Goal: Information Seeking & Learning: Learn about a topic

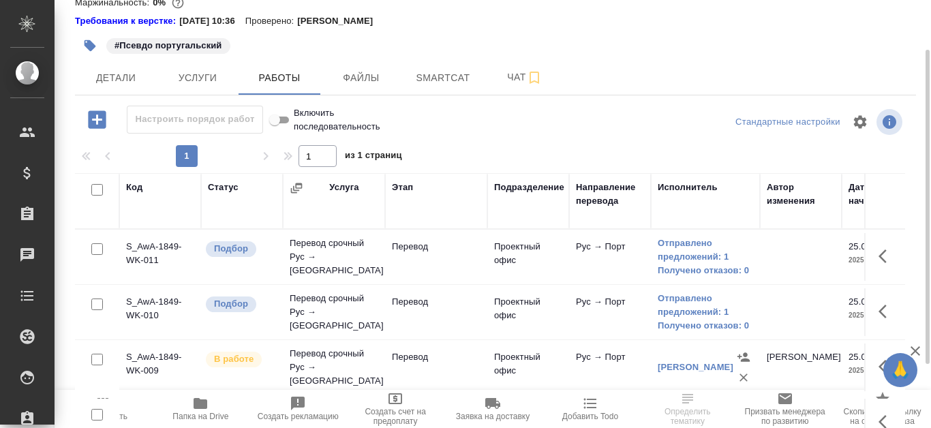
scroll to position [136, 0]
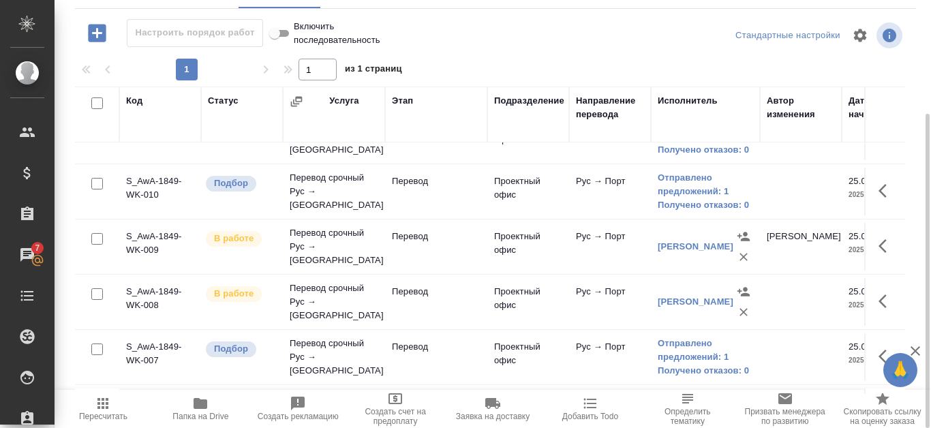
scroll to position [68, 0]
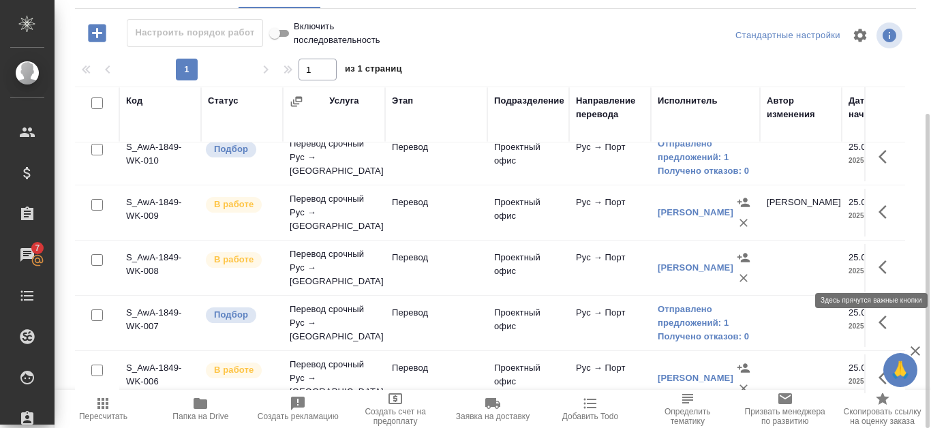
click at [879, 268] on icon "button" at bounding box center [887, 267] width 16 height 16
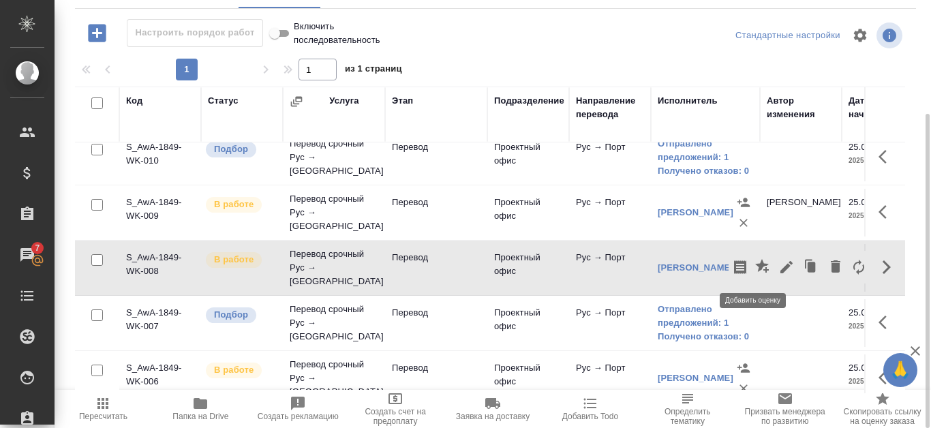
click at [757, 265] on icon "button" at bounding box center [762, 266] width 14 height 14
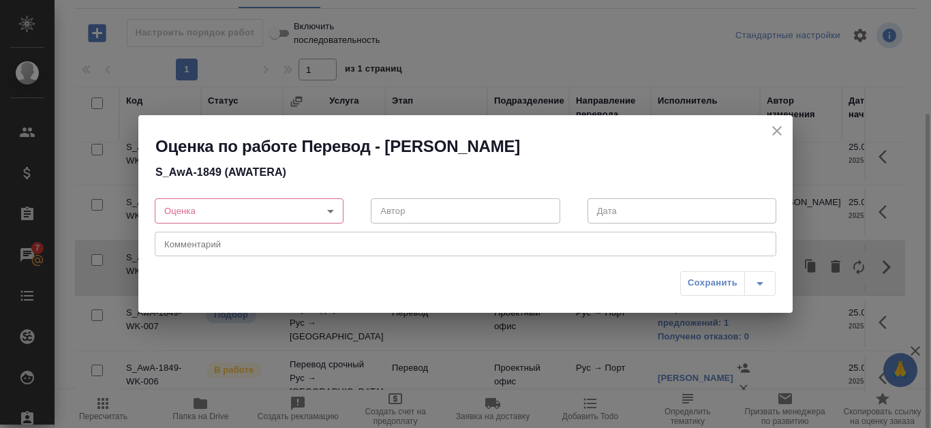
click at [325, 209] on body "🙏 .cls-1 fill:#fff; AWATERA Kanataeva Ekaterina Клиенты Спецификации Заказы 7 Ч…" at bounding box center [465, 214] width 931 height 428
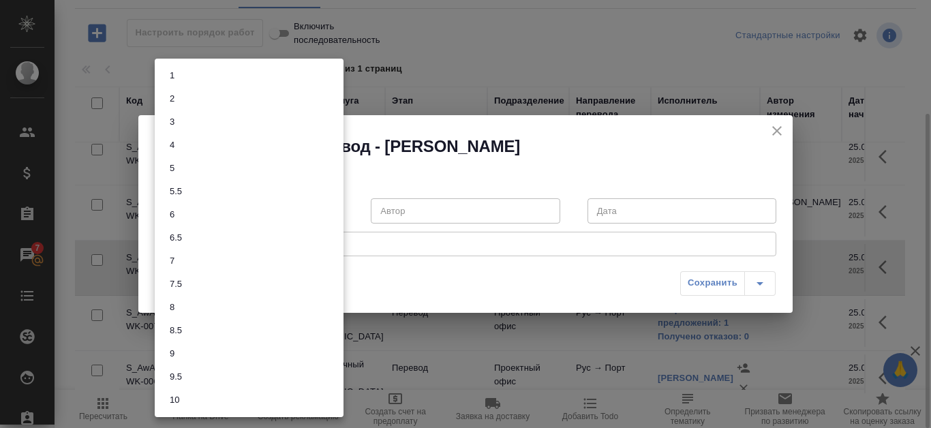
click at [217, 314] on li "8" at bounding box center [249, 307] width 189 height 23
type input "8"
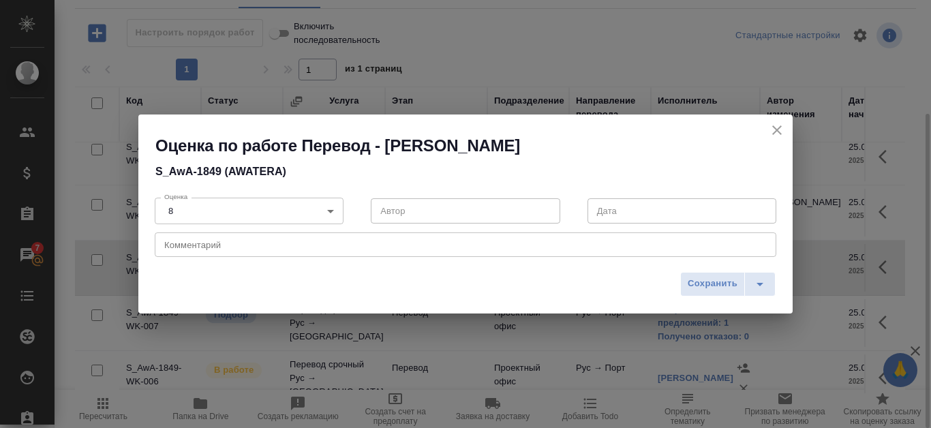
click at [258, 248] on textarea at bounding box center [465, 244] width 603 height 10
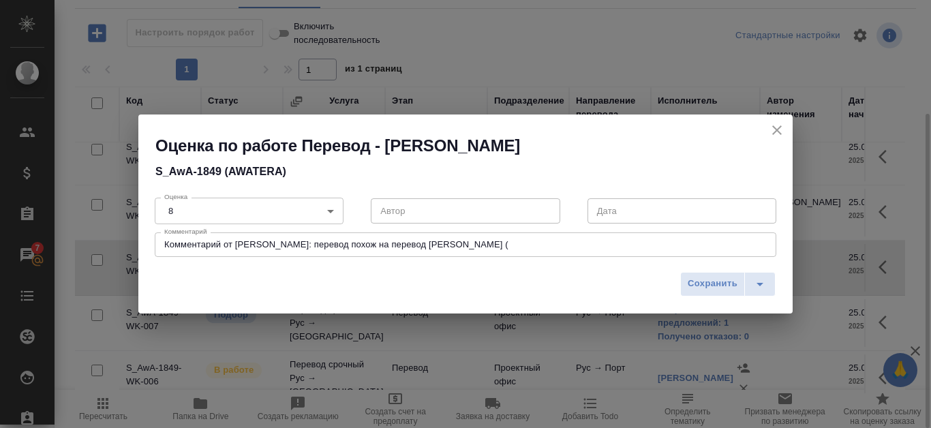
click at [453, 246] on textarea "Комментарий от Лешина: перевод похож на перевод Ярцевой (" at bounding box center [465, 244] width 603 height 10
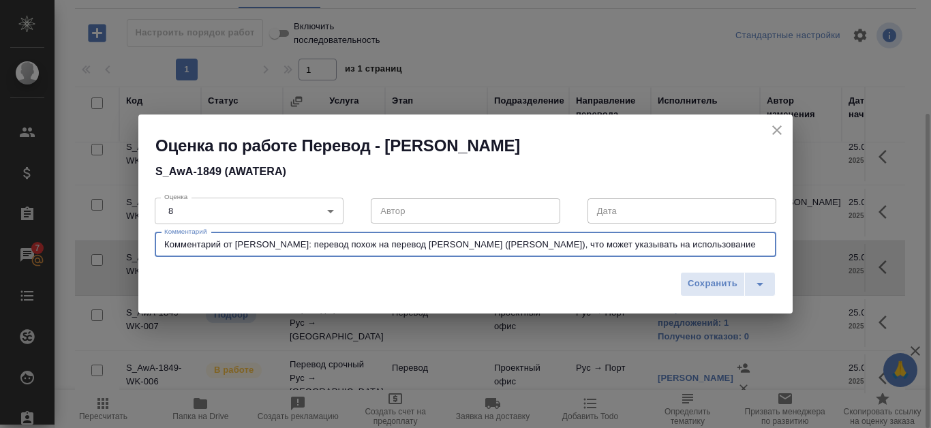
click at [647, 249] on textarea "Комментарий от Лешина: перевод похож на перевод Ярцевой (Gomes), что может указ…" at bounding box center [465, 244] width 603 height 10
click at [667, 245] on textarea "Комментарий от Лешина: перевод похож на перевод Ярцевой (Gomes), что может указ…" at bounding box center [465, 244] width 603 height 10
click at [311, 241] on textarea "Комментарий от Лешина: перевод похож на перевод Ярцевой (Gomes), что может указ…" at bounding box center [465, 244] width 603 height 10
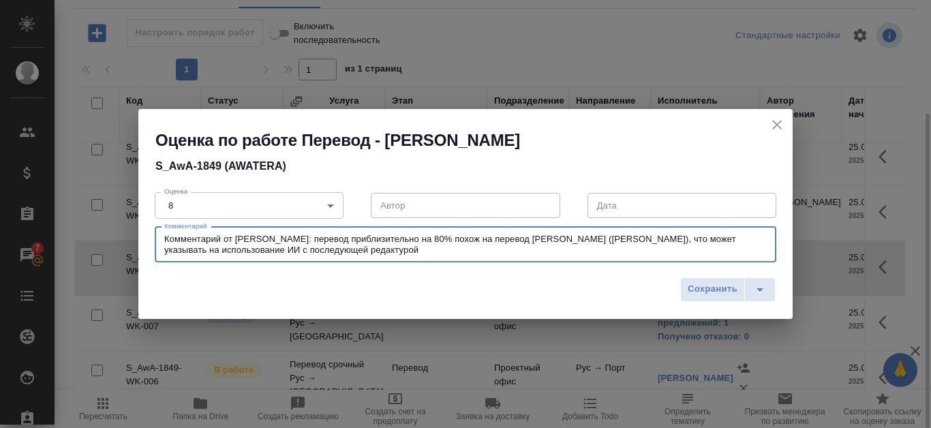
click at [751, 237] on textarea "Комментарий от Лешина: перевод приблизительно на 80% похож на перевод Ярцевой (…" at bounding box center [465, 244] width 603 height 21
type textarea "Комментарий от Лешина: перевод приблизительно на 80% похож на перевод Ярцевой (…"
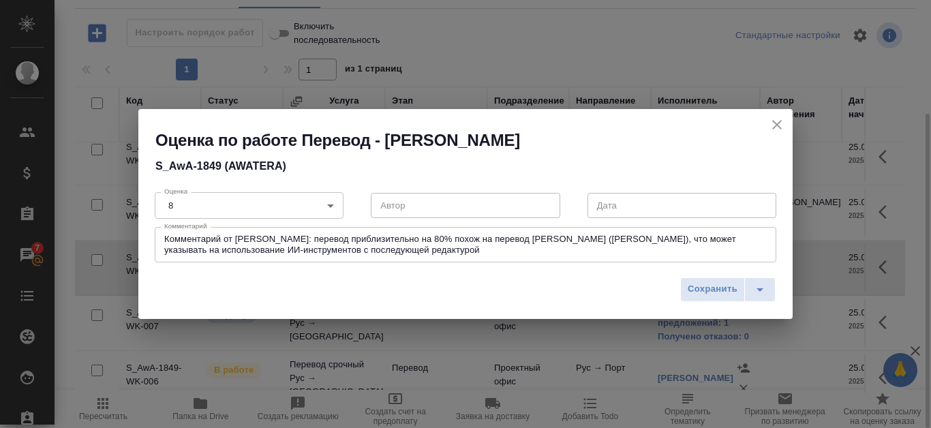
drag, startPoint x: 164, startPoint y: 239, endPoint x: 335, endPoint y: 255, distance: 172.6
click at [335, 255] on div "Комментарий от Лешина: перевод приблизительно на 80% похож на перевод Ярцевой (…" at bounding box center [466, 244] width 622 height 35
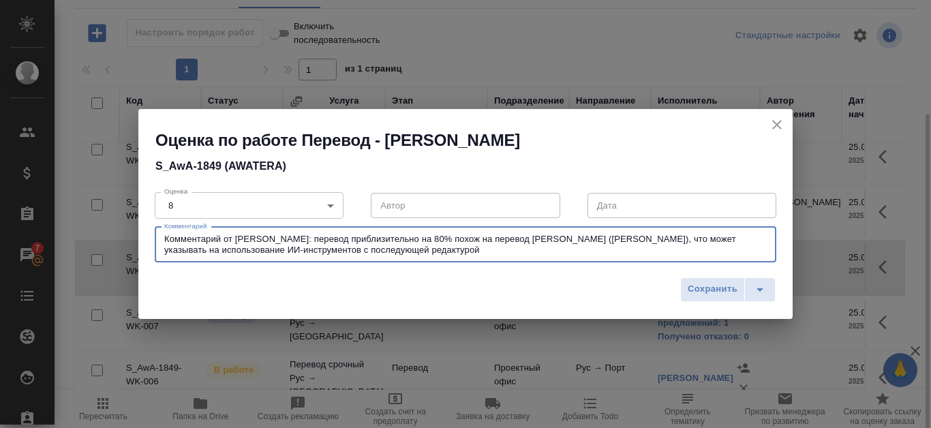
drag, startPoint x: 165, startPoint y: 241, endPoint x: 351, endPoint y: 253, distance: 186.5
click at [351, 253] on textarea "Комментарий от Лешина: перевод приблизительно на 80% похож на перевод Ярцевой (…" at bounding box center [465, 244] width 603 height 21
click at [691, 286] on span "Сохранить" at bounding box center [713, 290] width 50 height 16
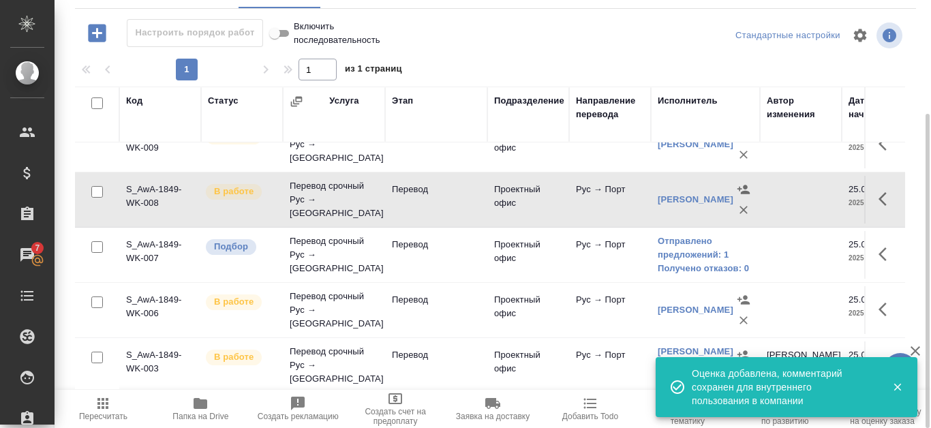
scroll to position [147, 0]
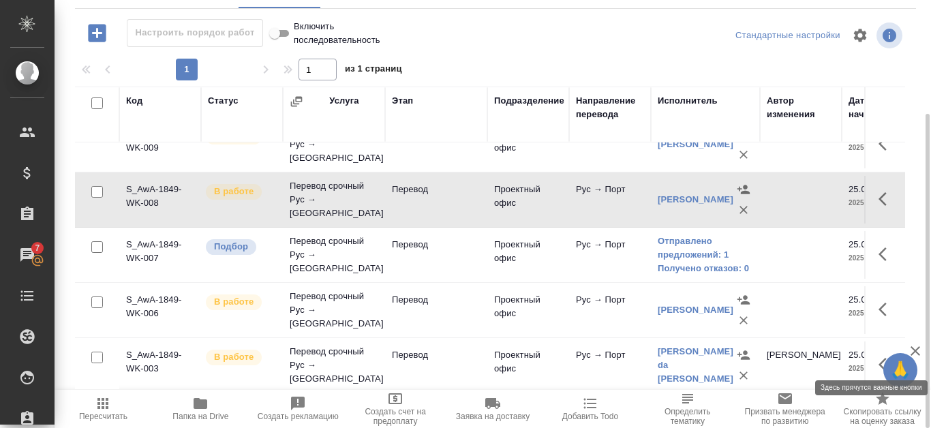
click at [871, 349] on button "button" at bounding box center [887, 364] width 33 height 33
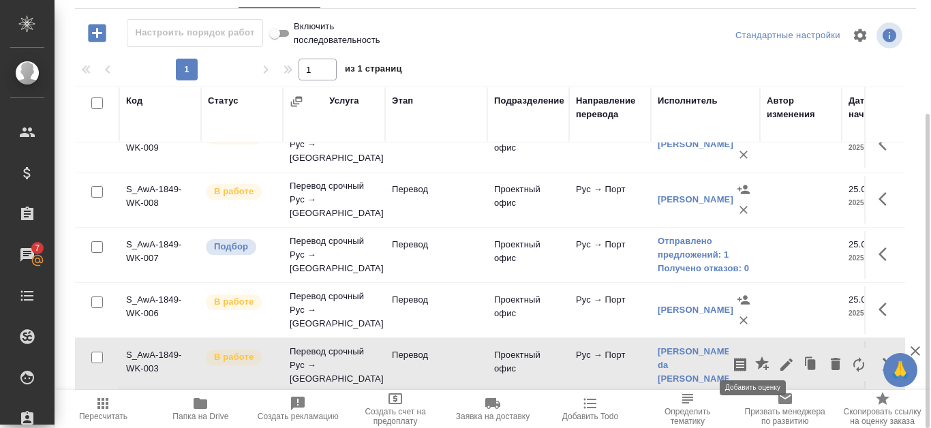
click at [758, 357] on icon "button" at bounding box center [763, 365] width 16 height 16
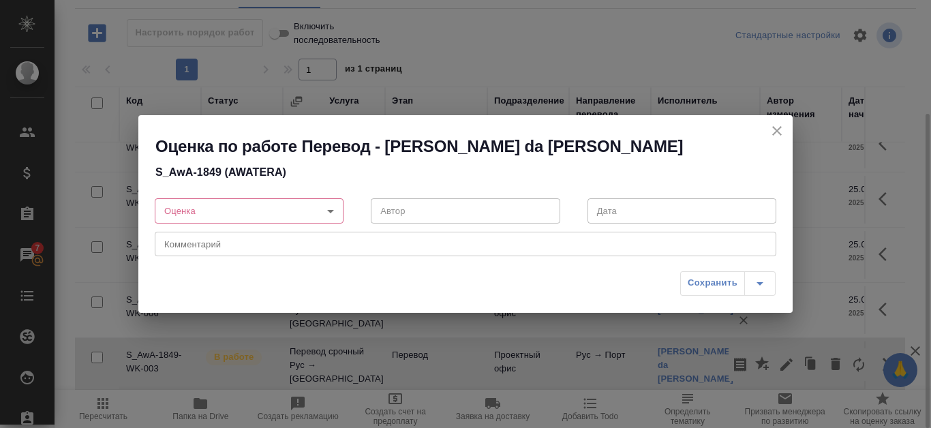
click at [327, 209] on body "🙏 .cls-1 fill:#fff; AWATERA Kanataeva Ekaterina Клиенты Спецификации Заказы 7 Ч…" at bounding box center [465, 214] width 931 height 428
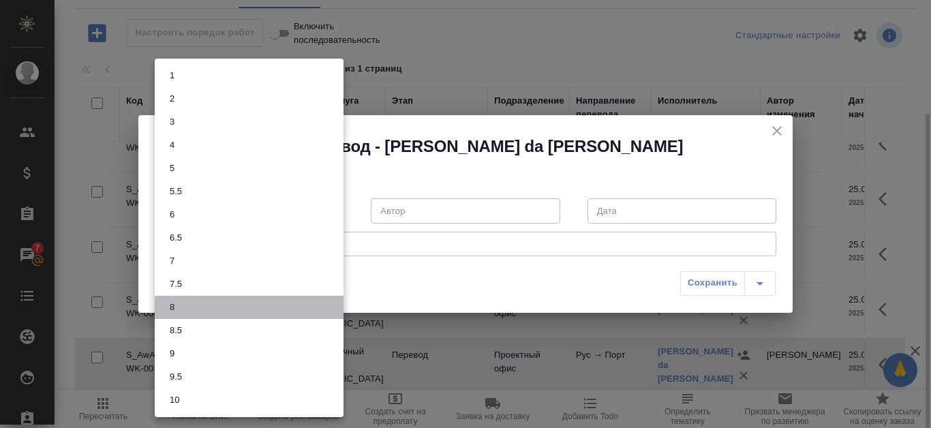
click at [202, 310] on li "8" at bounding box center [249, 307] width 189 height 23
type input "8"
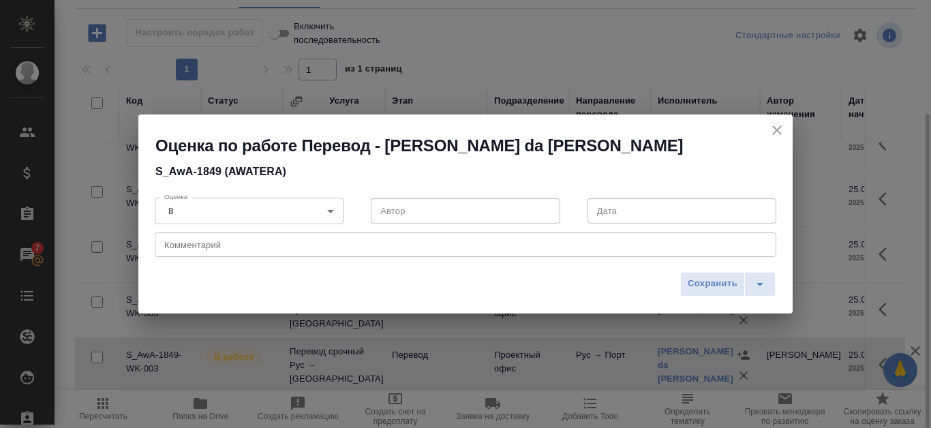
click at [202, 252] on div "x Комментарий" at bounding box center [466, 244] width 622 height 25
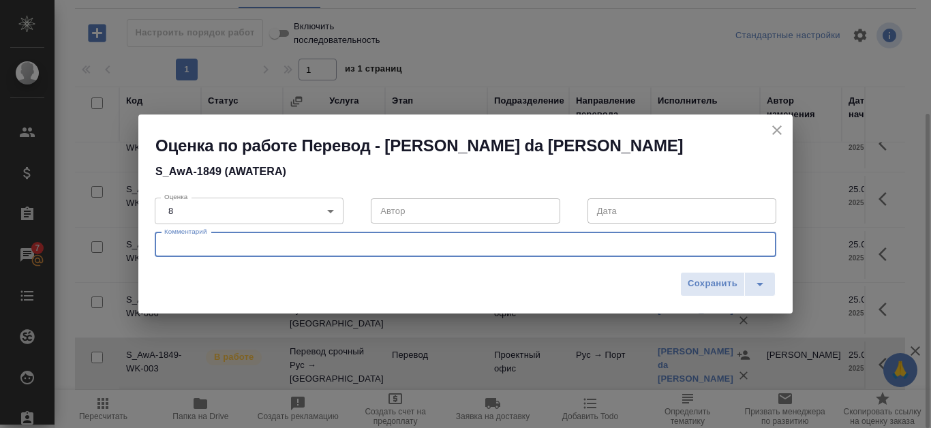
paste textarea "Комментарий от Лешина: перевод приблизительно на 80% похож на перевод Ярцевой (…"
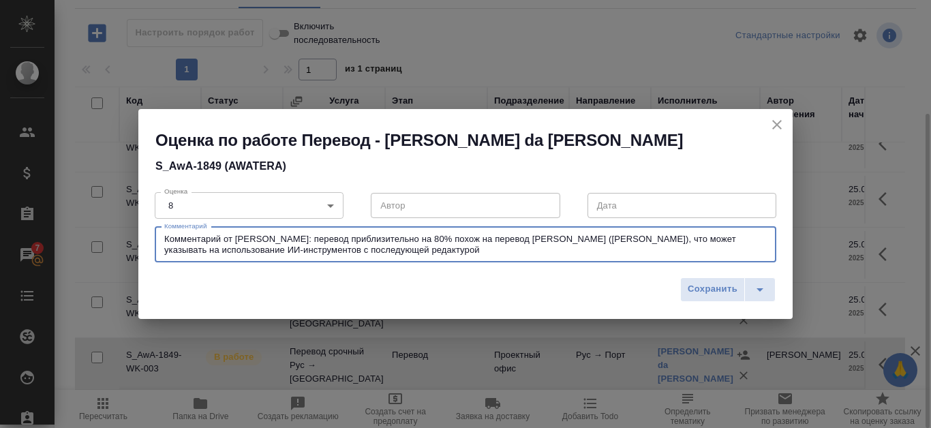
drag, startPoint x: 492, startPoint y: 237, endPoint x: 566, endPoint y: 239, distance: 74.3
click at [566, 239] on textarea "Комментарий от Лешина: перевод приблизительно на 80% похож на перевод Ярцевой (…" at bounding box center [465, 244] width 603 height 21
type textarea "Комментарий от Лешина: перевод приблизительно на 80% похож на перевод Луиш, что…"
click at [726, 286] on span "Сохранить" at bounding box center [713, 290] width 50 height 16
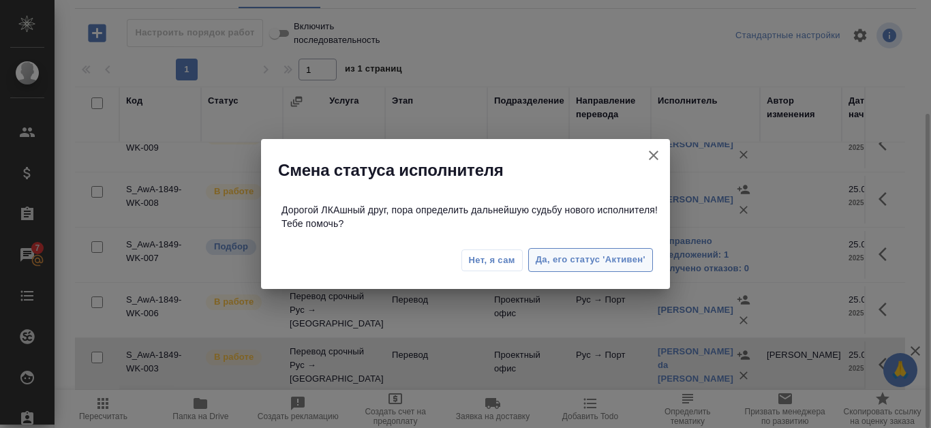
click at [614, 257] on span "Да, его статус 'Активен'" at bounding box center [591, 260] width 110 height 16
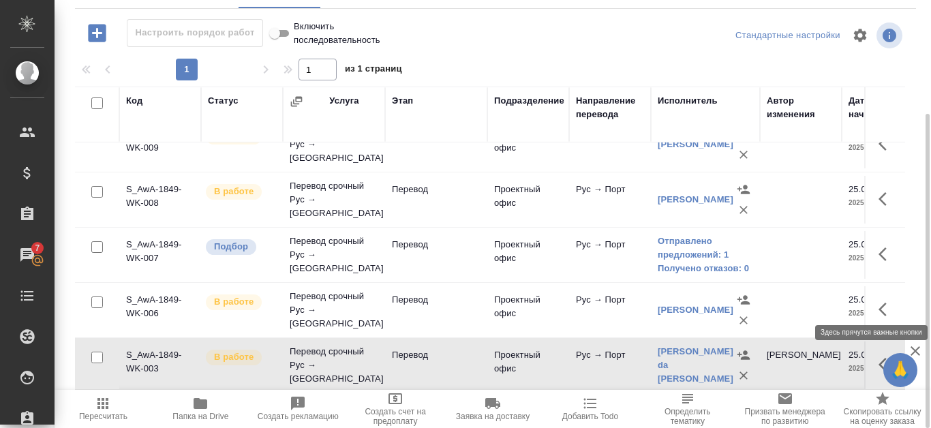
click at [879, 303] on icon "button" at bounding box center [883, 310] width 8 height 14
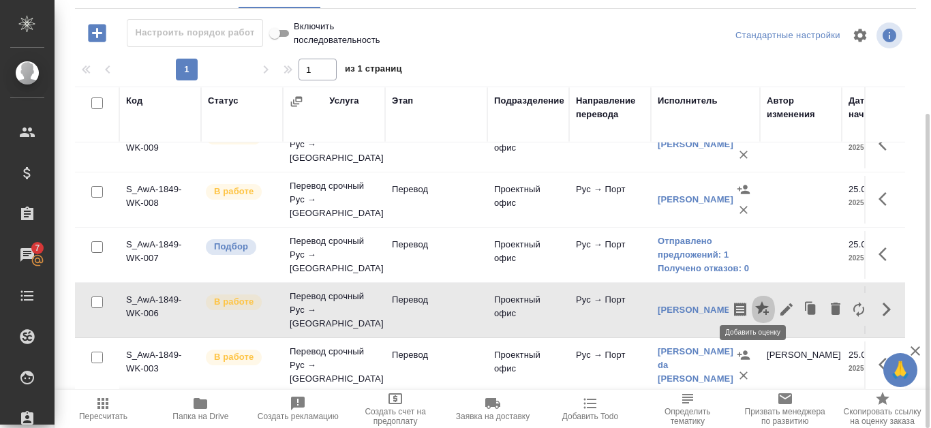
click at [756, 301] on icon "button" at bounding box center [763, 309] width 16 height 16
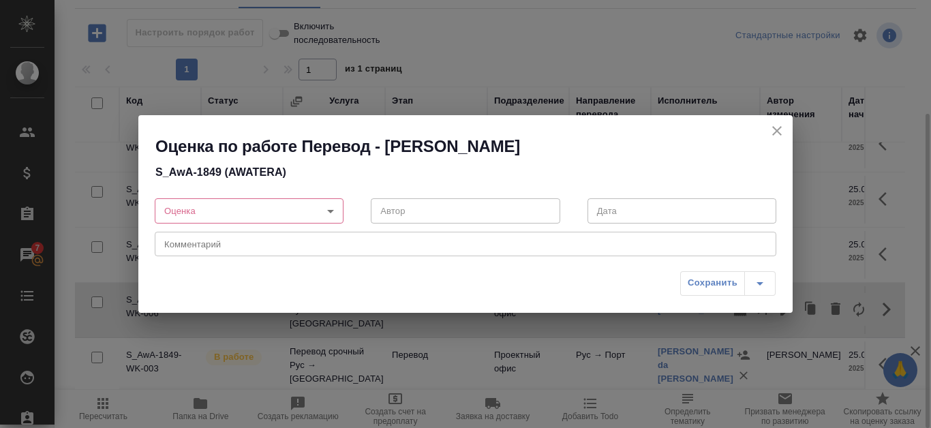
click at [320, 208] on body "🙏 .cls-1 fill:#fff; AWATERA Kanataeva Ekaterina Клиенты Спецификации Заказы 7 Ч…" at bounding box center [465, 214] width 931 height 428
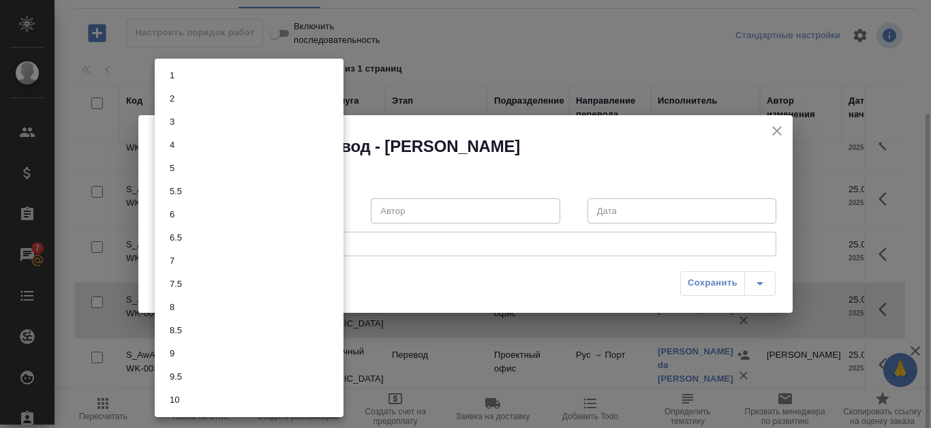
click at [209, 313] on li "8" at bounding box center [249, 307] width 189 height 23
type input "8"
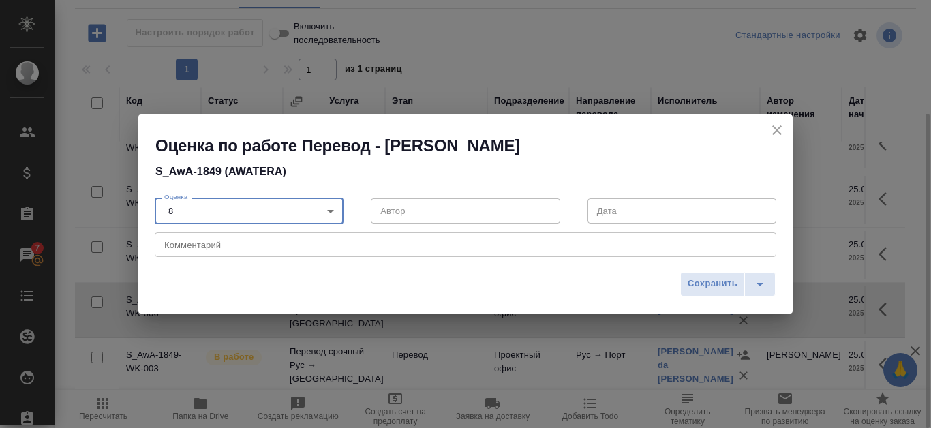
click at [237, 254] on div "x Комментарий" at bounding box center [466, 244] width 622 height 25
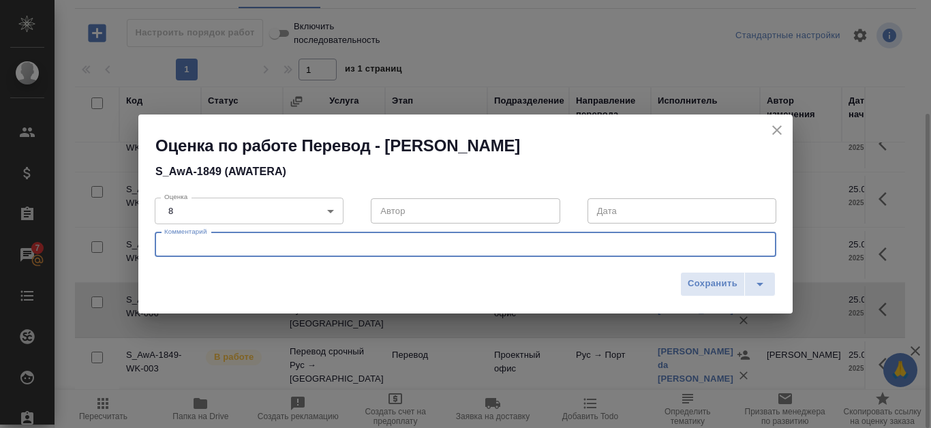
paste textarea "Комментарий от Лешина: перевод приблизительно на 80% похож на перевод Ярцевой (…"
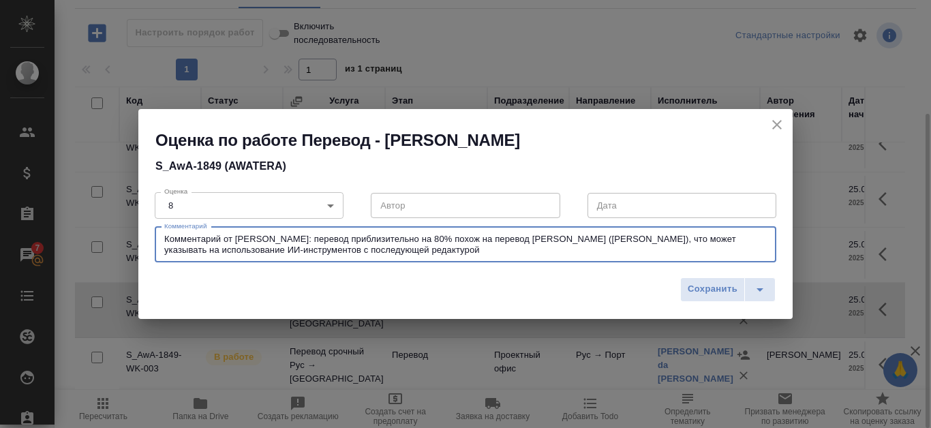
drag, startPoint x: 382, startPoint y: 238, endPoint x: 412, endPoint y: 238, distance: 30.0
click at [412, 238] on textarea "Комментарий от Лешина: перевод приблизительно на 80% похож на перевод Ярцевой (…" at bounding box center [465, 244] width 603 height 21
click at [365, 238] on textarea "Комментарий от Лешина: перевод приблизительно на 80% похож на перевод Ярцевой (…" at bounding box center [465, 244] width 603 height 21
drag, startPoint x: 311, startPoint y: 237, endPoint x: 413, endPoint y: 237, distance: 102.3
click at [413, 237] on textarea "Комментарий от Лешина: перевод приблизительно на 80% похож на перевод Ярцевой (…" at bounding box center [465, 244] width 603 height 21
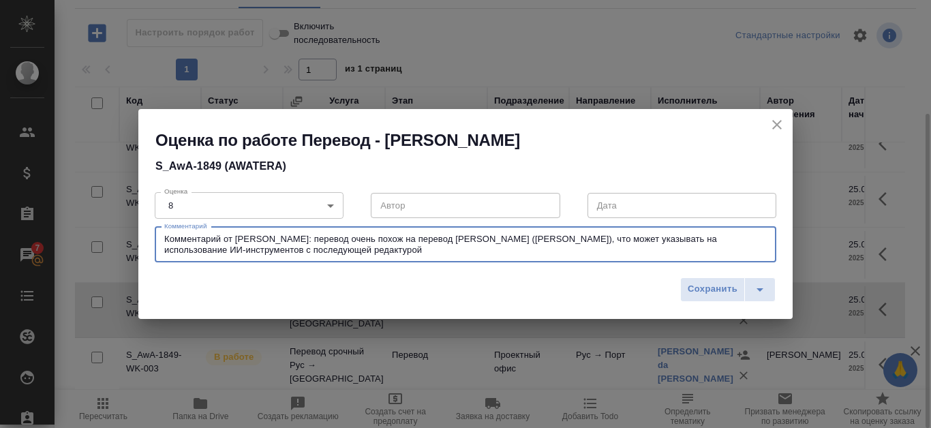
drag, startPoint x: 415, startPoint y: 239, endPoint x: 489, endPoint y: 239, distance: 75.0
click at [489, 239] on textarea "Комментарий от Лешина: перевод очень похож на перевод Ярцевой (Gomes), что може…" at bounding box center [465, 244] width 603 height 21
drag, startPoint x: 714, startPoint y: 238, endPoint x: 726, endPoint y: 241, distance: 12.1
click at [726, 241] on textarea "Комментарий от Лешина: перевод очень похож на перевод Михейшина, что может указ…" at bounding box center [465, 244] width 603 height 21
click at [349, 254] on textarea "Комментарий от Лешина: перевод очень похож на перевод Михейшина, что может указ…" at bounding box center [465, 244] width 603 height 21
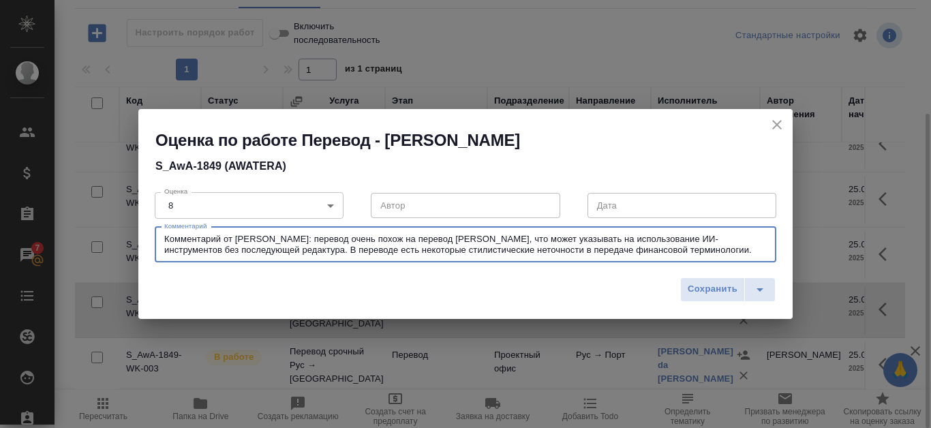
drag, startPoint x: 343, startPoint y: 250, endPoint x: 323, endPoint y: 252, distance: 19.8
click at [323, 252] on textarea "Комментарий от Лешина: перевод очень похож на перевод Михейшина, что может указ…" at bounding box center [465, 244] width 603 height 21
click at [217, 245] on textarea "Комментарий от Лешина: перевод очень похож на перевод Михейшина, что может указ…" at bounding box center [465, 244] width 603 height 21
drag, startPoint x: 165, startPoint y: 239, endPoint x: 729, endPoint y: 243, distance: 563.8
click at [729, 243] on textarea "Комментарий от Лешина: перевод очень похож на перевод Михейшина, что может указ…" at bounding box center [465, 244] width 603 height 21
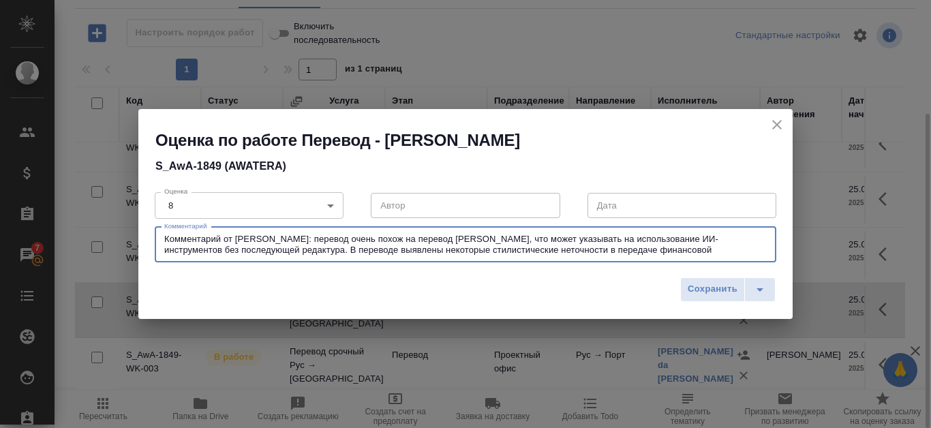
click at [633, 247] on textarea "Комментарий от Лешина: перевод очень похож на перевод Михейшина, что может указ…" at bounding box center [465, 244] width 603 height 21
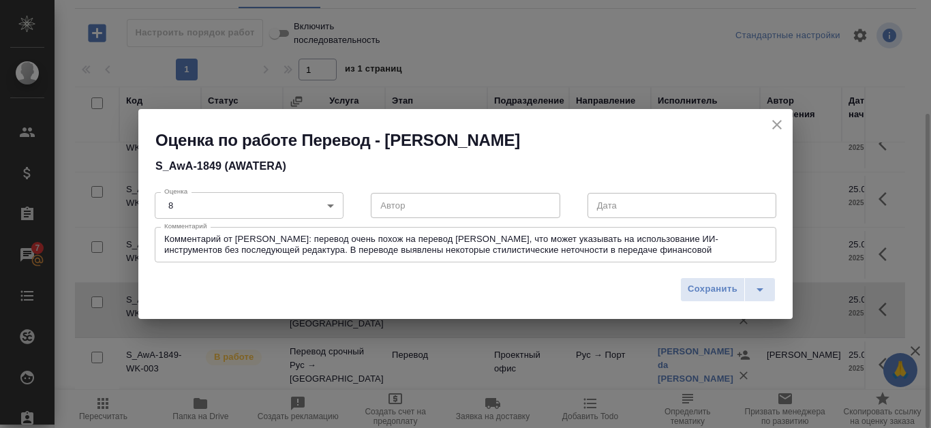
drag, startPoint x: 161, startPoint y: 241, endPoint x: 628, endPoint y: 247, distance: 467.0
click at [628, 247] on div "Комментарий от Лешина: перевод очень похож на перевод Михейшина, что может указ…" at bounding box center [466, 244] width 622 height 35
drag, startPoint x: 164, startPoint y: 239, endPoint x: 464, endPoint y: 245, distance: 300.7
click at [464, 245] on div "Комментарий от Лешина: перевод очень похож на перевод Михейшина, что может указ…" at bounding box center [466, 244] width 622 height 35
drag, startPoint x: 161, startPoint y: 237, endPoint x: 684, endPoint y: 245, distance: 523.0
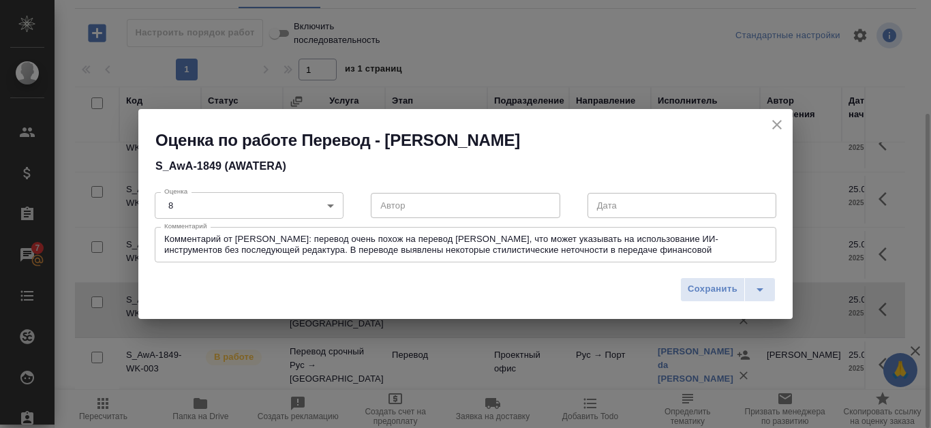
click at [684, 245] on div "Комментарий от Лешина: перевод очень похож на перевод Михейшина, что может указ…" at bounding box center [466, 244] width 622 height 35
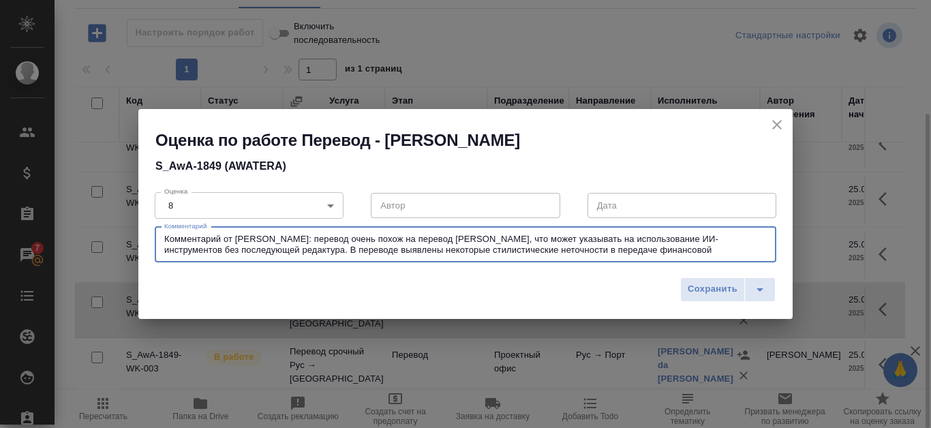
click at [700, 248] on textarea "Комментарий от Лешина: перевод очень похож на перевод Михейшина, что может указ…" at bounding box center [465, 244] width 603 height 21
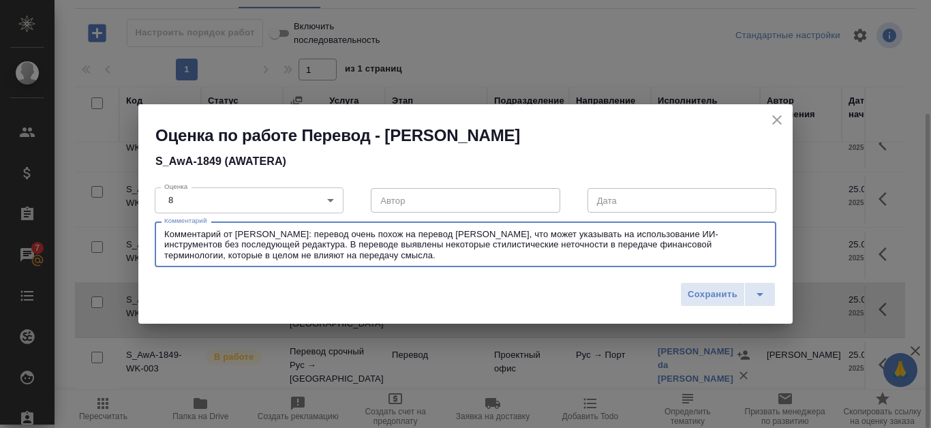
type textarea "Комментарий от Лешина: перевод очень похож на перевод Михейшина, что может указ…"
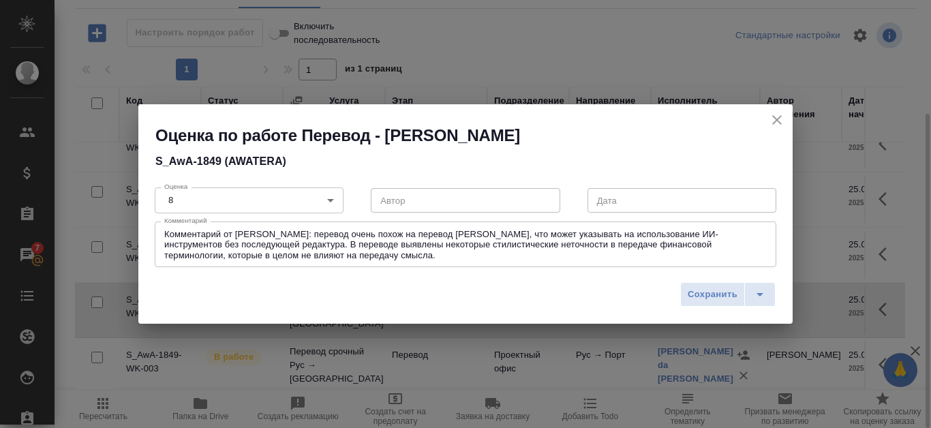
drag, startPoint x: 162, startPoint y: 235, endPoint x: 356, endPoint y: 259, distance: 195.1
click at [356, 259] on div "Комментарий от Лешина: перевод очень похож на перевод Михейшина, что может указ…" at bounding box center [466, 245] width 622 height 46
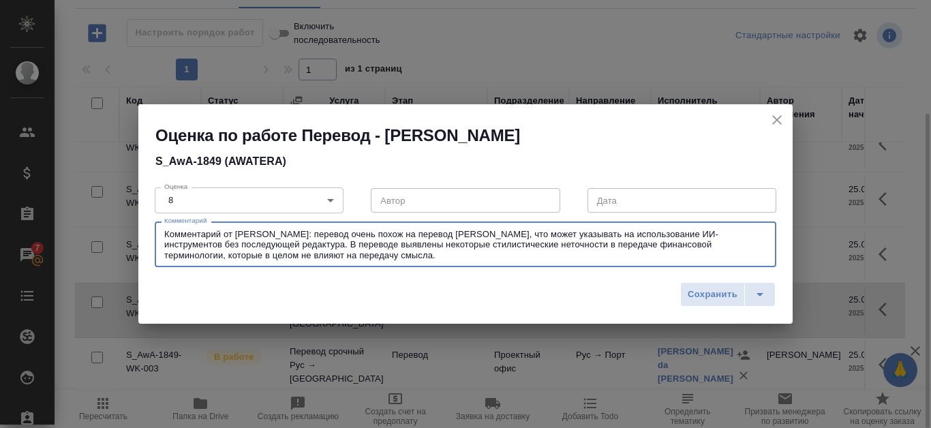
drag, startPoint x: 164, startPoint y: 233, endPoint x: 350, endPoint y: 267, distance: 189.1
click at [350, 267] on div "Комментарий от Лешина: перевод очень похож на перевод Михейшина, что может указ…" at bounding box center [466, 245] width 622 height 46
click at [713, 299] on span "Сохранить" at bounding box center [713, 295] width 50 height 16
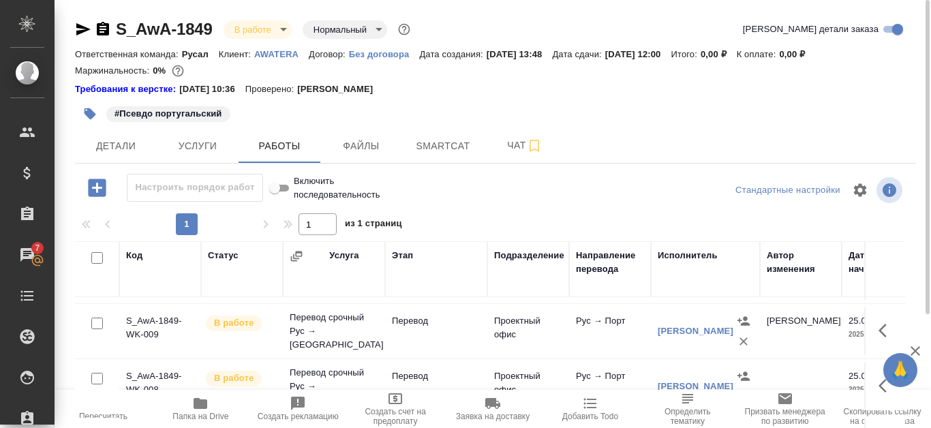
scroll to position [92, 0]
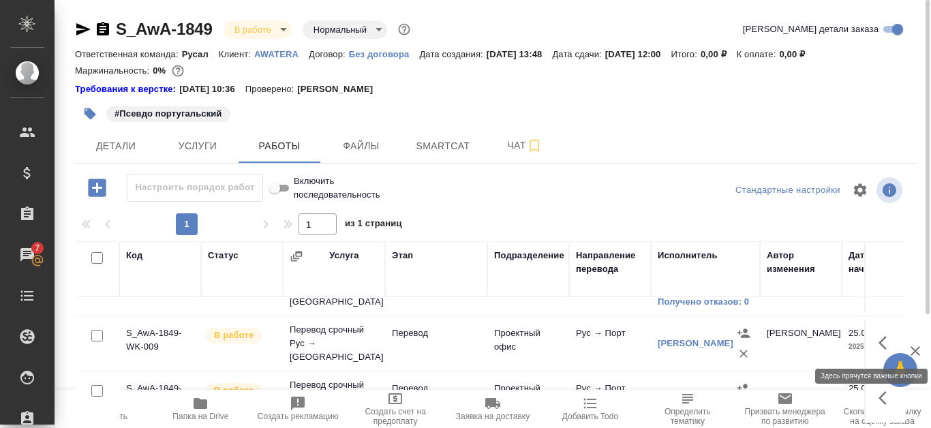
click at [879, 341] on icon "button" at bounding box center [887, 343] width 16 height 16
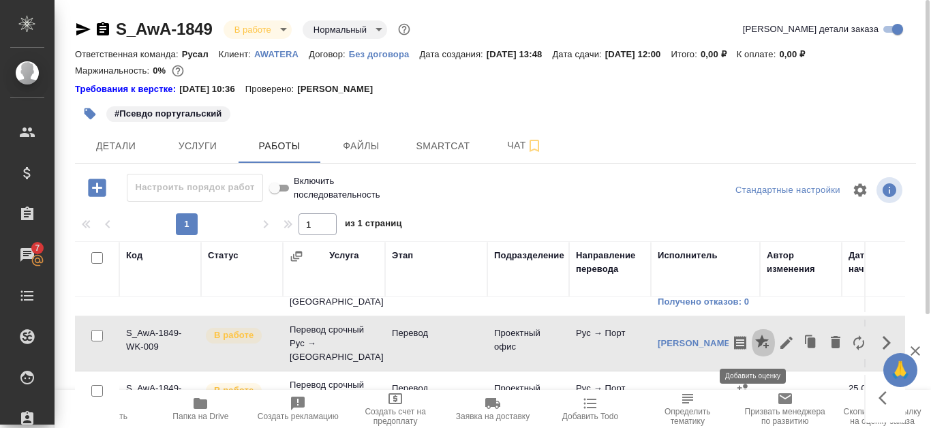
click at [755, 341] on icon "button" at bounding box center [762, 342] width 14 height 14
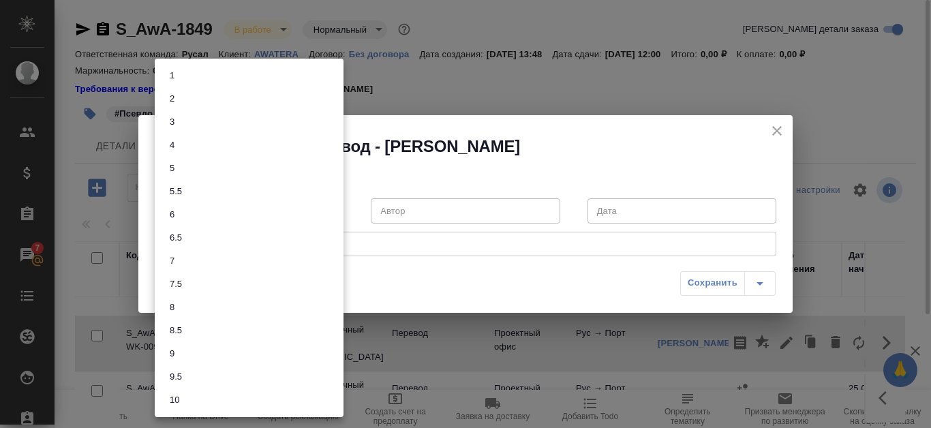
click at [336, 212] on body "🙏 .cls-1 fill:#fff; AWATERA Kanataeva Ekaterina Клиенты Спецификации Заказы 7 Ч…" at bounding box center [465, 214] width 931 height 428
click at [193, 311] on li "8" at bounding box center [249, 307] width 189 height 23
type input "8"
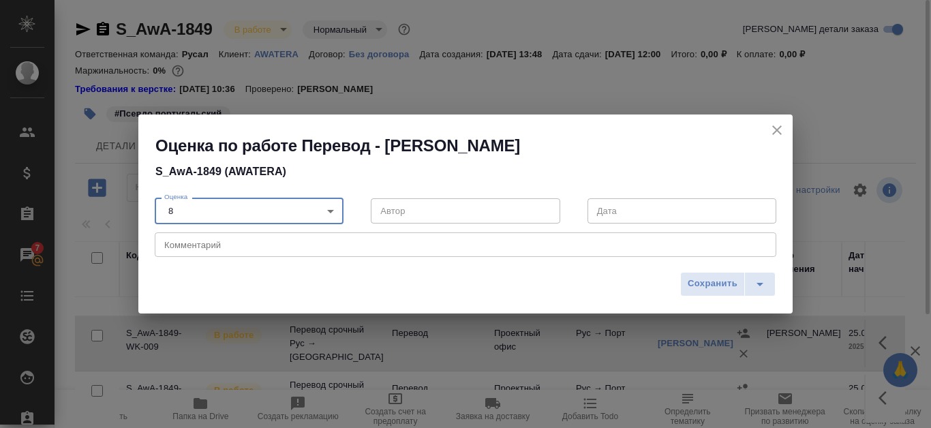
click at [197, 245] on textarea at bounding box center [465, 244] width 603 height 10
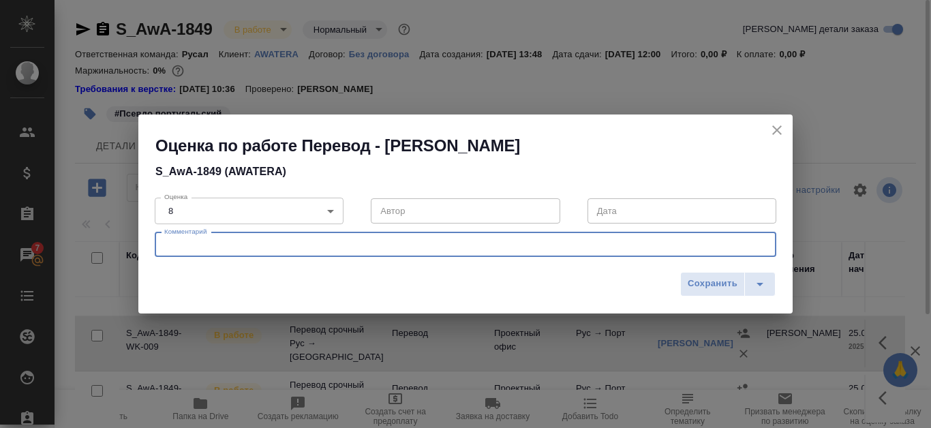
paste textarea "Комментарий от Лешина: перевод очень похож на перевод Михейшина, что может указ…"
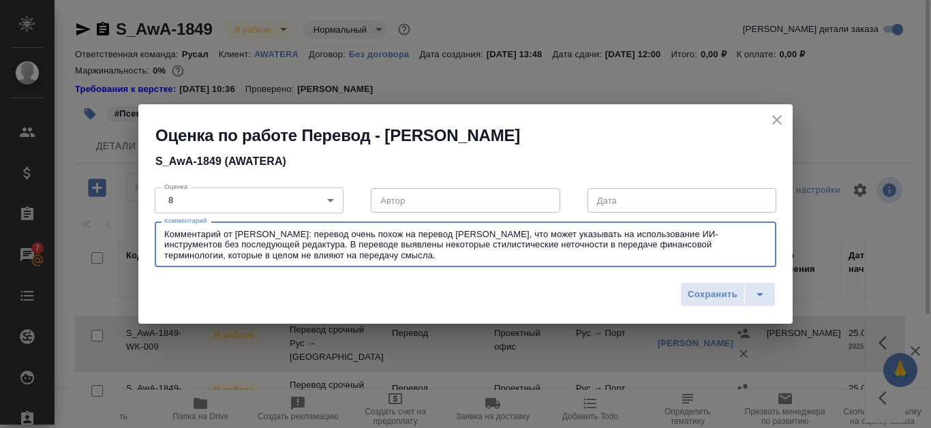
drag, startPoint x: 417, startPoint y: 230, endPoint x: 462, endPoint y: 232, distance: 45.7
click at [462, 232] on textarea "Комментарий от Лешина: перевод очень похож на перевод Михейшина, что может указ…" at bounding box center [465, 244] width 603 height 31
click at [453, 234] on textarea "Комментарий от Лешина: перевод очень похож на перевод Воробьёвой, что может ука…" at bounding box center [465, 244] width 603 height 31
type textarea "Комментарий от Лешина: перевод очень похож на перевод Воробьевой, что может ука…"
click at [719, 291] on span "Сохранить" at bounding box center [713, 295] width 50 height 16
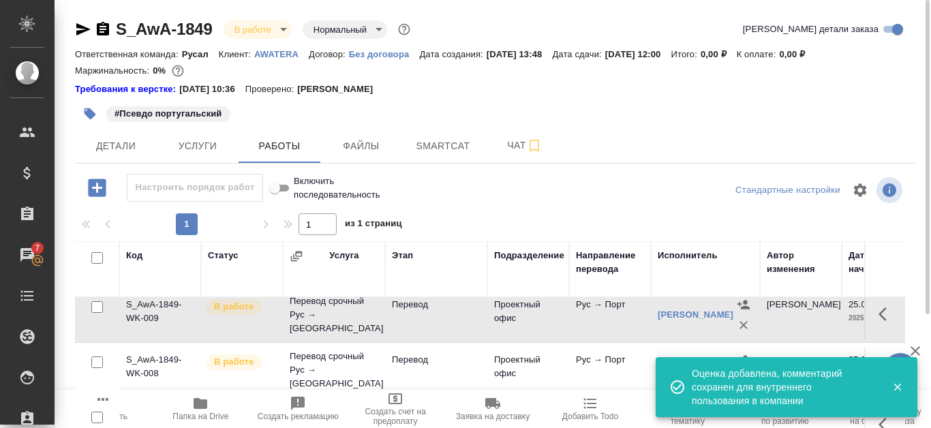
scroll to position [147, 0]
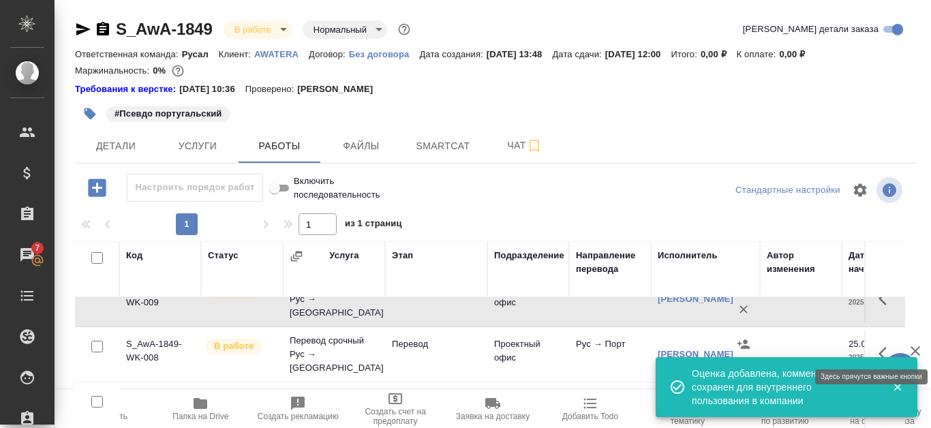
click at [879, 347] on icon "button" at bounding box center [883, 354] width 8 height 14
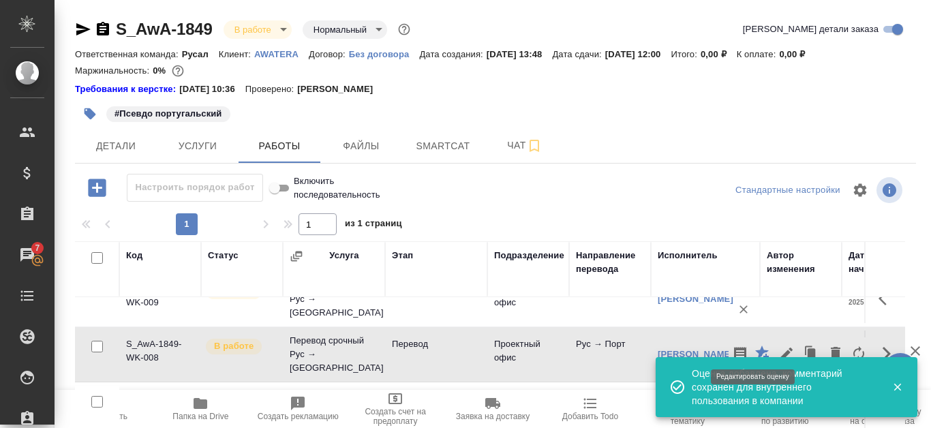
click at [757, 346] on icon "button" at bounding box center [763, 354] width 16 height 16
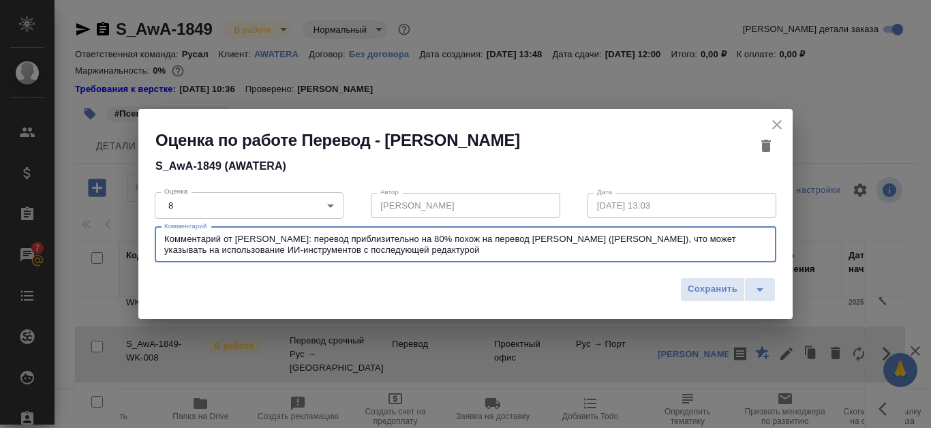
click at [362, 250] on textarea "Комментарий от Лешина: перевод приблизительно на 80% похож на перевод Ярцевой (…" at bounding box center [465, 244] width 603 height 21
paste textarea "Комментарий от Лешина: перевод очень похож на перевод Михейшина, что может указ…"
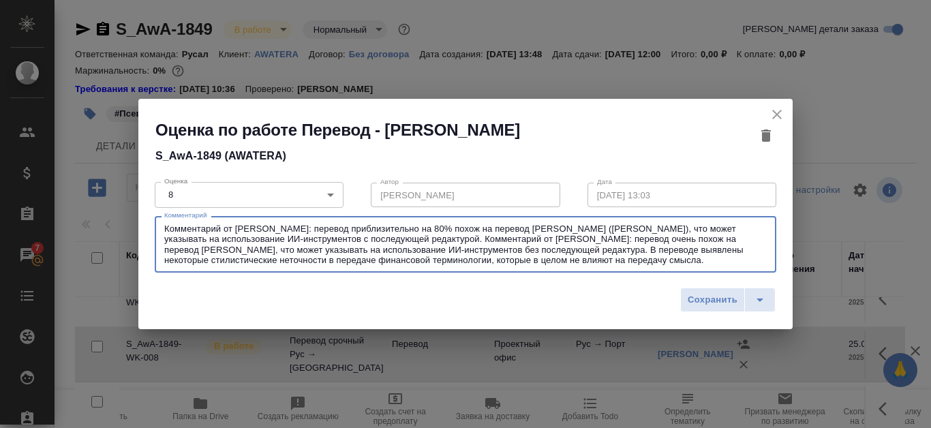
drag, startPoint x: 345, startPoint y: 236, endPoint x: 433, endPoint y: 250, distance: 89.1
click at [433, 250] on textarea "Комментарий от Лешина: перевод приблизительно на 80% похож на перевод Ярцевой (…" at bounding box center [465, 245] width 603 height 42
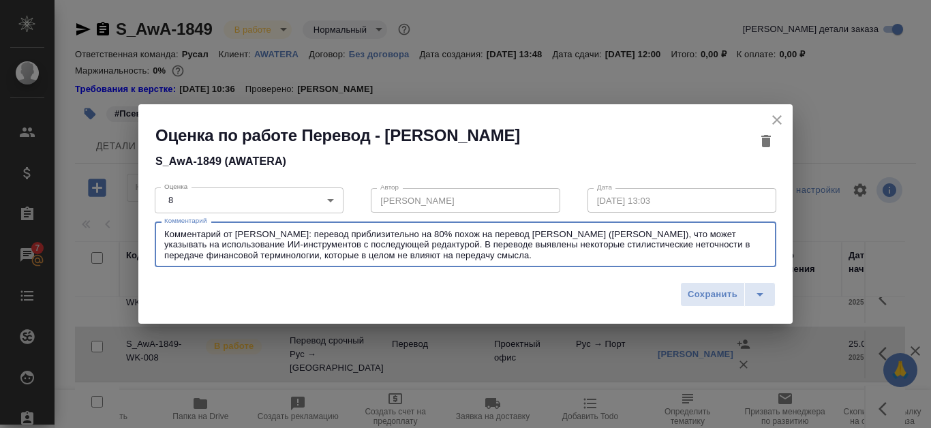
drag, startPoint x: 343, startPoint y: 241, endPoint x: 457, endPoint y: 257, distance: 115.7
click at [457, 257] on textarea "Комментарий от Лешина: перевод приблизительно на 80% похож на перевод Ярцевой (…" at bounding box center [465, 244] width 603 height 31
type textarea "Комментарий от Лешина: перевод приблизительно на 80% похож на перевод Ярцевой (…"
click at [702, 292] on span "Сохранить" at bounding box center [713, 295] width 50 height 16
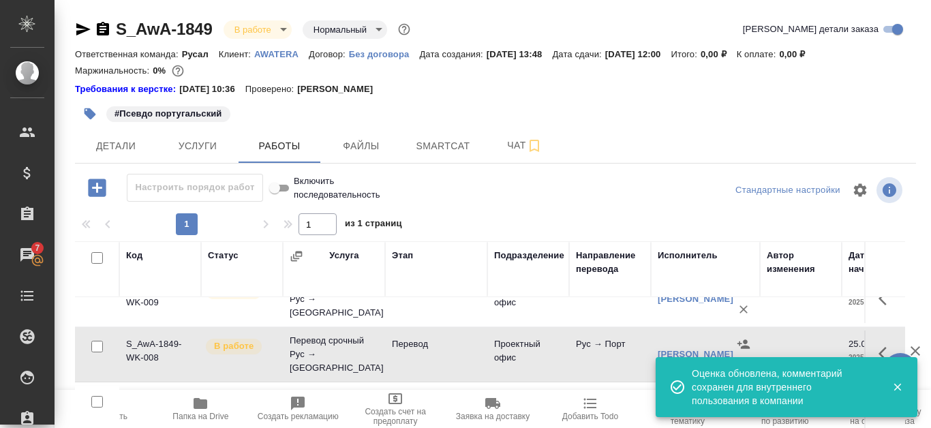
click at [900, 389] on icon "button" at bounding box center [897, 387] width 7 height 7
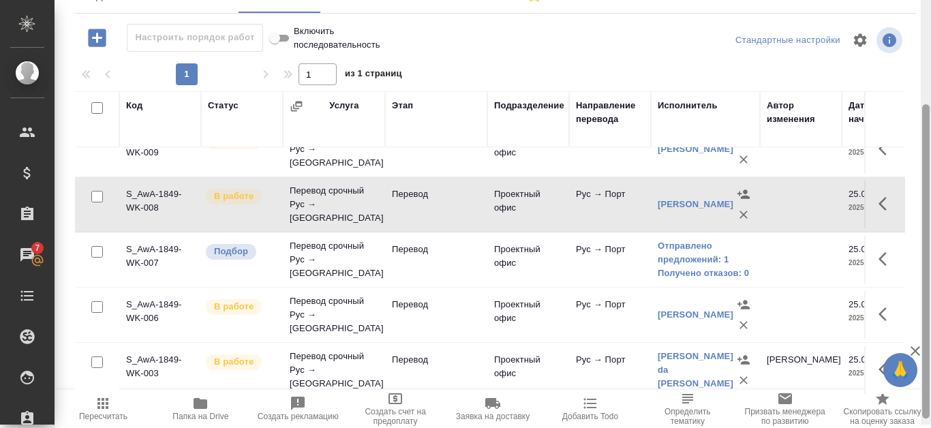
scroll to position [155, 0]
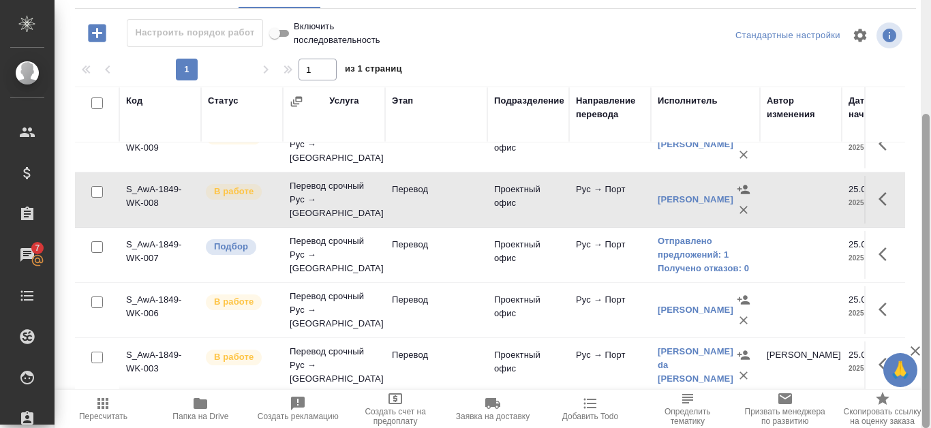
drag, startPoint x: 929, startPoint y: 251, endPoint x: 928, endPoint y: 381, distance: 130.2
click at [928, 381] on div at bounding box center [925, 271] width 7 height 314
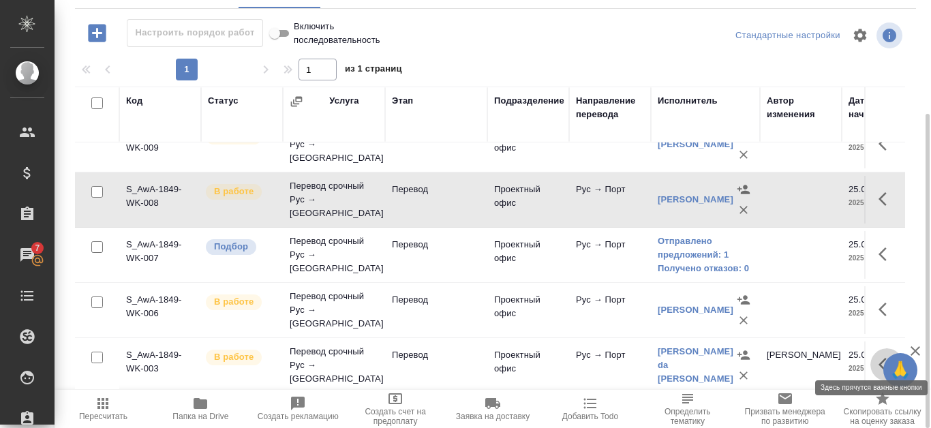
click at [879, 357] on icon "button" at bounding box center [887, 365] width 16 height 16
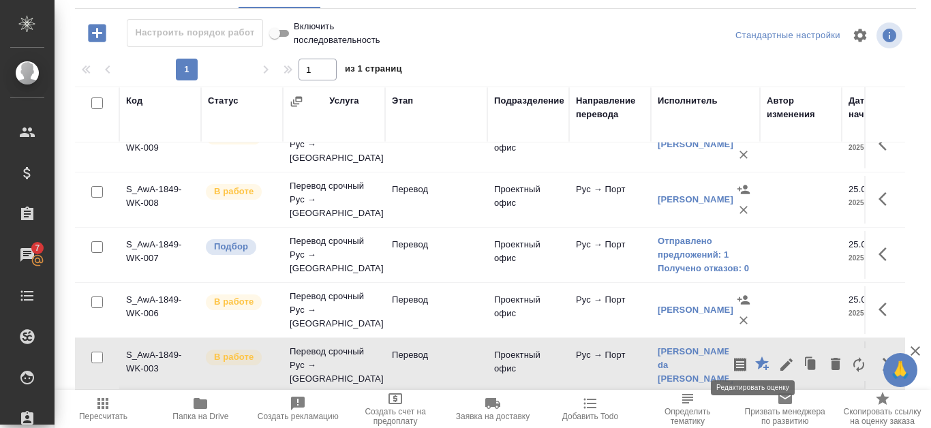
click at [755, 357] on icon "button" at bounding box center [763, 365] width 16 height 16
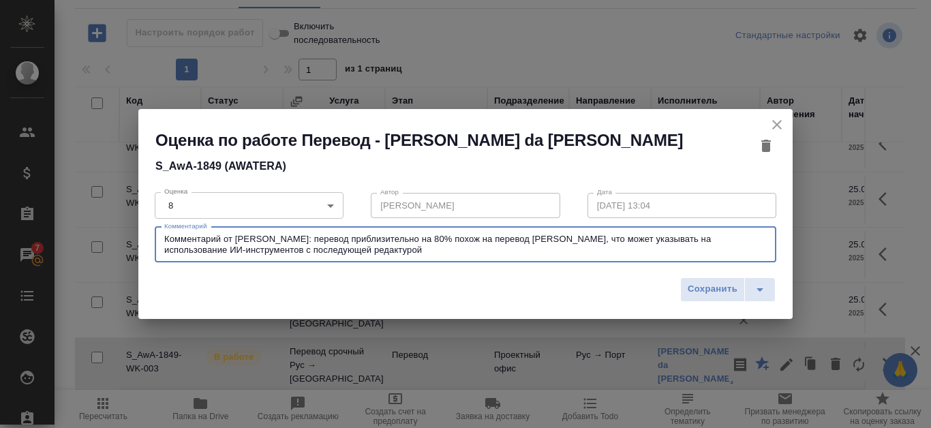
click at [429, 252] on textarea "Комментарий от Лешина: перевод приблизительно на 80% похож на перевод Луиш, что…" at bounding box center [465, 244] width 603 height 21
paste textarea "В переводе выявлены некоторые стилистические неточности в передаче финансовой т…"
type textarea "Комментарий от Лешина: перевод приблизительно на 80% похож на перевод Луиш, что…"
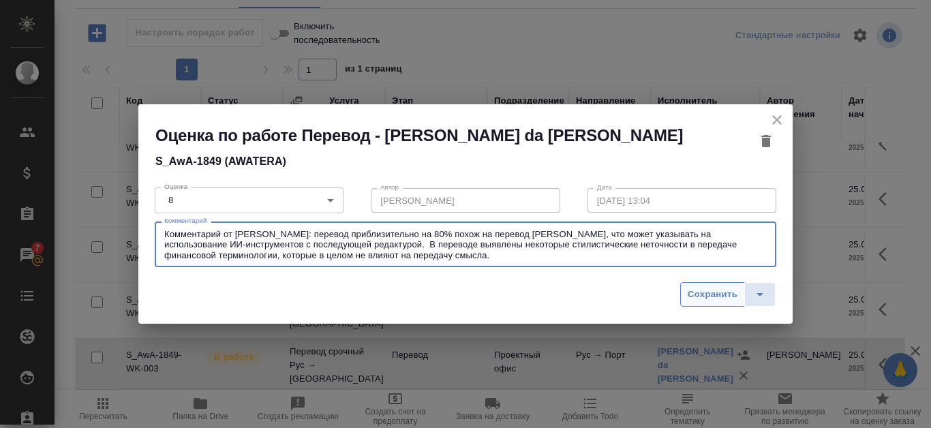
click at [726, 293] on span "Сохранить" at bounding box center [713, 295] width 50 height 16
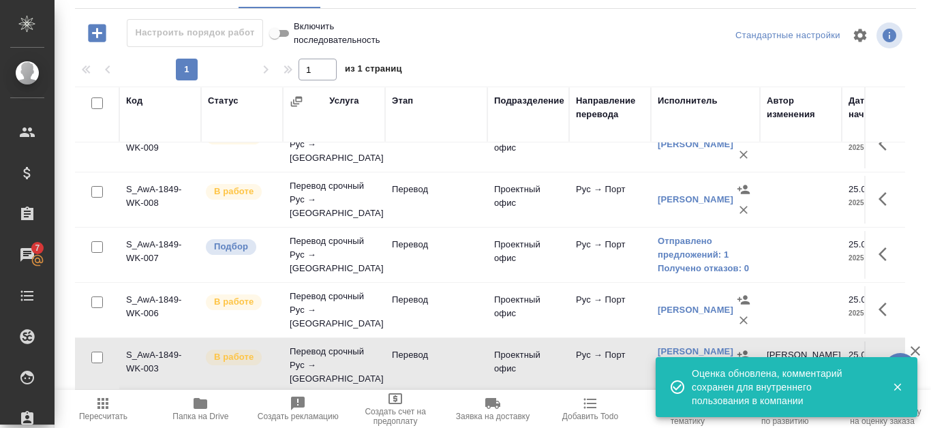
click at [896, 386] on icon "button" at bounding box center [897, 387] width 7 height 7
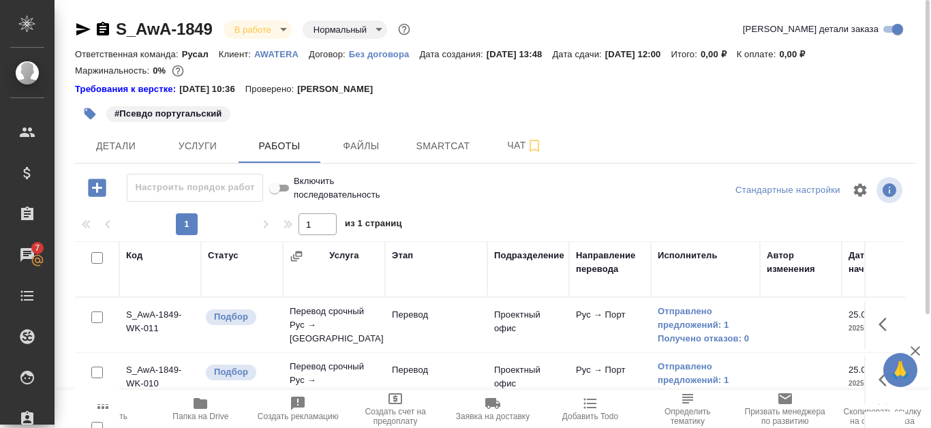
scroll to position [136, 0]
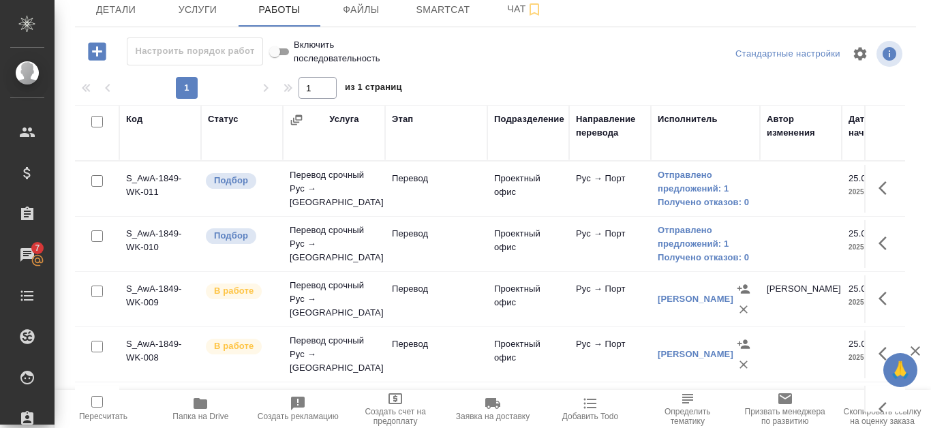
click at [692, 292] on div "Михейшин Александр Андреевич" at bounding box center [696, 299] width 76 height 14
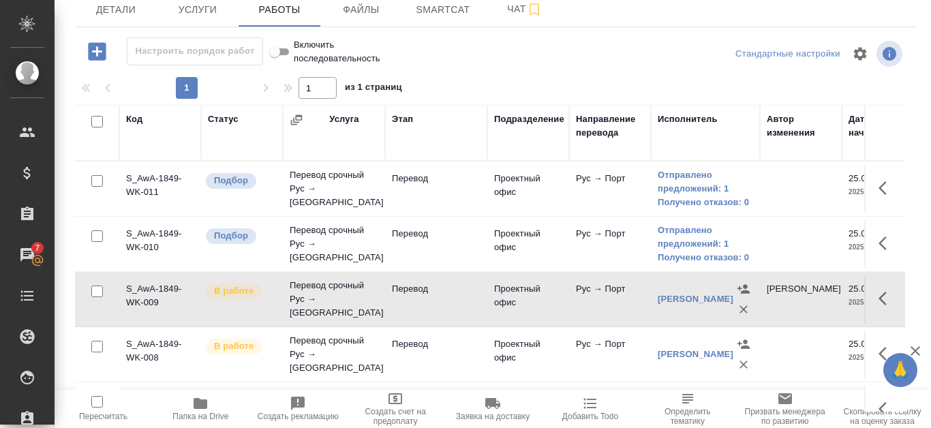
click at [691, 293] on div "Михейшин Александр Андреевич" at bounding box center [696, 299] width 76 height 14
click at [675, 304] on link "Михейшин Александр Андреевич" at bounding box center [696, 299] width 76 height 10
click at [879, 295] on icon "button" at bounding box center [887, 298] width 16 height 16
click at [755, 297] on icon "button" at bounding box center [762, 297] width 14 height 14
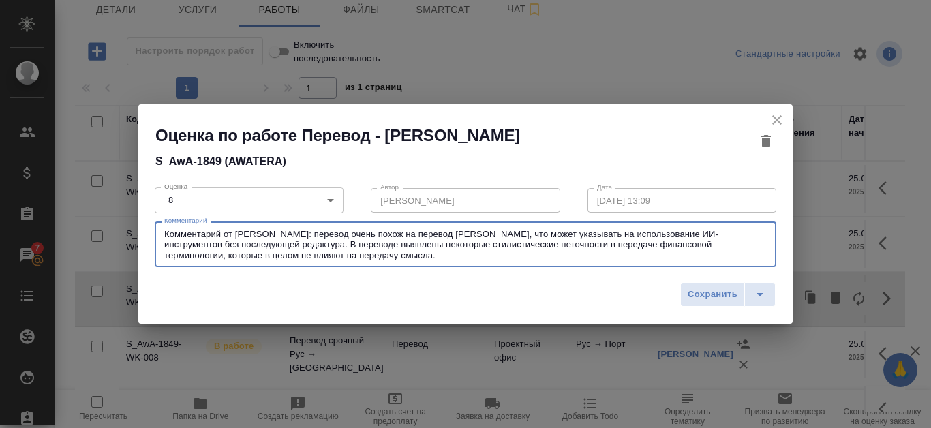
drag, startPoint x: 166, startPoint y: 232, endPoint x: 331, endPoint y: 252, distance: 166.2
click at [331, 252] on textarea "Комментарий от Лешина: перевод очень похож на перевод Воробьевой, что может ука…" at bounding box center [465, 244] width 603 height 31
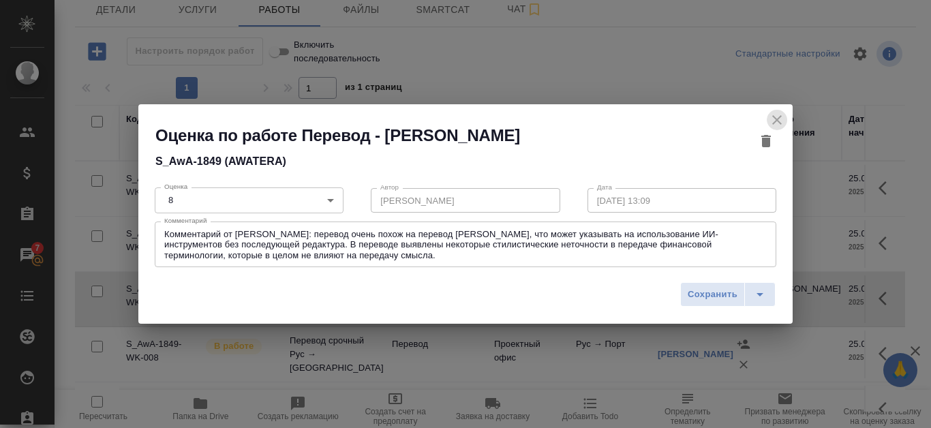
click at [772, 115] on icon "close" at bounding box center [777, 120] width 16 height 16
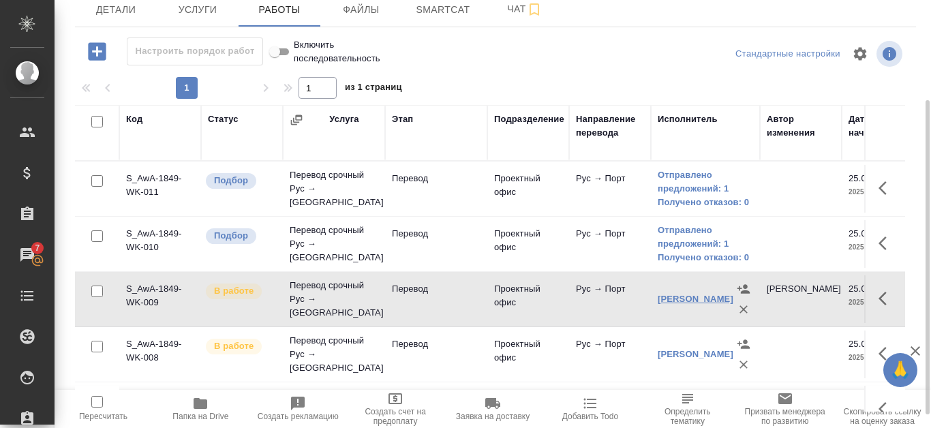
click at [670, 294] on link "Михейшин Александр Андреевич" at bounding box center [696, 299] width 76 height 10
click at [683, 348] on div "Луиш Лотинилда" at bounding box center [696, 355] width 76 height 14
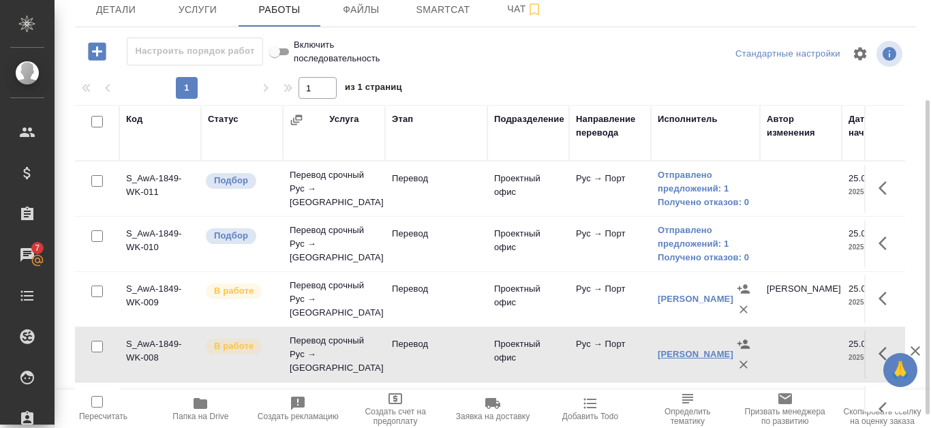
click at [676, 350] on link "Луиш Лотинилда" at bounding box center [696, 354] width 76 height 10
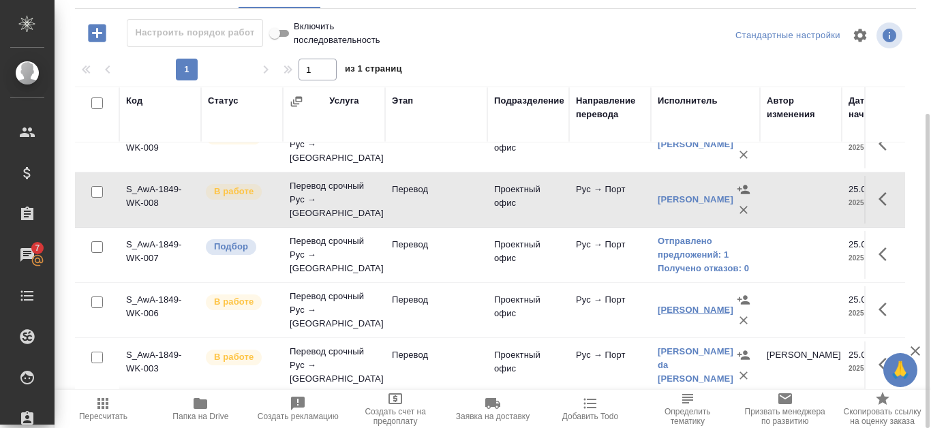
click at [684, 305] on link "Воробьева Анастасия Сергеевна" at bounding box center [696, 310] width 76 height 10
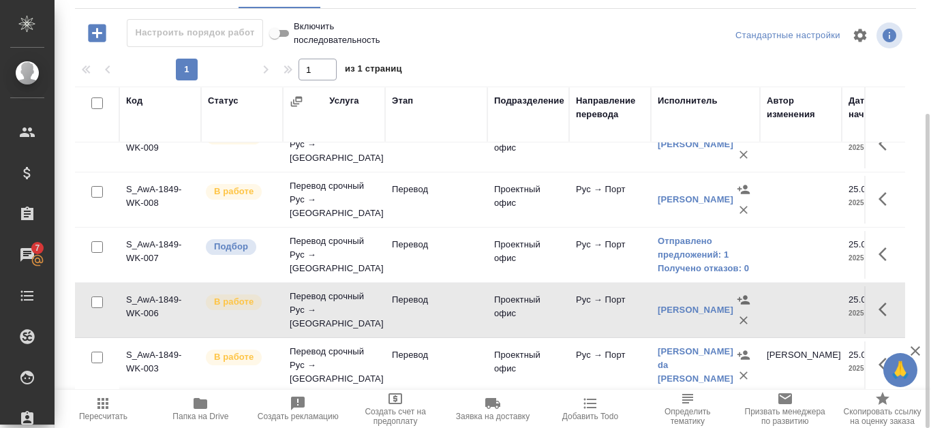
scroll to position [18, 0]
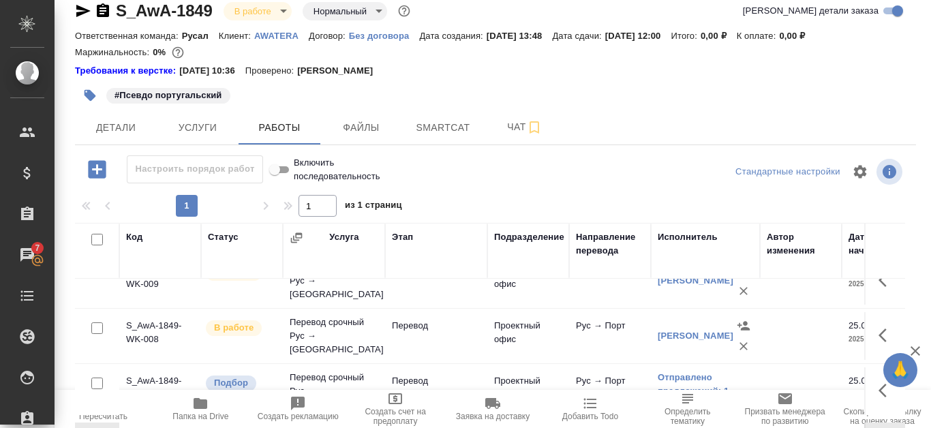
click at [914, 349] on icon "button" at bounding box center [916, 351] width 10 height 10
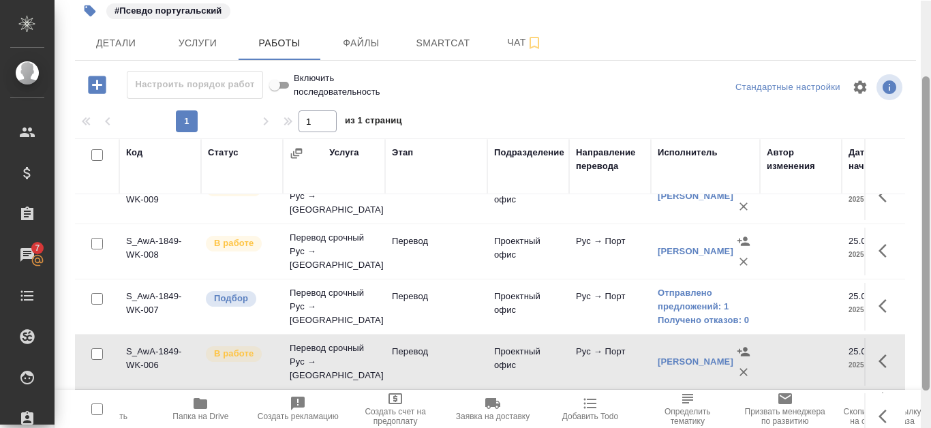
scroll to position [104, 0]
drag, startPoint x: 927, startPoint y: 263, endPoint x: 931, endPoint y: 326, distance: 62.8
click at [931, 326] on div at bounding box center [926, 214] width 10 height 428
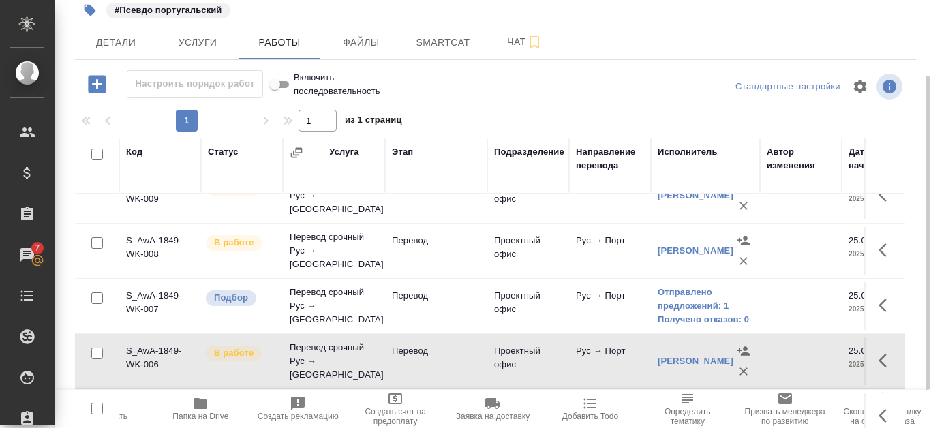
click at [687, 244] on div "Луиш Лотинилда" at bounding box center [696, 251] width 76 height 14
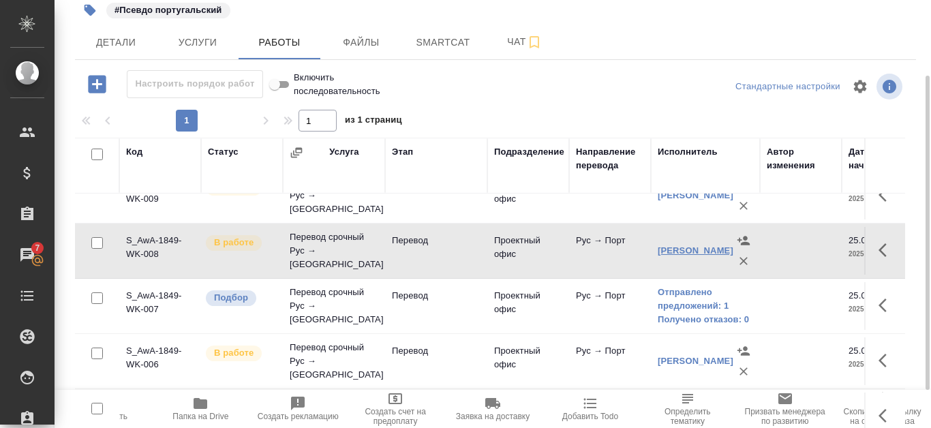
click at [682, 245] on link "Луиш Лотинилда" at bounding box center [696, 250] width 76 height 10
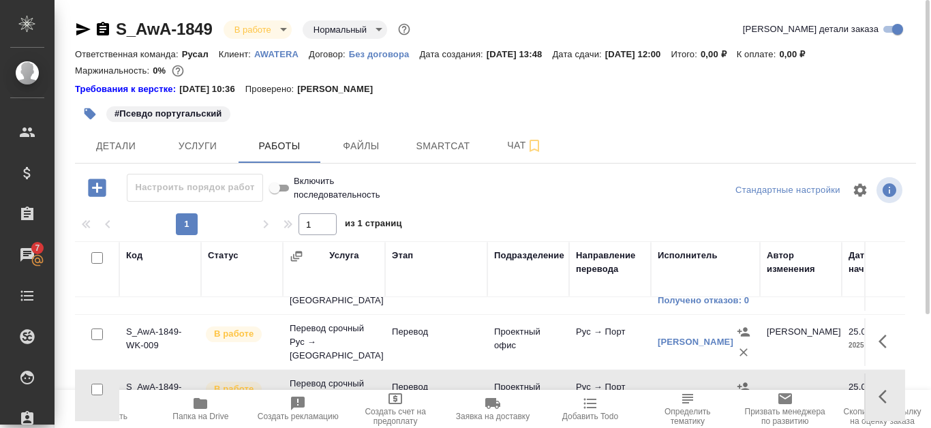
scroll to position [87, 0]
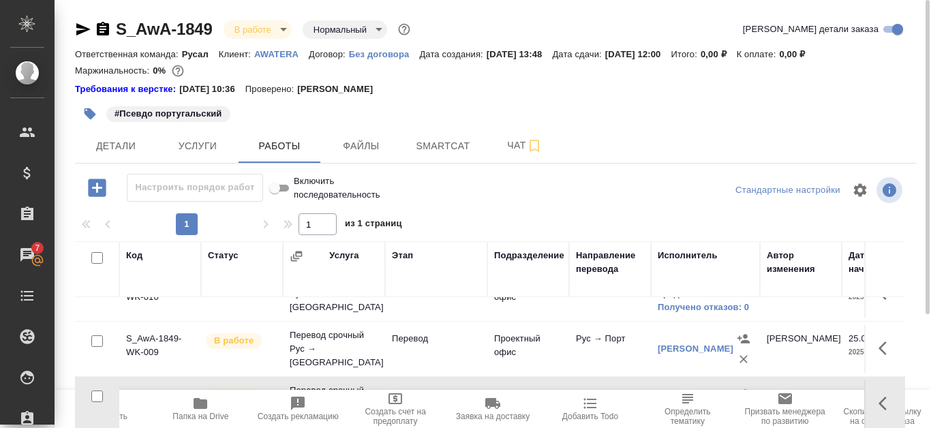
click at [684, 342] on div "Михейшин Александр Андреевич" at bounding box center [696, 349] width 76 height 14
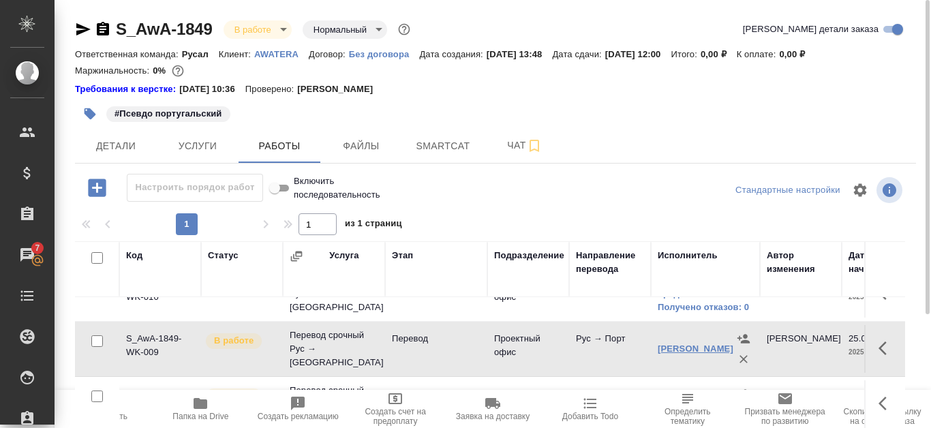
click at [694, 344] on link "Михейшин Александр Андреевич" at bounding box center [696, 349] width 76 height 10
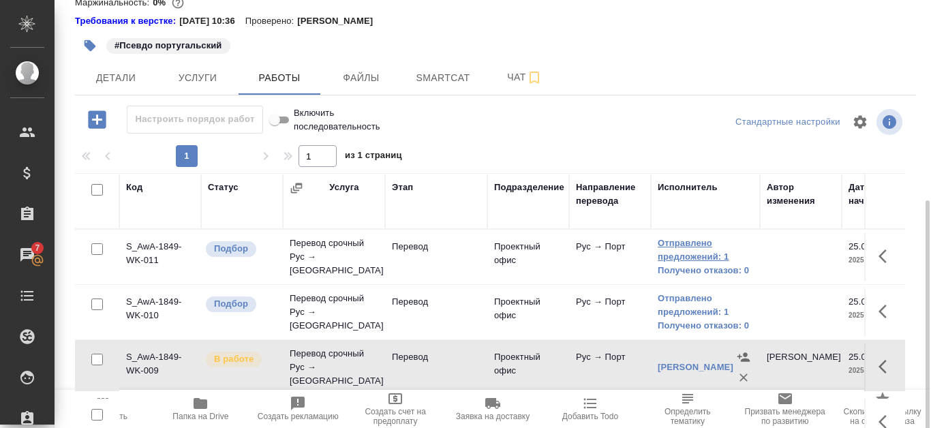
scroll to position [147, 0]
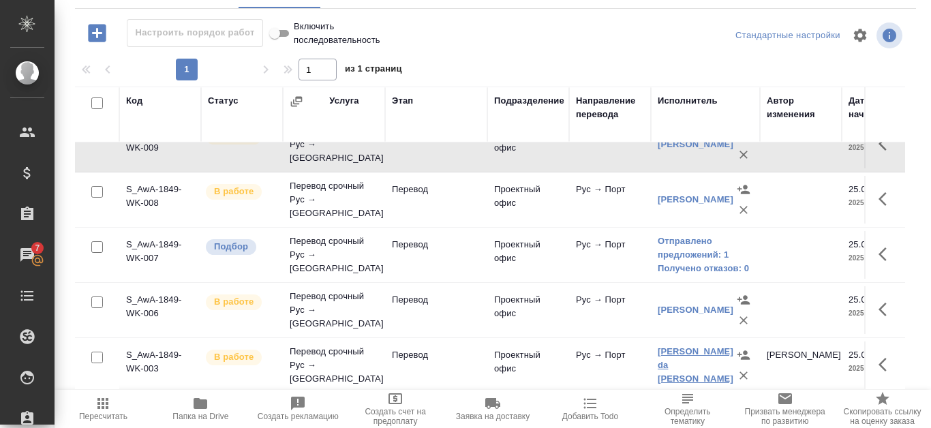
click at [702, 348] on link "Gomes da Costa Adalberto" at bounding box center [696, 364] width 76 height 37
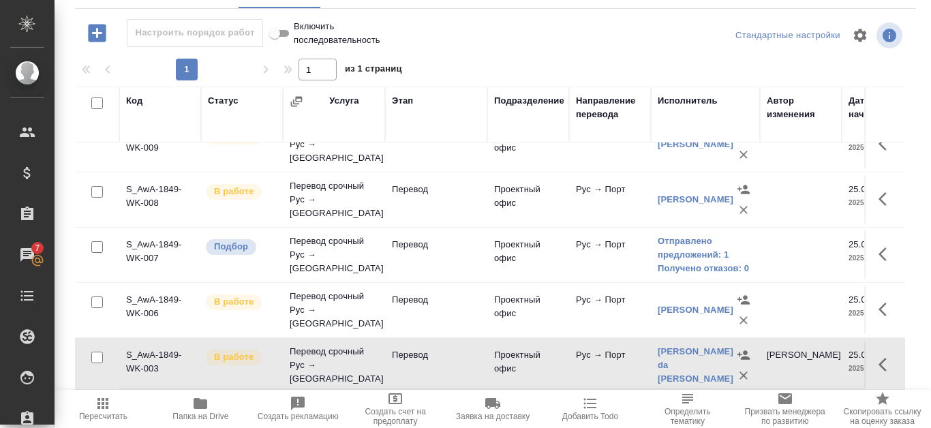
click at [691, 193] on div "[PERSON_NAME]" at bounding box center [696, 200] width 76 height 14
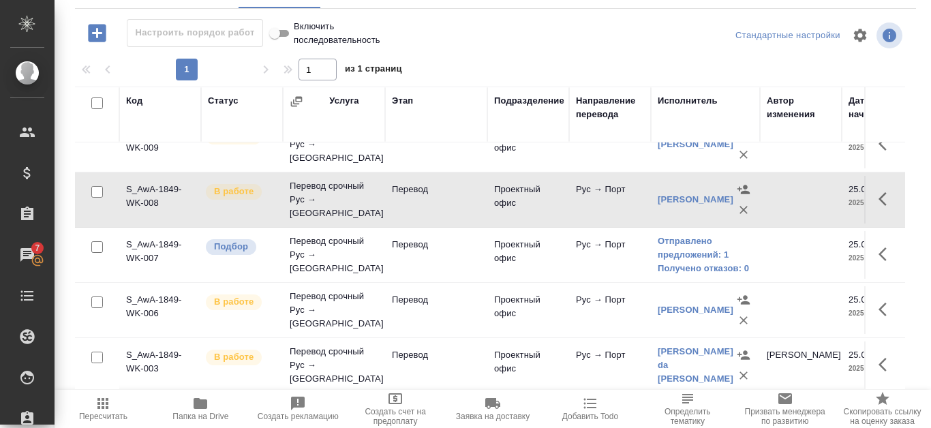
click at [670, 193] on div "Луиш Лотинилда" at bounding box center [696, 200] width 76 height 14
click at [672, 194] on link "Луиш Лотинилда" at bounding box center [696, 199] width 76 height 10
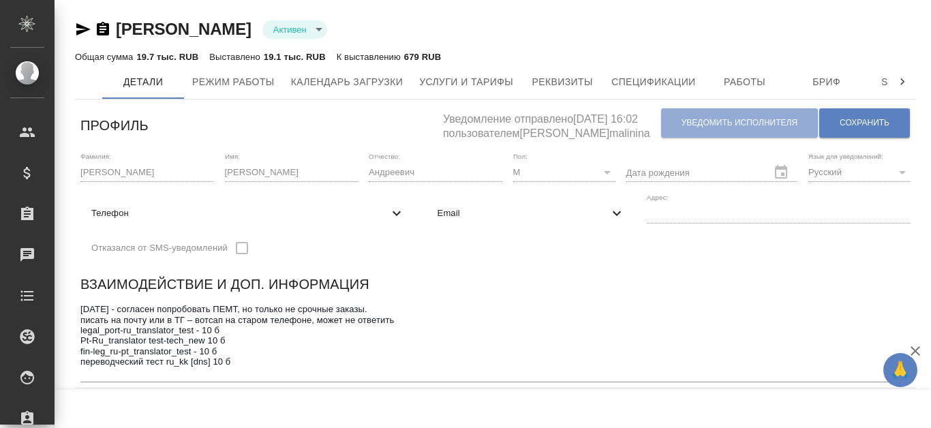
scroll to position [68, 0]
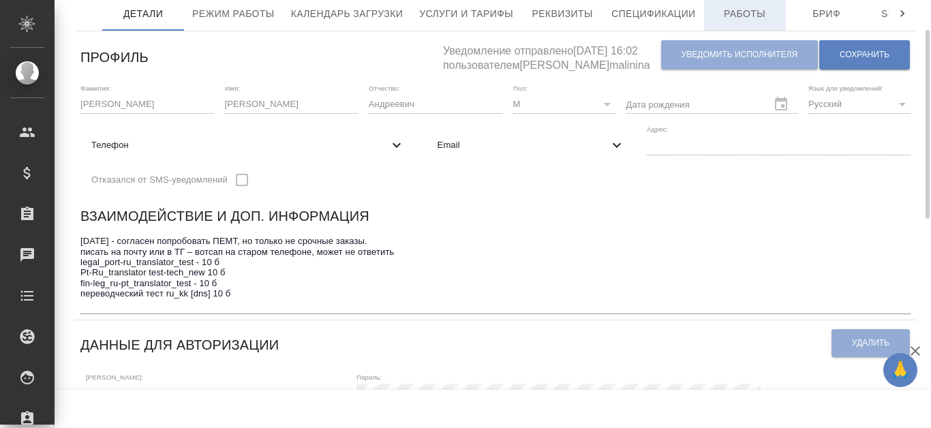
click at [742, 14] on span "Работы" at bounding box center [744, 13] width 65 height 17
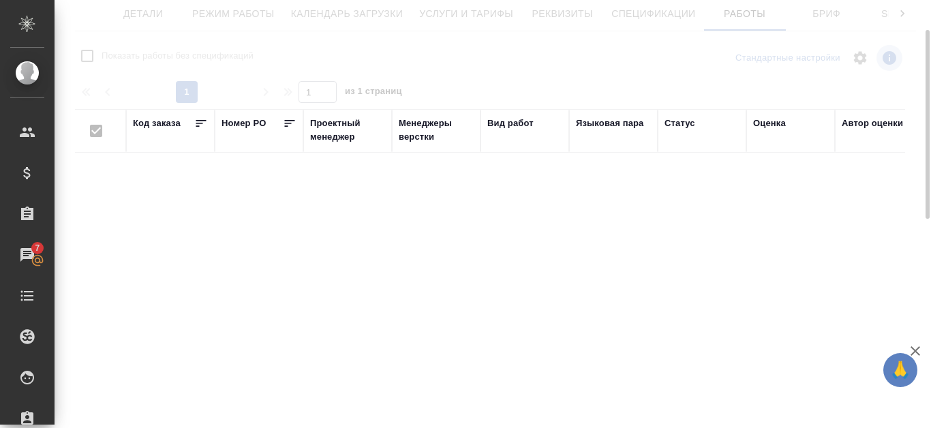
checkbox input "false"
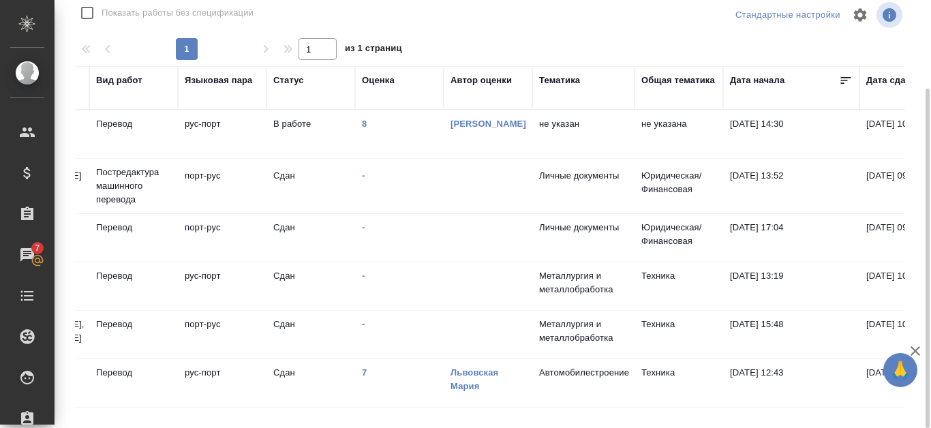
scroll to position [43, 0]
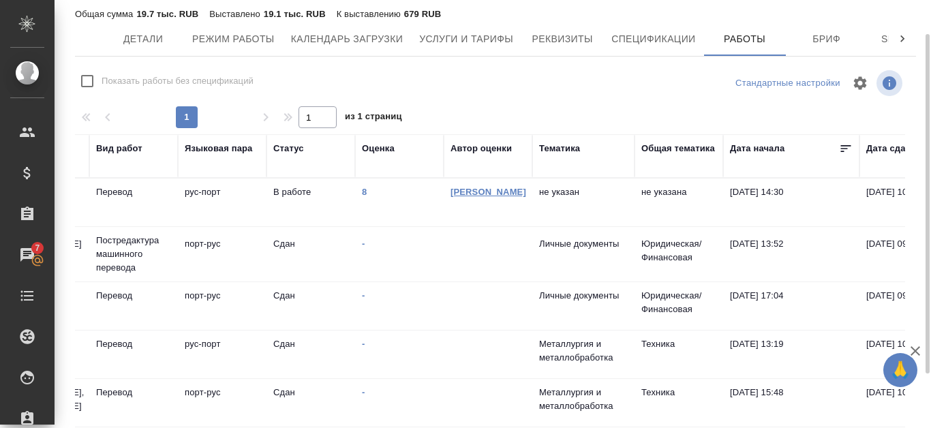
click at [480, 187] on link "[PERSON_NAME]" at bounding box center [489, 192] width 76 height 10
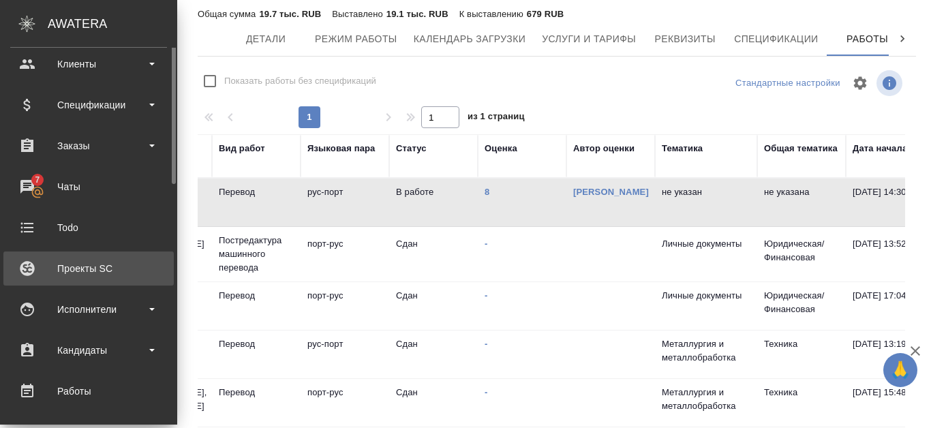
scroll to position [0, 0]
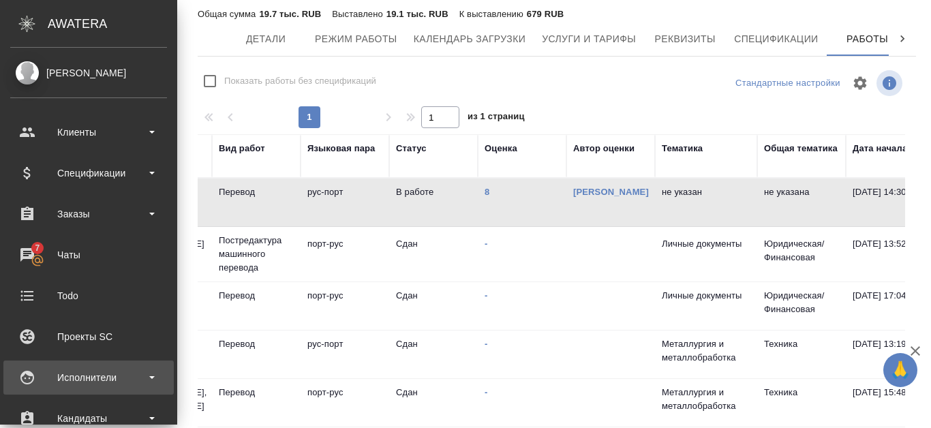
click at [132, 379] on div "Исполнители" at bounding box center [88, 377] width 157 height 20
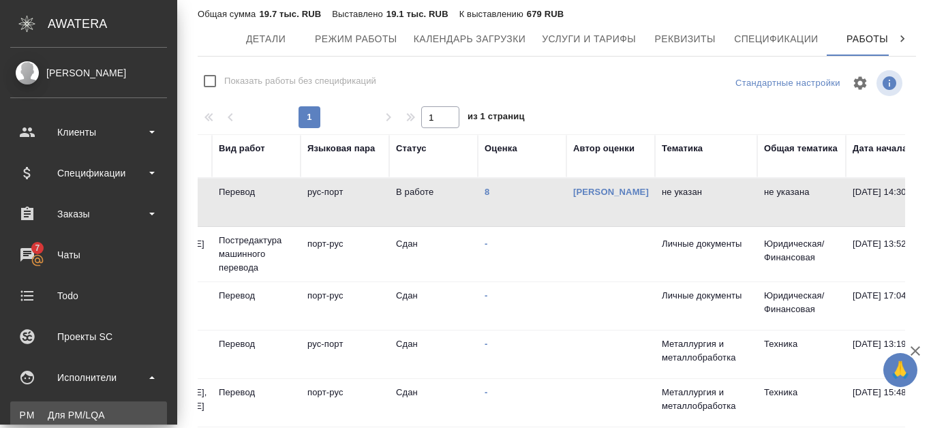
click at [117, 408] on link "PM Для PM/LQA" at bounding box center [88, 415] width 157 height 27
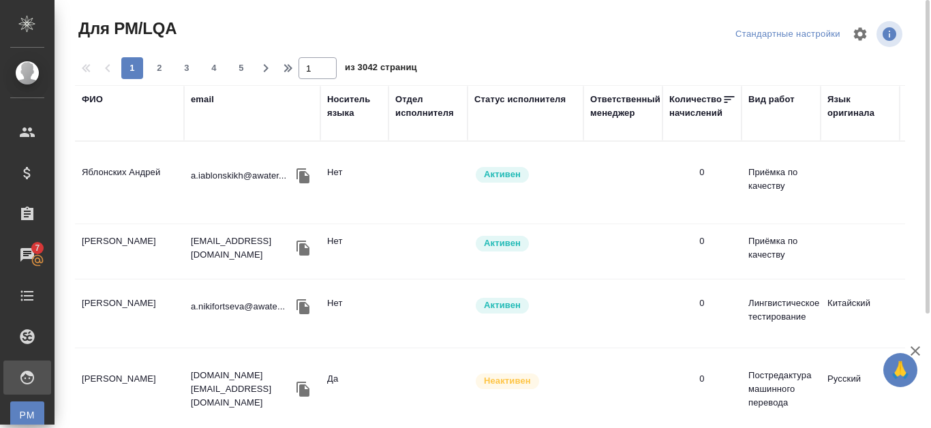
click at [851, 103] on div "Язык оригинала" at bounding box center [860, 106] width 65 height 27
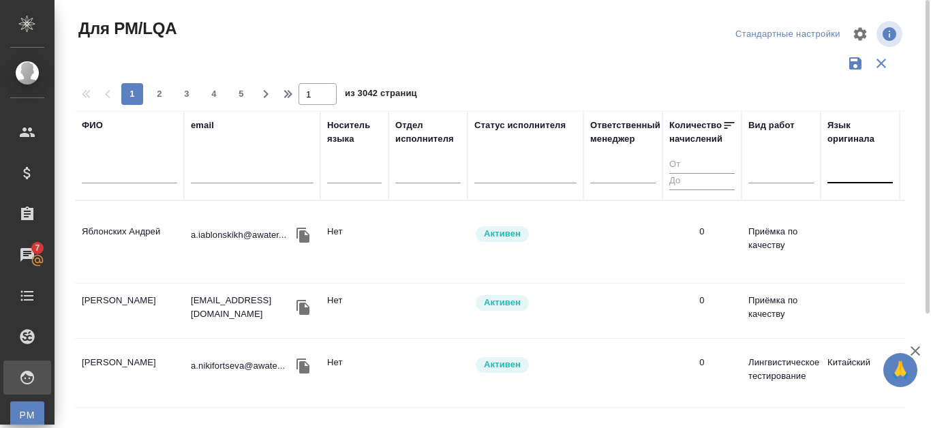
click at [849, 167] on div at bounding box center [860, 170] width 65 height 20
type input "порт"
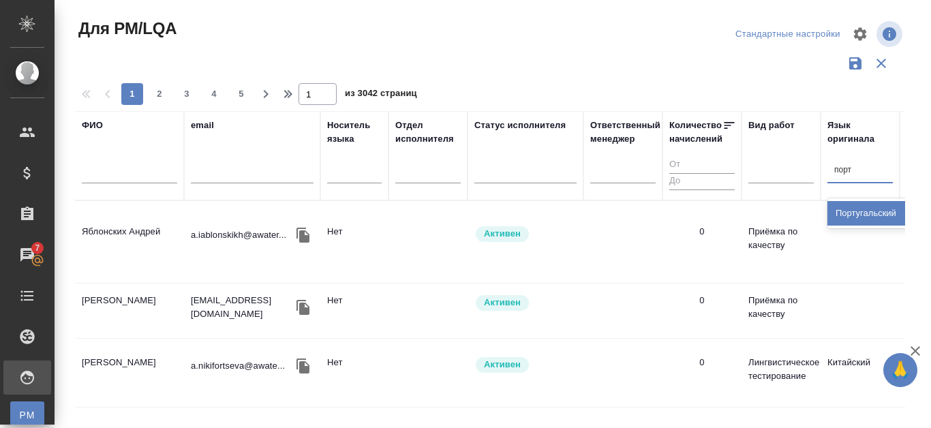
click at [848, 211] on div "Португальский" at bounding box center [930, 213] width 205 height 25
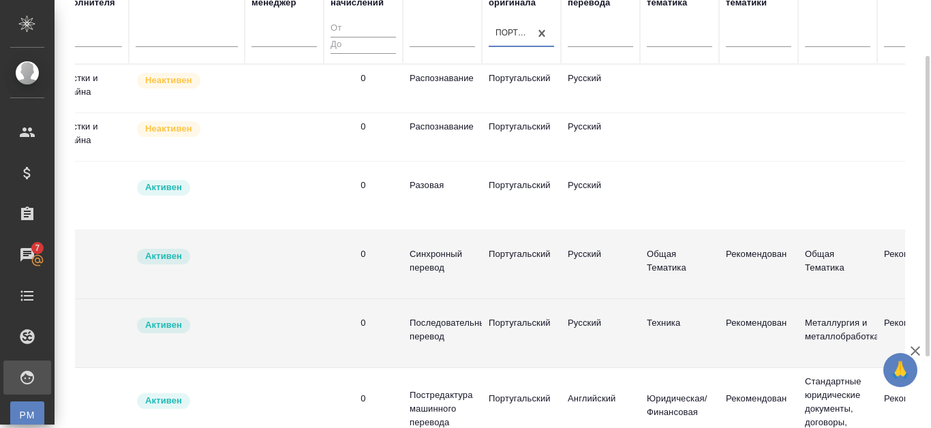
scroll to position [113, 0]
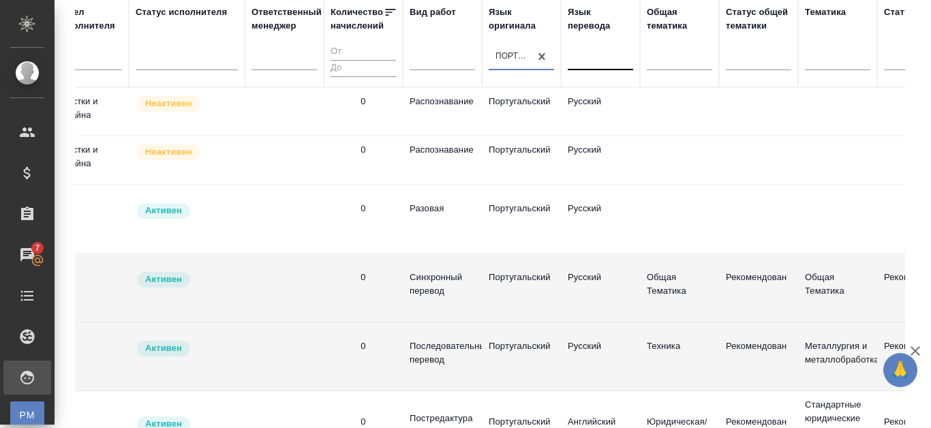
click at [597, 54] on div at bounding box center [600, 57] width 65 height 20
click at [504, 53] on div at bounding box center [521, 57] width 65 height 20
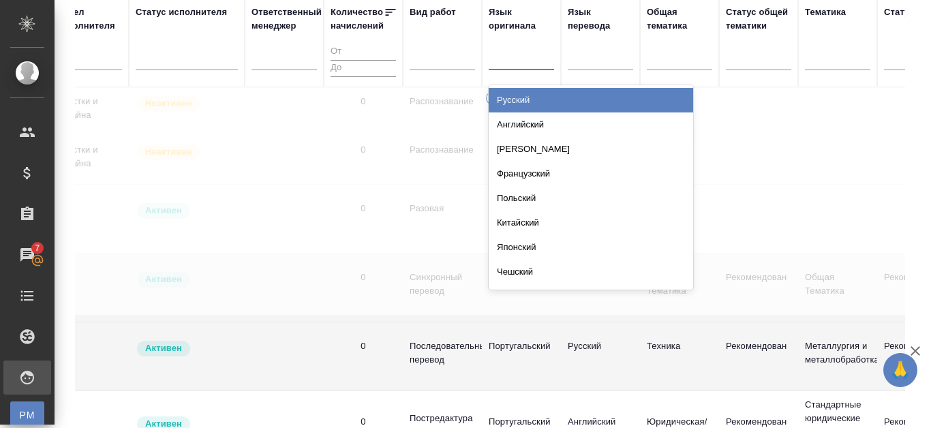
click at [515, 94] on div "Русский" at bounding box center [591, 100] width 205 height 25
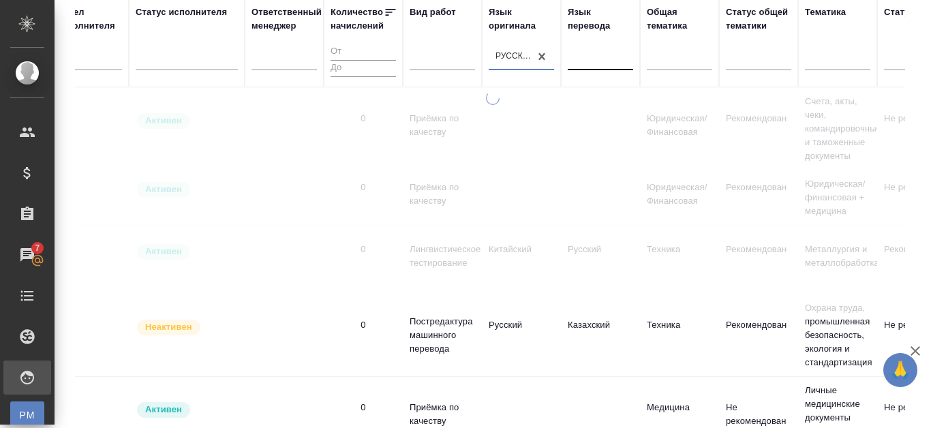
click at [575, 57] on input "text" at bounding box center [575, 57] width 1 height 10
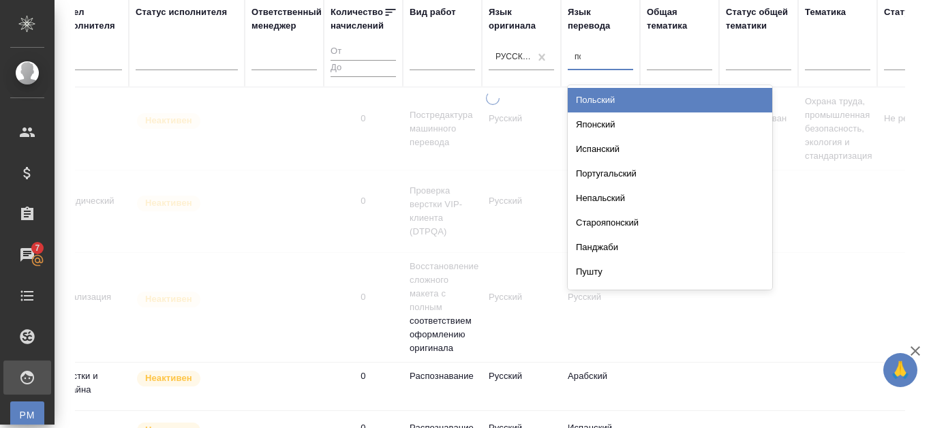
type input "пор"
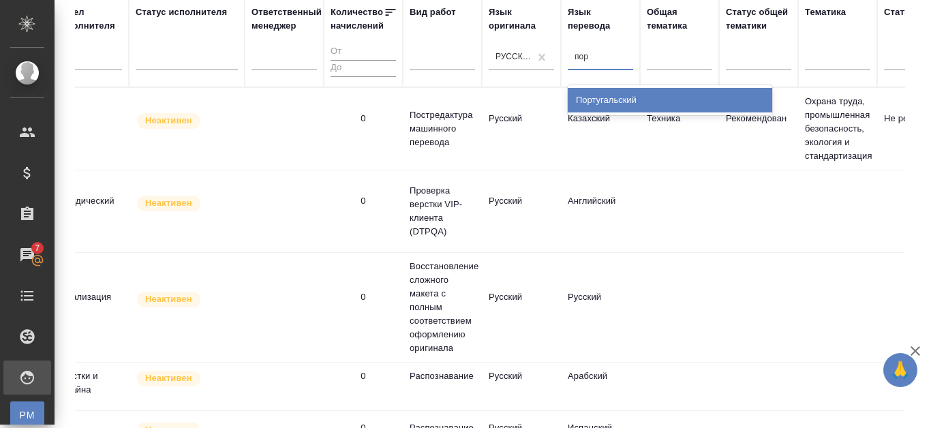
click at [632, 100] on div "Португальский" at bounding box center [670, 100] width 205 height 25
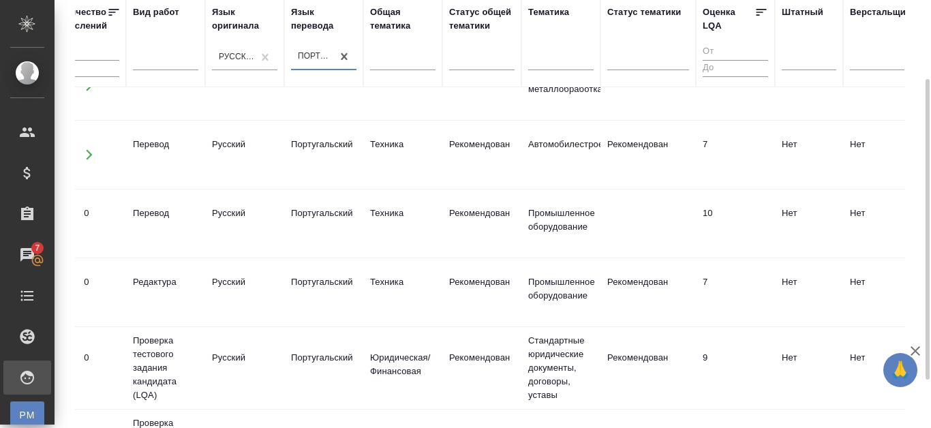
scroll to position [45, 0]
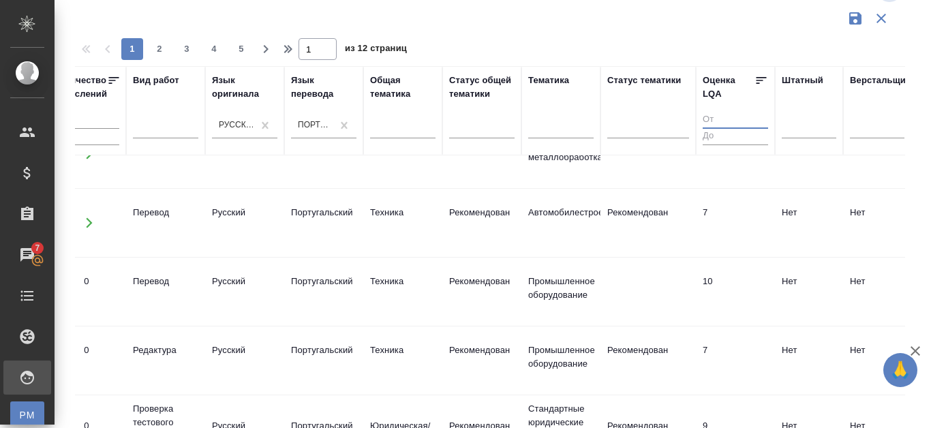
click at [704, 119] on input "number" at bounding box center [735, 120] width 65 height 17
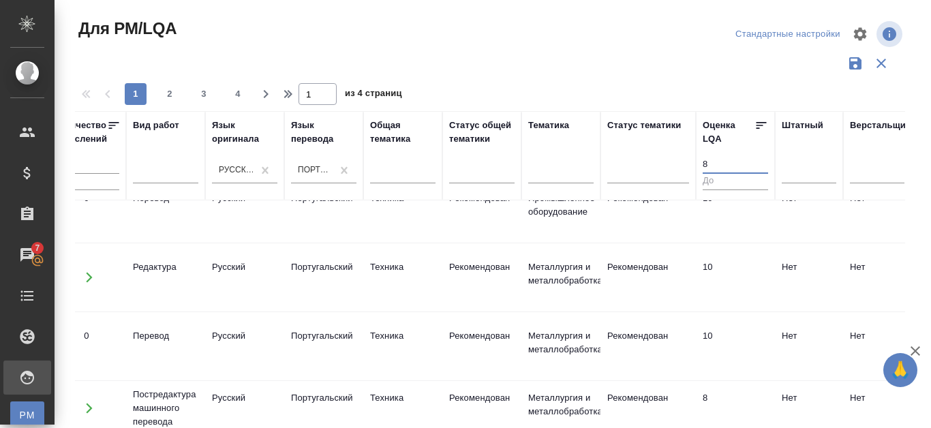
scroll to position [301, 616]
type input "8"
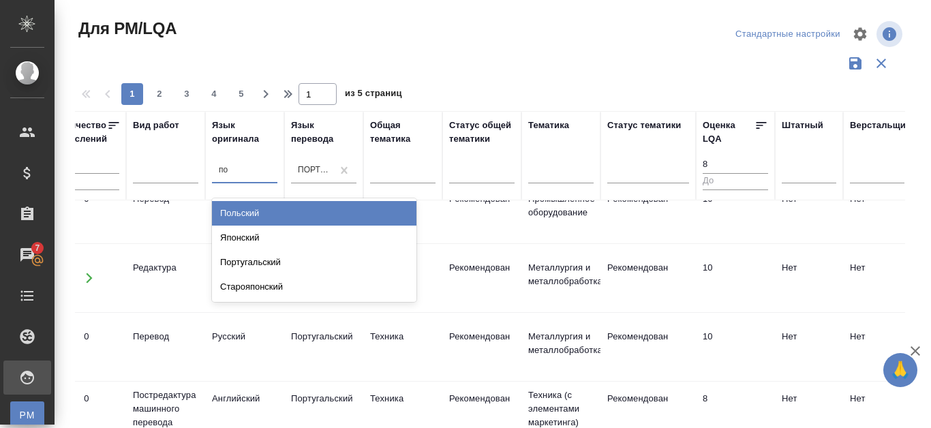
type input "пор"
click at [263, 207] on div "Португальский" at bounding box center [314, 213] width 205 height 25
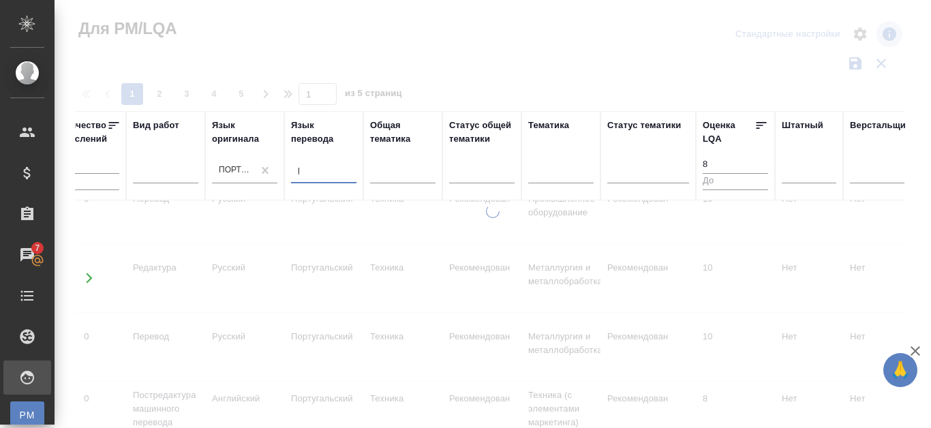
type input "рус"
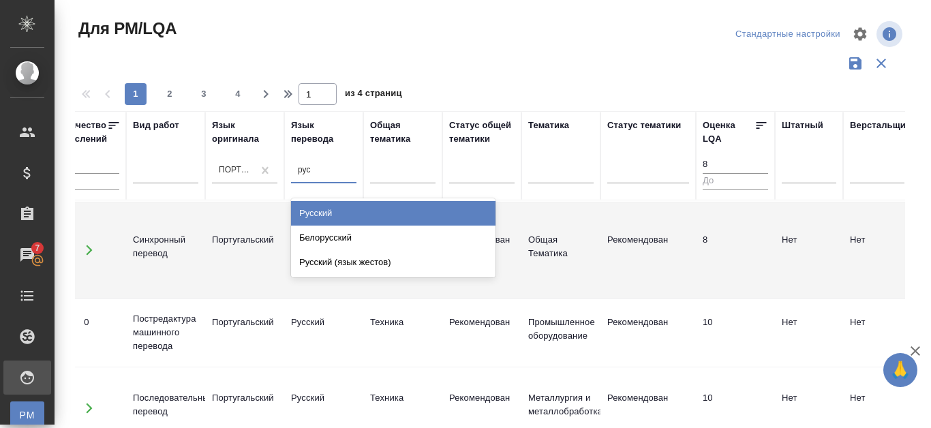
click at [347, 210] on div "Русский" at bounding box center [393, 213] width 205 height 25
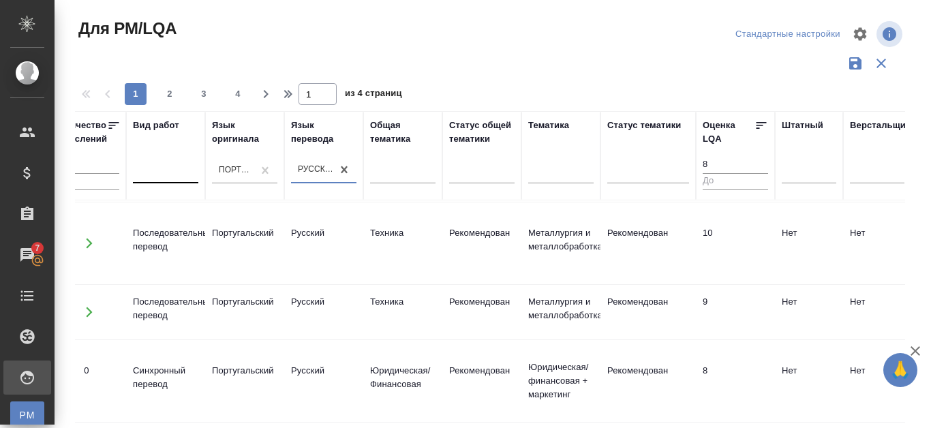
click at [176, 174] on div at bounding box center [165, 170] width 65 height 20
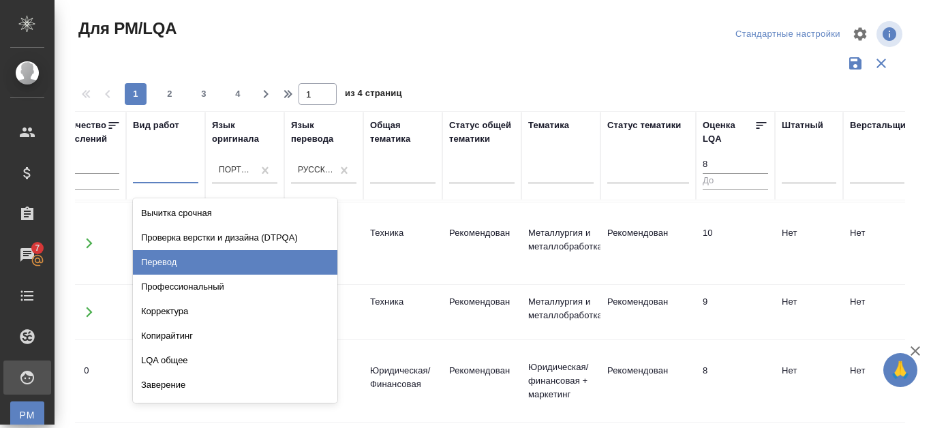
click at [164, 259] on div "Перевод" at bounding box center [235, 262] width 205 height 25
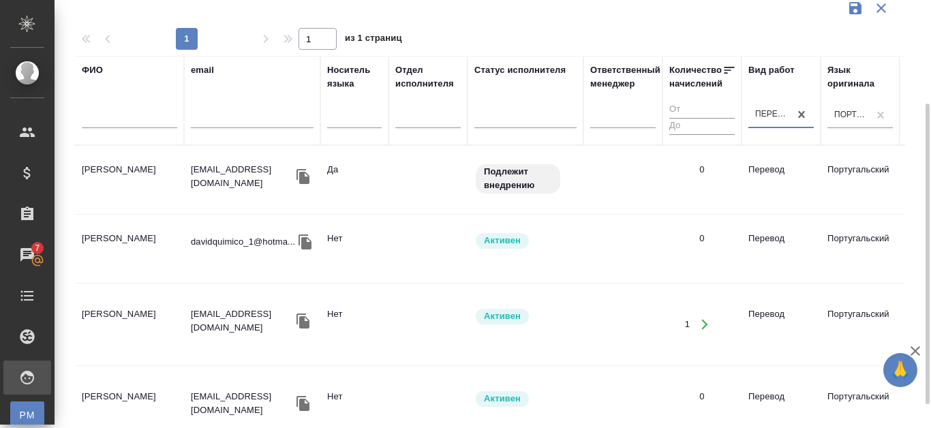
scroll to position [45, 0]
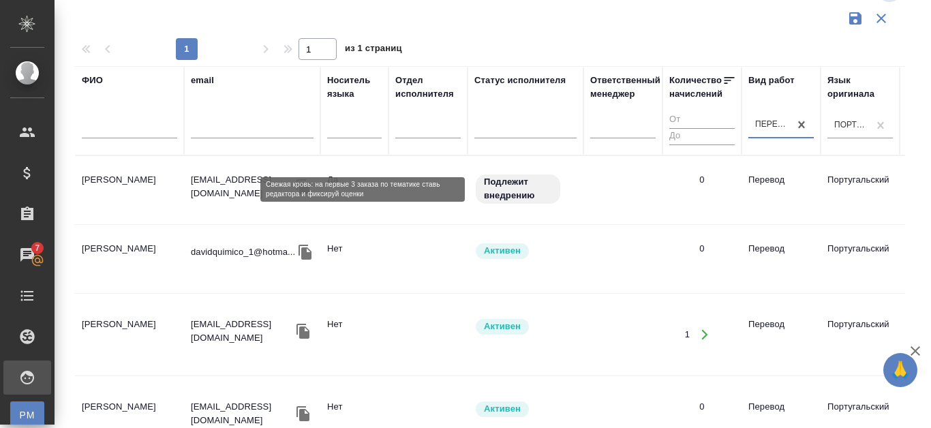
click at [506, 189] on p "Подлежит внедрению" at bounding box center [518, 188] width 68 height 27
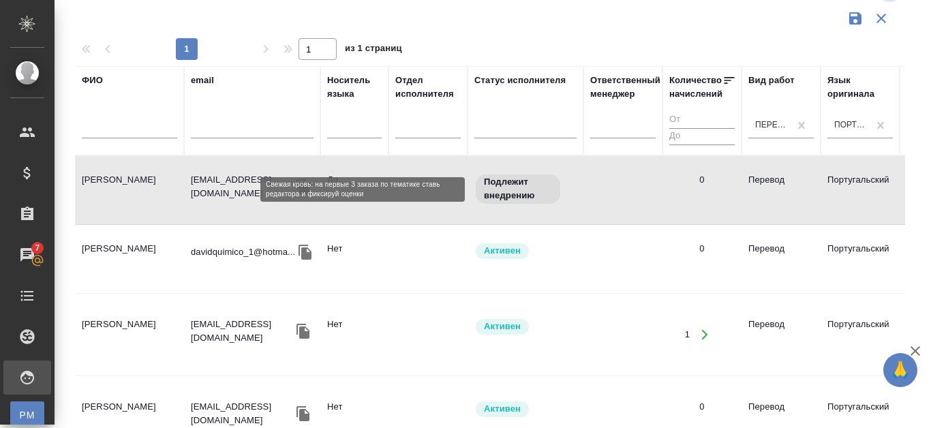
click at [506, 189] on p "Подлежит внедрению" at bounding box center [518, 188] width 68 height 27
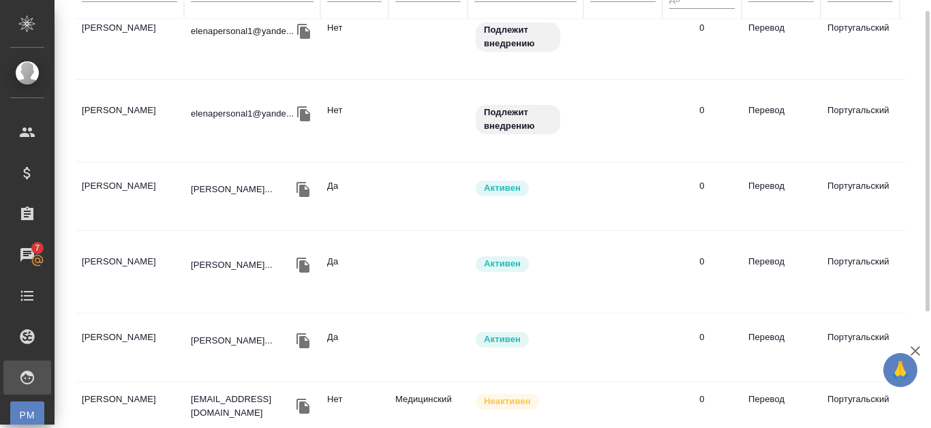
scroll to position [0, 0]
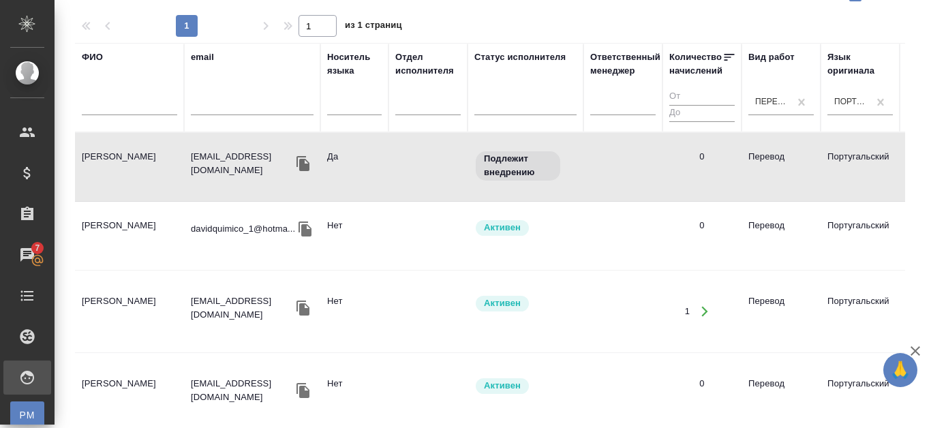
click at [123, 300] on td "Иванов Вячеслав" at bounding box center [129, 312] width 109 height 48
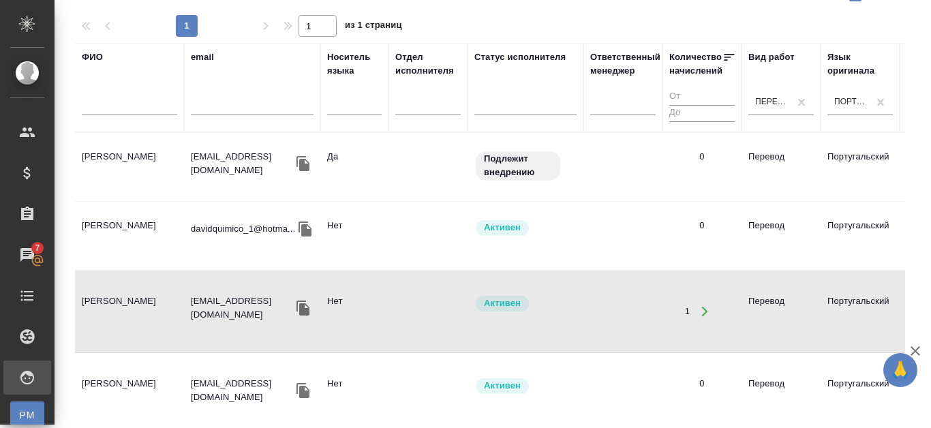
click at [123, 157] on td "Луиш Лотинилда" at bounding box center [129, 167] width 109 height 48
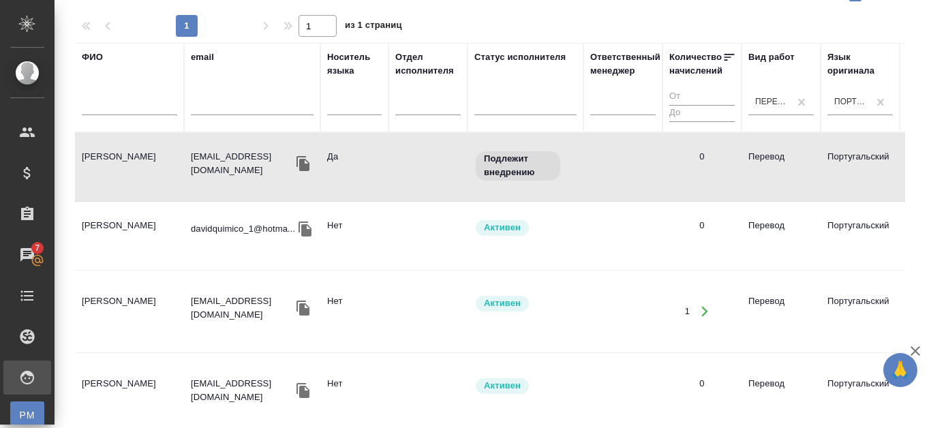
click at [123, 157] on td "Луиш Лотинилда" at bounding box center [129, 167] width 109 height 48
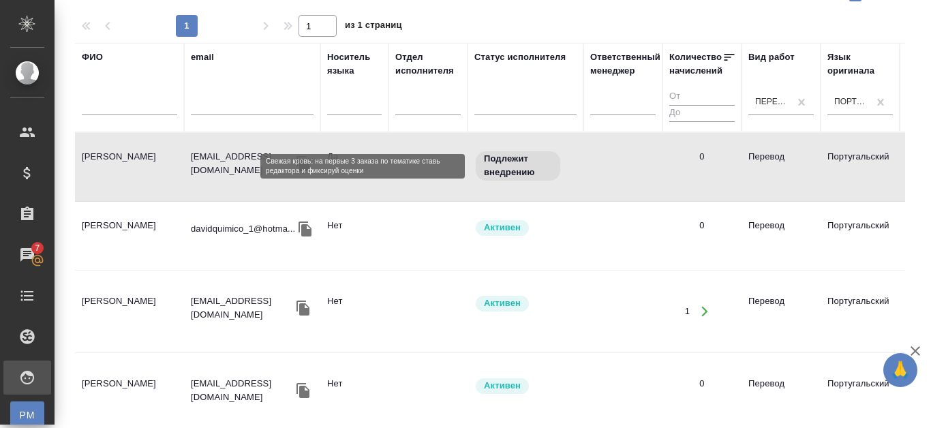
click at [515, 159] on p "Подлежит внедрению" at bounding box center [518, 165] width 68 height 27
click at [515, 161] on p "Подлежит внедрению" at bounding box center [518, 165] width 68 height 27
click at [513, 166] on p "Подлежит внедрению" at bounding box center [518, 165] width 68 height 27
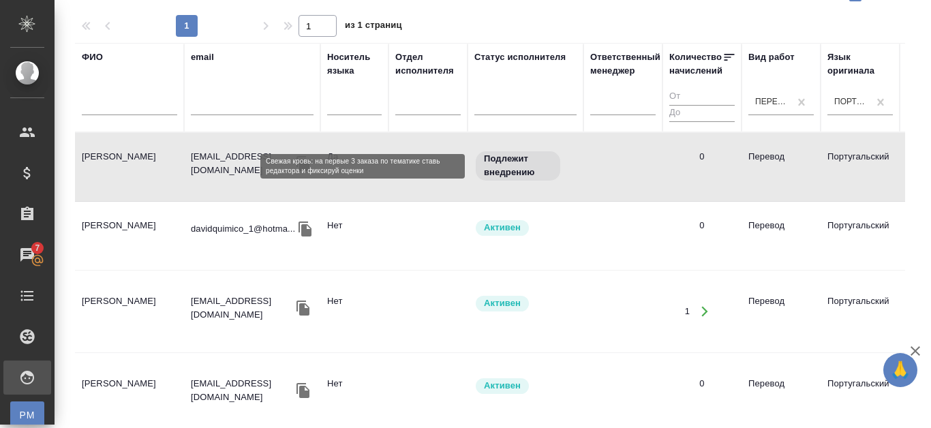
click at [513, 166] on p "Подлежит внедрению" at bounding box center [518, 165] width 68 height 27
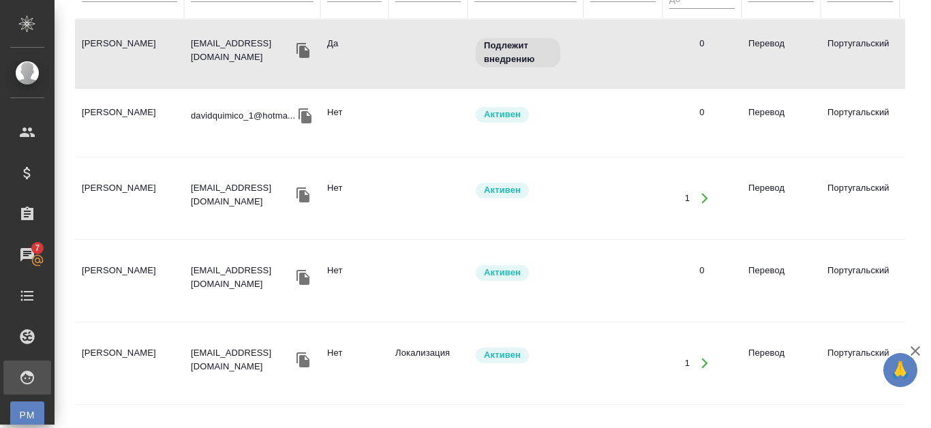
click at [139, 123] on td "Антониу Давид Фернанду Малунгу" at bounding box center [129, 123] width 109 height 48
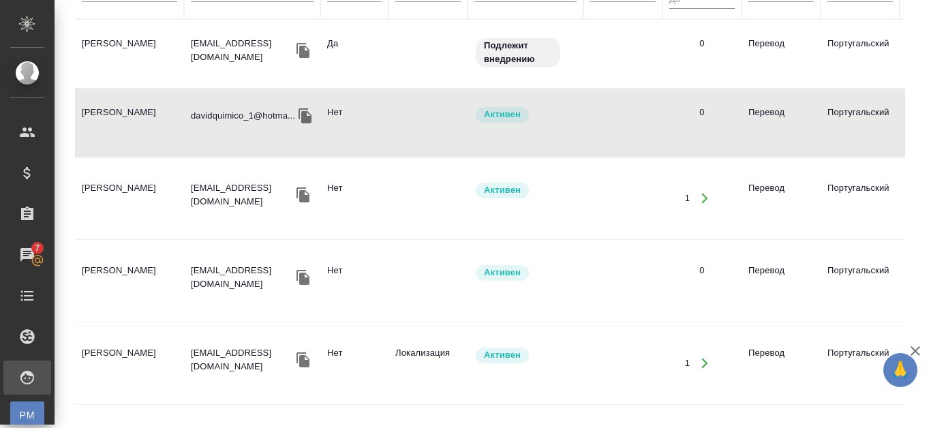
click at [146, 340] on td "Гусарова Маргарита Сергеевна" at bounding box center [129, 364] width 109 height 48
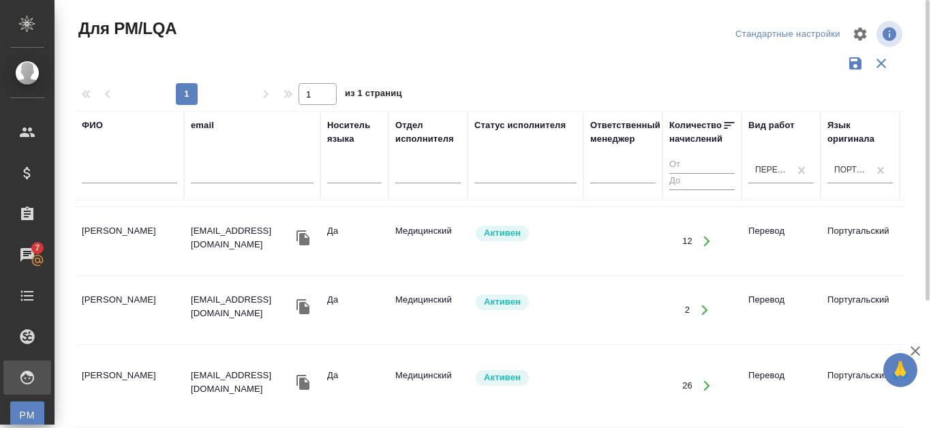
scroll to position [524, 0]
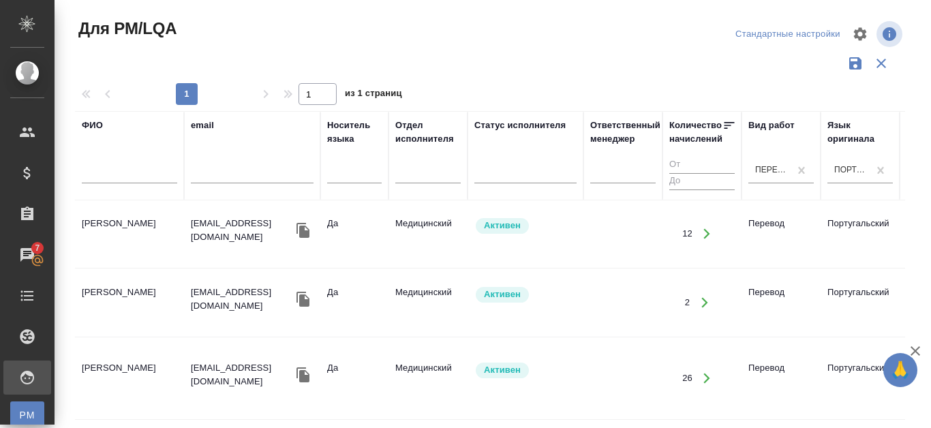
click at [136, 210] on td "Балашов Андрей Сергеевич" at bounding box center [129, 234] width 109 height 48
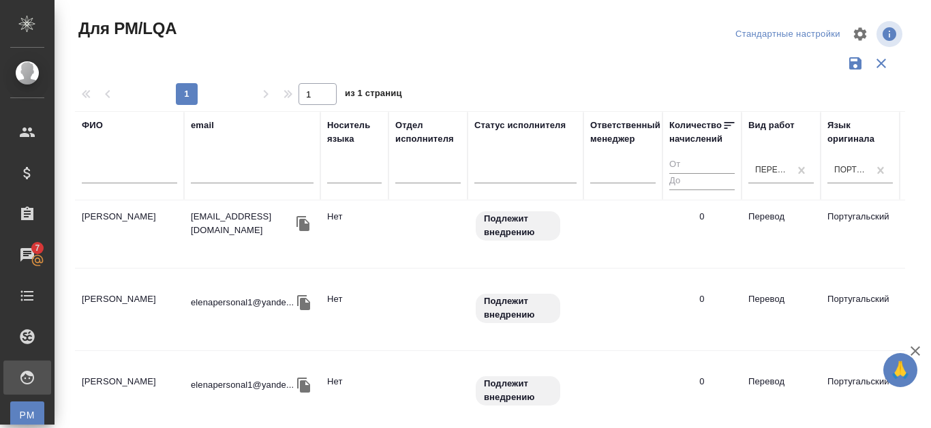
scroll to position [1138, 0]
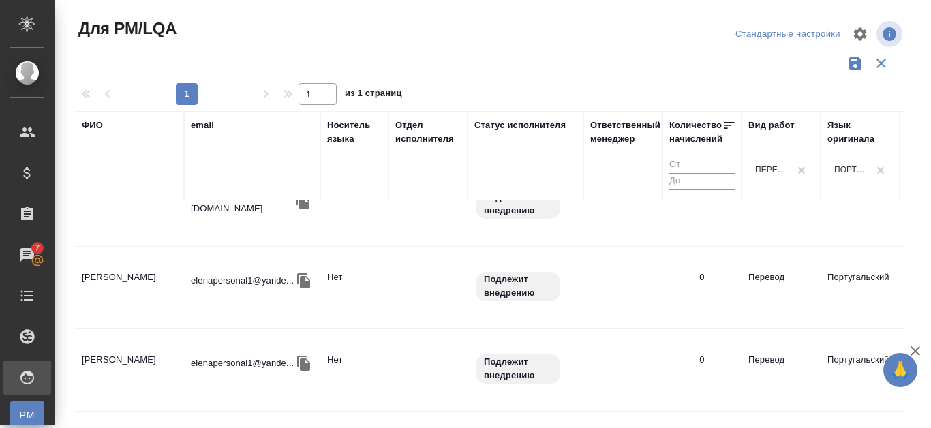
click at [137, 267] on td "Покорская Елена Александровна" at bounding box center [129, 288] width 109 height 48
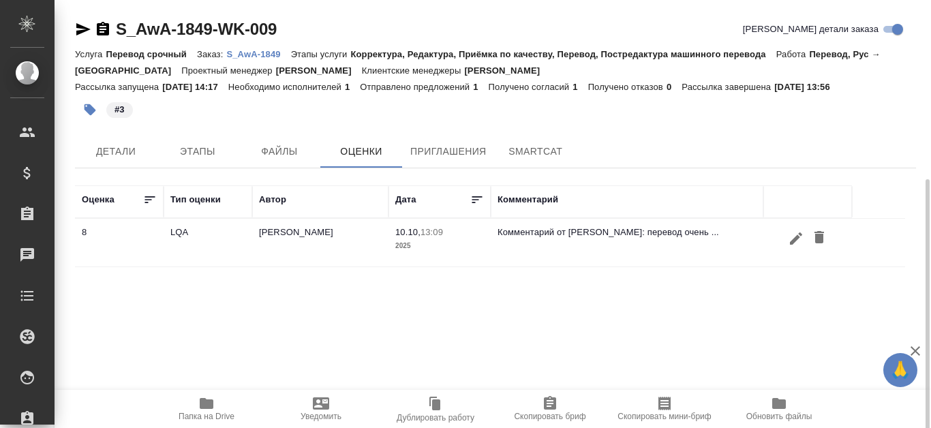
scroll to position [99, 0]
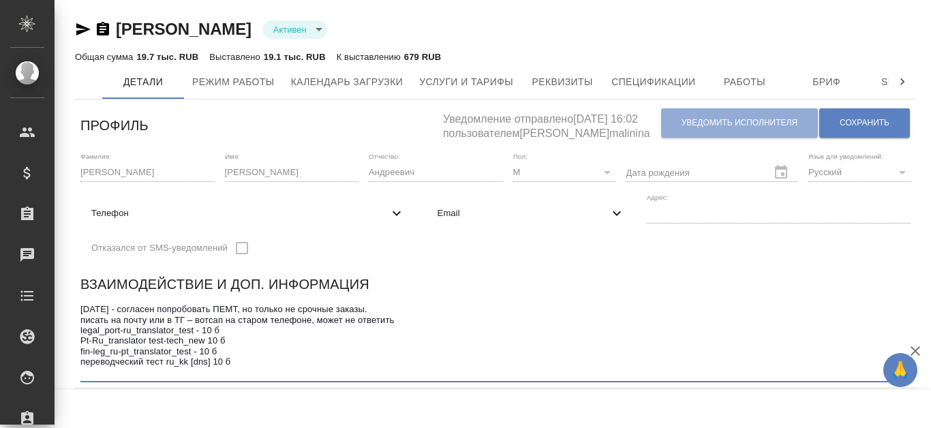
click at [251, 367] on textarea "[DATE] - согласен попробовать ПЕМТ, но только не срочные заказы. писать на почт…" at bounding box center [495, 341] width 830 height 74
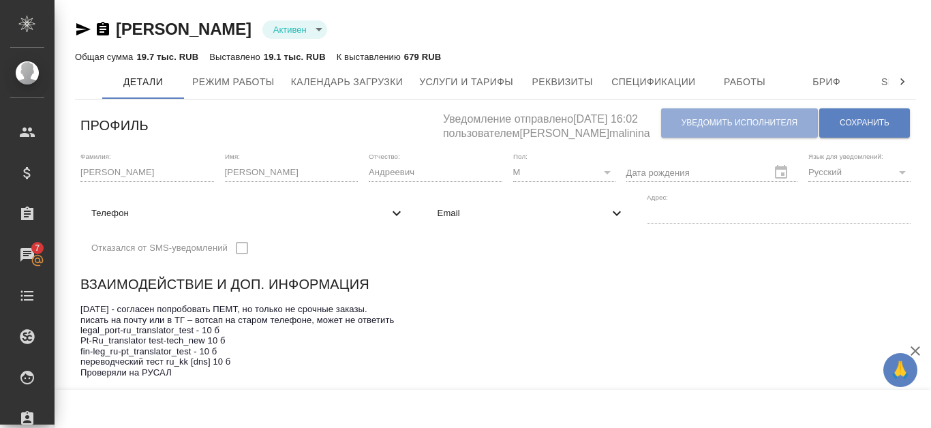
click at [82, 373] on textarea "29.05.25 - согласен попробовать ПЕМТ, но только не срочные заказы. писать на по…" at bounding box center [495, 346] width 830 height 85
click at [112, 372] on textarea "29.05.25 - согласен попробовать ПЕМТ, но только не срочные заказы. писать на по…" at bounding box center [495, 346] width 830 height 85
click at [108, 373] on textarea "29.05.25 - согласен попробовать ПЕМТ, но только не срочные заказы. писать на по…" at bounding box center [495, 346] width 830 height 85
click at [92, 371] on textarea "29.05.25 - согласен попробовать ПЕМТ, но только не срочные заказы. писать на по…" at bounding box center [495, 346] width 830 height 85
click at [237, 377] on textarea "29.05.25 - согласен попробовать ПЕМТ, но только не срочные заказы. писать на по…" at bounding box center [495, 346] width 830 height 85
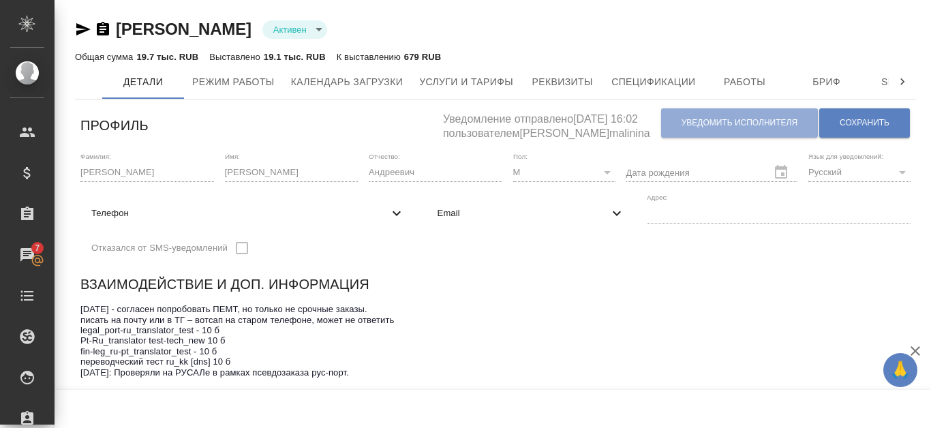
paste textarea "Комментарий от Лешина: перевод очень похож на перевод Воробьевой, что может ука…"
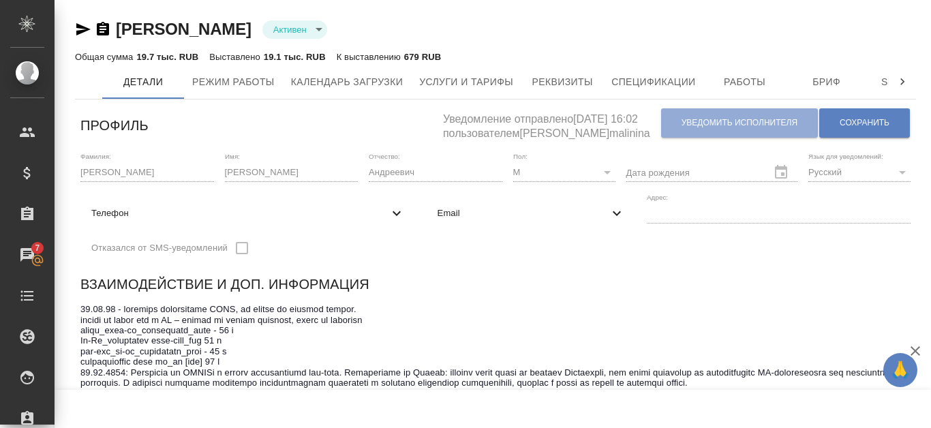
click at [579, 371] on textarea at bounding box center [495, 356] width 830 height 105
drag, startPoint x: 617, startPoint y: 369, endPoint x: 644, endPoint y: 370, distance: 27.3
click at [644, 370] on textarea at bounding box center [495, 356] width 830 height 105
click at [635, 370] on textarea at bounding box center [495, 356] width 830 height 105
drag, startPoint x: 478, startPoint y: 374, endPoint x: 617, endPoint y: 372, distance: 139.1
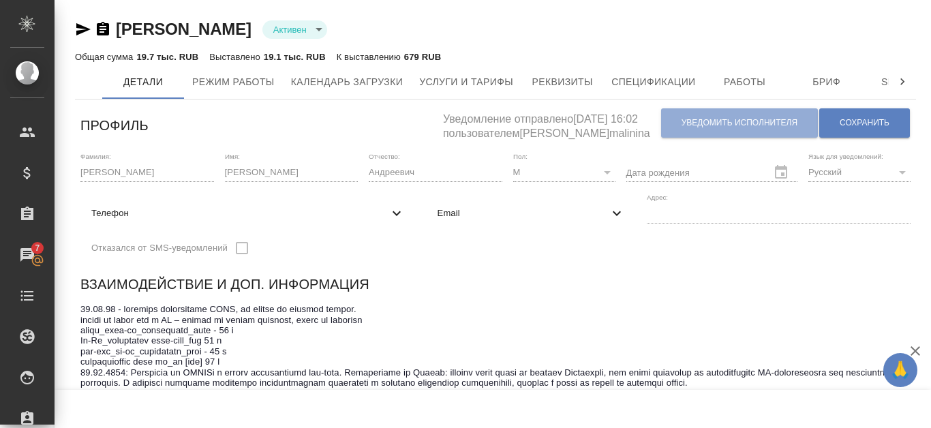
click at [617, 372] on textarea at bounding box center [495, 356] width 830 height 105
click at [522, 376] on textarea at bounding box center [495, 356] width 830 height 105
drag, startPoint x: 269, startPoint y: 382, endPoint x: 781, endPoint y: 387, distance: 512.0
click at [781, 387] on textarea at bounding box center [495, 356] width 830 height 105
click at [515, 393] on button "button" at bounding box center [493, 409] width 115 height 38
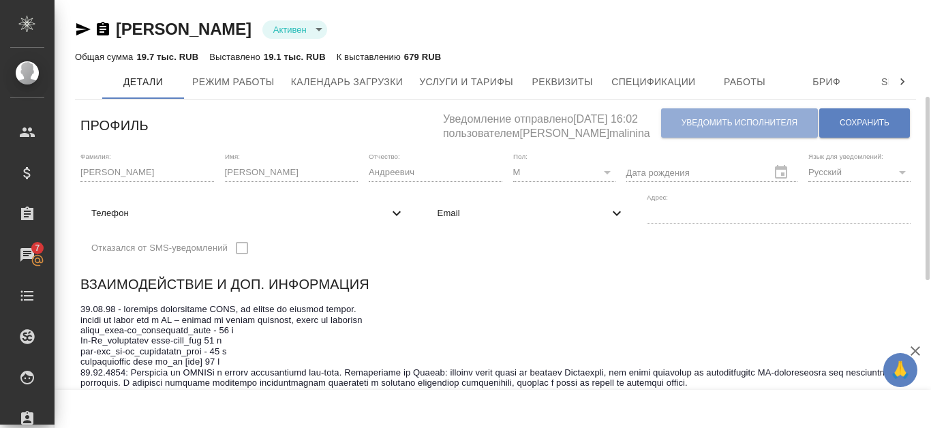
scroll to position [68, 0]
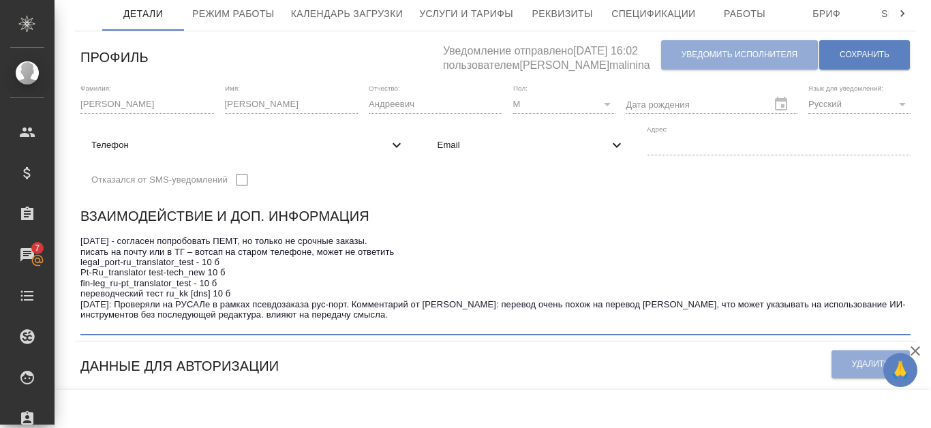
click at [478, 304] on textarea "29.05.25 - согласен попробовать ПЕМТ, но только не срочные заказы. писать на по…" at bounding box center [495, 283] width 830 height 95
paste textarea "переводе выявлены некоторые стилистические неточности в передаче финансовой тер…"
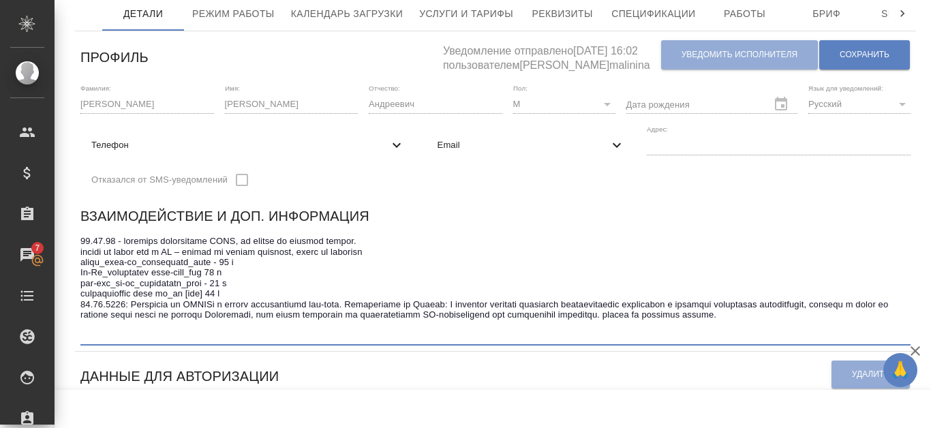
click at [481, 310] on textarea at bounding box center [495, 288] width 830 height 105
click at [483, 304] on textarea at bounding box center [495, 288] width 830 height 105
click at [203, 315] on textarea at bounding box center [495, 288] width 830 height 105
drag, startPoint x: 147, startPoint y: 314, endPoint x: 374, endPoint y: 321, distance: 227.1
click at [374, 321] on textarea at bounding box center [495, 288] width 830 height 105
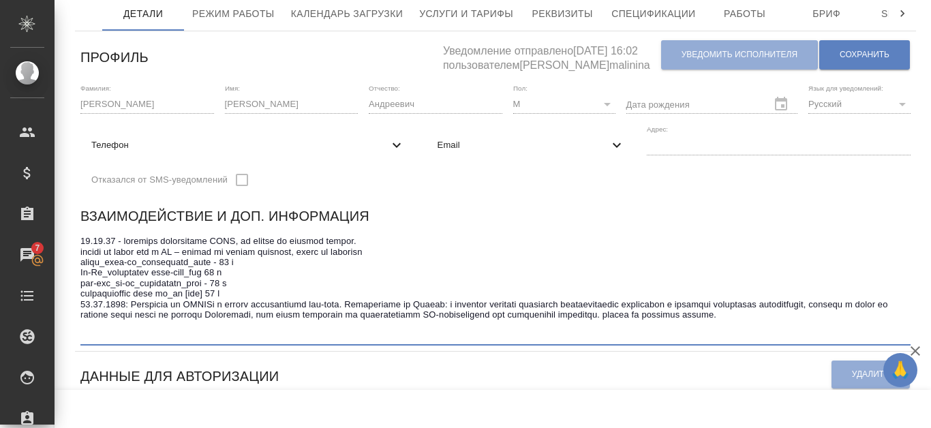
click at [350, 318] on textarea at bounding box center [495, 288] width 830 height 105
drag, startPoint x: 147, startPoint y: 315, endPoint x: 591, endPoint y: 315, distance: 443.8
click at [591, 315] on textarea at bounding box center [495, 288] width 830 height 105
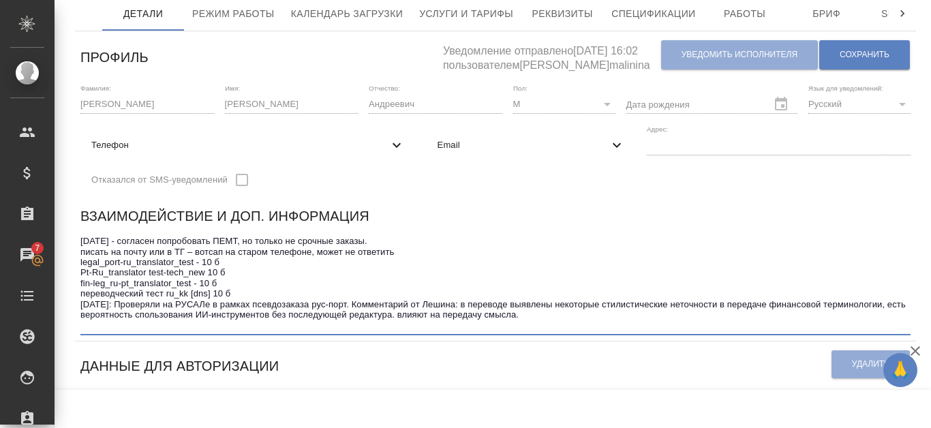
click at [222, 317] on textarea "29.05.25 - согласен попробовать ПЕМТ, но только не срочные заказы. писать на по…" at bounding box center [495, 283] width 830 height 95
drag, startPoint x: 359, startPoint y: 315, endPoint x: 605, endPoint y: 314, distance: 246.1
click at [605, 314] on textarea "29.05.25 - согласен попробовать ПЕМТ, но только не срочные заказы. писать на по…" at bounding box center [495, 283] width 830 height 95
click at [638, 316] on textarea "29.05.25 - согласен попробовать ПЕМТ, но только не срочные заказы. писать на по…" at bounding box center [495, 283] width 830 height 95
click at [231, 306] on textarea "29.05.25 - согласен попробовать ПЕМТ, но только не срочные заказы. писать на по…" at bounding box center [495, 283] width 830 height 95
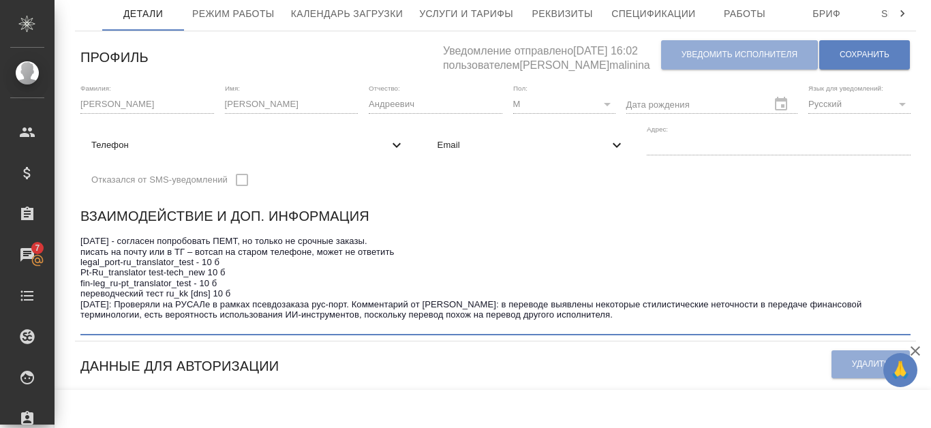
drag, startPoint x: 81, startPoint y: 303, endPoint x: 573, endPoint y: 311, distance: 492.3
click at [597, 320] on textarea "29.05.25 - согласен попробовать ПЕМТ, но только не срочные заказы. писать на по…" at bounding box center [495, 283] width 830 height 95
click at [569, 308] on textarea "29.05.25 - согласен попробовать ПЕМТ, но только не срочные заказы. писать на по…" at bounding box center [495, 283] width 830 height 95
drag, startPoint x: 82, startPoint y: 304, endPoint x: 646, endPoint y: 313, distance: 563.9
click at [646, 313] on textarea "29.05.25 - согласен попробовать ПЕМТ, но только не срочные заказы. писать на по…" at bounding box center [495, 283] width 830 height 95
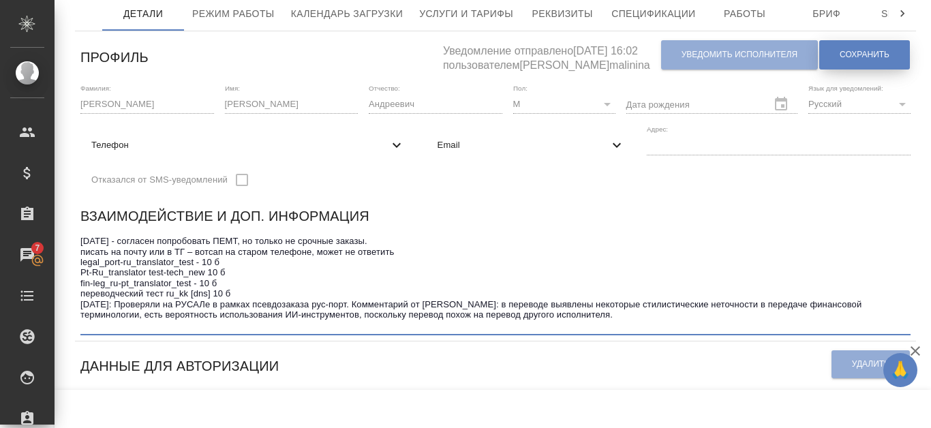
type textarea "29.05.25 - согласен попробовать ПЕМТ, но только не срочные заказы. писать на по…"
click at [828, 54] on button "Сохранить" at bounding box center [864, 54] width 91 height 29
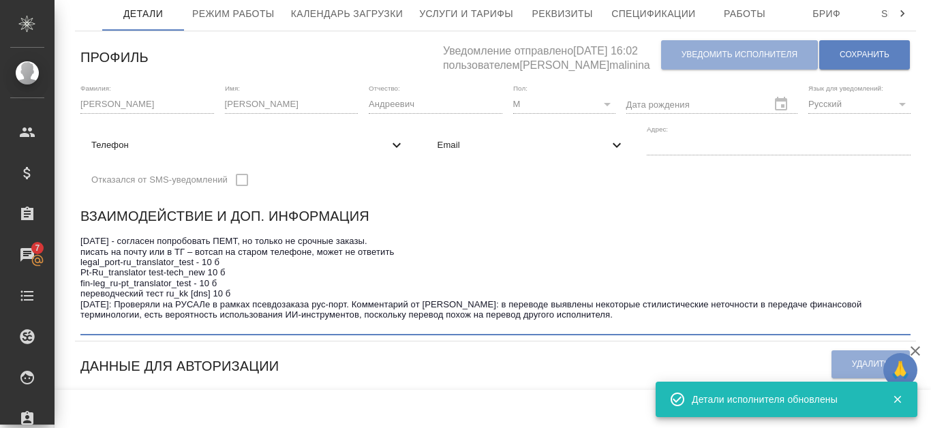
click at [614, 311] on textarea "29.05.25 - согласен попробовать ПЕМТ, но только не срочные заказы. писать на по…" at bounding box center [495, 283] width 830 height 95
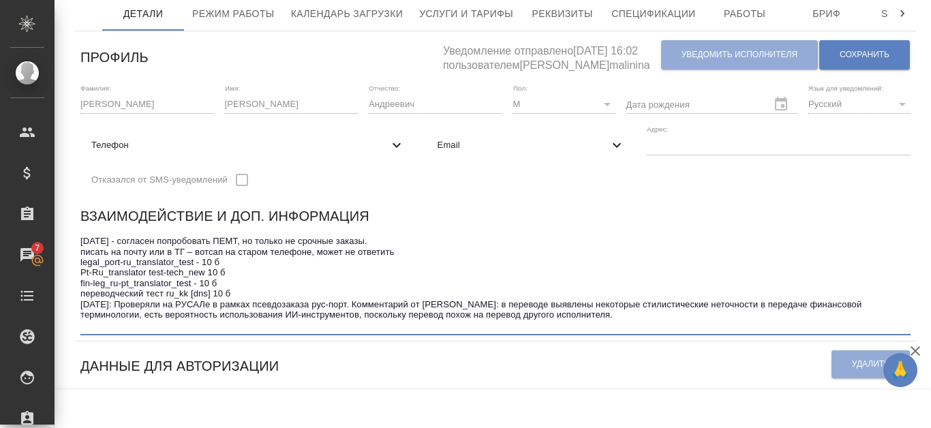
paste textarea "10.10.2025: Проверяли на РУСАЛе в рамках псевдозаказа рус-порт. Комментарий от …"
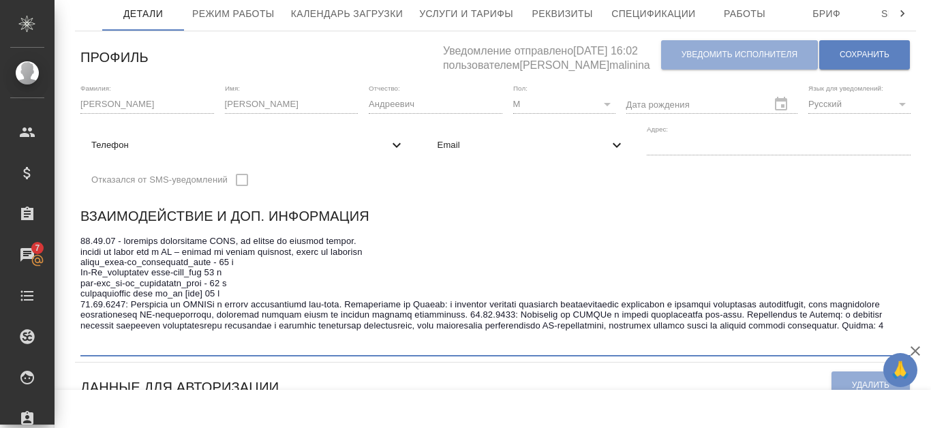
drag, startPoint x: 617, startPoint y: 312, endPoint x: 334, endPoint y: 333, distance: 283.7
click at [334, 333] on textarea at bounding box center [495, 294] width 830 height 116
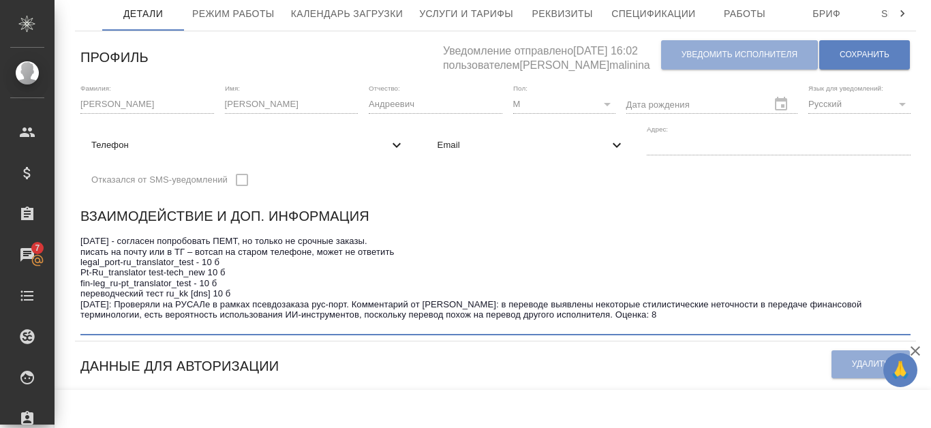
drag, startPoint x: 82, startPoint y: 307, endPoint x: 700, endPoint y: 326, distance: 618.6
click at [700, 326] on textarea "29.05.25 - согласен попробовать ПЕМТ, но только не срочные заказы. писать на по…" at bounding box center [495, 283] width 830 height 95
type textarea "29.05.25 - согласен попробовать ПЕМТ, но только не срочные заказы. писать на по…"
click at [855, 63] on button "Сохранить" at bounding box center [864, 54] width 91 height 29
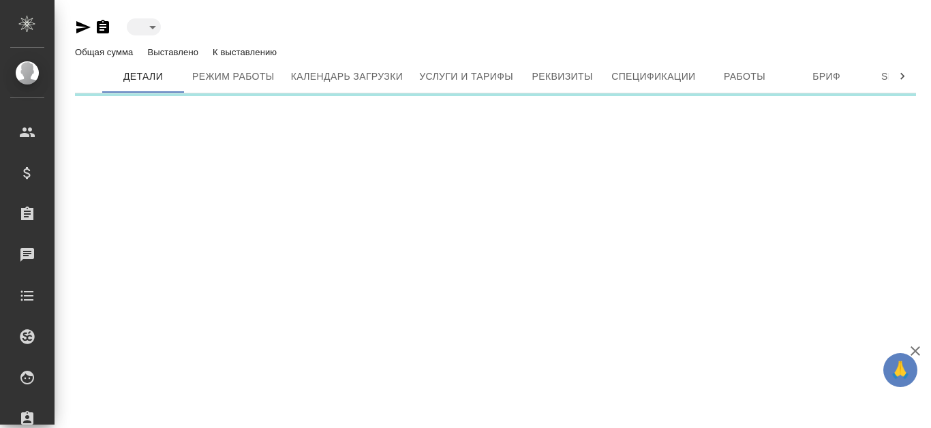
type input "toBeImplemented"
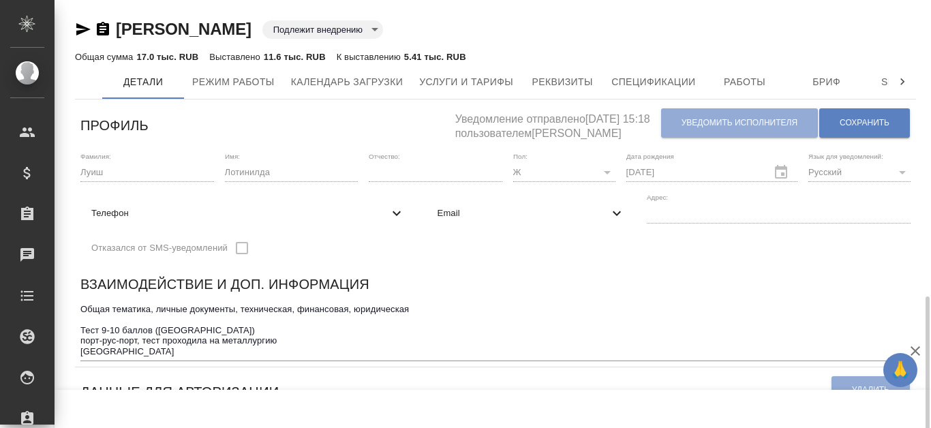
scroll to position [205, 0]
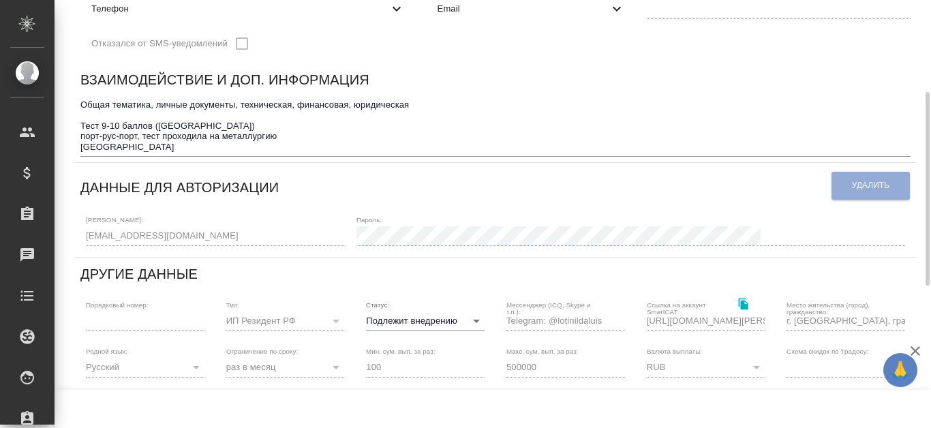
click at [375, 146] on textarea "Общая тематика, личные документы, техническая, финансовая, юридическая Тест 9-1…" at bounding box center [495, 126] width 830 height 52
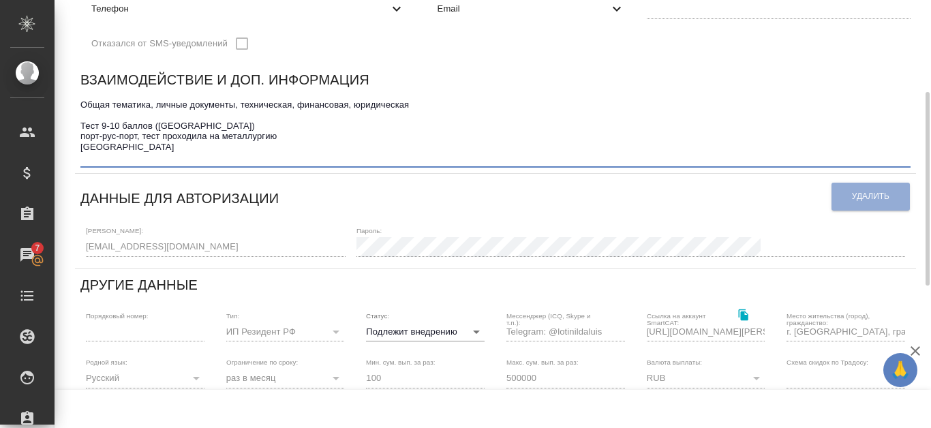
paste textarea "10.10.2025: Проверяли на РУСАЛе в рамках псевдозаказа рус-порт. Комментарий от …"
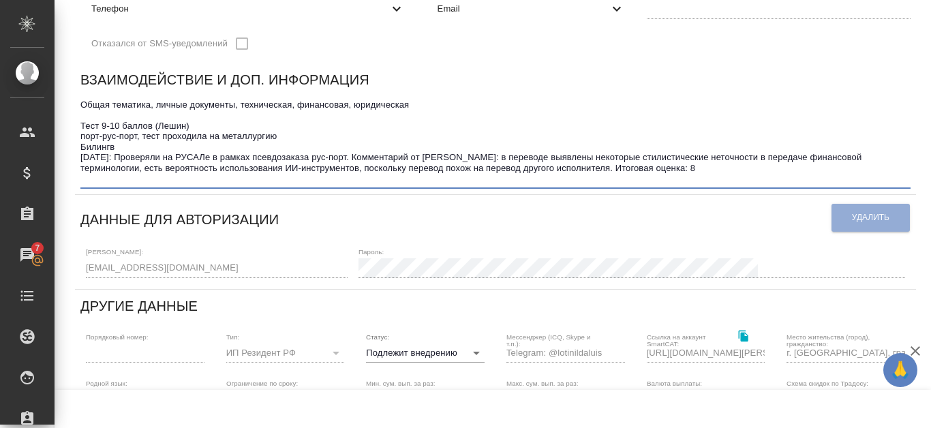
drag, startPoint x: 82, startPoint y: 159, endPoint x: 719, endPoint y: 166, distance: 636.8
click at [719, 166] on textarea "Общая тематика, личные документы, техническая, финансовая, юридическая Тест 9-1…" at bounding box center [495, 142] width 830 height 85
click at [665, 166] on textarea "Общая тематика, личные документы, техническая, финансовая, юридическая Тест 9-1…" at bounding box center [495, 142] width 830 height 85
click at [662, 169] on textarea "Общая тематика, личные документы, техническая, финансовая, юридическая Тест 9-1…" at bounding box center [495, 142] width 830 height 85
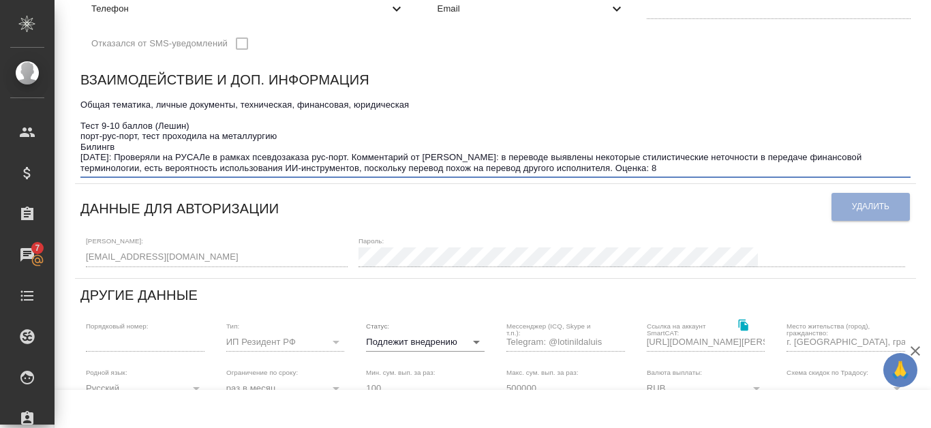
drag, startPoint x: 81, startPoint y: 161, endPoint x: 734, endPoint y: 165, distance: 653.1
click at [734, 165] on textarea "Общая тематика, личные документы, техническая, финансовая, юридическая Тест 9-1…" at bounding box center [495, 137] width 830 height 74
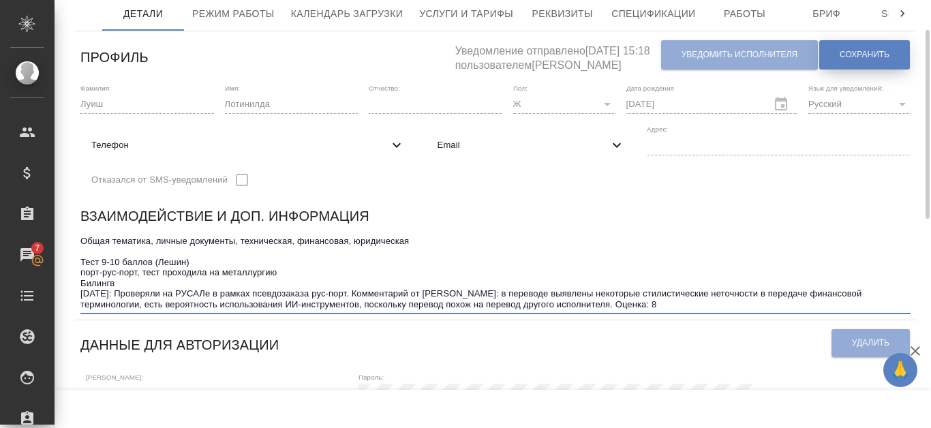
type textarea "Общая тематика, личные документы, техническая, финансовая, юридическая Тест 9-1…"
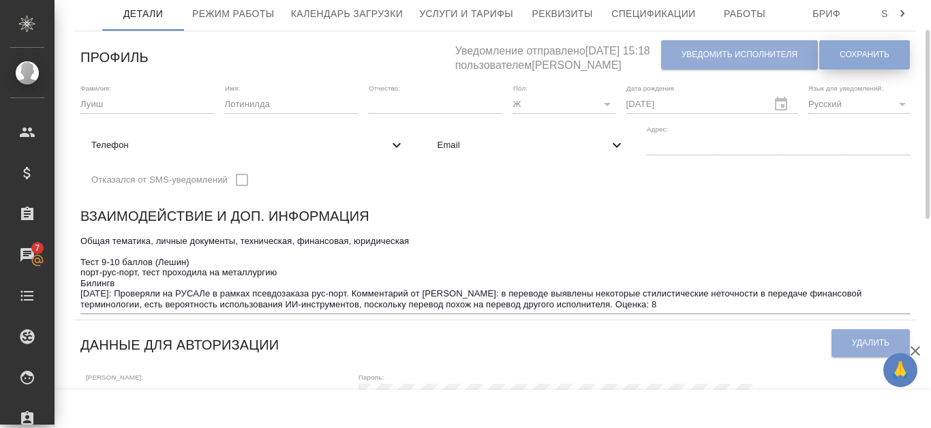
click at [854, 57] on span "Сохранить" at bounding box center [865, 55] width 50 height 12
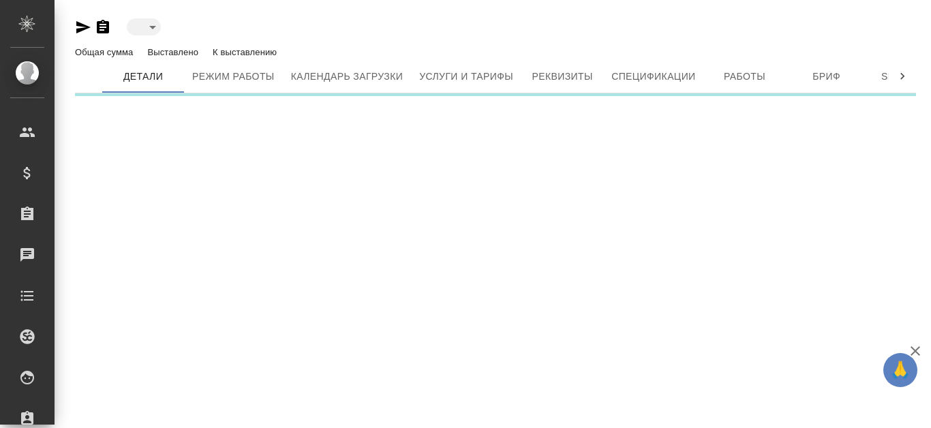
type input "toBeImplemented"
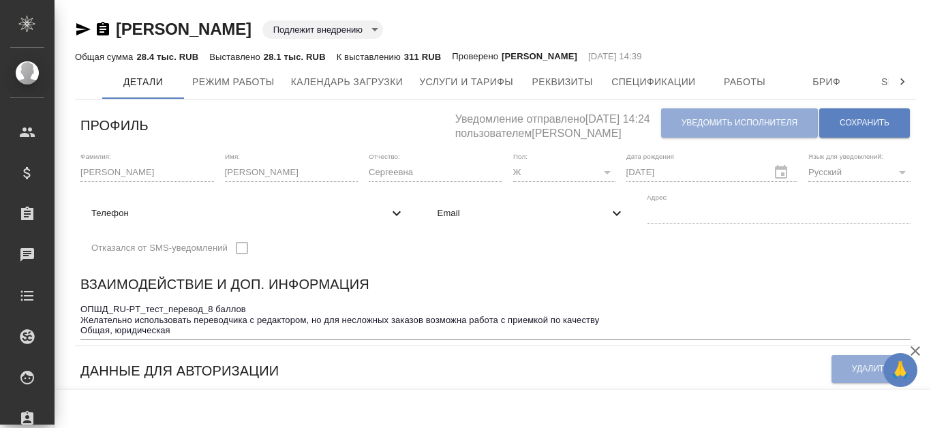
click at [313, 334] on textarea "ОПШД_RU-PT_тест_перевод_8 баллов Желательно использовать переводчика с редактор…" at bounding box center [495, 319] width 830 height 31
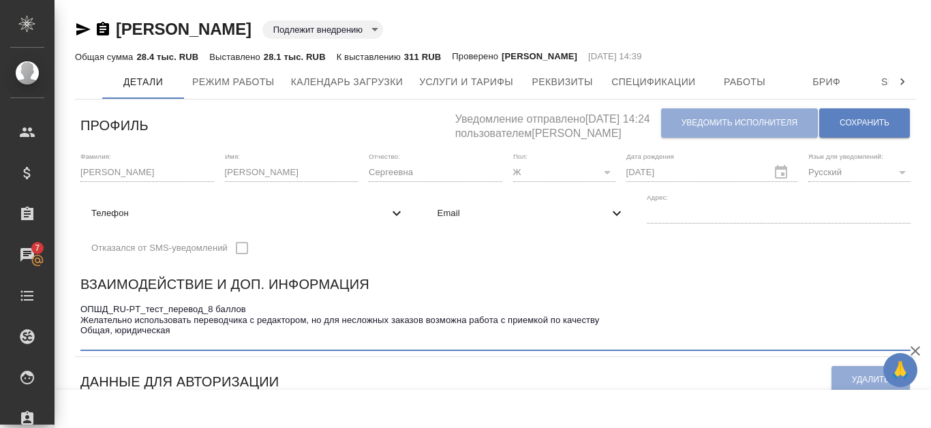
paste textarea "[DATE]: Проверяли на РУСАЛе в рамках псевдозаказа рус-порт. Комментарий от [PER…"
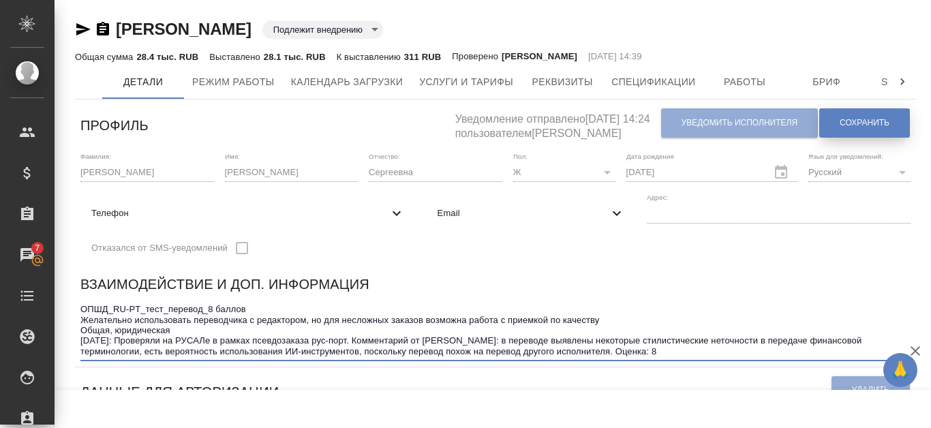
type textarea "ОПШД_RU-PT_тест_перевод_8 баллов Желательно использовать переводчика с редактор…"
click at [893, 120] on button "Сохранить" at bounding box center [864, 122] width 91 height 29
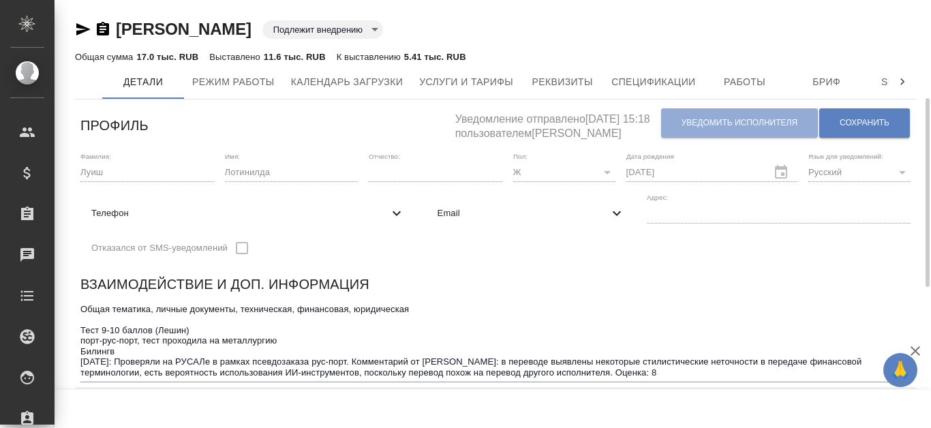
scroll to position [68, 0]
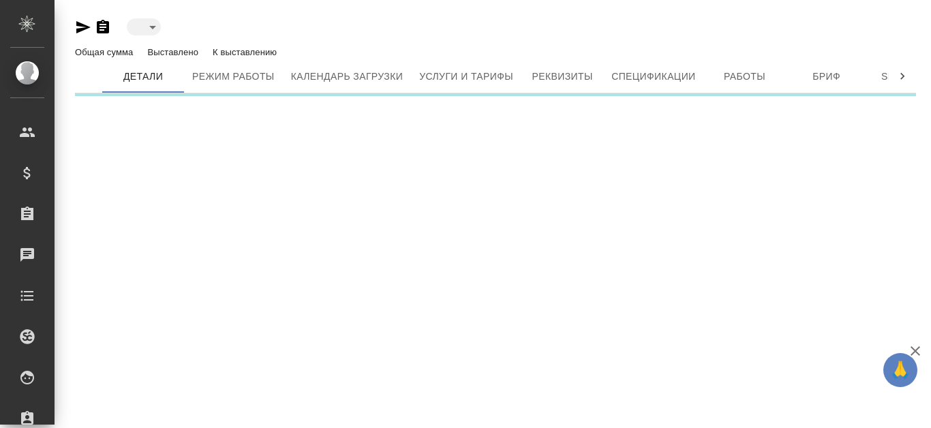
type input "active"
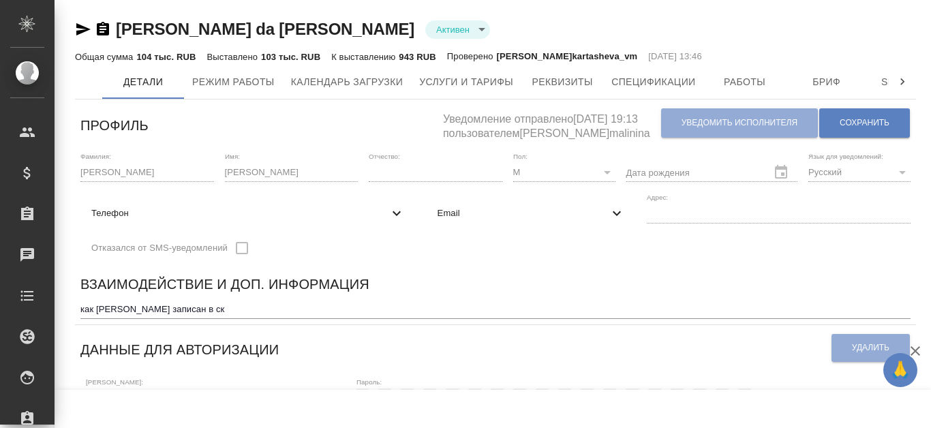
click at [237, 305] on textarea "как [PERSON_NAME] записан в ск" at bounding box center [495, 309] width 830 height 10
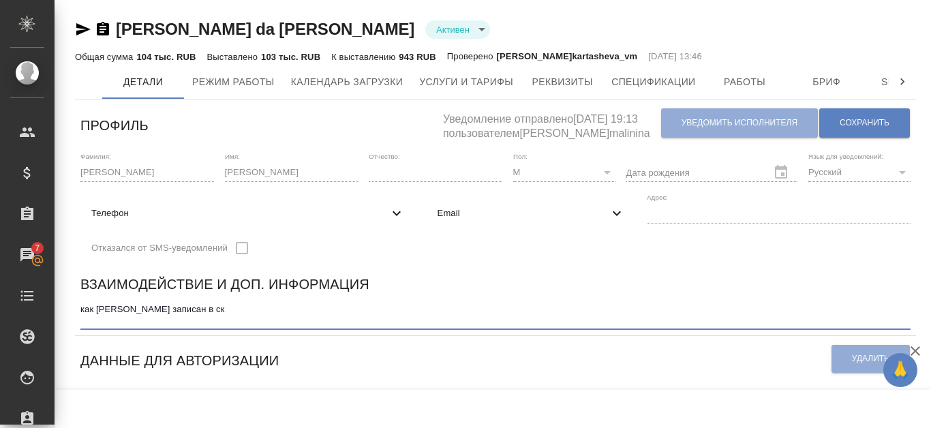
paste textarea "[DATE]: Проверяли на РУСАЛе в рамках псевдозаказа рус-порт. Комментарий от [PER…"
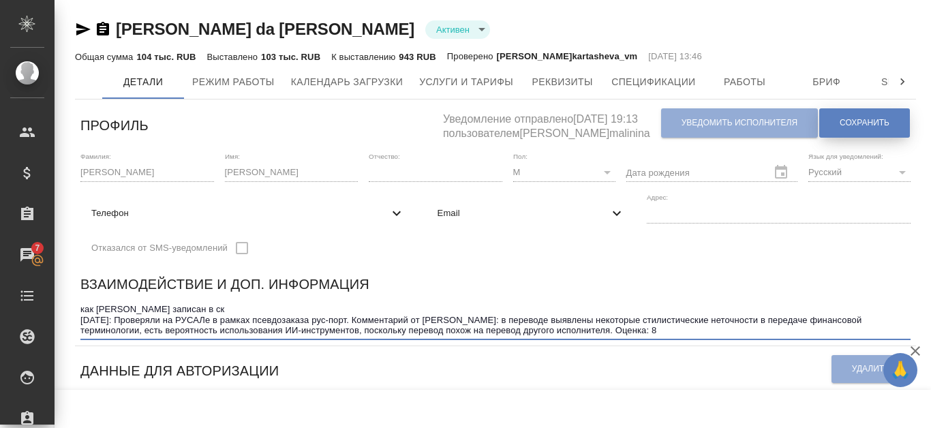
type textarea "как [PERSON_NAME] записан в ск [DATE]: Проверяли на РУСАЛе в рамках псевдозаказ…"
click at [854, 126] on span "Сохранить" at bounding box center [865, 123] width 50 height 12
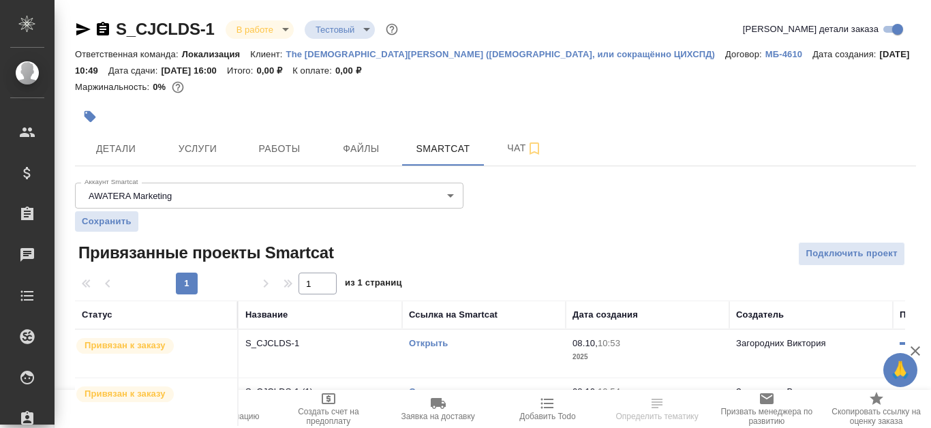
scroll to position [44, 0]
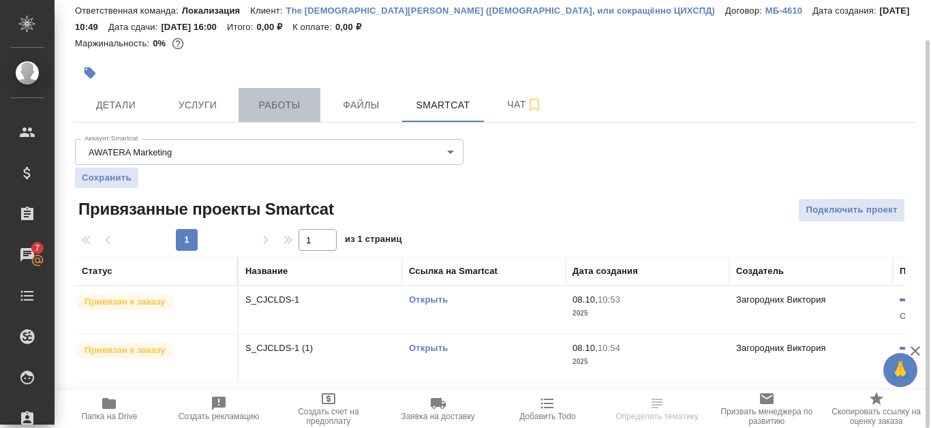
click at [286, 98] on span "Работы" at bounding box center [279, 105] width 65 height 17
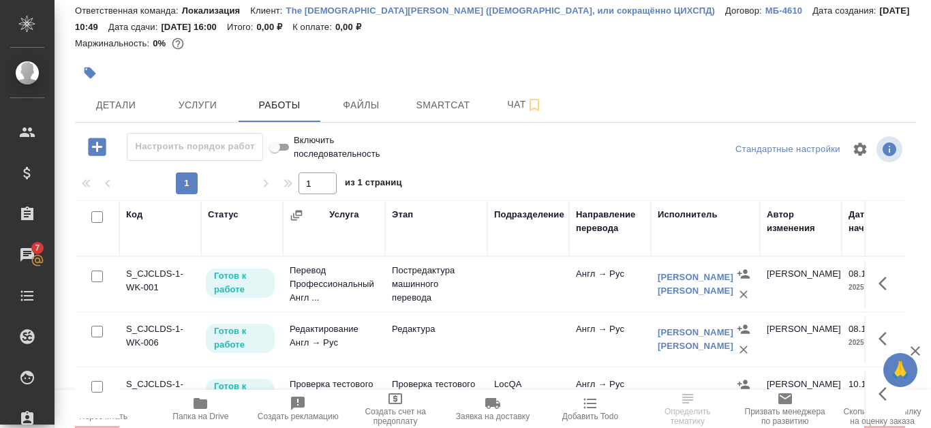
scroll to position [112, 0]
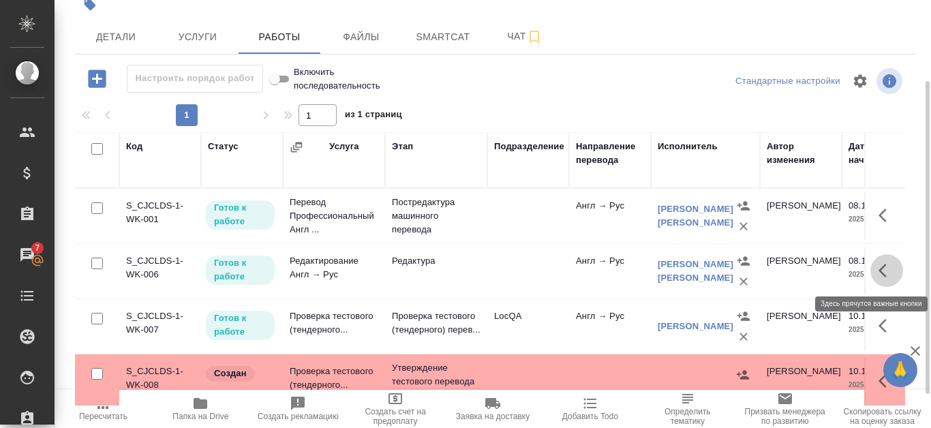
click at [886, 272] on icon "button" at bounding box center [887, 270] width 16 height 16
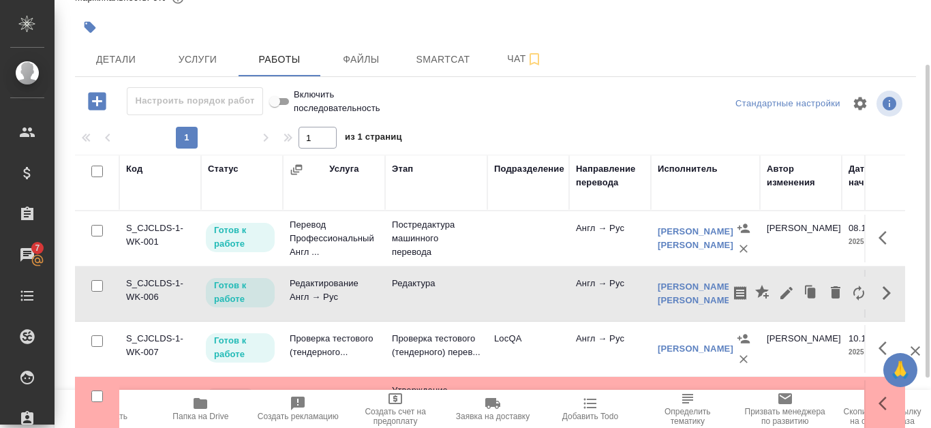
scroll to position [21, 0]
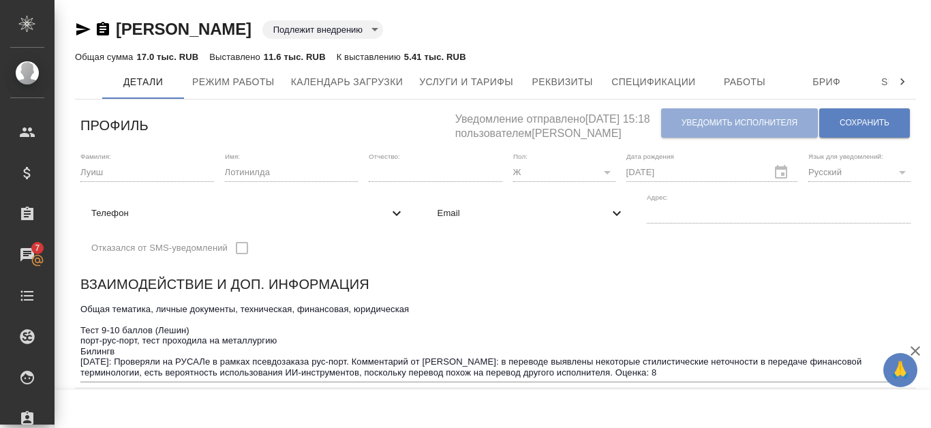
drag, startPoint x: 115, startPoint y: 20, endPoint x: 250, endPoint y: 22, distance: 135.7
click at [250, 22] on div "Луиш Лотинилда Подлежит внедрению toBeImplemented" at bounding box center [495, 29] width 841 height 22
copy link "Луиш Лотинилда"
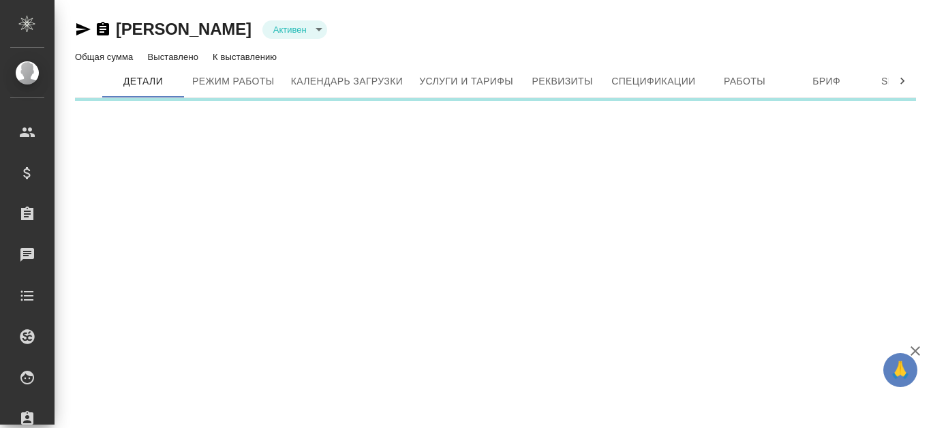
type input "active"
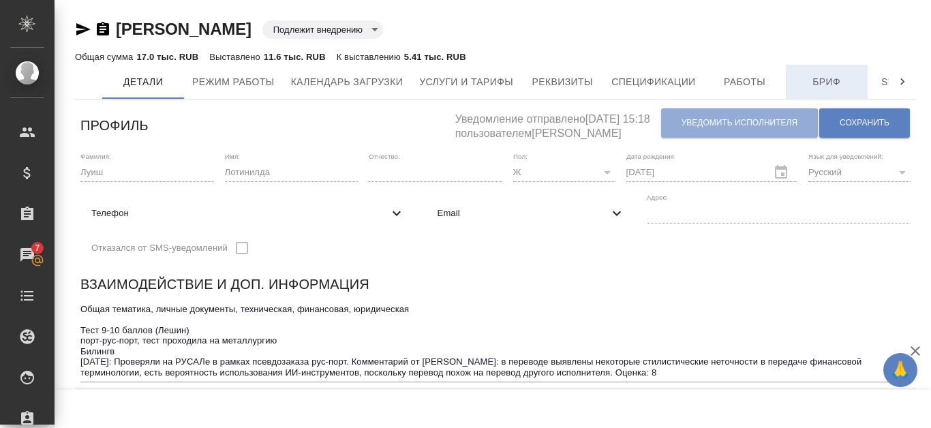
click at [842, 81] on span "Бриф" at bounding box center [826, 82] width 65 height 17
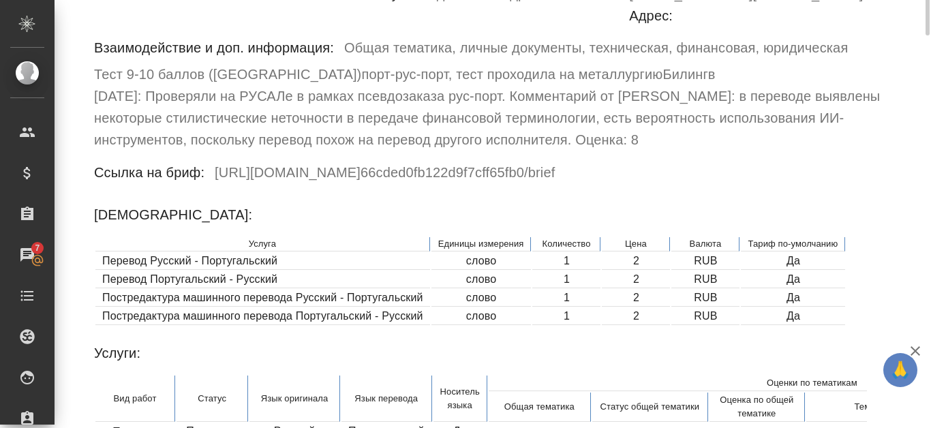
scroll to position [7, 0]
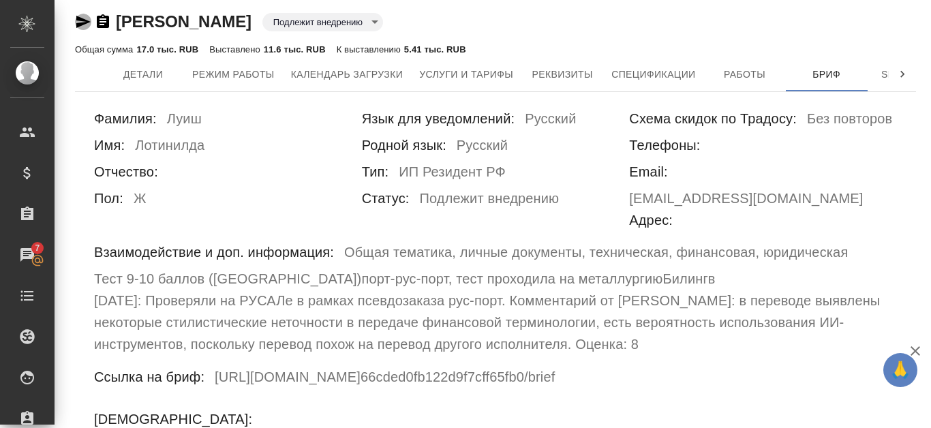
click at [80, 21] on icon "button" at bounding box center [83, 22] width 16 height 16
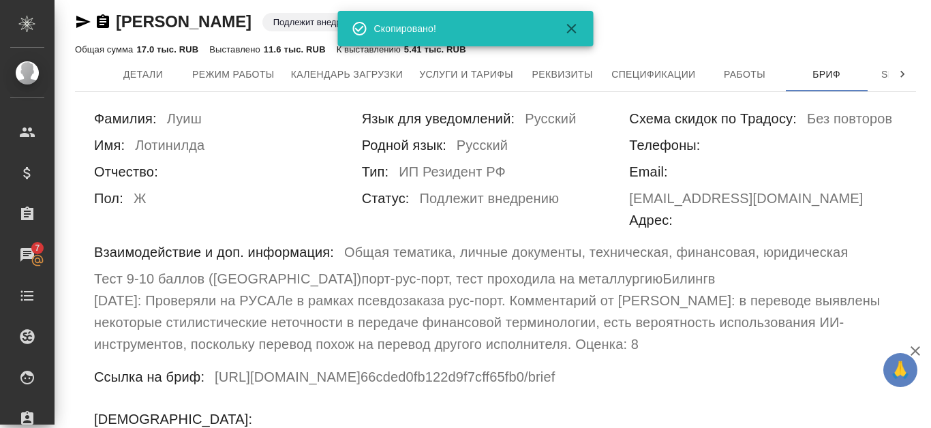
click at [101, 18] on icon "button" at bounding box center [103, 21] width 12 height 14
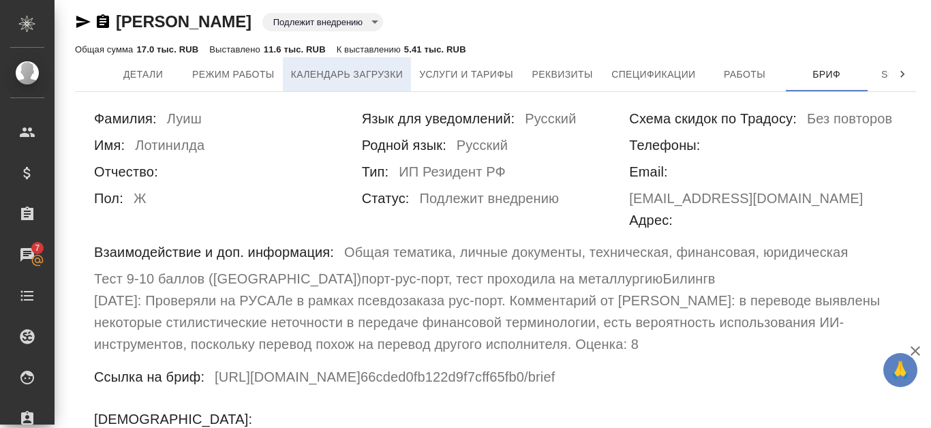
click at [396, 80] on span "Календарь загрузки" at bounding box center [347, 74] width 112 height 17
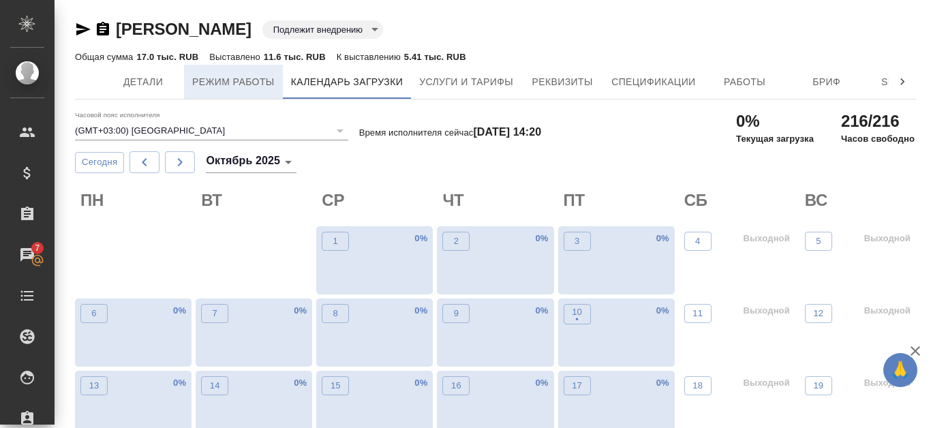
click at [252, 77] on span "Режим работы" at bounding box center [233, 82] width 82 height 17
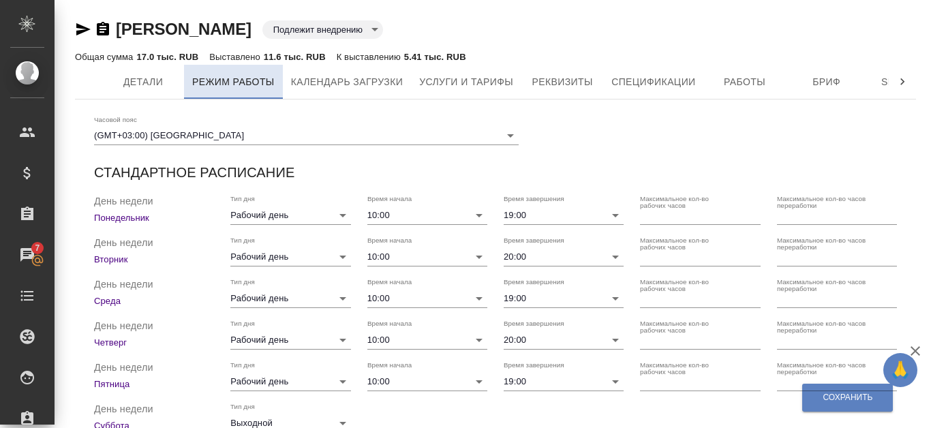
checkbox input "true"
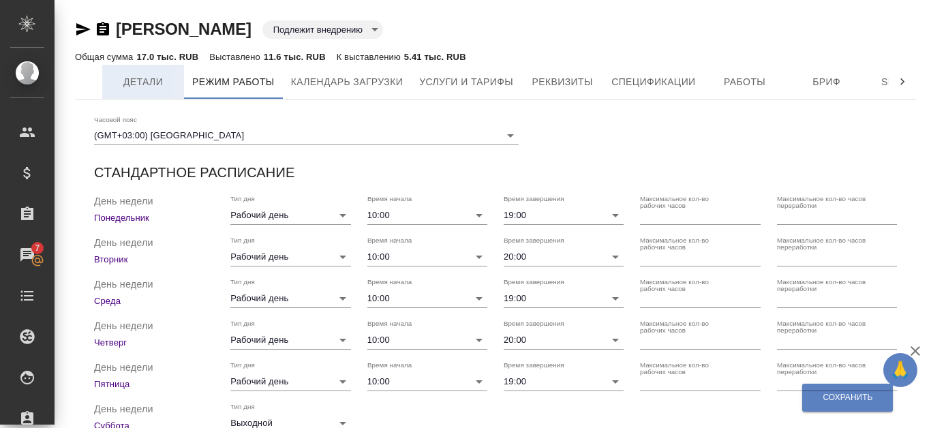
click at [151, 93] on button "Детали" at bounding box center [143, 82] width 82 height 34
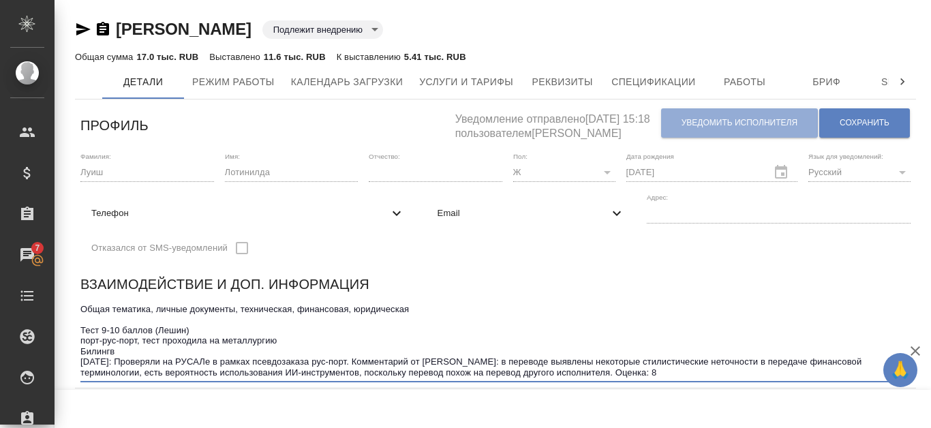
drag, startPoint x: 81, startPoint y: 312, endPoint x: 691, endPoint y: 371, distance: 612.4
click at [691, 371] on textarea "Общая тематика, личные документы, техническая, финансовая, юридическая Тест 9-1…" at bounding box center [495, 341] width 830 height 74
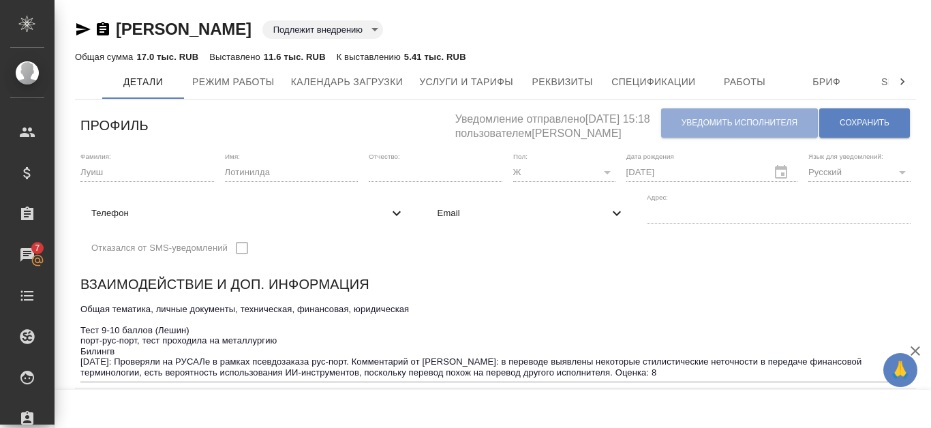
click at [485, 301] on div "Общая тематика, личные документы, техническая, финансовая, юридическая Тест 9-1…" at bounding box center [495, 341] width 830 height 82
click at [817, 70] on button "Бриф" at bounding box center [827, 82] width 82 height 34
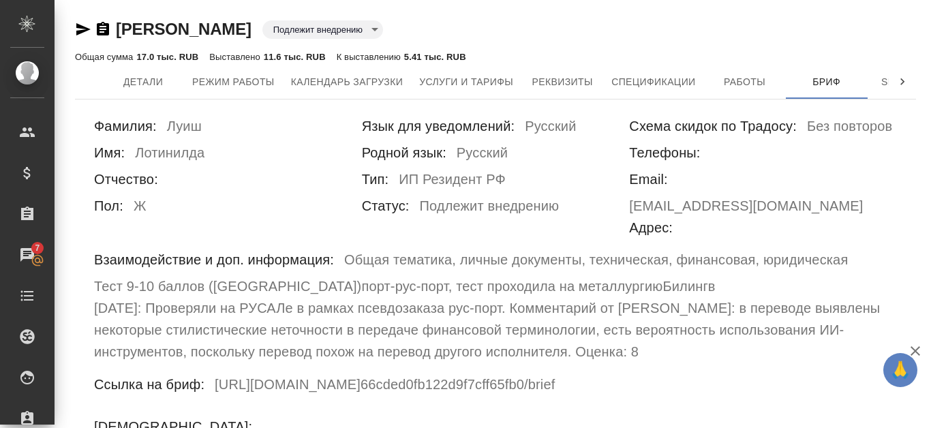
click at [907, 78] on icon at bounding box center [903, 82] width 14 height 14
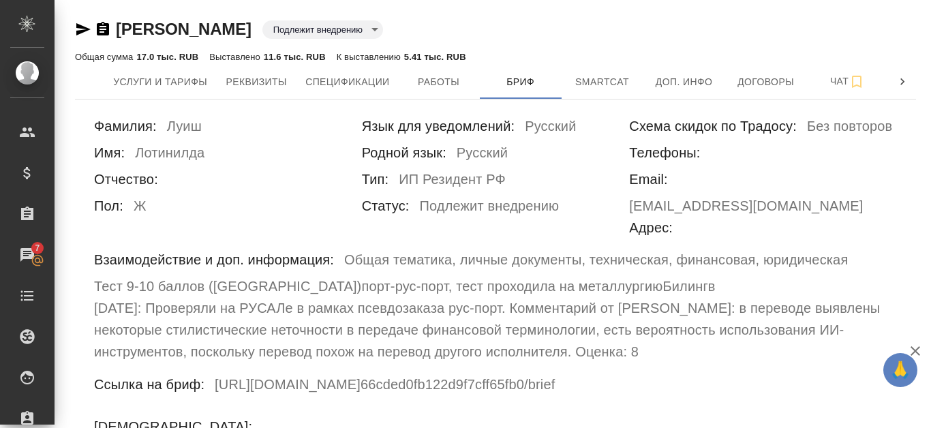
scroll to position [0, 306]
click at [681, 83] on span "Доп. инфо" at bounding box center [684, 82] width 65 height 17
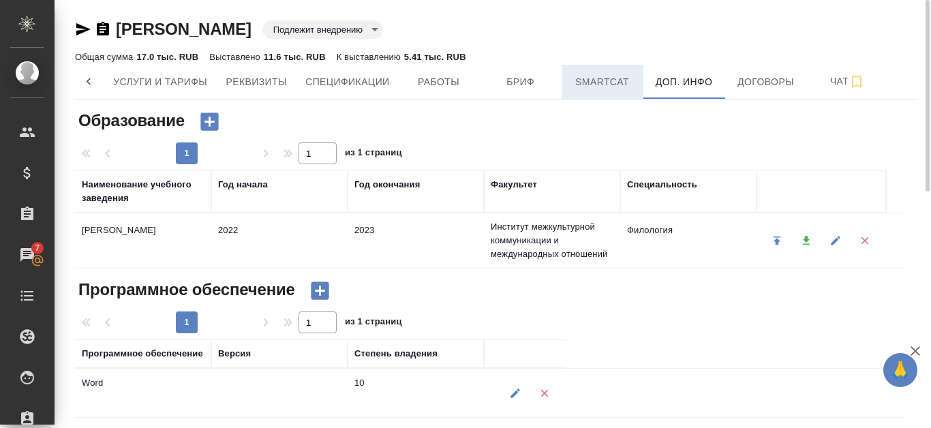
click at [609, 78] on span "Smartcat" at bounding box center [602, 82] width 65 height 17
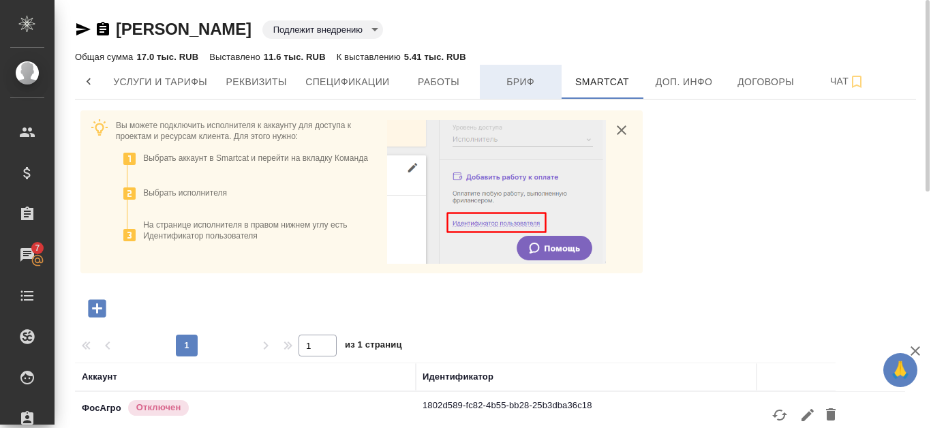
click at [532, 82] on span "Бриф" at bounding box center [520, 82] width 65 height 17
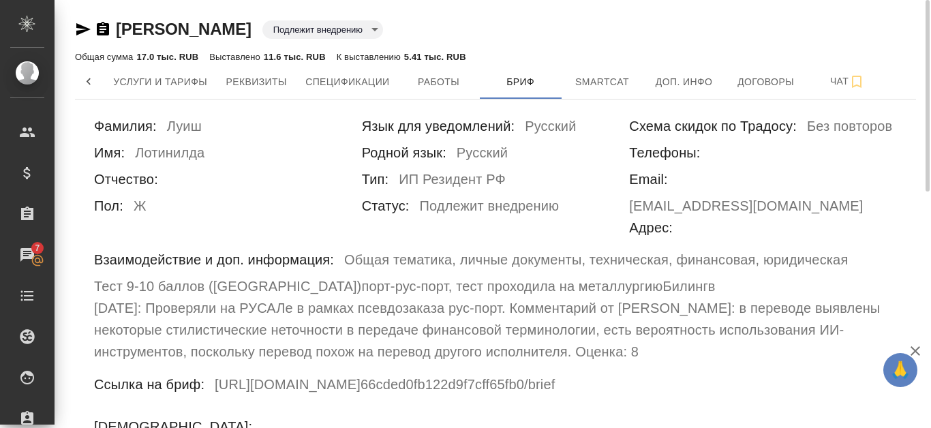
click at [509, 209] on h6 "Подлежит внедрению" at bounding box center [490, 208] width 140 height 27
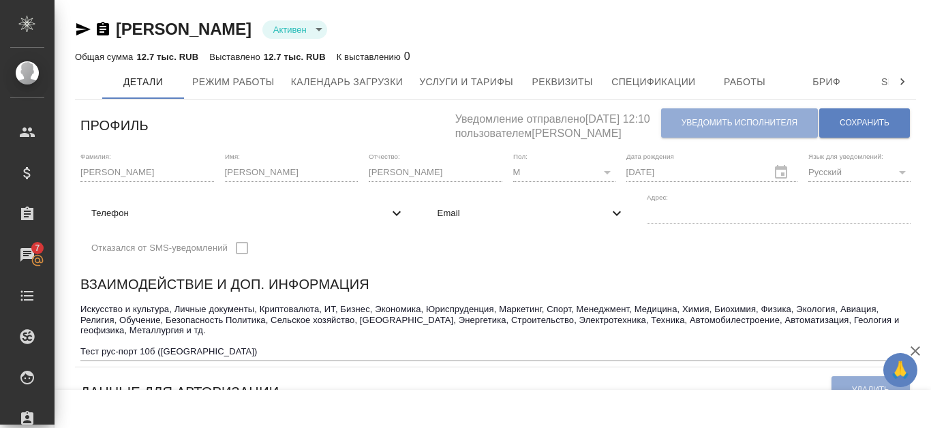
click at [98, 28] on icon "button" at bounding box center [103, 29] width 12 height 14
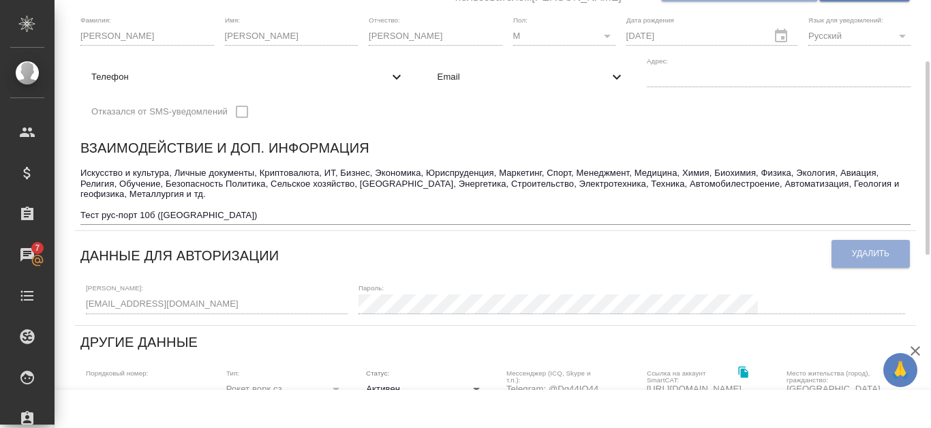
scroll to position [68, 0]
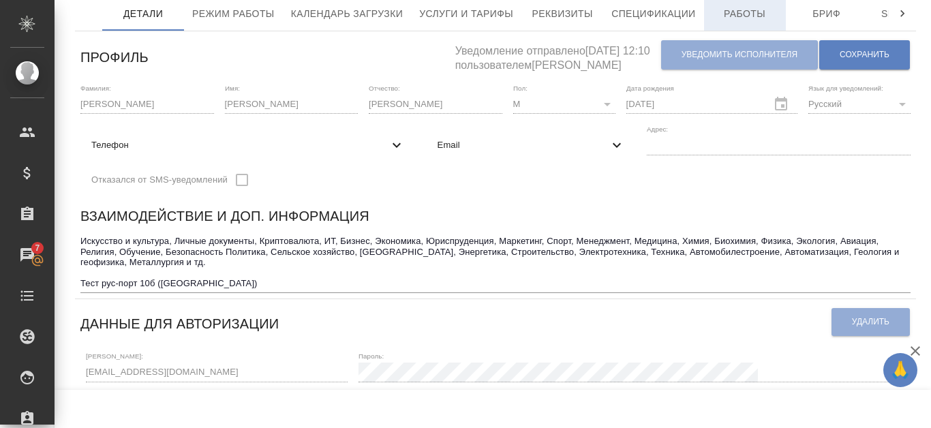
click at [734, 25] on button "Работы" at bounding box center [745, 14] width 82 height 34
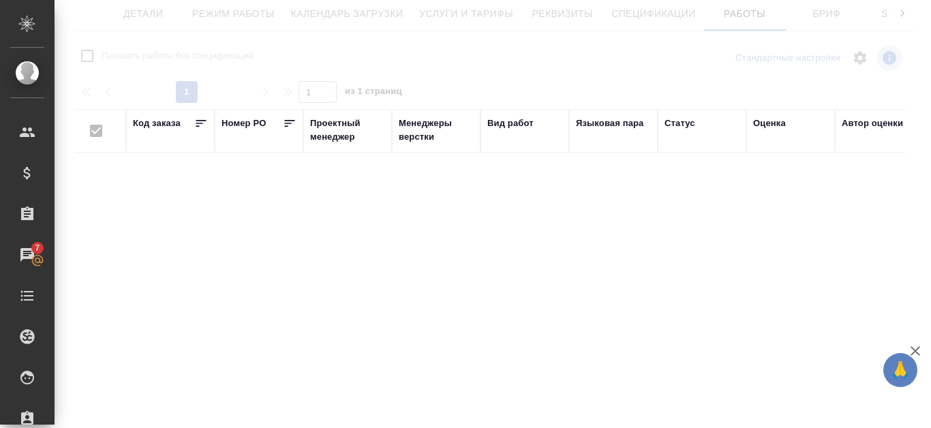
checkbox input "false"
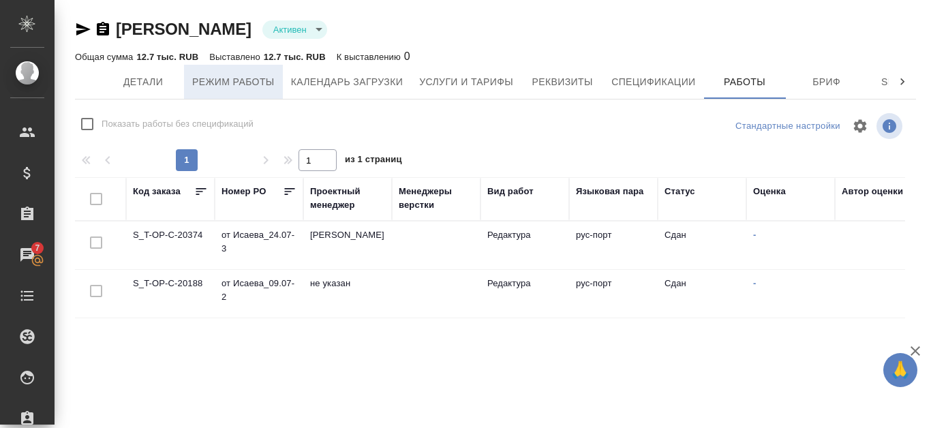
click at [228, 87] on span "Режим работы" at bounding box center [233, 82] width 82 height 17
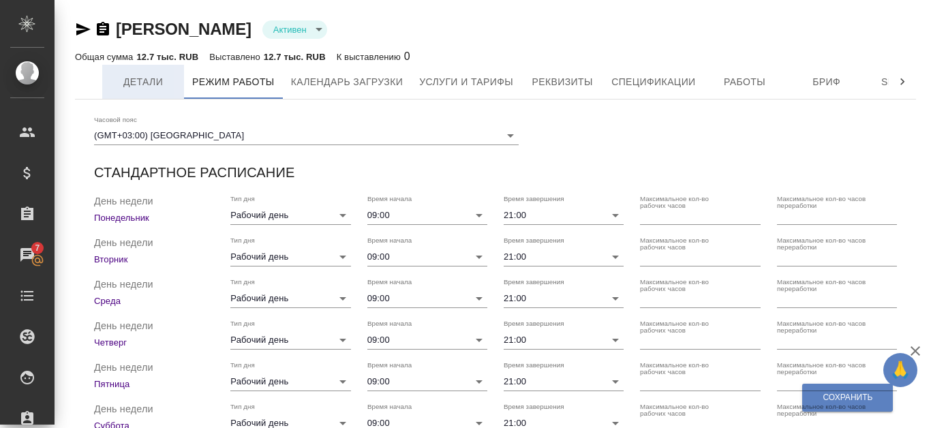
click at [156, 90] on span "Детали" at bounding box center [142, 82] width 65 height 17
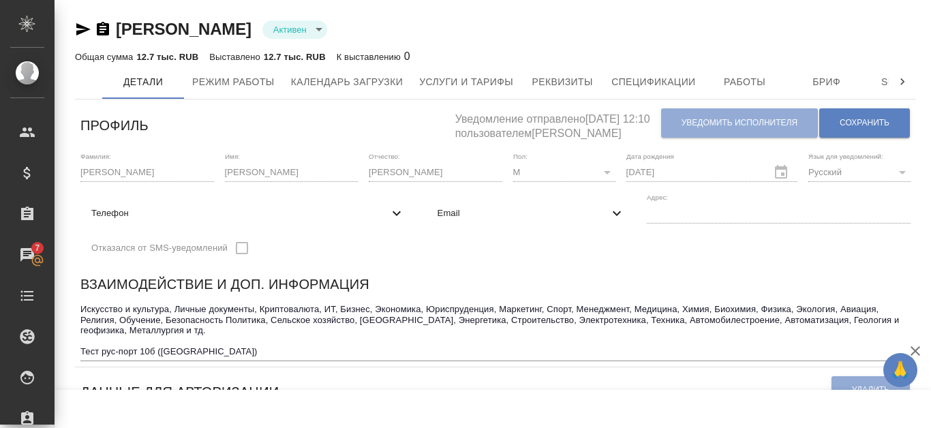
drag, startPoint x: 80, startPoint y: 309, endPoint x: 259, endPoint y: 346, distance: 183.2
click at [259, 346] on div "Взаимодействие и доп. информация Искусство и культура, Личные документы, Крипто…" at bounding box center [495, 317] width 841 height 99
drag, startPoint x: 81, startPoint y: 307, endPoint x: 235, endPoint y: 354, distance: 161.1
click at [235, 354] on textarea "Искусство и культура, Личные документы, Криптовалюта, ИТ, Бизнес, Экономика, Юр…" at bounding box center [495, 330] width 830 height 52
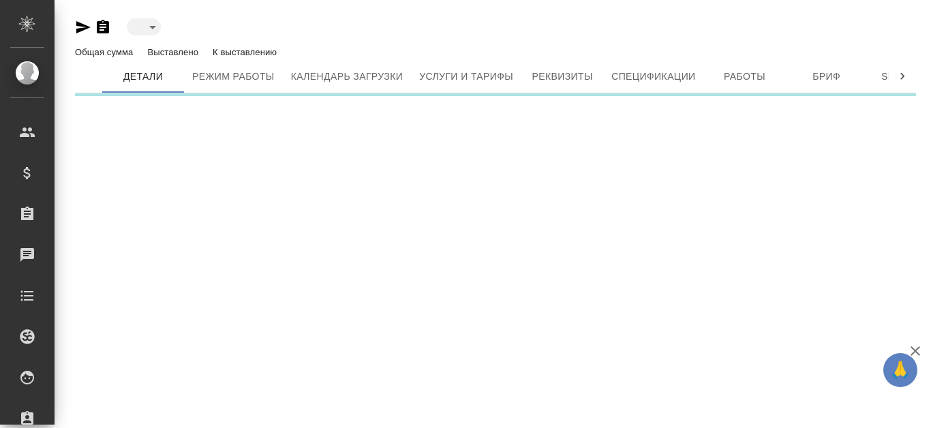
type input "active"
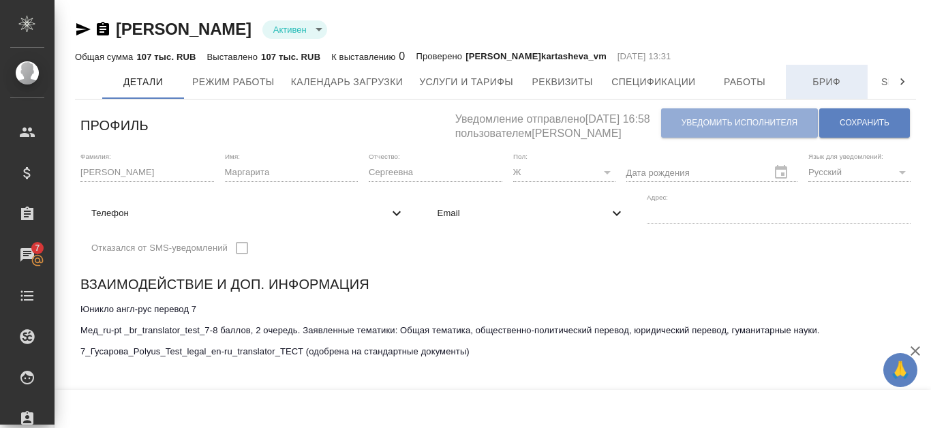
click at [818, 82] on span "Бриф" at bounding box center [826, 82] width 65 height 17
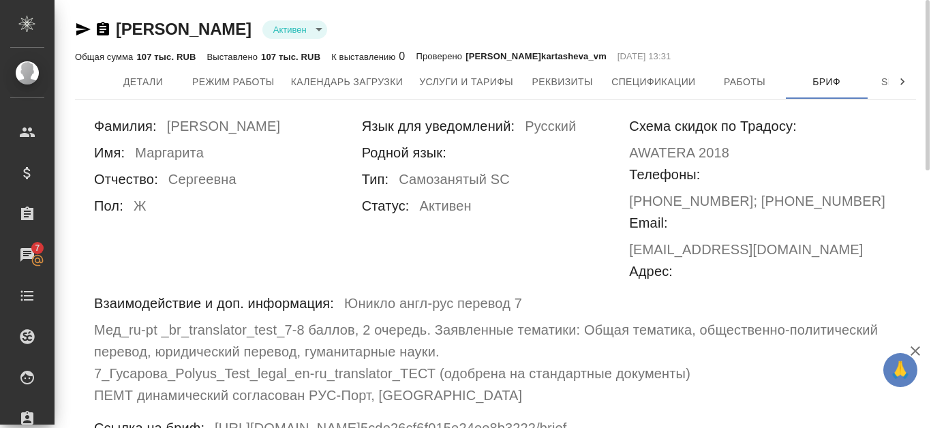
click at [87, 28] on icon "button" at bounding box center [83, 29] width 14 height 12
click at [734, 71] on button "Работы" at bounding box center [745, 82] width 82 height 34
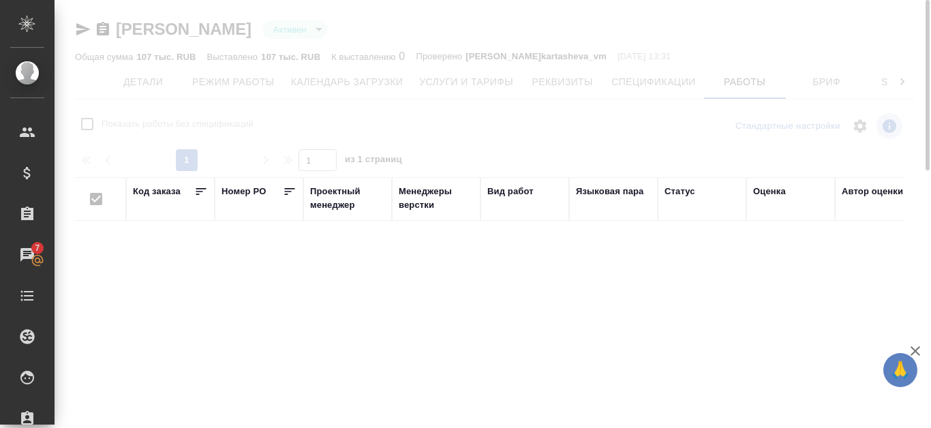
checkbox input "false"
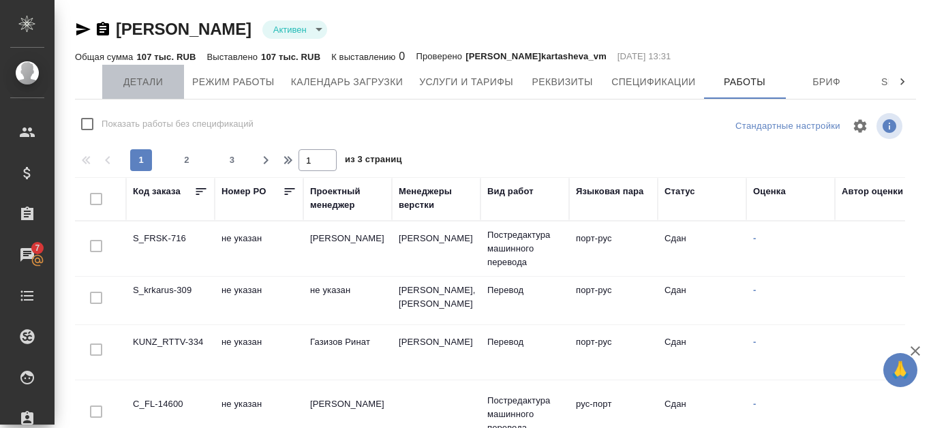
click at [151, 80] on span "Детали" at bounding box center [142, 82] width 65 height 17
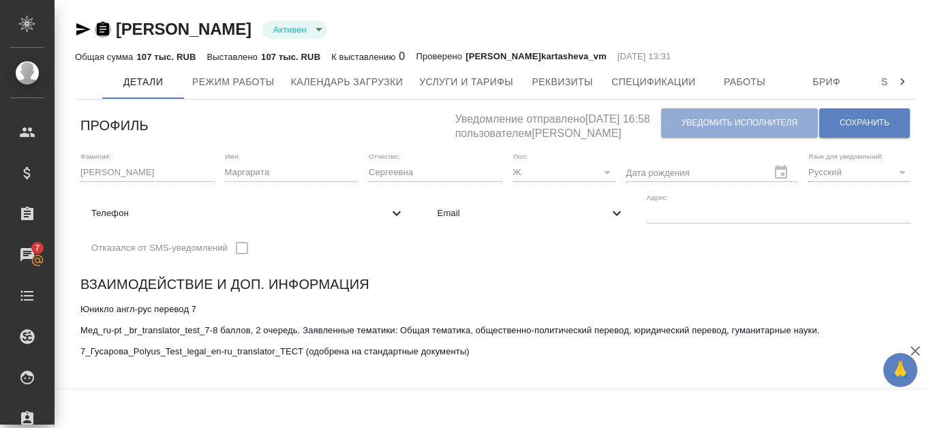
click at [99, 28] on icon "button" at bounding box center [103, 29] width 12 height 14
click at [243, 80] on span "Режим работы" at bounding box center [233, 82] width 82 height 17
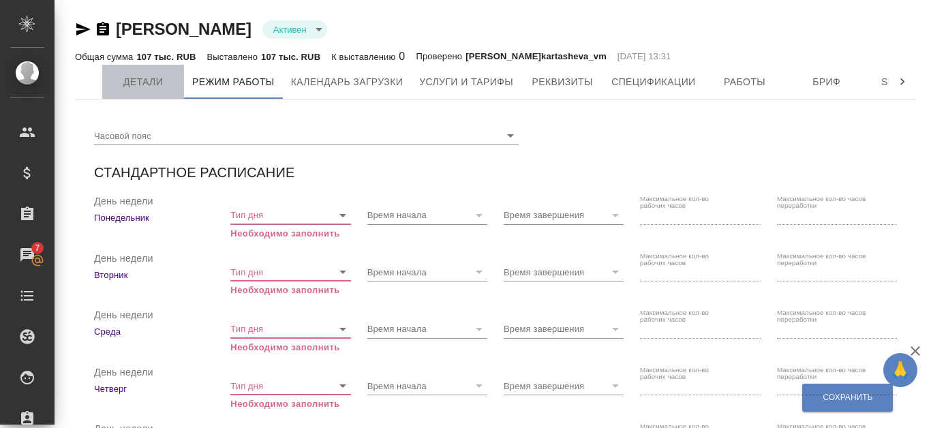
click at [160, 78] on span "Детали" at bounding box center [142, 82] width 65 height 17
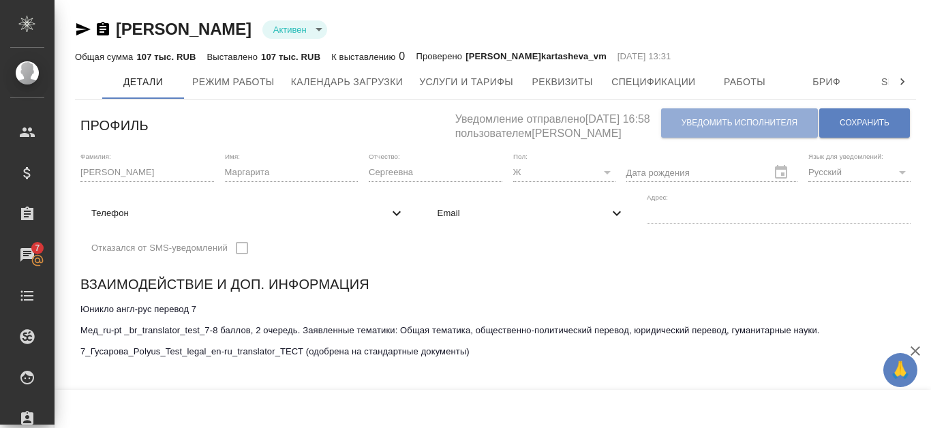
drag, startPoint x: 80, startPoint y: 312, endPoint x: 512, endPoint y: 356, distance: 433.7
click at [512, 356] on textarea "Юникло англ-рус перевод 7 Мед_ru-pt _br_translator_test_7-8 баллов, 2 очередь. …" at bounding box center [495, 356] width 830 height 105
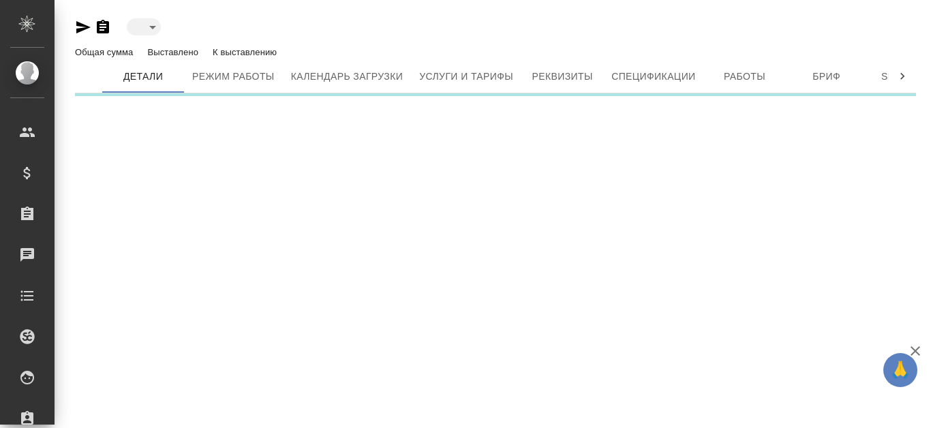
type input "toBeImplemented"
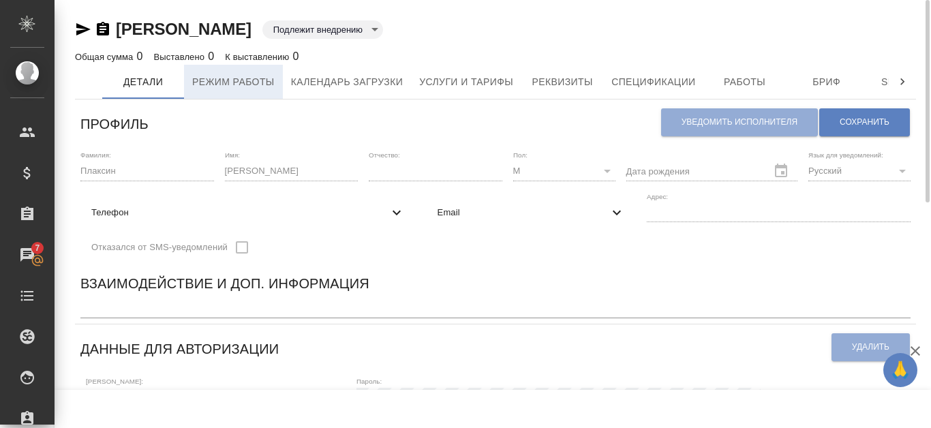
click at [249, 71] on button "Режим работы" at bounding box center [233, 82] width 99 height 34
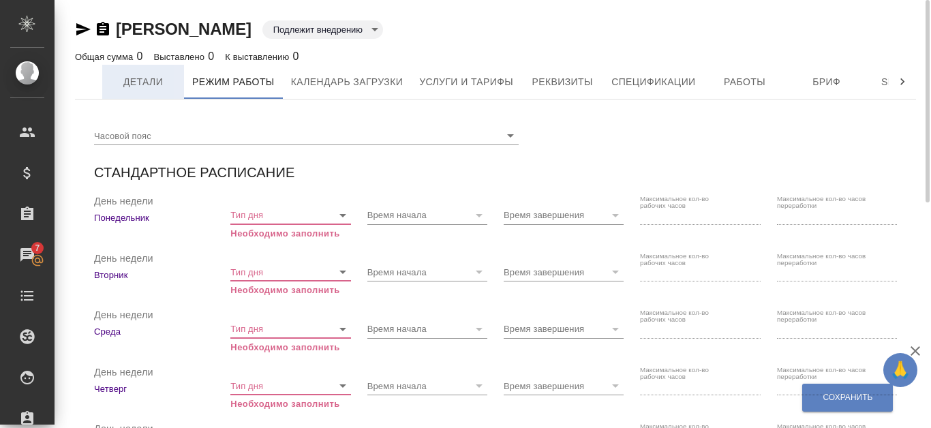
click at [136, 74] on span "Детали" at bounding box center [142, 82] width 65 height 17
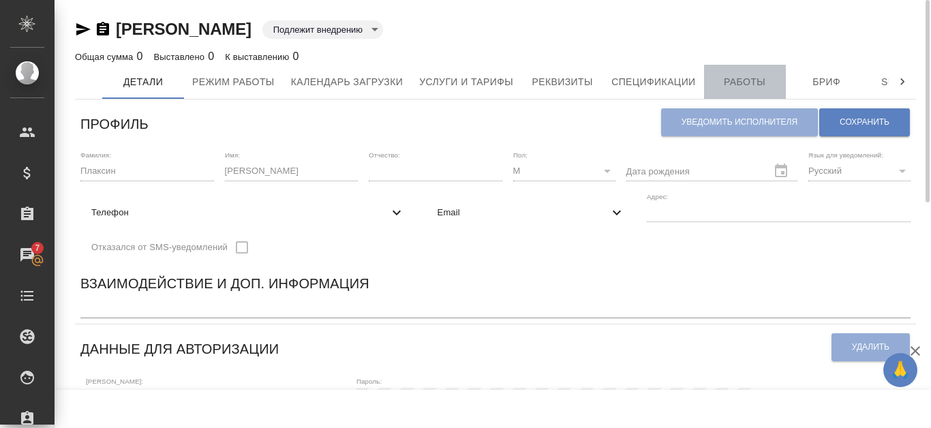
click at [764, 72] on button "Работы" at bounding box center [745, 82] width 82 height 34
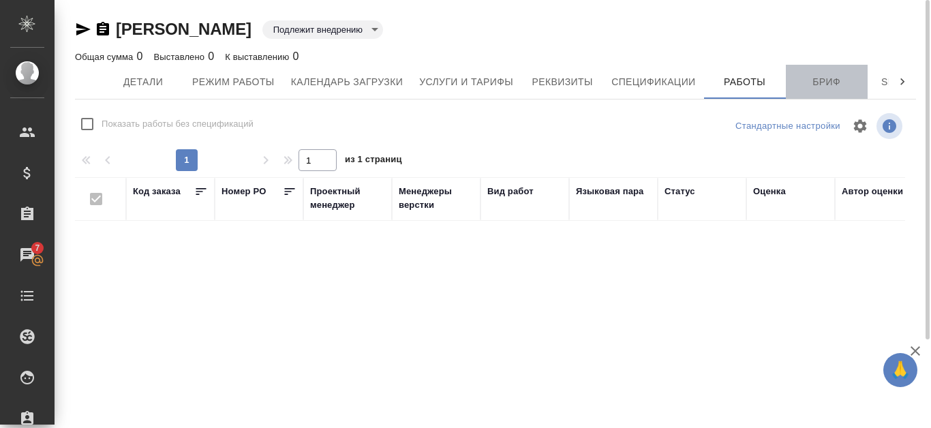
click at [822, 84] on span "Бриф" at bounding box center [826, 82] width 65 height 17
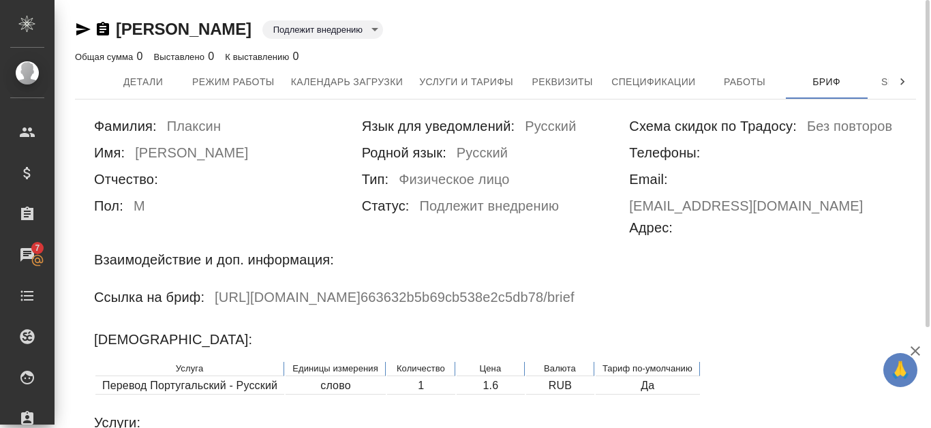
click at [99, 29] on icon "button" at bounding box center [103, 29] width 12 height 14
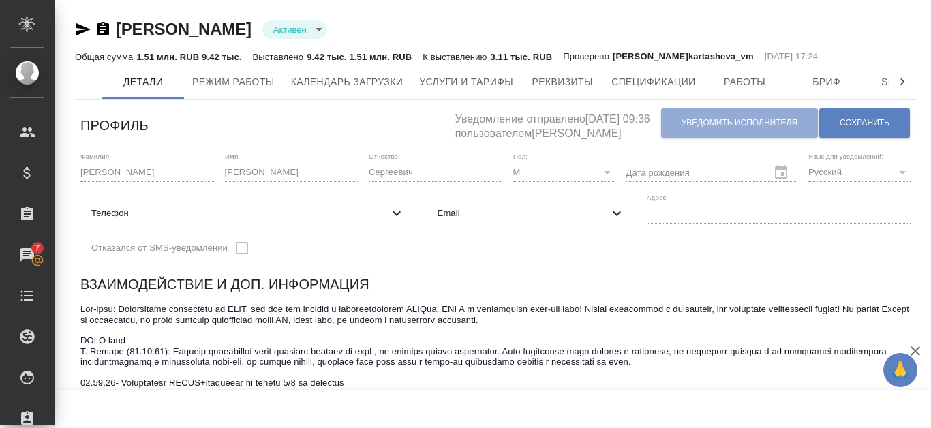
scroll to position [136, 0]
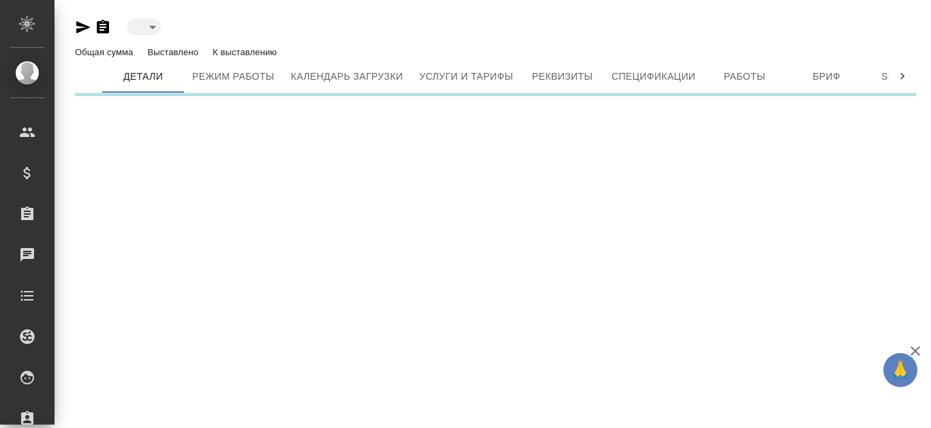
type input "toBeImplemented"
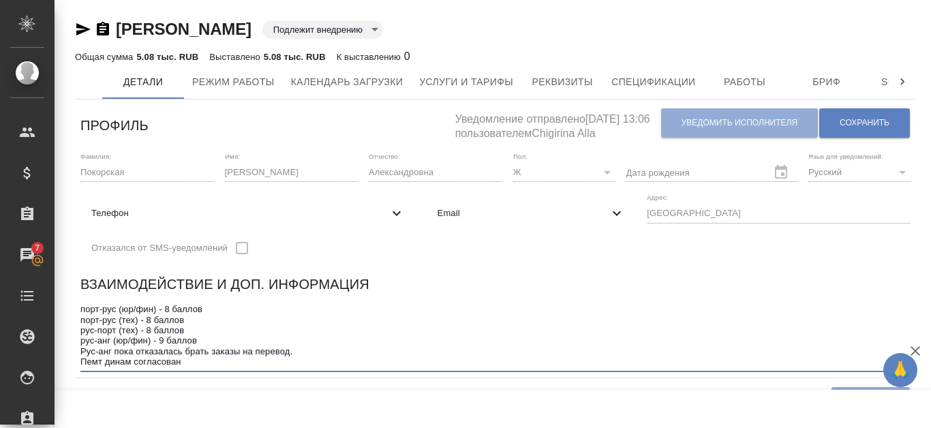
drag, startPoint x: 197, startPoint y: 362, endPoint x: 75, endPoint y: 277, distance: 148.8
click at [75, 277] on div "Взаимодействие и доп. информация порт-рус (юр/фин) - 8 баллов порт-рус (тех) - …" at bounding box center [495, 323] width 841 height 110
click at [126, 348] on textarea "порт-рус (юр/фин) - 8 баллов порт-рус (тех) - 8 баллов рус-порт (тех) - 8 балло…" at bounding box center [495, 335] width 830 height 63
drag, startPoint x: 81, startPoint y: 307, endPoint x: 204, endPoint y: 327, distance: 124.3
click at [204, 327] on textarea "порт-рус (юр/фин) - 8 баллов порт-рус (тех) - 8 баллов рус-порт (тех) - 8 балло…" at bounding box center [495, 335] width 830 height 63
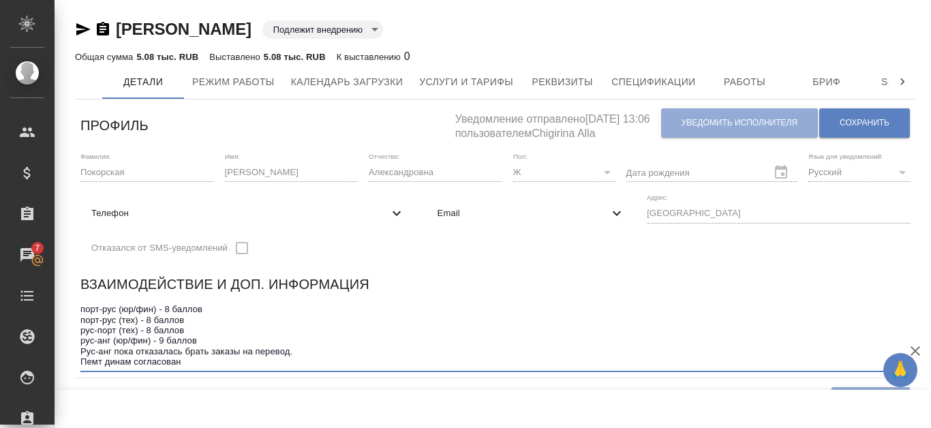
drag, startPoint x: 82, startPoint y: 360, endPoint x: 196, endPoint y: 365, distance: 114.0
click at [196, 365] on textarea "порт-рус (юр/фин) - 8 баллов порт-рус (тех) - 8 баллов рус-порт (тех) - 8 балло…" at bounding box center [495, 335] width 830 height 63
click at [843, 76] on span "Бриф" at bounding box center [826, 82] width 65 height 17
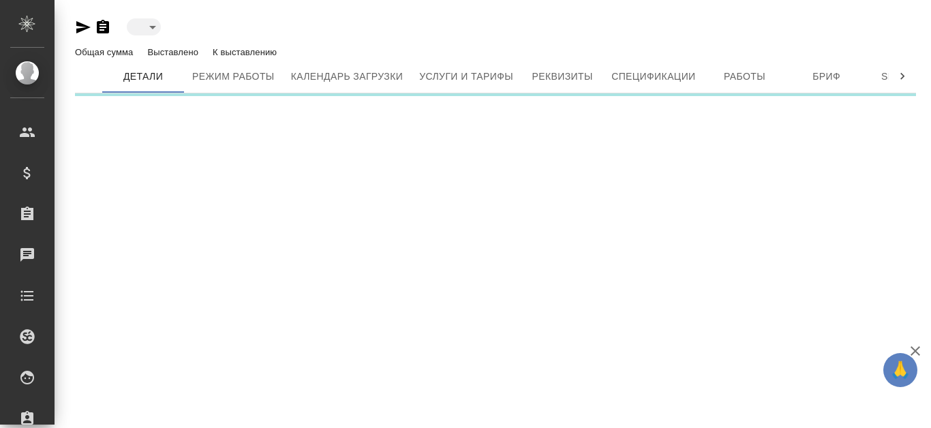
type input "active"
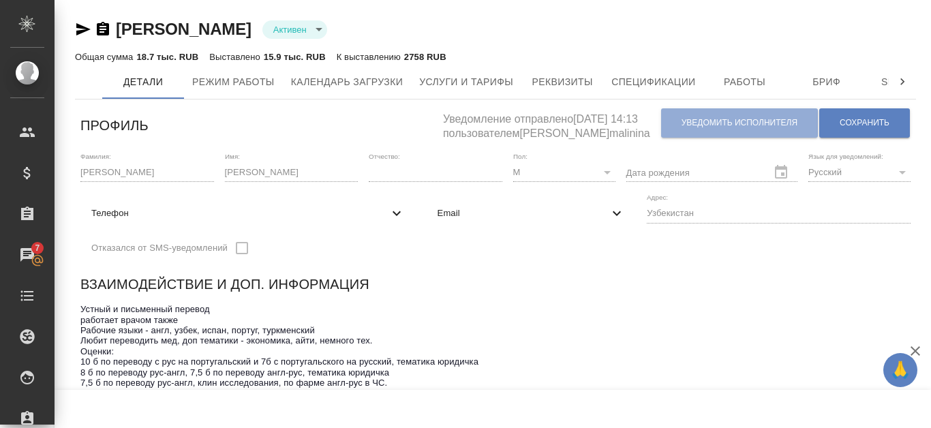
click at [105, 33] on icon "button" at bounding box center [103, 29] width 12 height 14
click at [258, 84] on span "Режим работы" at bounding box center [233, 82] width 82 height 17
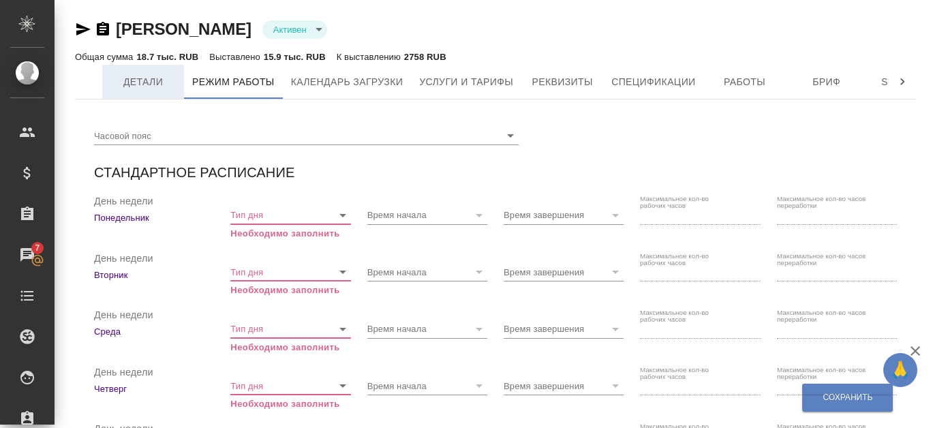
click at [160, 80] on span "Детали" at bounding box center [142, 82] width 65 height 17
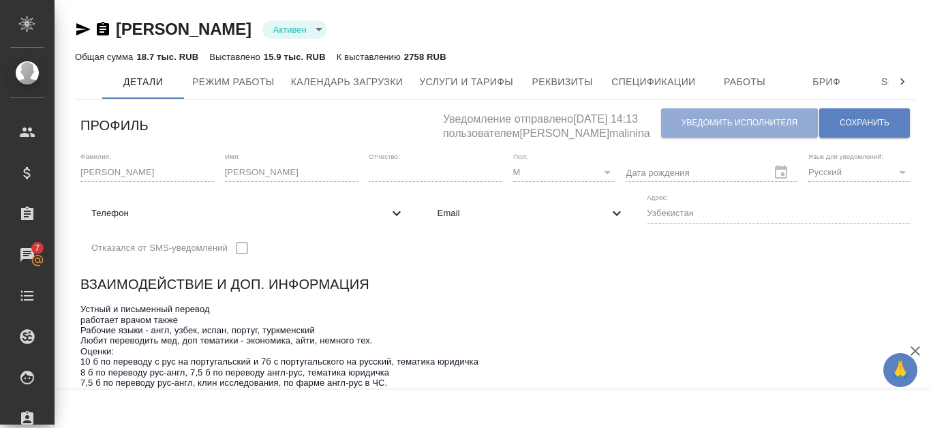
drag, startPoint x: 83, startPoint y: 308, endPoint x: 308, endPoint y: 365, distance: 232.0
click at [308, 365] on textarea "Устный и письменный перевод работает врачом также Рабочие языки - англ, узбек, …" at bounding box center [495, 356] width 830 height 105
click at [273, 357] on textarea "Устный и письменный перевод работает врачом также Рабочие языки - англ, узбек, …" at bounding box center [495, 356] width 830 height 105
drag, startPoint x: 82, startPoint y: 342, endPoint x: 491, endPoint y: 361, distance: 408.8
click at [491, 361] on textarea "Устный и письменный перевод работает врачом также Рабочие языки - англ, узбек, …" at bounding box center [495, 356] width 830 height 105
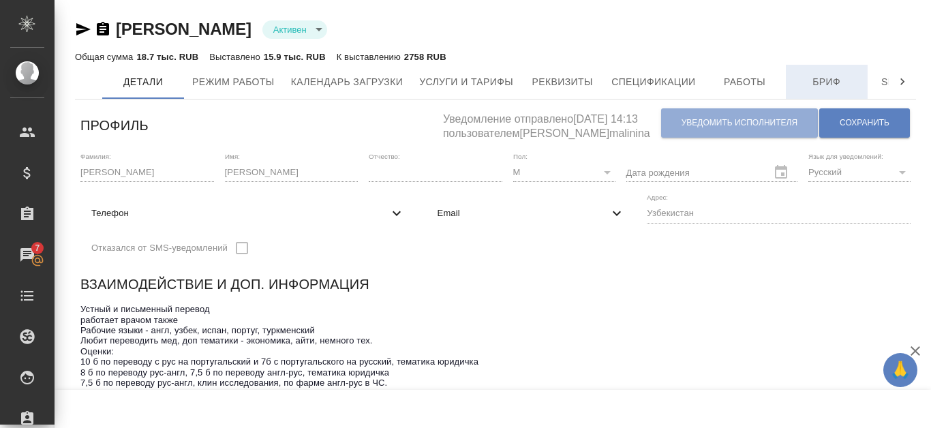
click at [813, 83] on span "Бриф" at bounding box center [826, 82] width 65 height 17
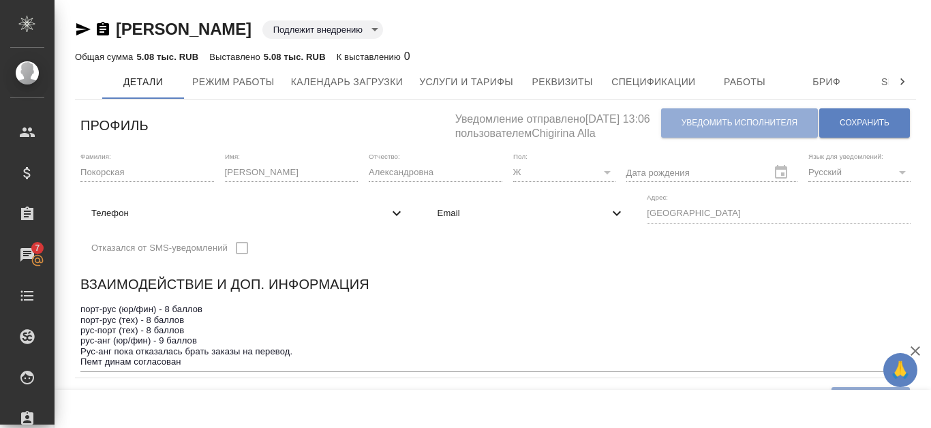
click at [105, 26] on icon "button" at bounding box center [103, 29] width 12 height 14
click at [248, 91] on button "Режим работы" at bounding box center [233, 82] width 99 height 34
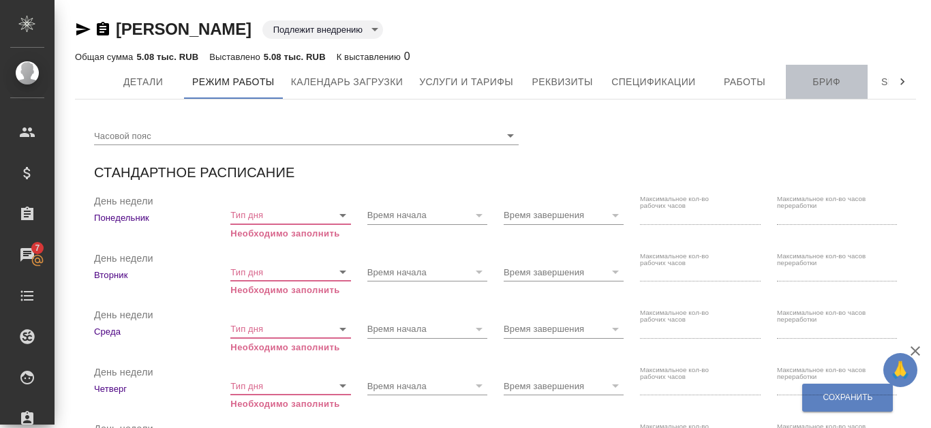
click at [824, 76] on span "Бриф" at bounding box center [826, 82] width 65 height 17
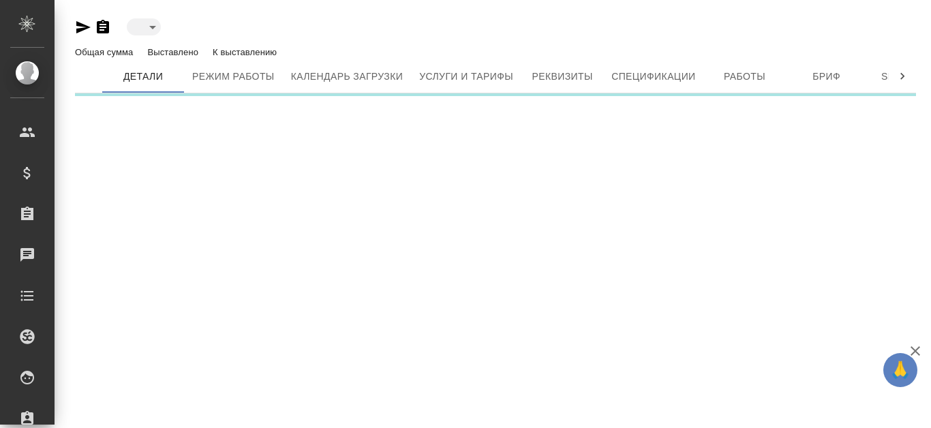
type input "active"
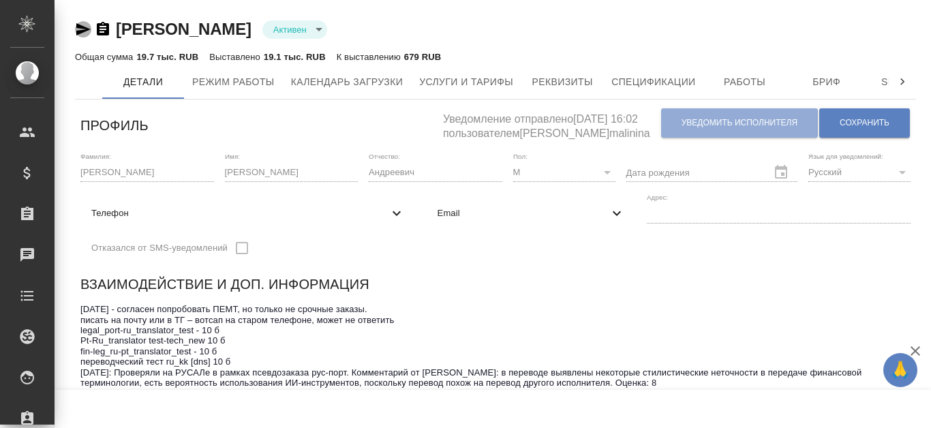
click at [82, 33] on icon "button" at bounding box center [83, 29] width 14 height 12
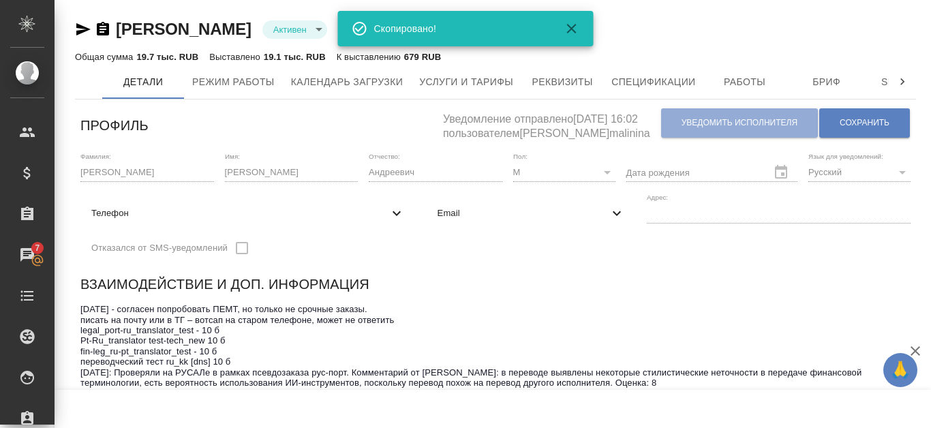
click at [106, 27] on icon "button" at bounding box center [103, 29] width 12 height 14
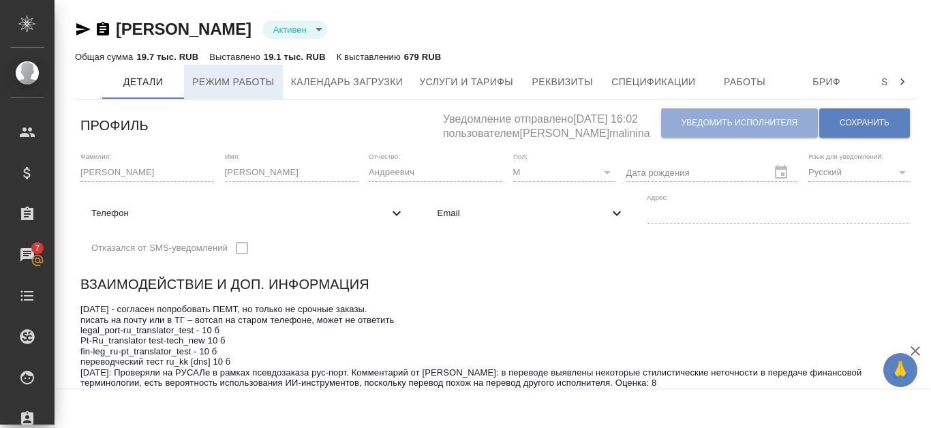
click at [252, 85] on span "Режим работы" at bounding box center [233, 82] width 82 height 17
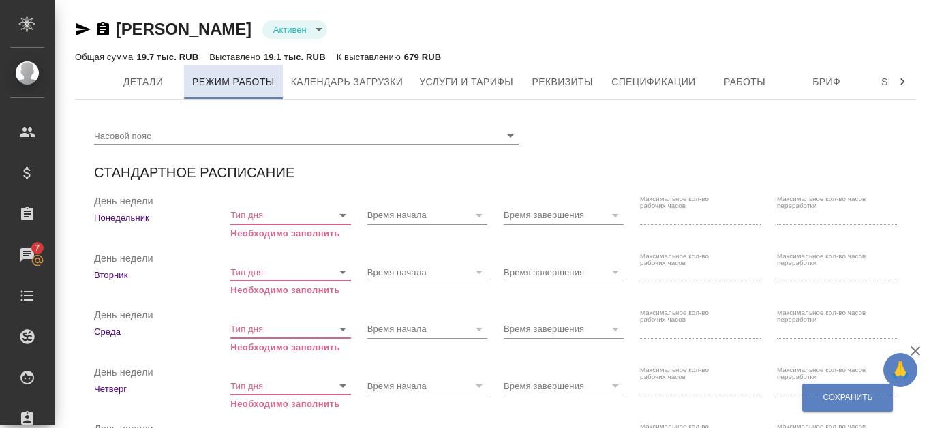
checkbox input "true"
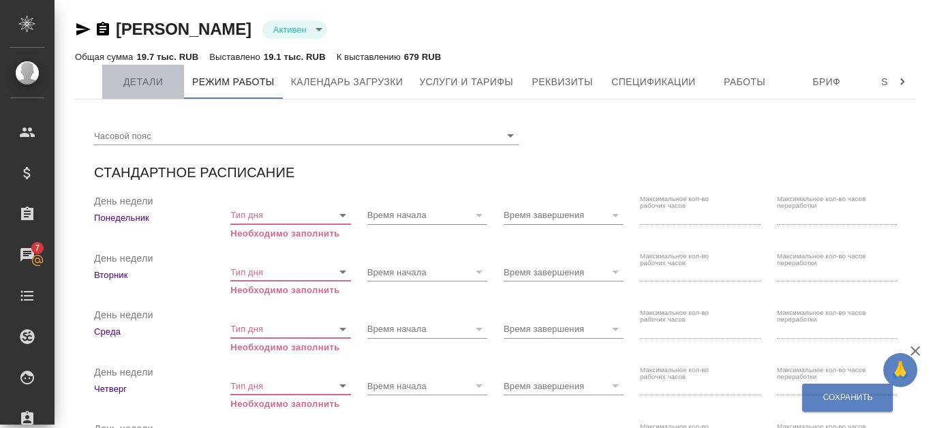
click at [147, 82] on span "Детали" at bounding box center [142, 82] width 65 height 17
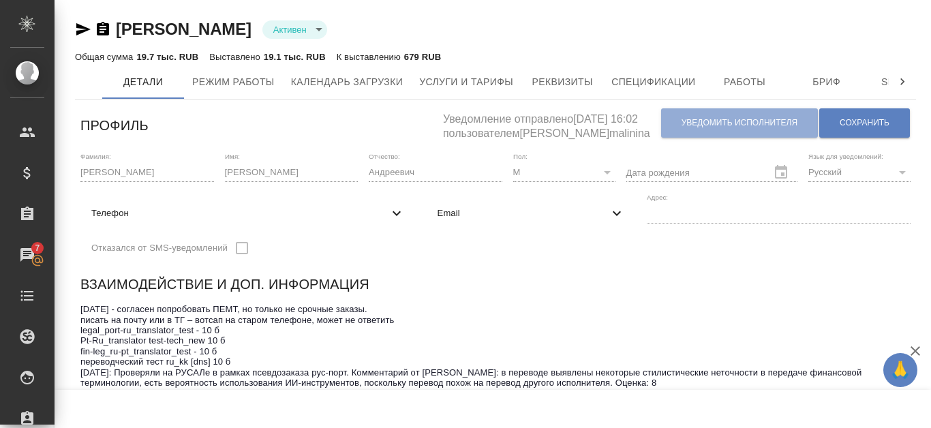
drag, startPoint x: 82, startPoint y: 305, endPoint x: 619, endPoint y: 390, distance: 543.3
click at [813, 76] on span "Бриф" at bounding box center [826, 82] width 65 height 17
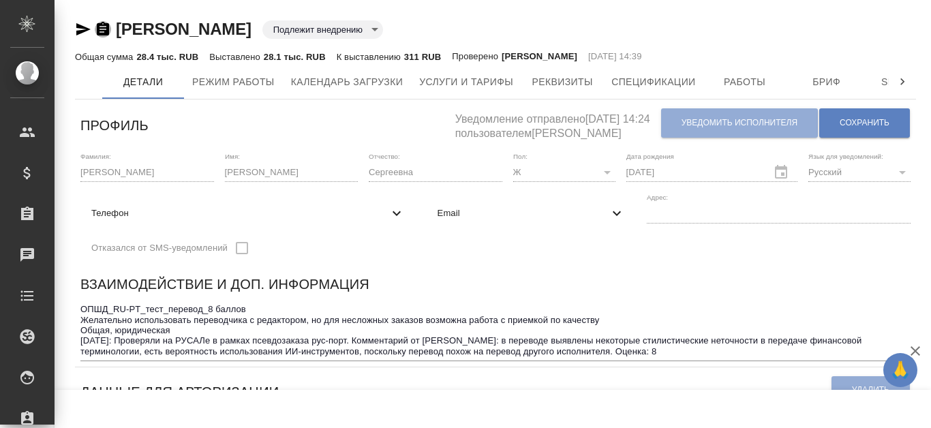
click at [105, 23] on icon "button" at bounding box center [103, 29] width 12 height 14
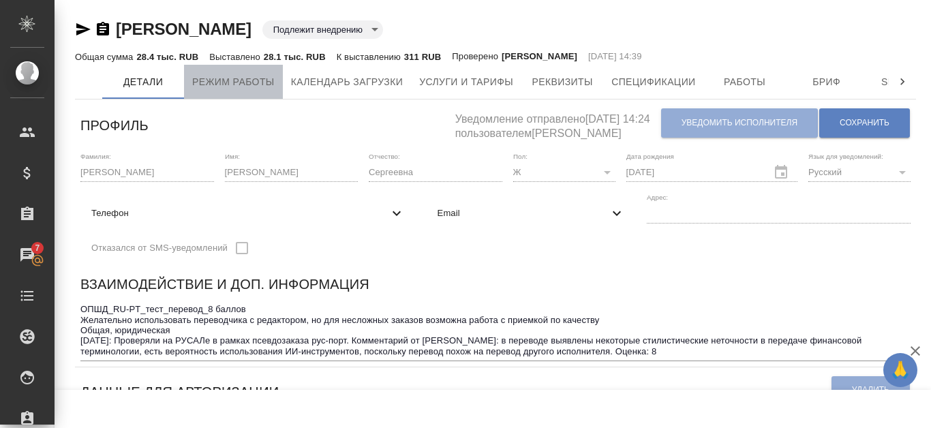
click at [245, 76] on span "Режим работы" at bounding box center [233, 82] width 82 height 17
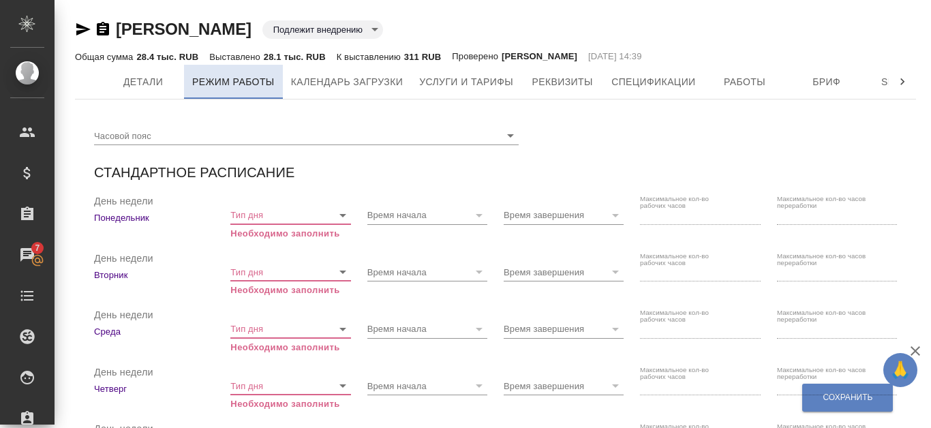
checkbox input "true"
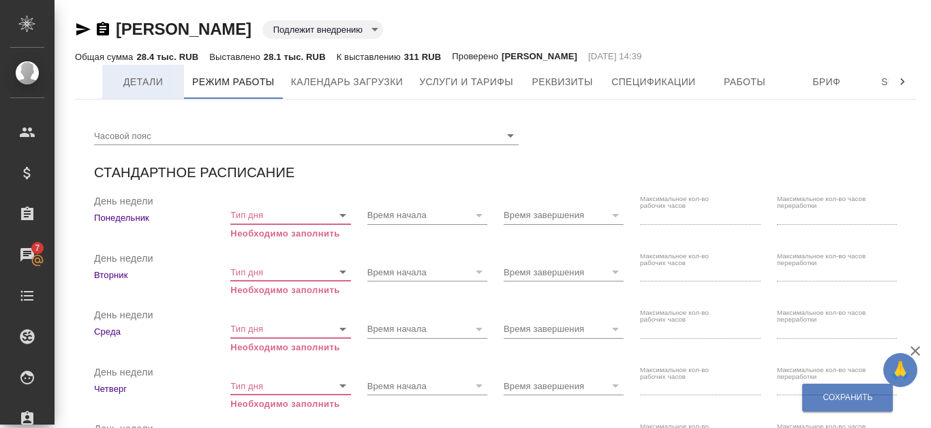
click at [168, 87] on span "Детали" at bounding box center [142, 82] width 65 height 17
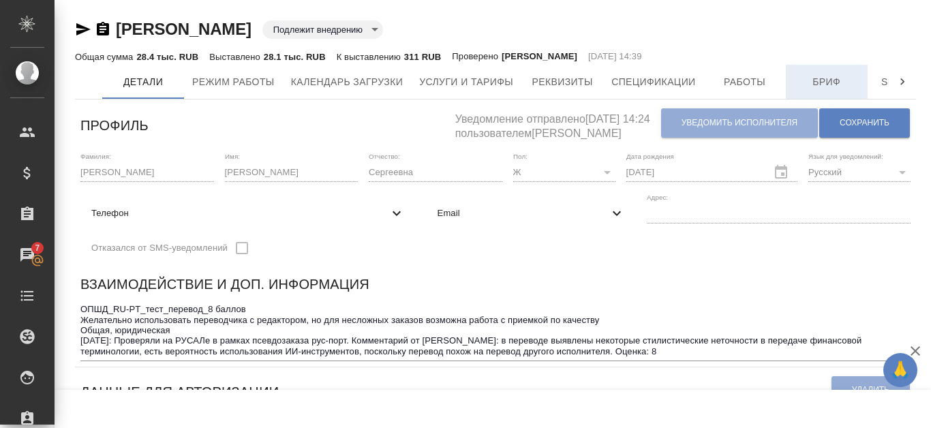
click at [812, 78] on span "Бриф" at bounding box center [826, 82] width 65 height 17
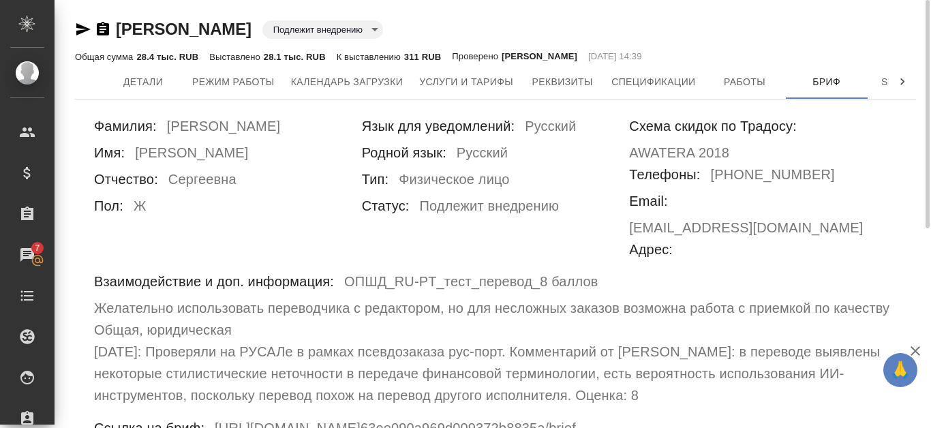
scroll to position [68, 0]
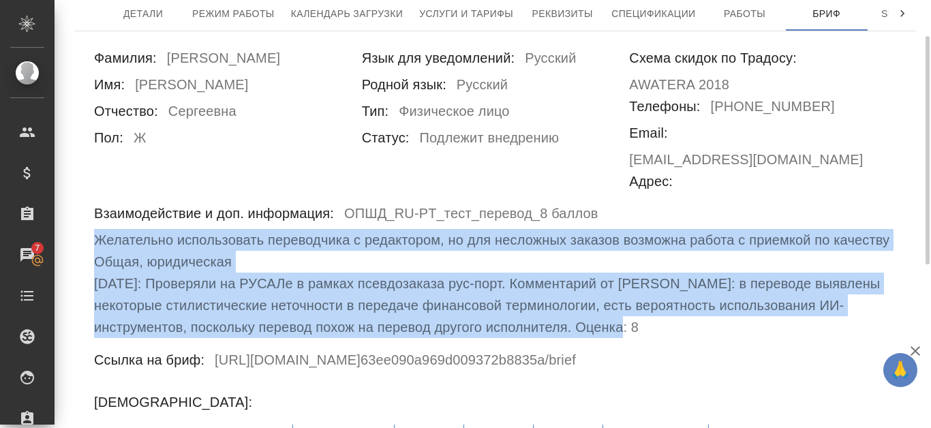
drag, startPoint x: 97, startPoint y: 220, endPoint x: 659, endPoint y: 303, distance: 567.9
click at [659, 303] on div "Взаимодействие и доп. информация: ОПШД_RU-PT_тест_перевод_8 баллов Желательно и…" at bounding box center [495, 270] width 803 height 136
copy div "Желательно использовать переводчика с редактором, но для несложных заказов возм…"
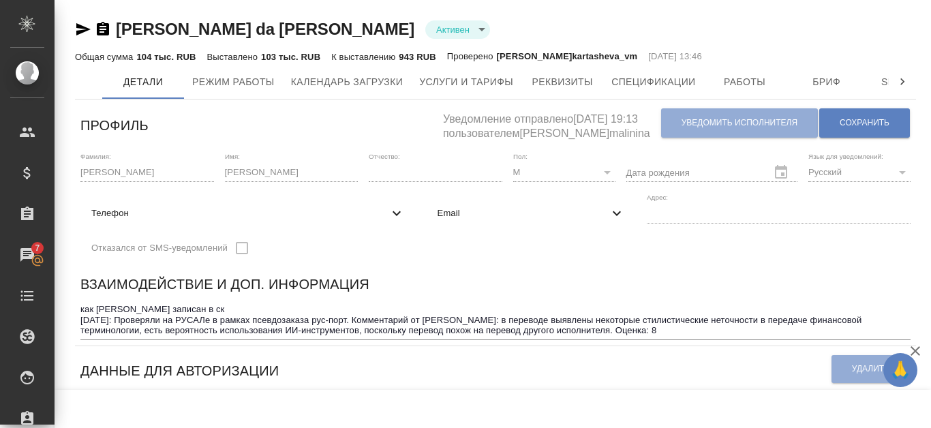
click at [109, 28] on icon "button" at bounding box center [103, 29] width 12 height 14
click at [254, 87] on span "Режим работы" at bounding box center [233, 82] width 82 height 17
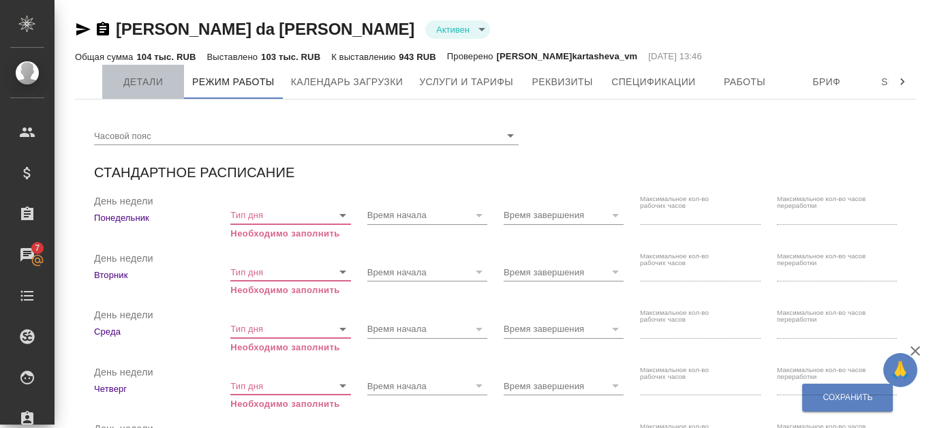
click at [136, 93] on button "Детали" at bounding box center [143, 82] width 82 height 34
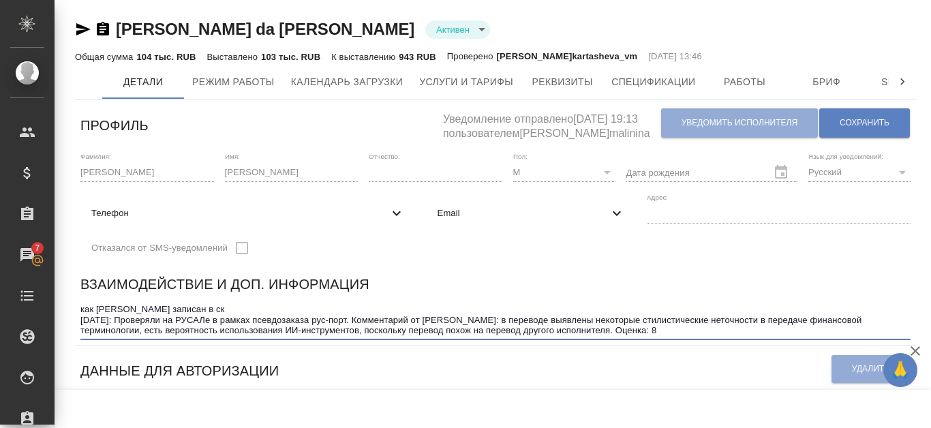
drag, startPoint x: 82, startPoint y: 310, endPoint x: 646, endPoint y: 331, distance: 563.5
click at [646, 331] on textarea "как Елена Ярцева записан в ск 10.10.2025: Проверяли на РУСАЛе в рамках псевдоза…" at bounding box center [495, 319] width 830 height 31
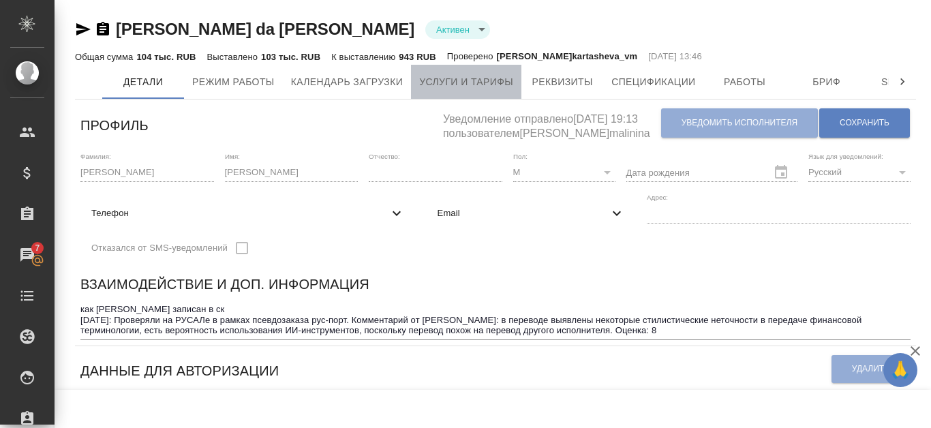
click at [491, 86] on span "Услуги и тарифы" at bounding box center [466, 82] width 94 height 17
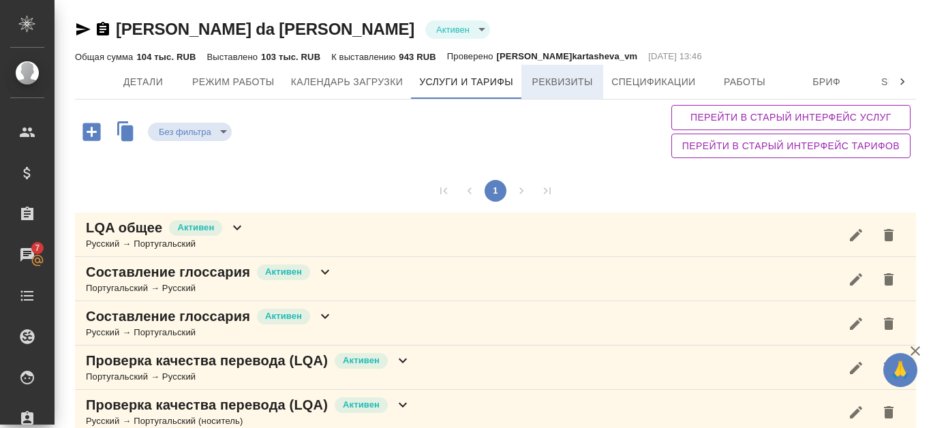
click at [583, 84] on span "Реквизиты" at bounding box center [562, 82] width 65 height 17
select select "10"
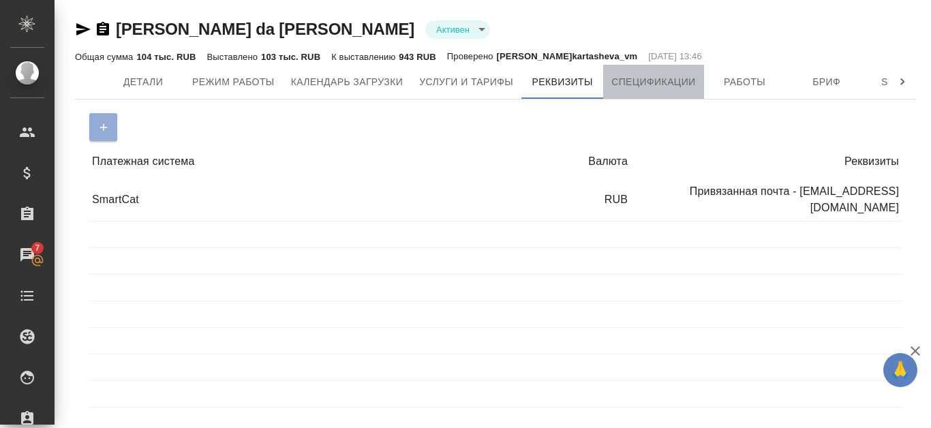
click at [629, 74] on span "Спецификации" at bounding box center [654, 82] width 84 height 17
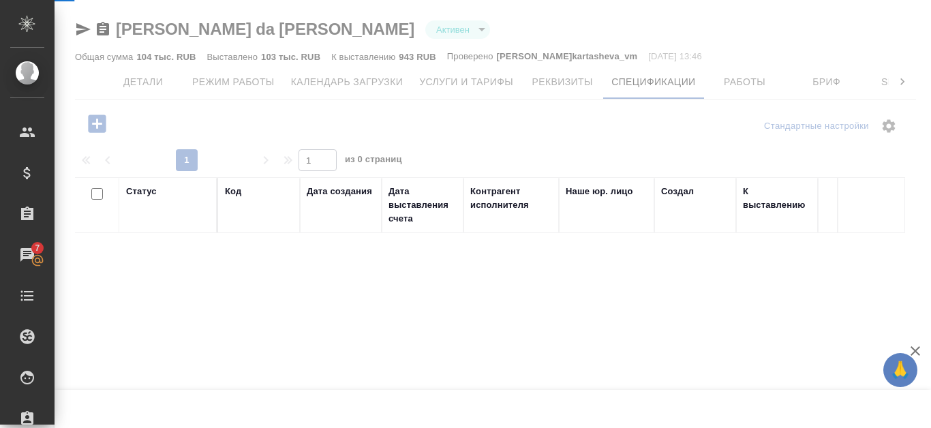
select select "10"
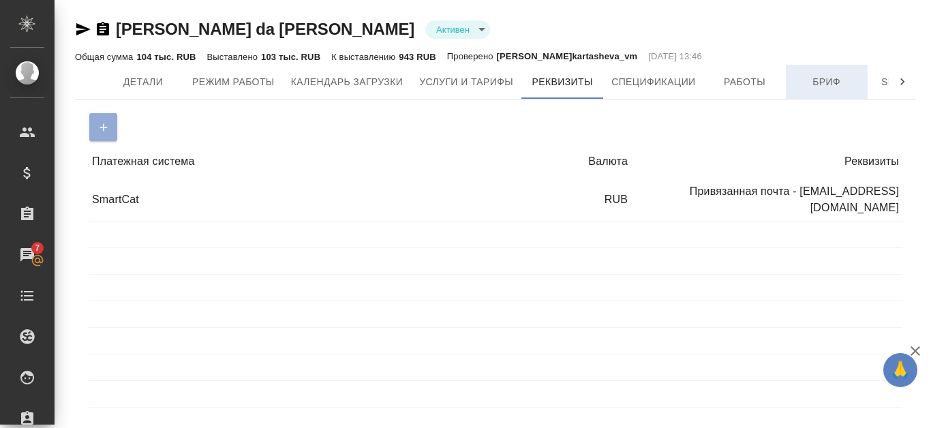
click at [839, 84] on span "Бриф" at bounding box center [826, 82] width 65 height 17
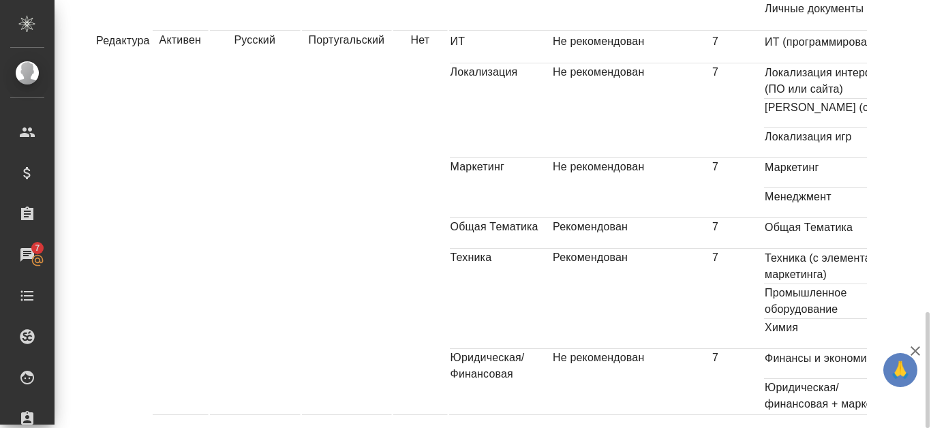
scroll to position [399, 0]
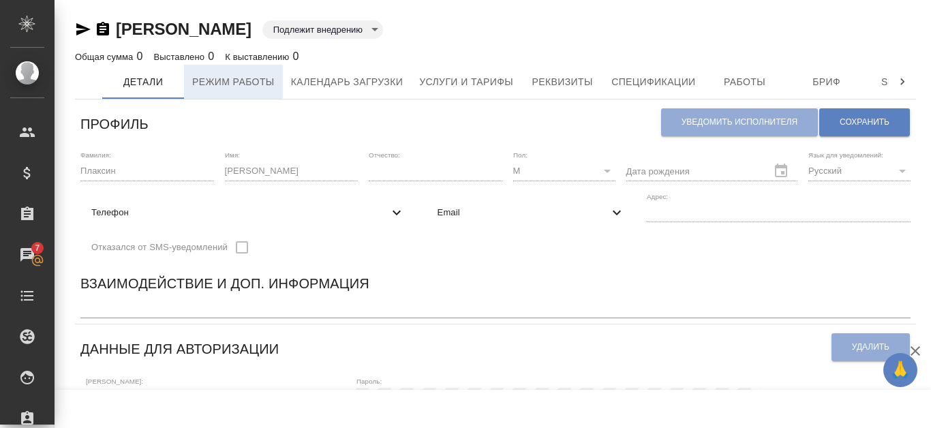
click at [269, 80] on span "Режим работы" at bounding box center [233, 82] width 82 height 17
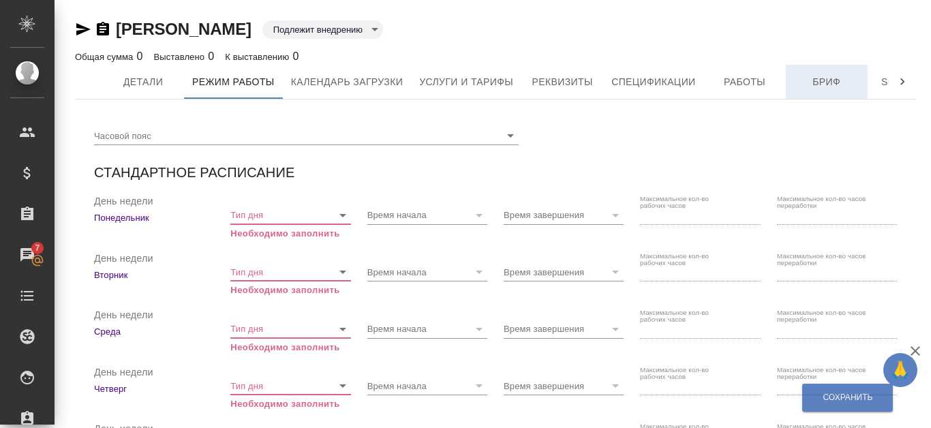
click at [801, 80] on span "Бриф" at bounding box center [826, 82] width 65 height 17
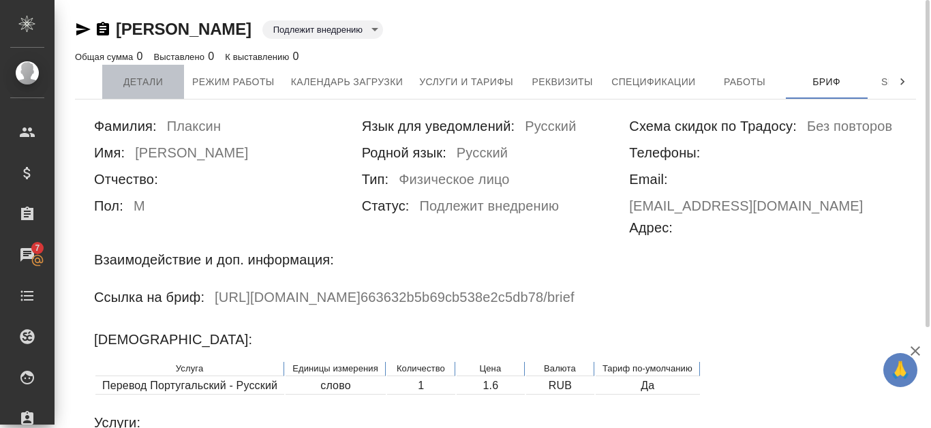
click at [156, 90] on span "Детали" at bounding box center [142, 82] width 65 height 17
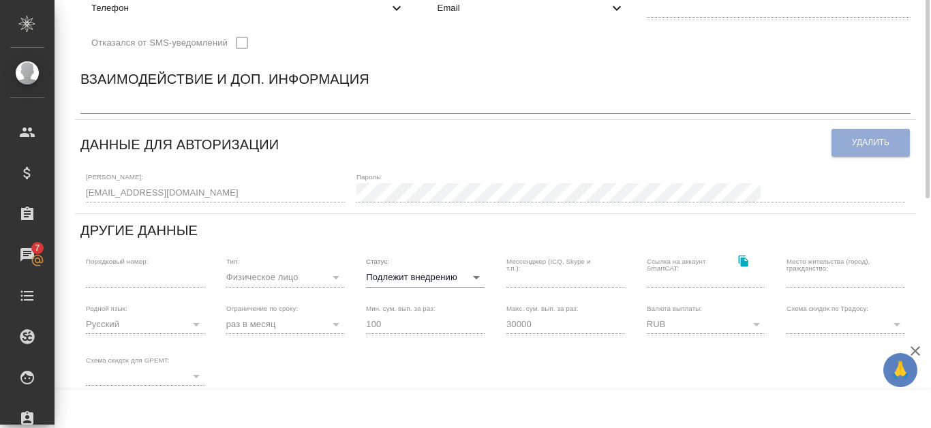
scroll to position [68, 0]
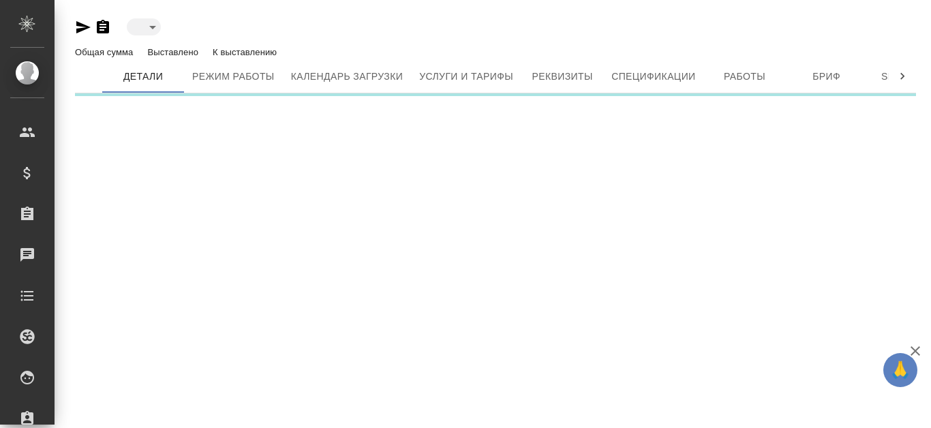
type input "active"
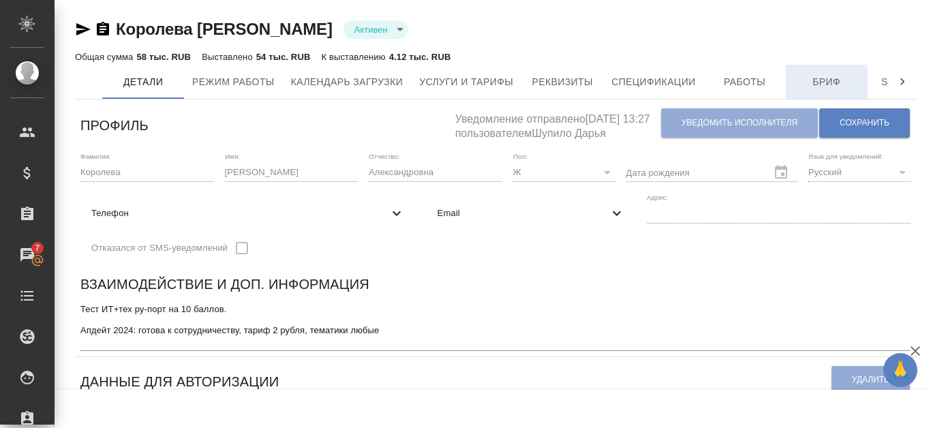
click at [830, 72] on button "Бриф" at bounding box center [827, 82] width 82 height 34
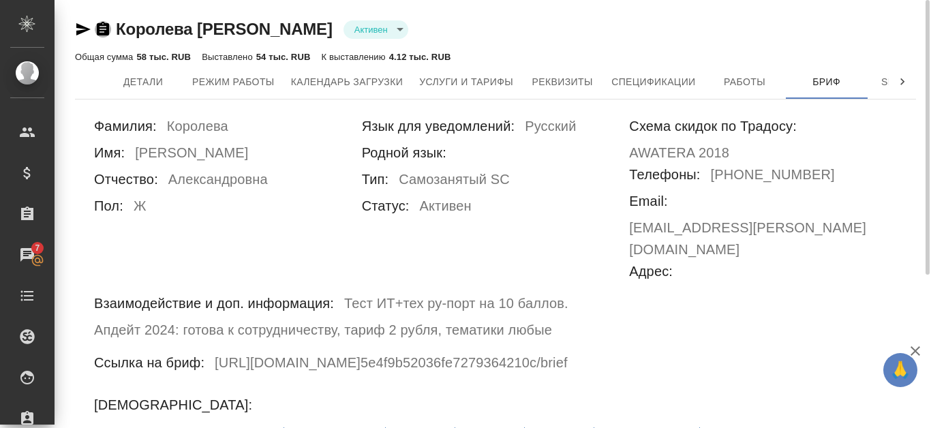
click at [100, 32] on icon "button" at bounding box center [103, 29] width 16 height 16
click at [265, 88] on span "Режим работы" at bounding box center [233, 82] width 82 height 17
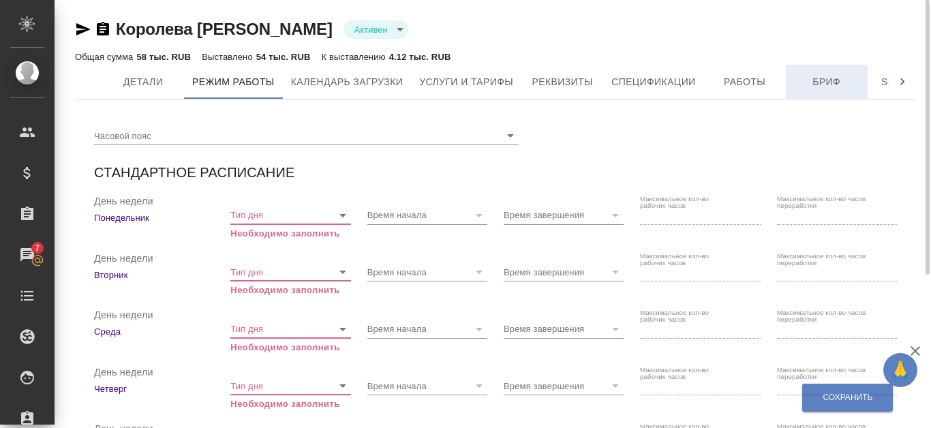
click at [832, 72] on button "Бриф" at bounding box center [827, 82] width 82 height 34
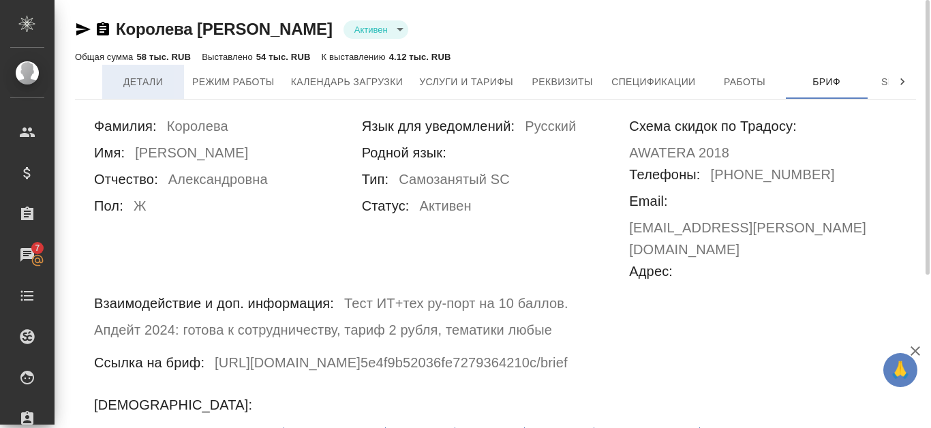
click at [124, 82] on span "Детали" at bounding box center [142, 82] width 65 height 17
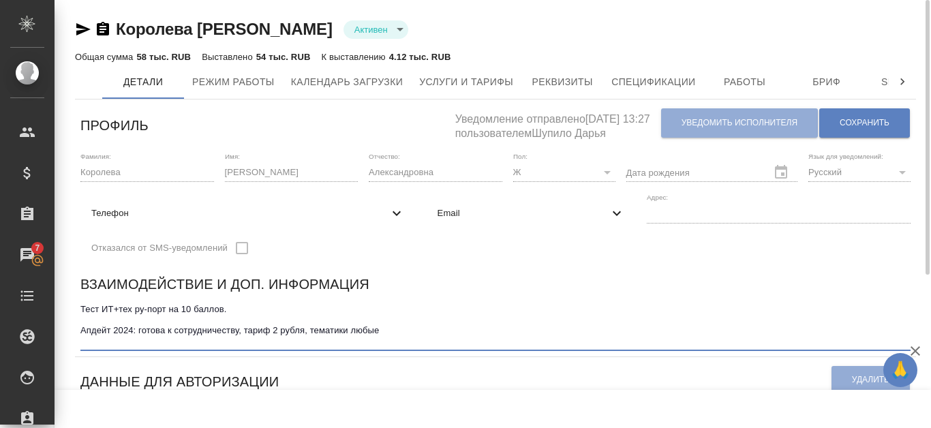
drag, startPoint x: 82, startPoint y: 310, endPoint x: 369, endPoint y: 335, distance: 287.5
click at [369, 335] on textarea "Тест ИТ+тех ру-порт на 10 баллов. Апдейт 2024: готова к сотрудничеству, тариф 2…" at bounding box center [495, 325] width 830 height 42
click at [792, 86] on button "Бриф" at bounding box center [827, 82] width 82 height 34
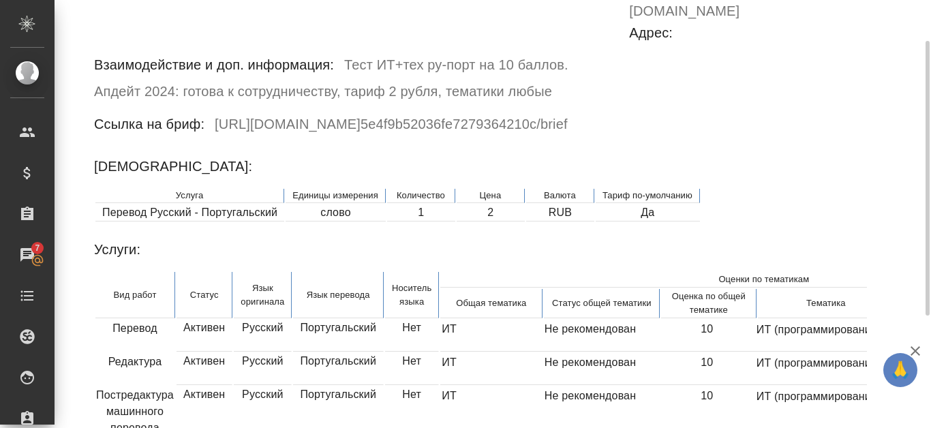
scroll to position [170, 0]
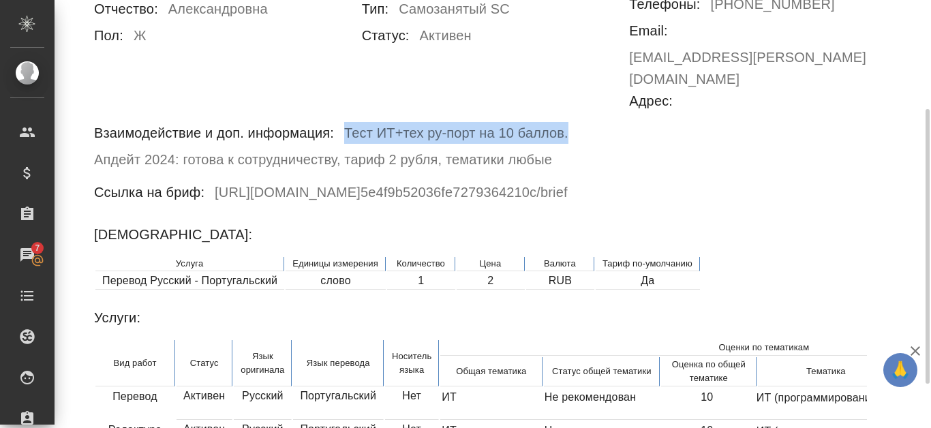
drag, startPoint x: 345, startPoint y: 87, endPoint x: 575, endPoint y: 113, distance: 231.2
click at [575, 122] on div "Взаимодействие и доп. информация: Тест ИТ+тех ру-порт на 10 баллов. Апдейт 2024…" at bounding box center [495, 146] width 803 height 48
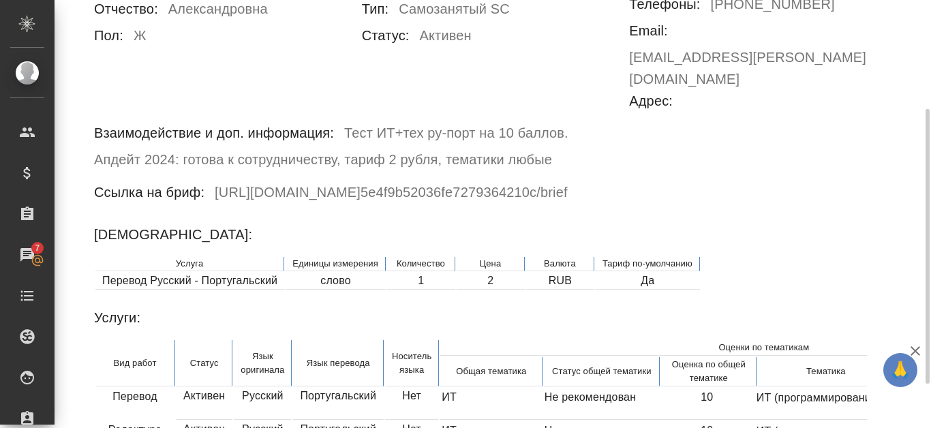
click at [557, 122] on div "Взаимодействие и доп. информация: Тест ИТ+тех ру-порт на 10 баллов. Апдейт 2024…" at bounding box center [495, 146] width 803 height 48
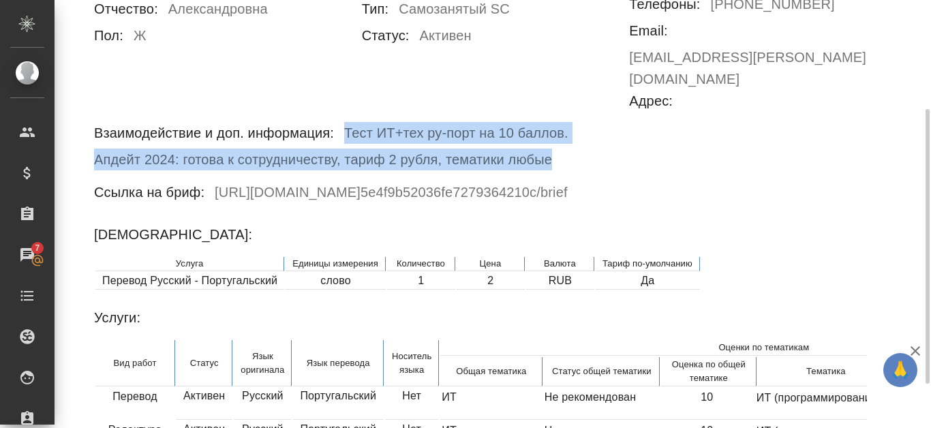
drag, startPoint x: 348, startPoint y: 87, endPoint x: 558, endPoint y: 124, distance: 213.3
click at [558, 124] on div "Взаимодействие и доп. информация: Тест ИТ+тех ру-порт на 10 баллов. Апдейт 2024…" at bounding box center [495, 146] width 803 height 48
copy div "Тест ИТ+тех ру-порт на 10 баллов. Апдейт 2024: готова к сотрудничеству, тариф 2…"
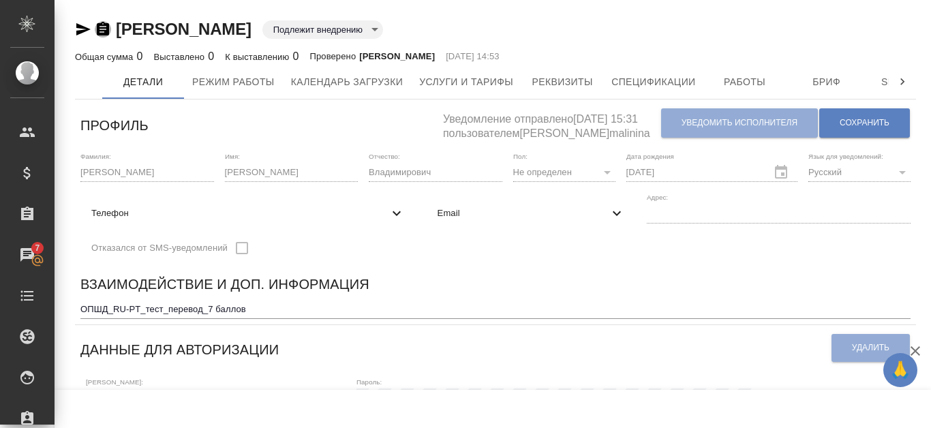
click at [101, 30] on icon "button" at bounding box center [103, 29] width 12 height 14
click at [250, 84] on span "Режим работы" at bounding box center [233, 82] width 82 height 17
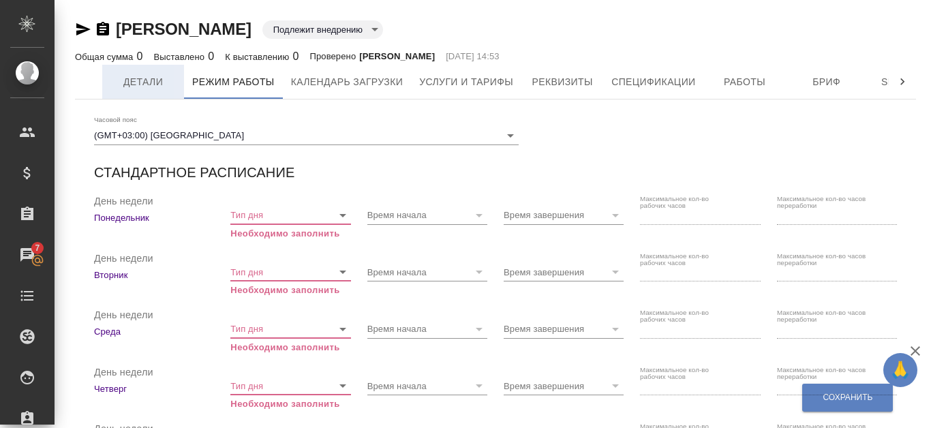
click at [157, 86] on span "Детали" at bounding box center [142, 82] width 65 height 17
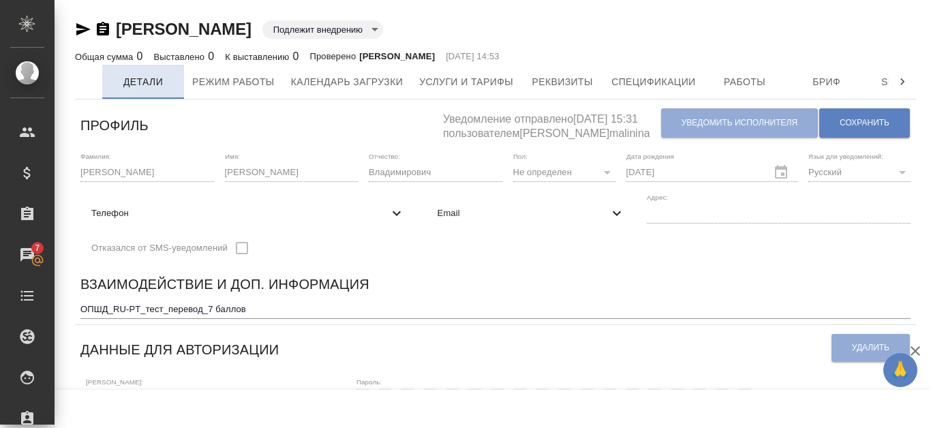
type input "Газизов Ринат"
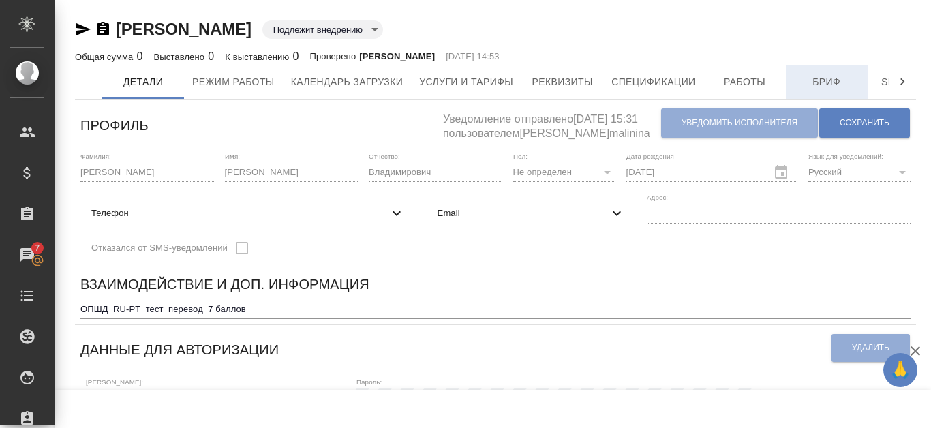
click at [846, 84] on span "Бриф" at bounding box center [826, 82] width 65 height 17
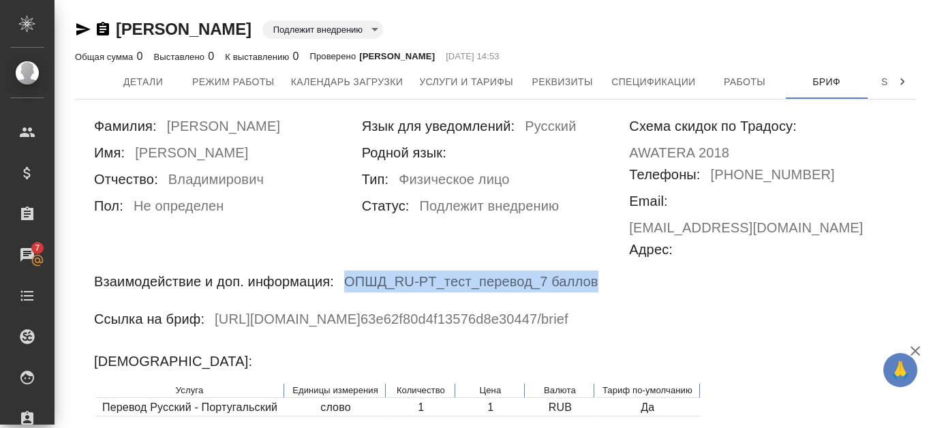
drag, startPoint x: 345, startPoint y: 256, endPoint x: 644, endPoint y: 265, distance: 299.4
click at [644, 271] on div "Взаимодействие и доп. информация: ОПШД_RU-PT_тест_перевод_7 баллов" at bounding box center [495, 284] width 803 height 27
copy h6 "ОПШД_RU-PT_тест_перевод_7 баллов"
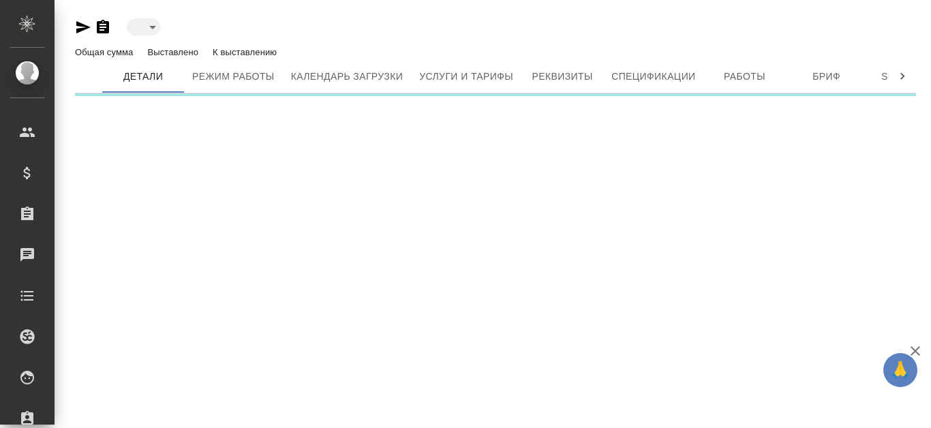
type input "active"
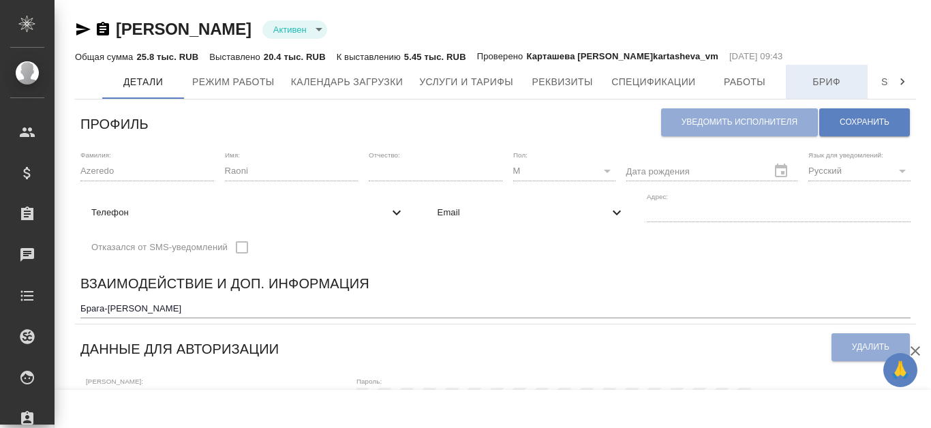
click at [840, 76] on span "Бриф" at bounding box center [826, 82] width 65 height 17
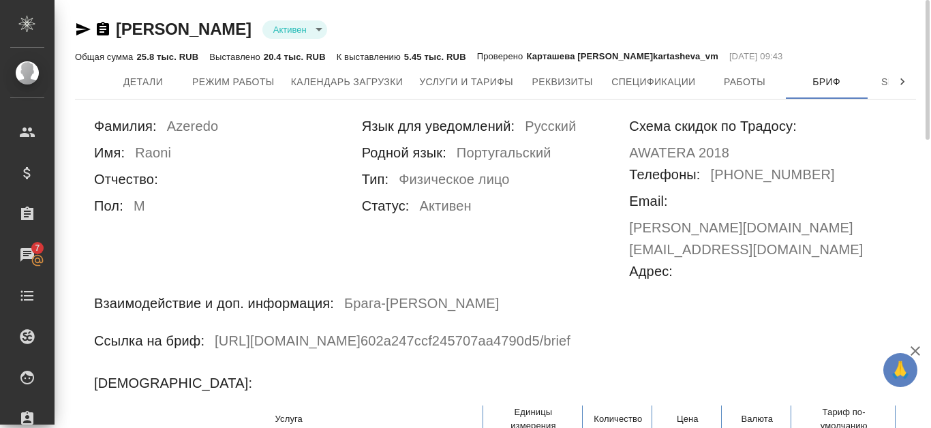
click at [104, 27] on icon "button" at bounding box center [103, 29] width 16 height 16
click at [247, 77] on span "Режим работы" at bounding box center [233, 82] width 82 height 17
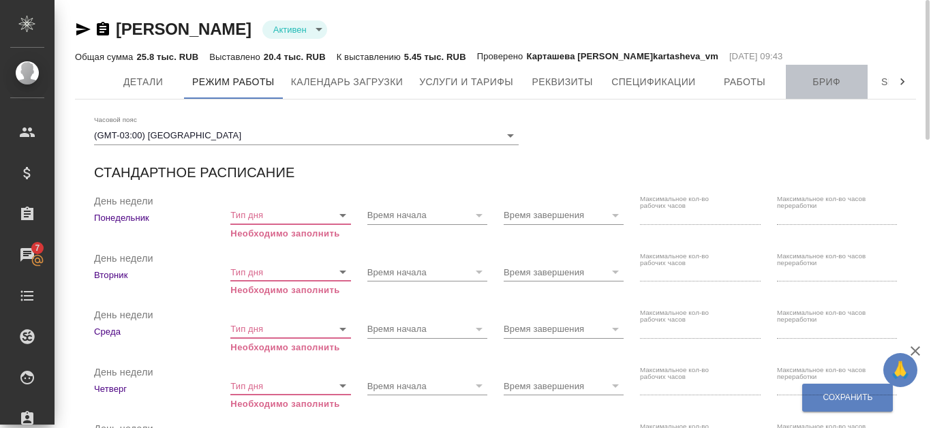
click at [821, 79] on span "Бриф" at bounding box center [826, 82] width 65 height 17
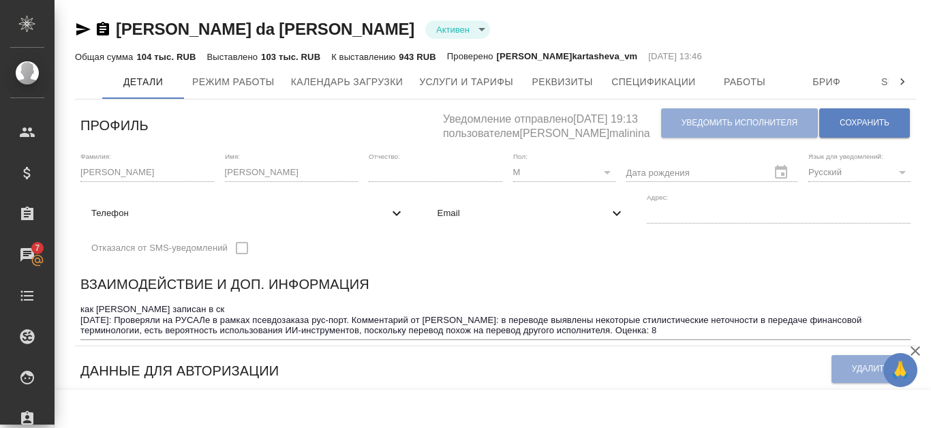
click at [103, 27] on icon "button" at bounding box center [103, 29] width 16 height 16
click at [228, 84] on span "Режим работы" at bounding box center [233, 82] width 82 height 17
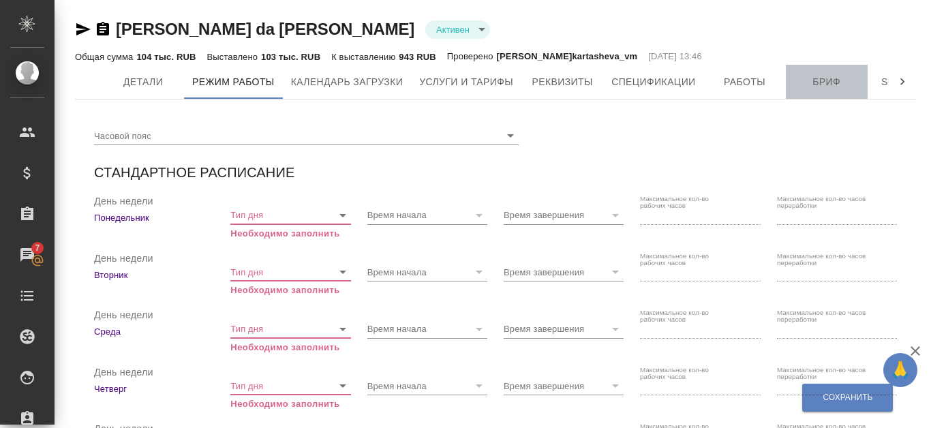
click at [809, 85] on span "Бриф" at bounding box center [826, 82] width 65 height 17
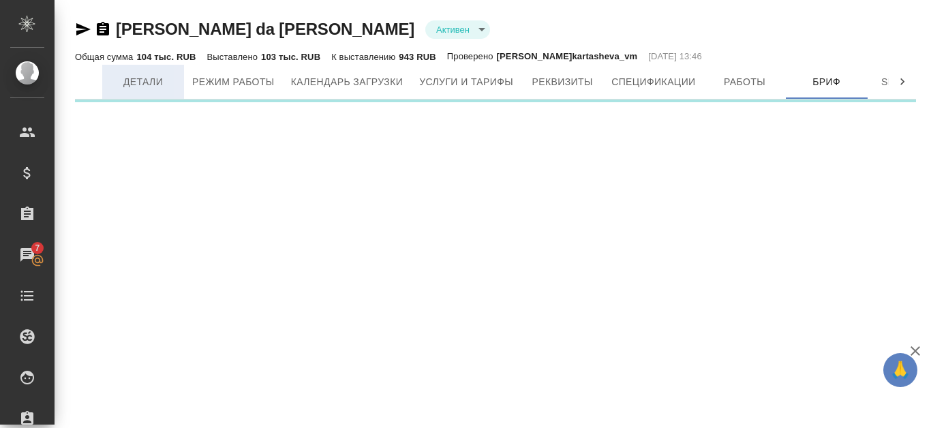
click at [157, 87] on span "Детали" at bounding box center [142, 82] width 65 height 17
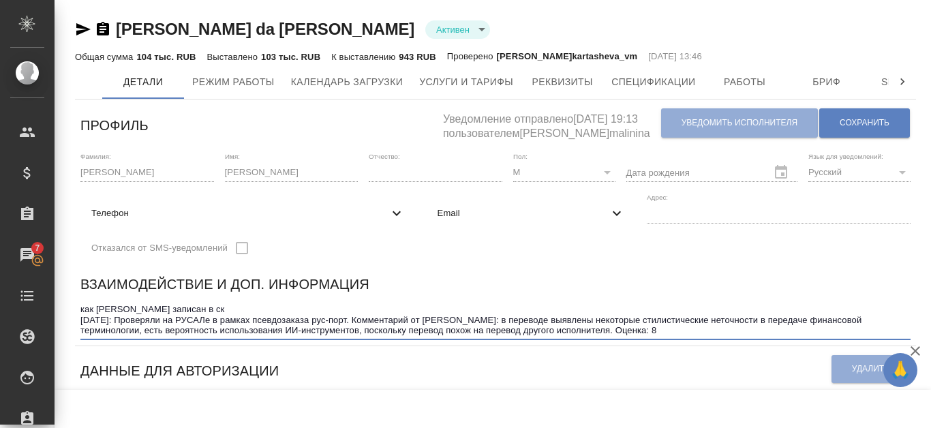
drag, startPoint x: 84, startPoint y: 311, endPoint x: 599, endPoint y: 327, distance: 515.0
click at [599, 327] on textarea "как Елена Ярцева записан в ск 10.10.2025: Проверяли на РУСАЛе в рамках псевдоза…" at bounding box center [495, 319] width 830 height 31
click at [826, 83] on span "Бриф" at bounding box center [826, 82] width 65 height 17
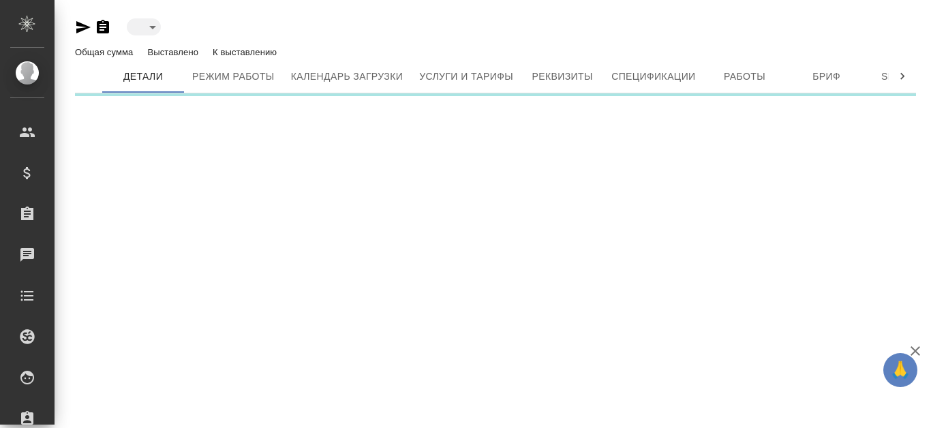
type input "active"
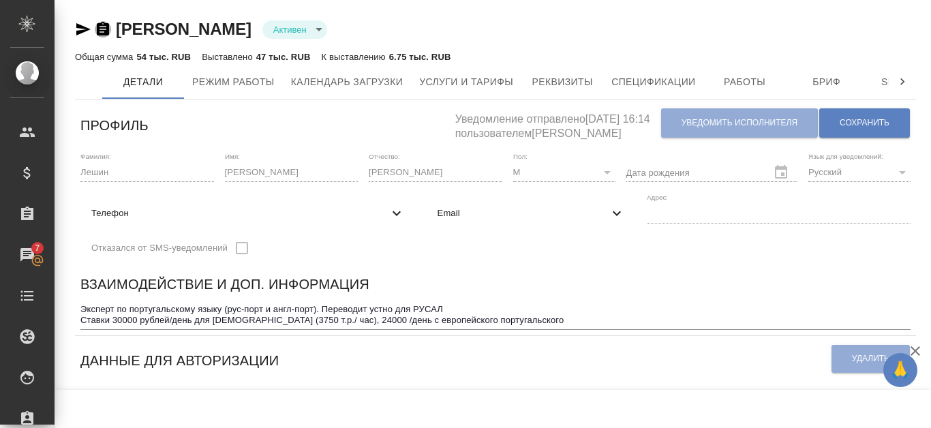
click at [107, 30] on icon "button" at bounding box center [103, 29] width 12 height 14
click at [245, 86] on span "Режим работы" at bounding box center [233, 82] width 82 height 17
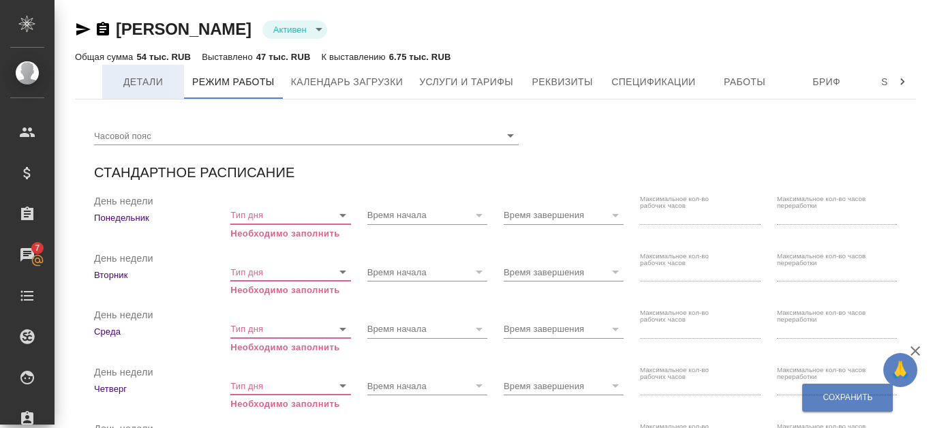
click at [160, 76] on span "Детали" at bounding box center [142, 82] width 65 height 17
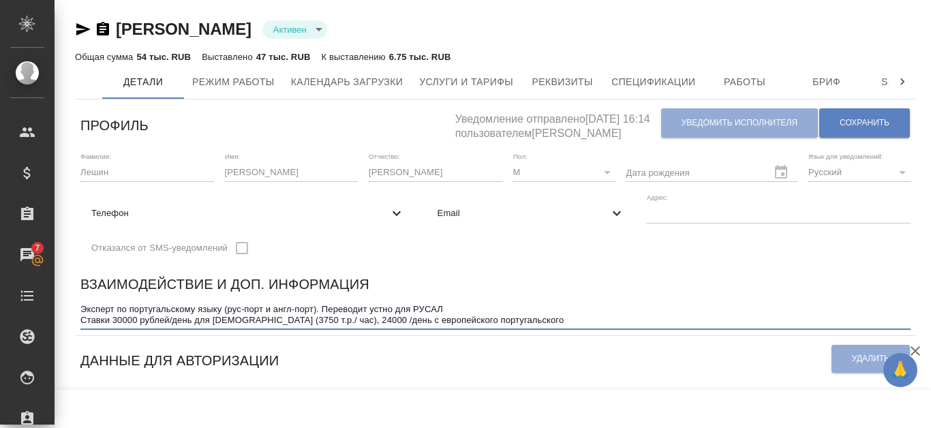
drag, startPoint x: 84, startPoint y: 309, endPoint x: 455, endPoint y: 310, distance: 371.6
click at [455, 310] on textarea "Эксперт по португальскому языку (рус-порт и англ-порт). Переводит устно для РУС…" at bounding box center [495, 314] width 830 height 21
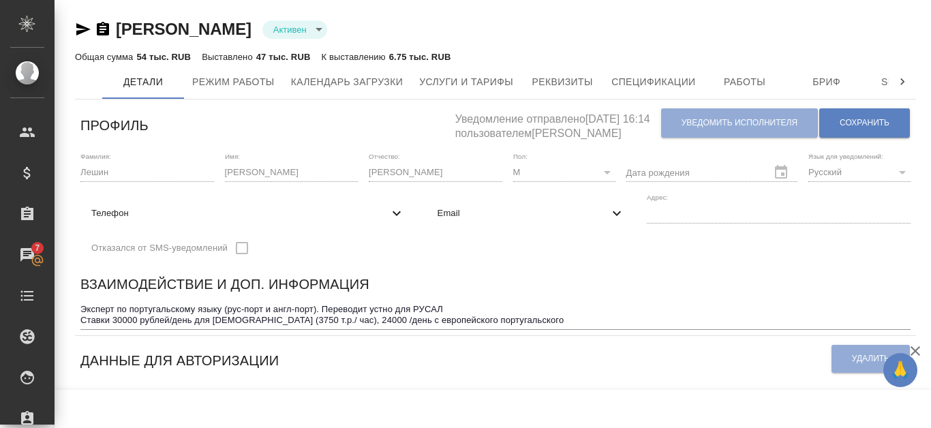
drag, startPoint x: 80, startPoint y: 303, endPoint x: 217, endPoint y: 307, distance: 137.1
click at [217, 307] on div "Взаимодействие и доп. информация Эксперт по португальскому языку (рус-порт и ан…" at bounding box center [495, 301] width 841 height 67
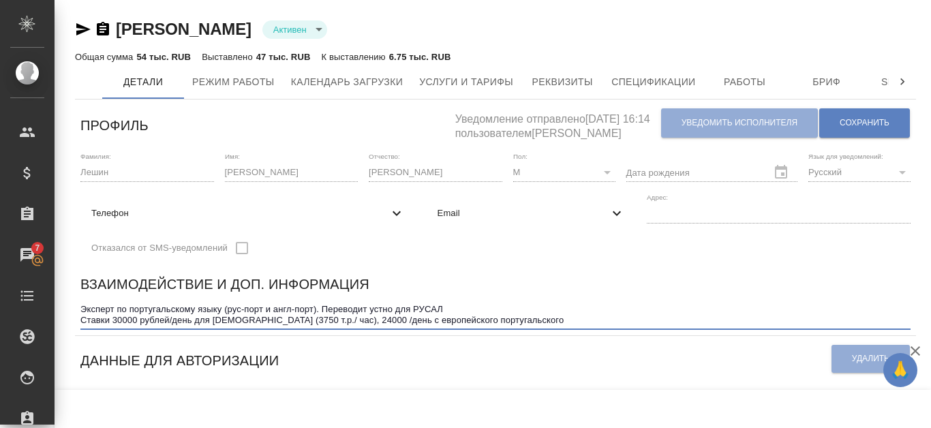
drag, startPoint x: 80, startPoint y: 307, endPoint x: 481, endPoint y: 309, distance: 400.9
click at [481, 309] on textarea "Эксперт по португальскому языку (рус-порт и англ-порт). Переводит устно для РУС…" at bounding box center [495, 314] width 830 height 21
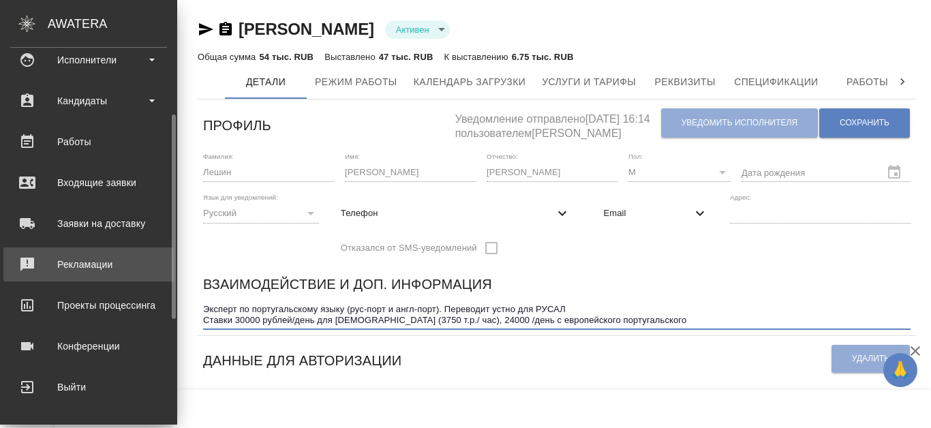
scroll to position [181, 0]
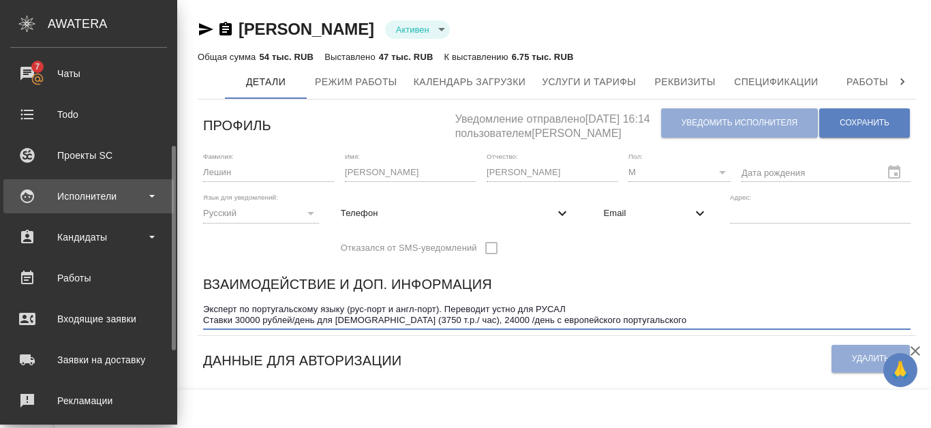
click at [125, 205] on div "Исполнители" at bounding box center [88, 196] width 157 height 20
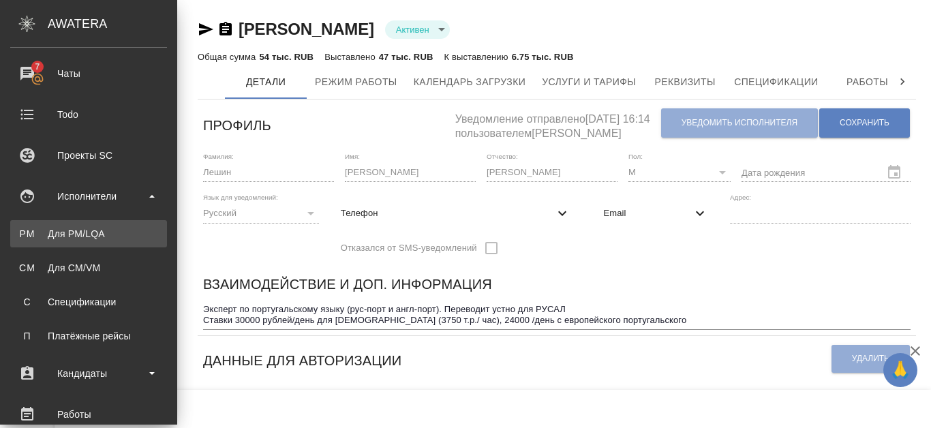
click at [112, 235] on div "Для PM/LQA" at bounding box center [88, 234] width 143 height 14
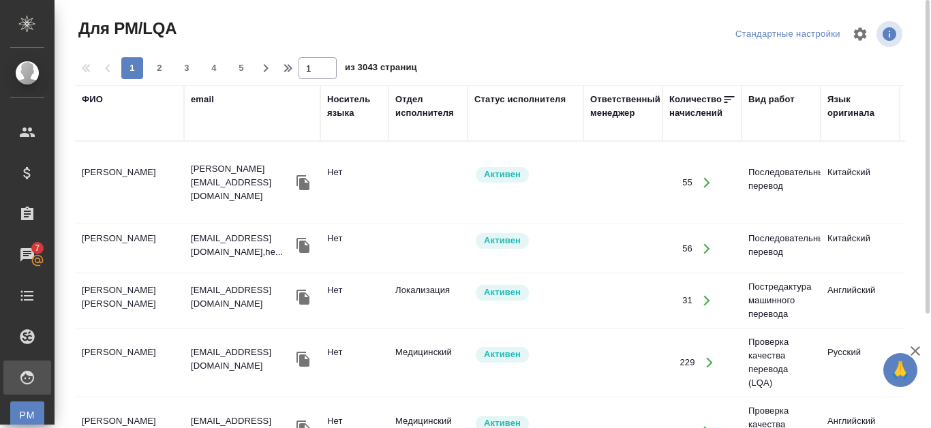
click at [841, 106] on div "Язык оригинала" at bounding box center [860, 106] width 65 height 27
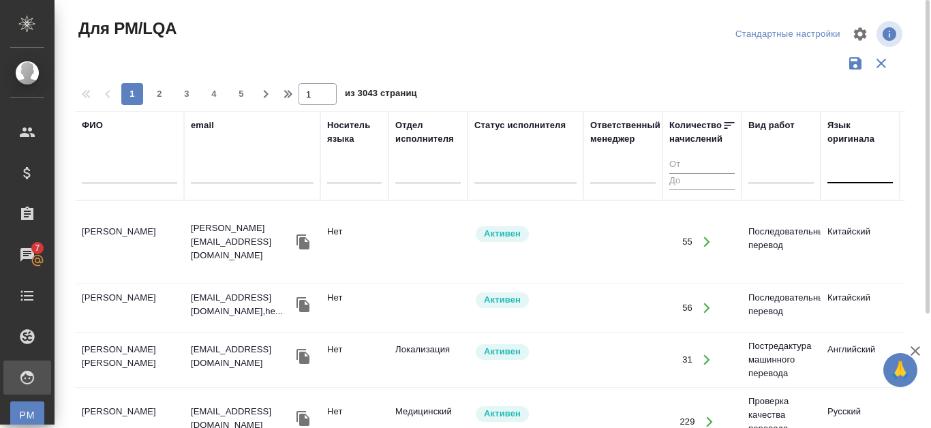
click at [838, 172] on div at bounding box center [860, 170] width 65 height 20
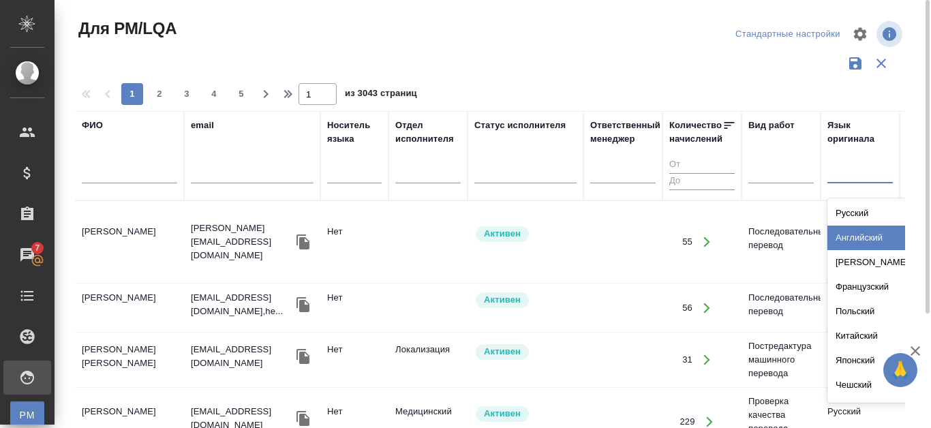
click at [870, 232] on div "Английский" at bounding box center [930, 238] width 205 height 25
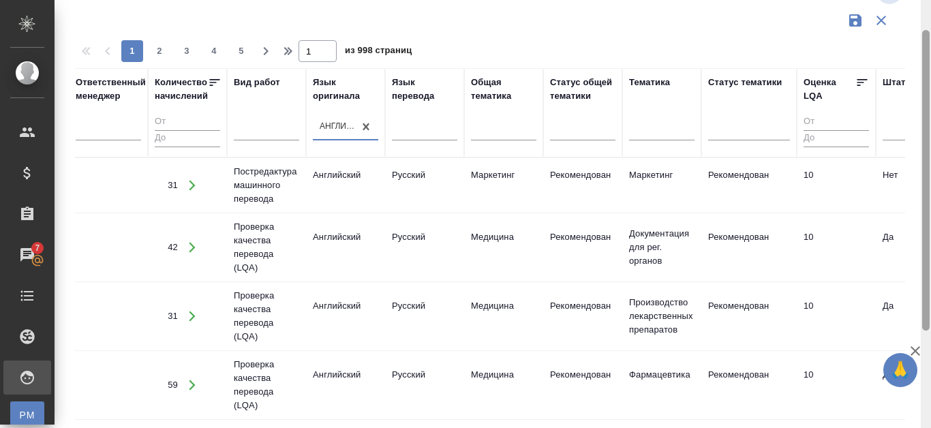
scroll to position [31, 0]
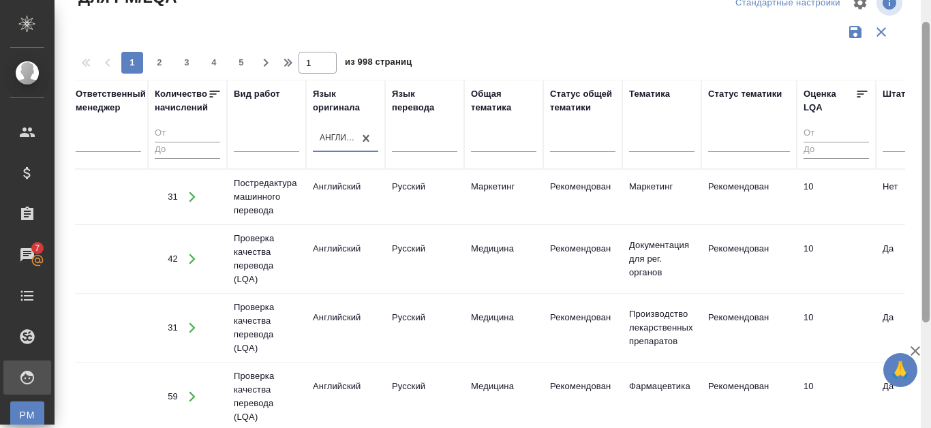
drag, startPoint x: 928, startPoint y: 155, endPoint x: 931, endPoint y: 50, distance: 105.7
click at [931, 50] on div at bounding box center [926, 214] width 10 height 428
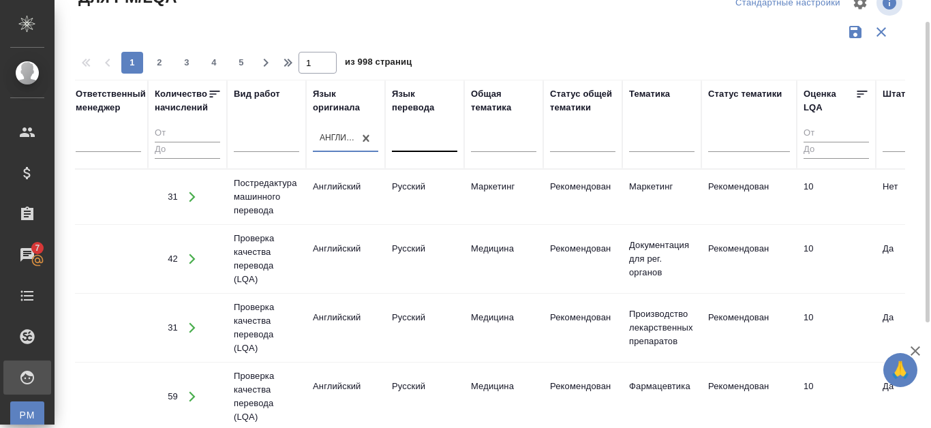
click at [410, 142] on div at bounding box center [424, 139] width 65 height 20
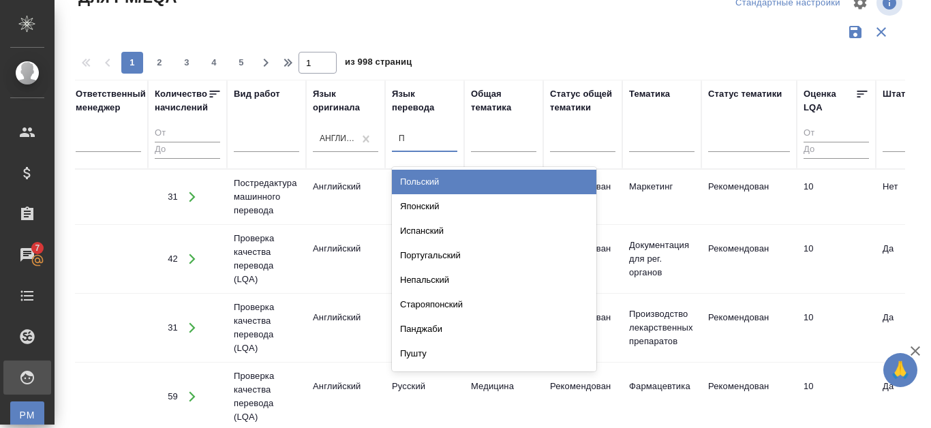
type input "ПО"
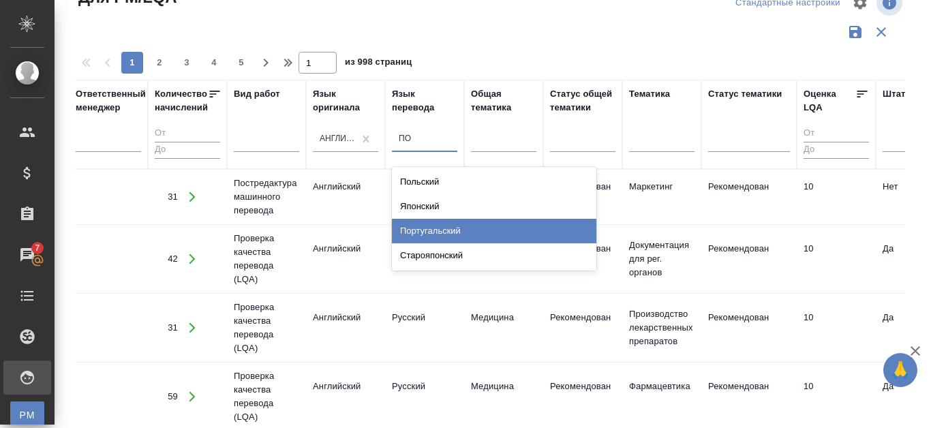
click at [435, 226] on div "Португальский" at bounding box center [494, 231] width 205 height 25
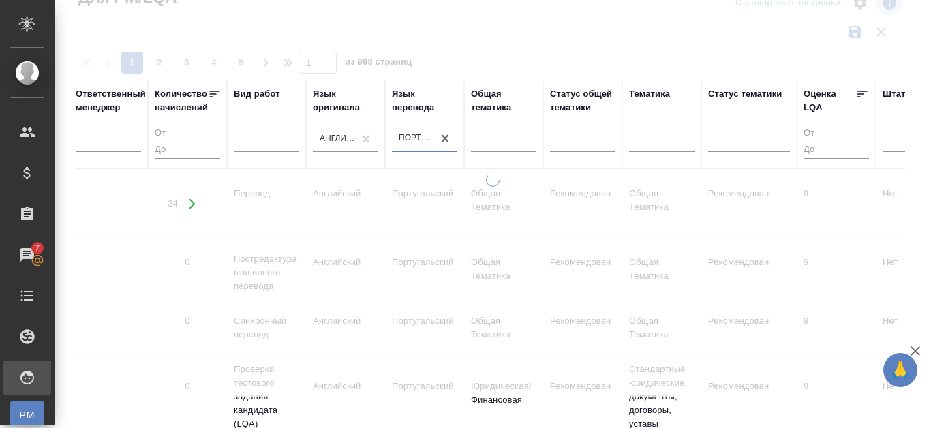
click at [815, 134] on input "number" at bounding box center [836, 133] width 65 height 17
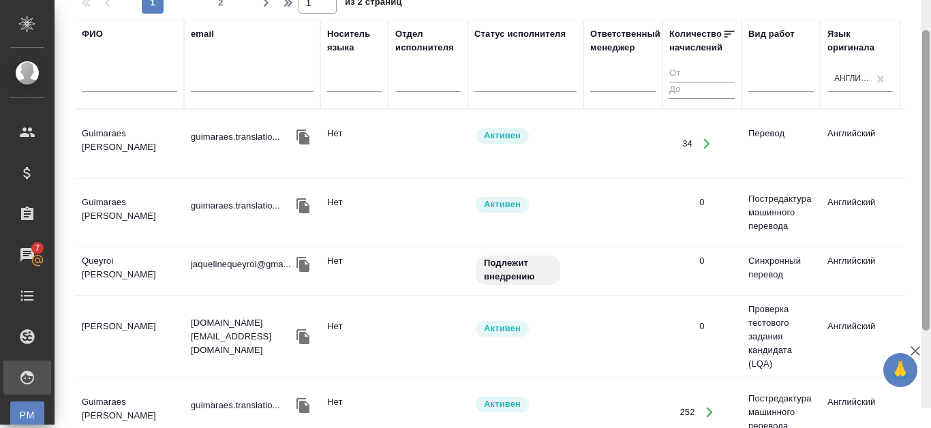
scroll to position [72, 0]
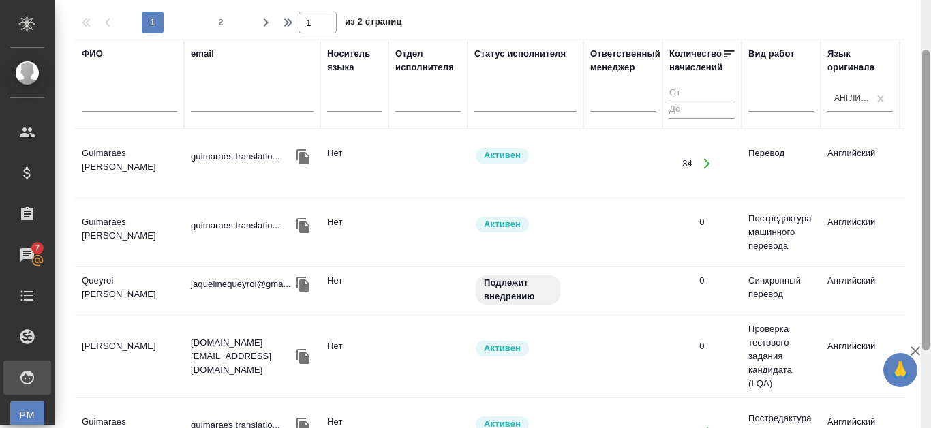
drag, startPoint x: 926, startPoint y: 144, endPoint x: 926, endPoint y: 67, distance: 77.0
click at [926, 67] on div at bounding box center [925, 200] width 7 height 301
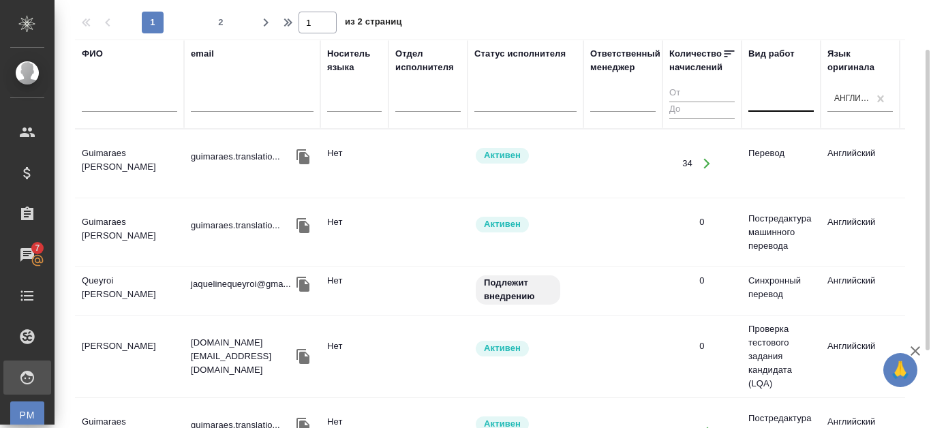
type input "8"
click at [781, 97] on div at bounding box center [781, 99] width 65 height 20
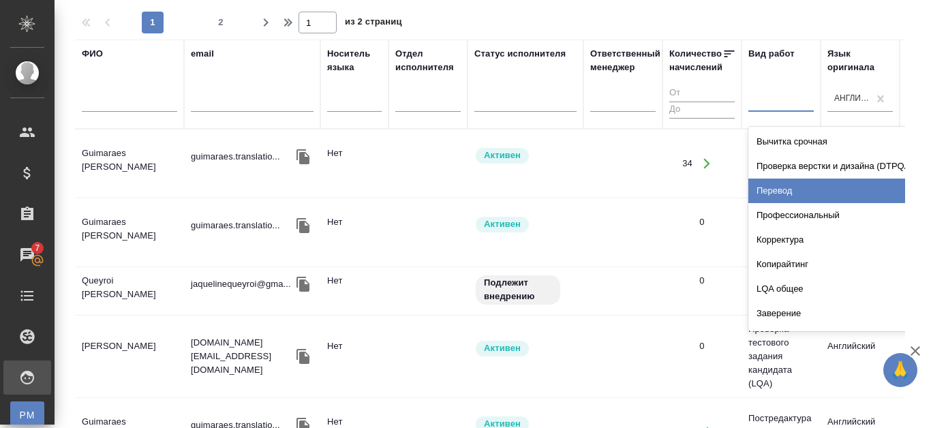
click at [785, 187] on div "Перевод" at bounding box center [851, 191] width 205 height 25
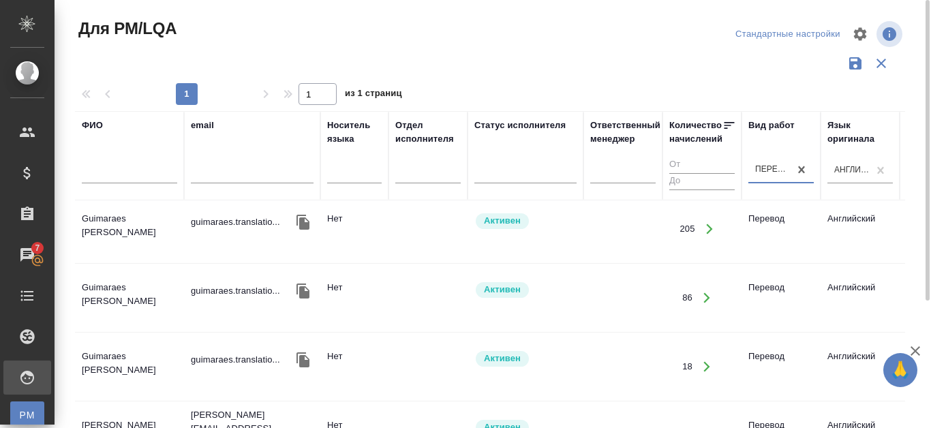
scroll to position [72, 0]
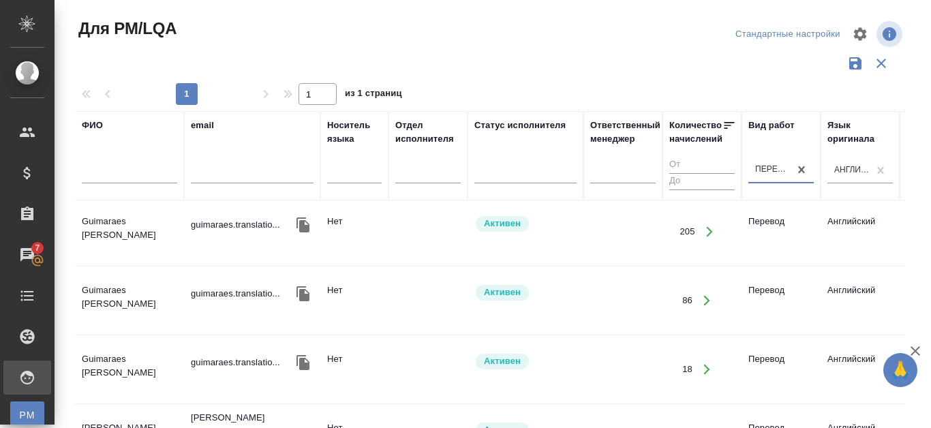
click at [125, 220] on td "Guimaraes Hoepfner Soraya" at bounding box center [129, 232] width 109 height 48
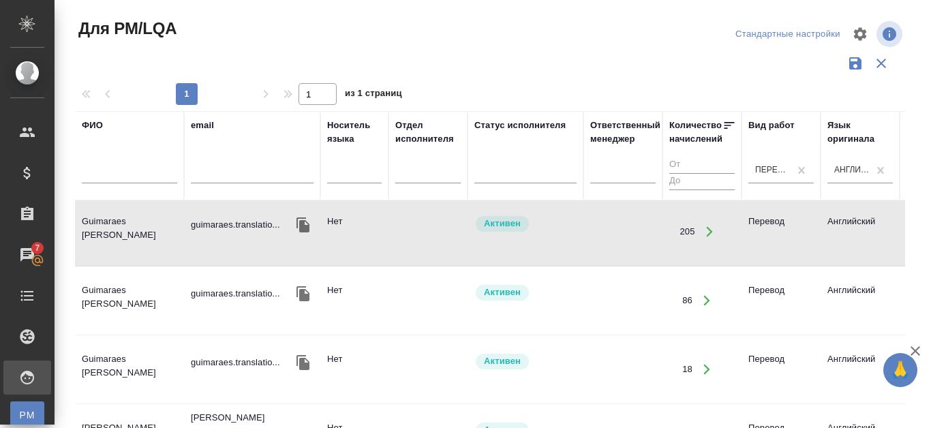
click at [125, 220] on td "Guimaraes [PERSON_NAME]" at bounding box center [129, 232] width 109 height 48
click at [144, 218] on td "Guimaraes [PERSON_NAME]" at bounding box center [129, 232] width 109 height 48
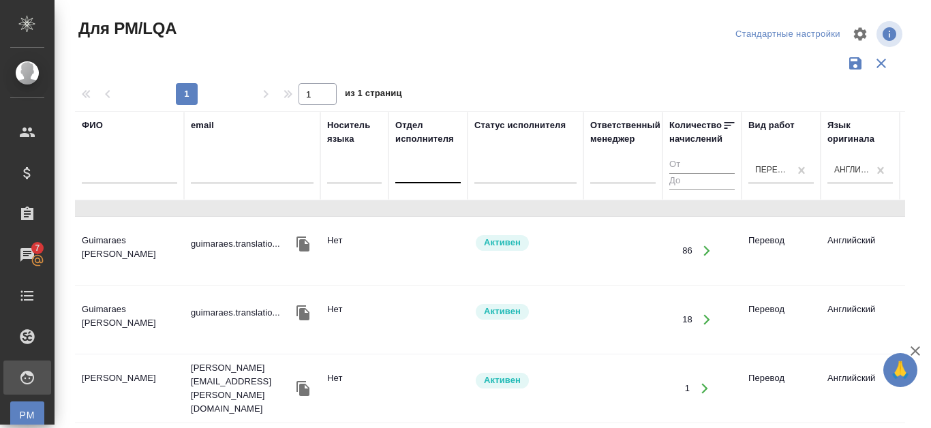
scroll to position [140, 0]
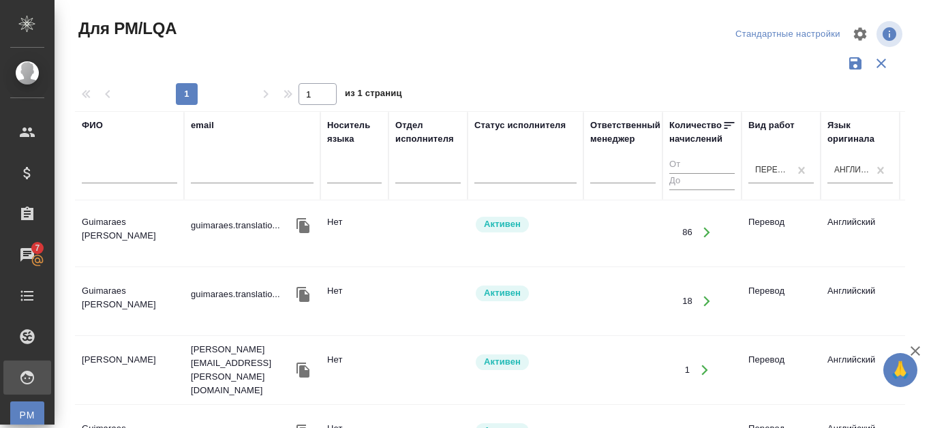
click at [141, 348] on td "[PERSON_NAME]" at bounding box center [129, 370] width 109 height 48
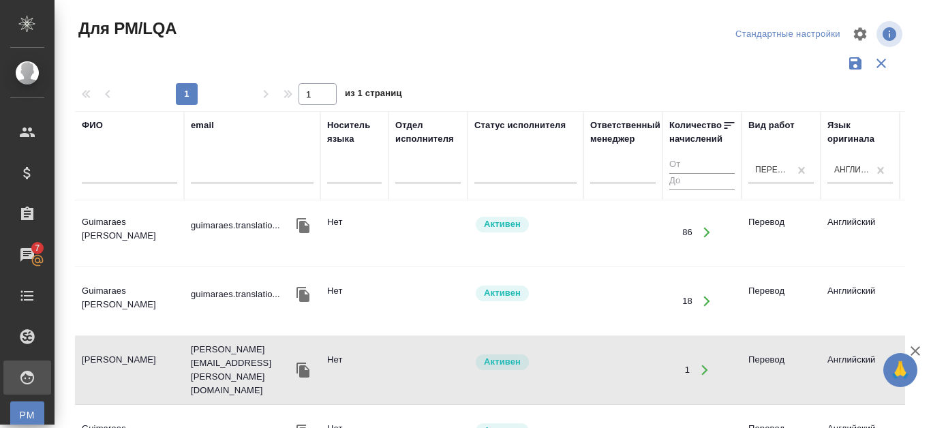
click at [141, 347] on td "[PERSON_NAME]" at bounding box center [129, 370] width 109 height 48
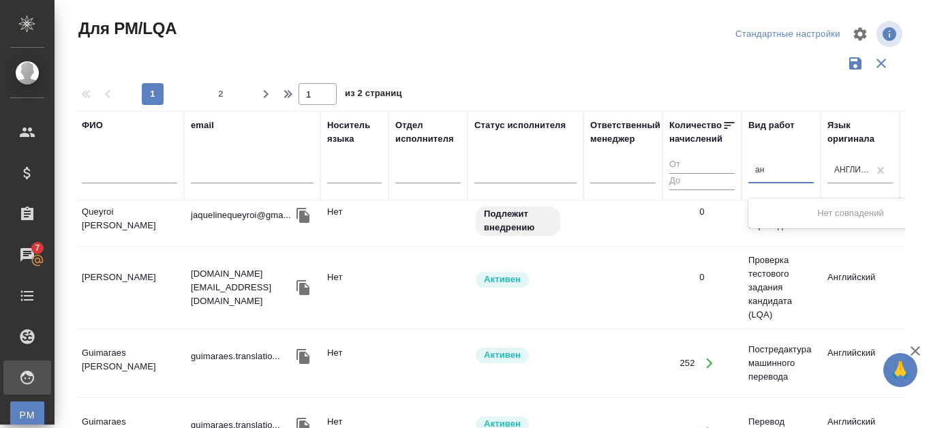
type input "а"
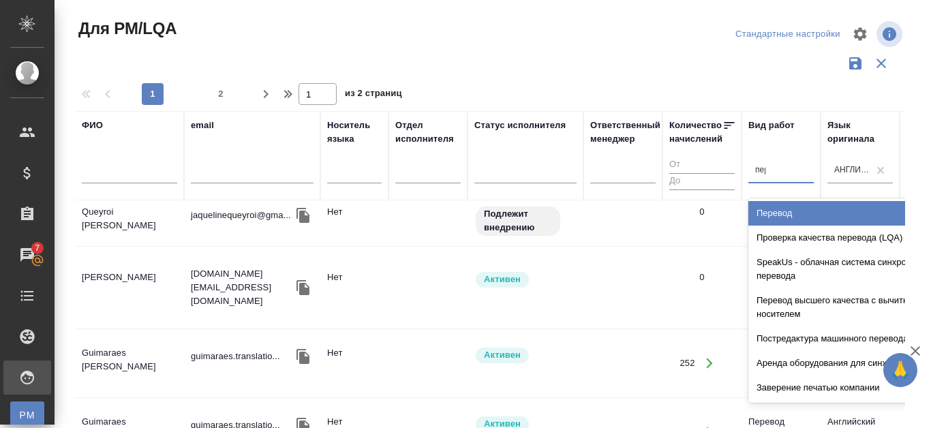
type input "пере"
click at [801, 209] on div "Перевод" at bounding box center [851, 213] width 205 height 25
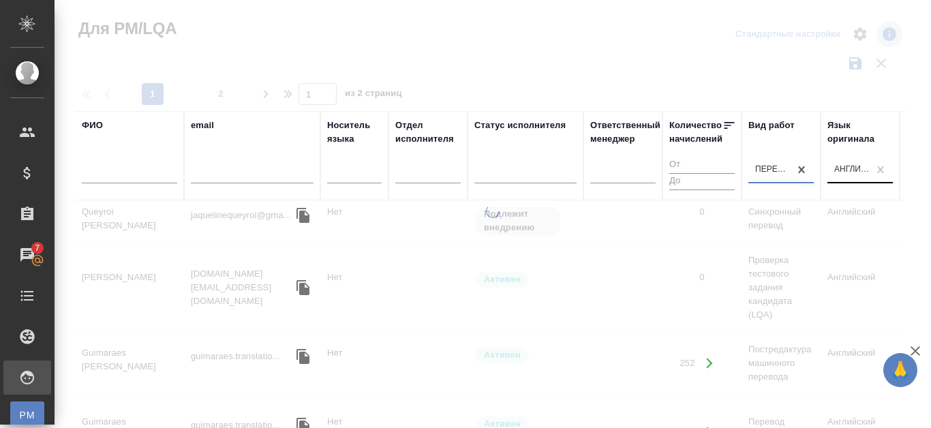
click at [861, 168] on div "Английский" at bounding box center [851, 170] width 35 height 12
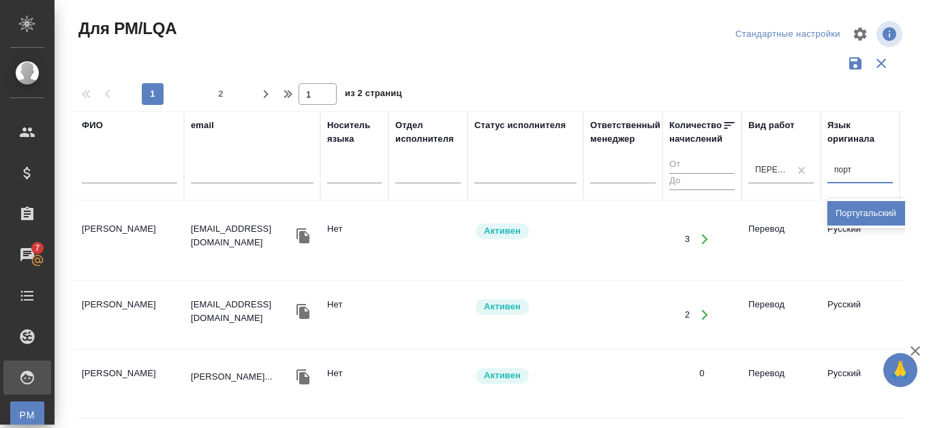
type input "порту"
click at [870, 217] on div "Португальский" at bounding box center [930, 213] width 205 height 25
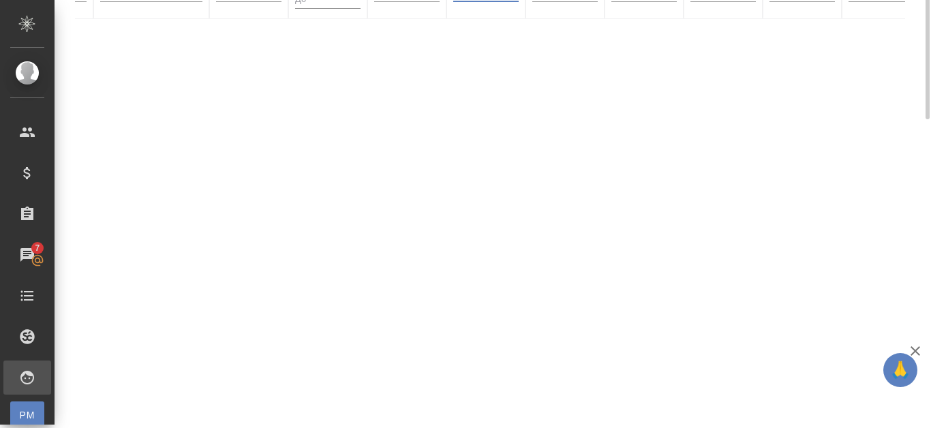
scroll to position [0, 0]
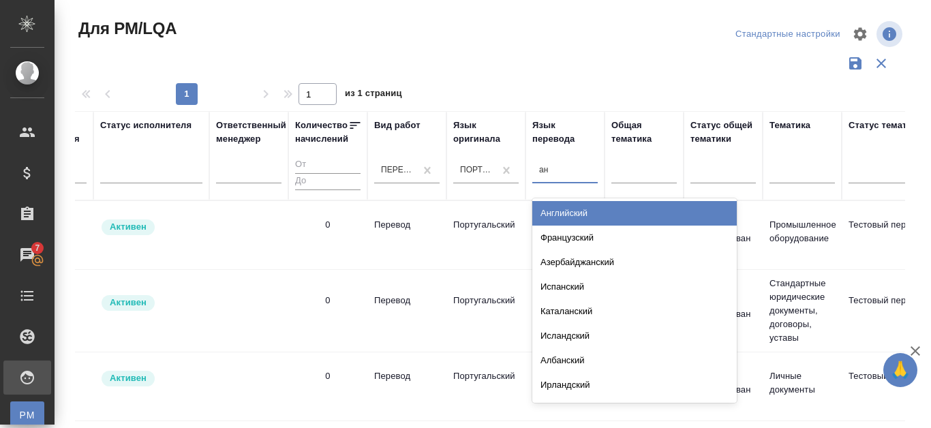
type input "анг"
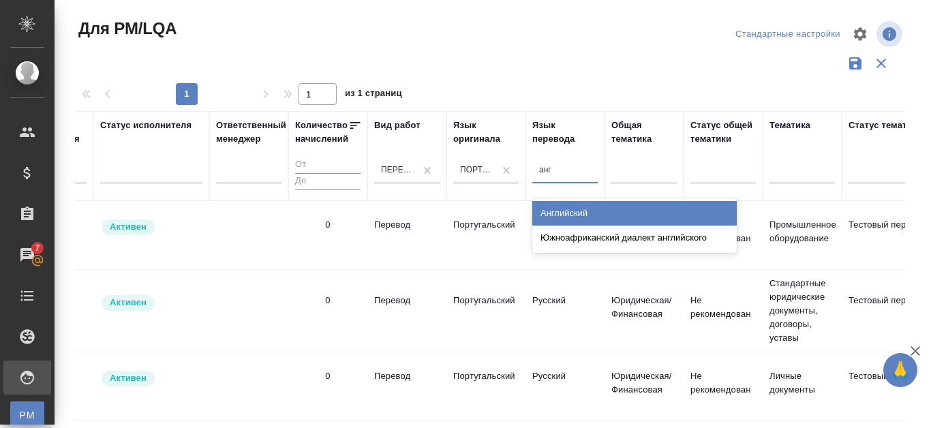
click at [622, 211] on div "Английский" at bounding box center [634, 213] width 205 height 25
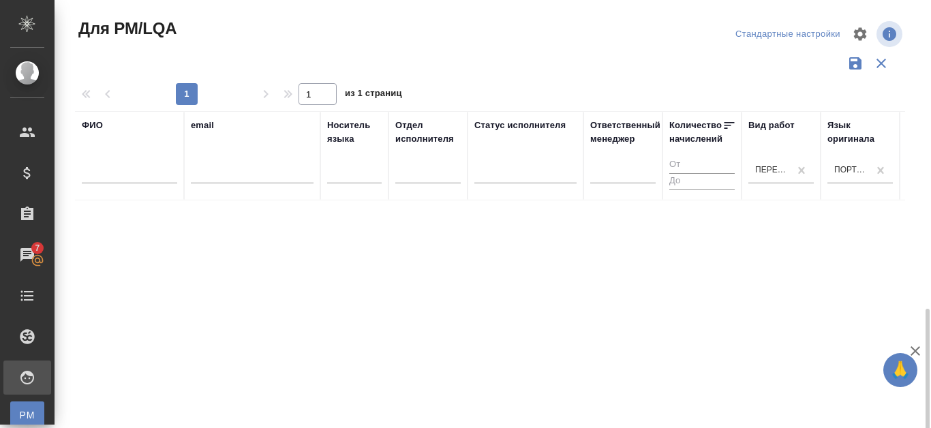
scroll to position [181, 0]
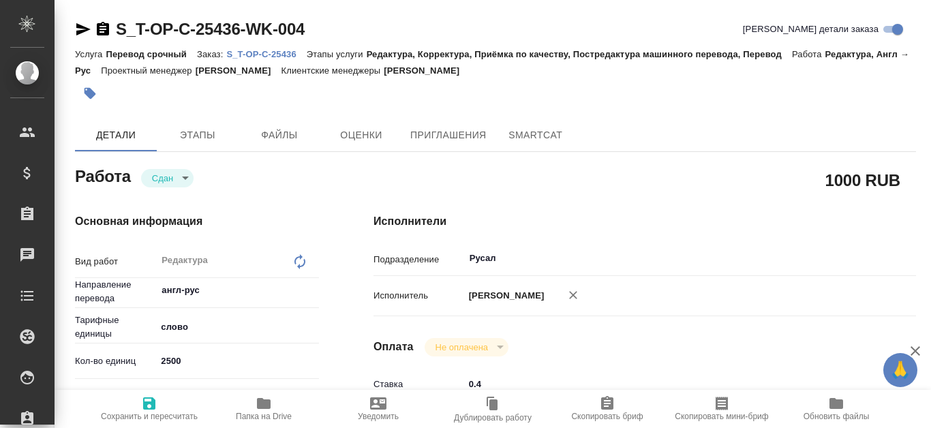
type textarea "x"
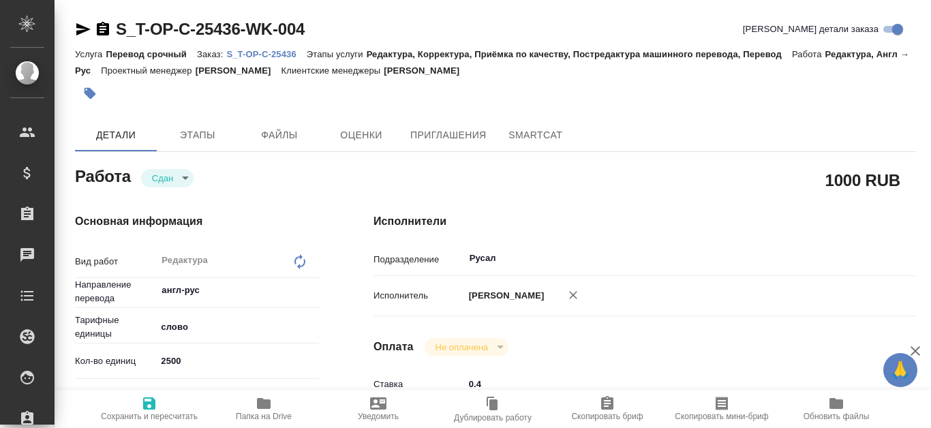
type textarea "x"
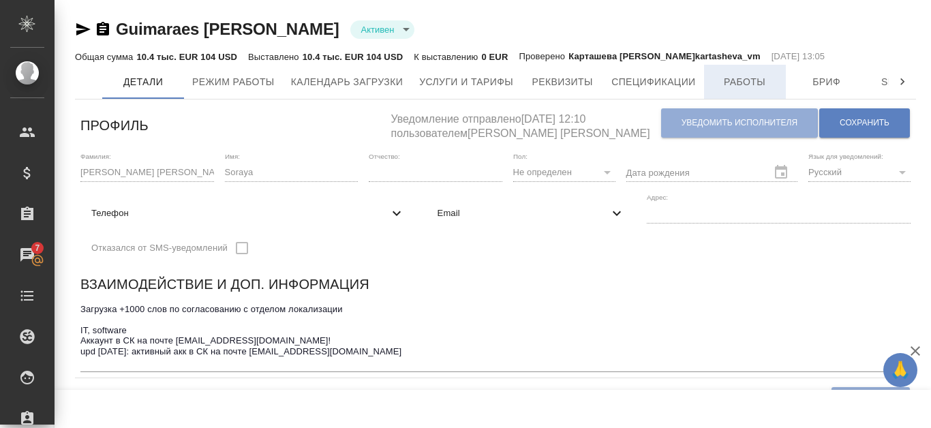
click at [738, 78] on span "Работы" at bounding box center [744, 82] width 65 height 17
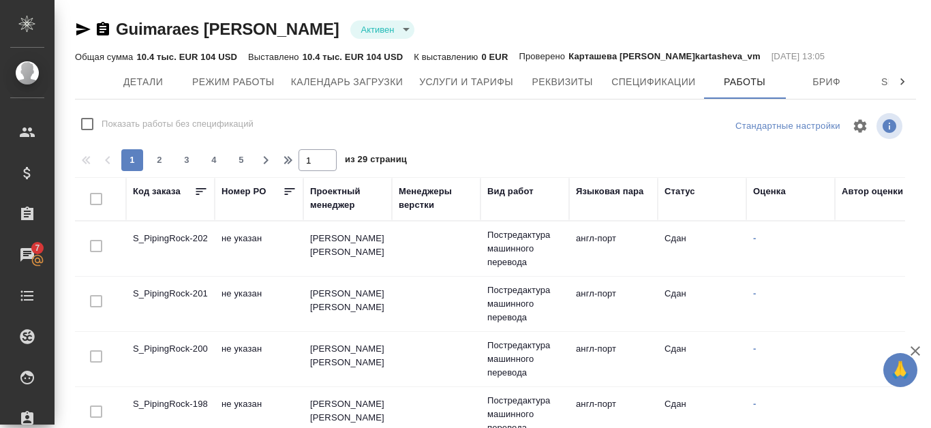
checkbox input "false"
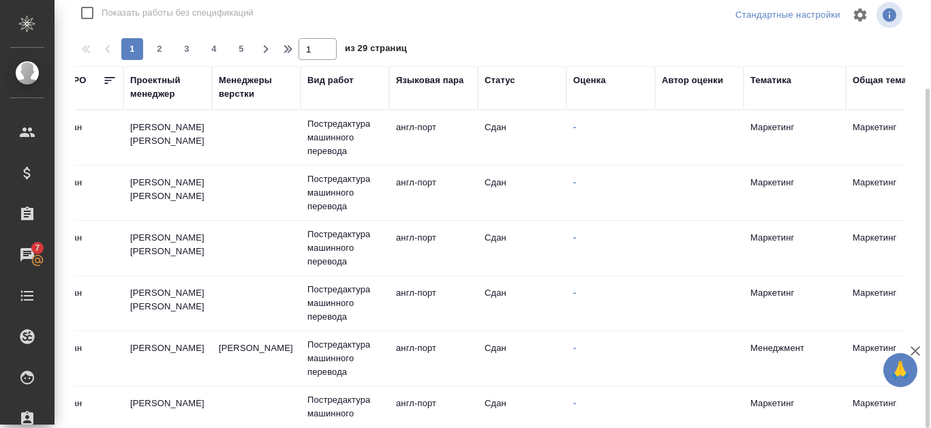
scroll to position [0, 153]
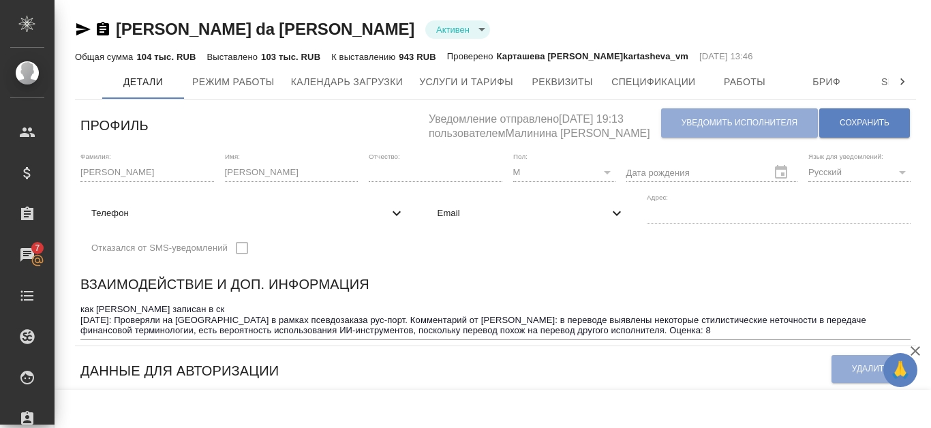
scroll to position [68, 0]
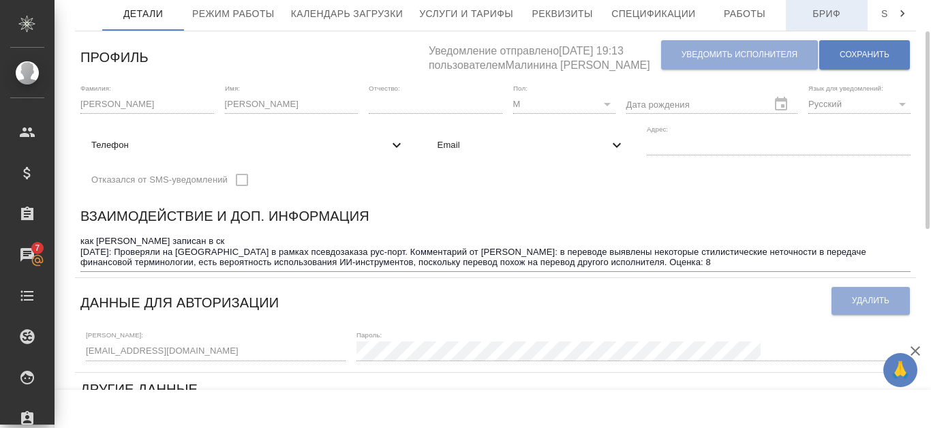
click at [805, 14] on span "Бриф" at bounding box center [826, 13] width 65 height 17
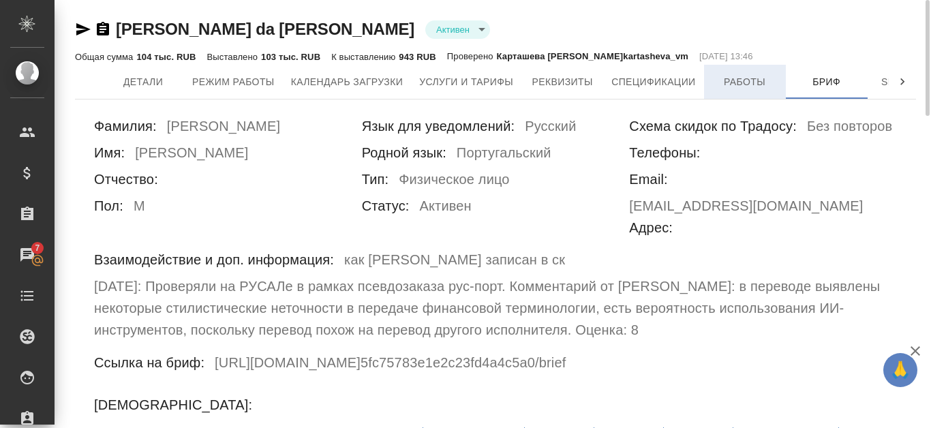
click at [748, 76] on span "Работы" at bounding box center [744, 82] width 65 height 17
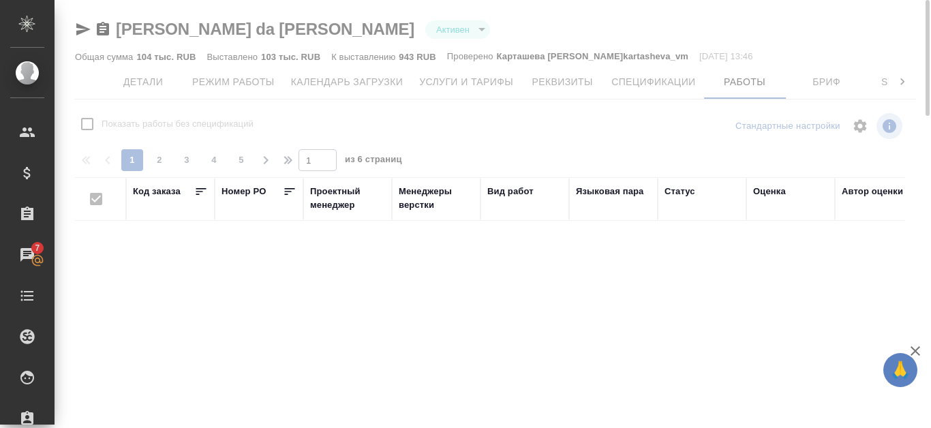
checkbox input "false"
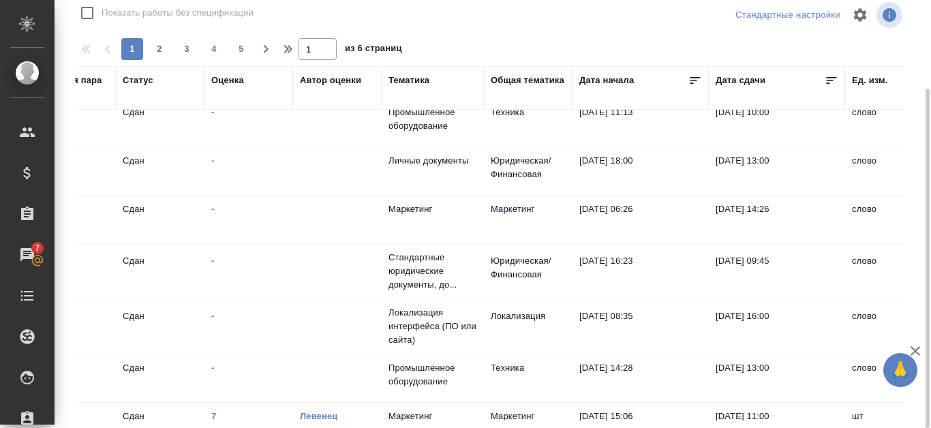
scroll to position [682, 549]
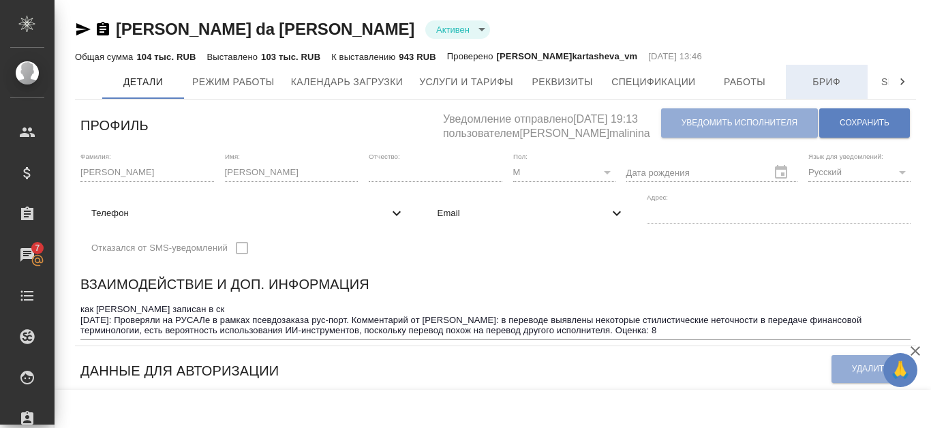
click at [822, 89] on span "Бриф" at bounding box center [826, 82] width 65 height 17
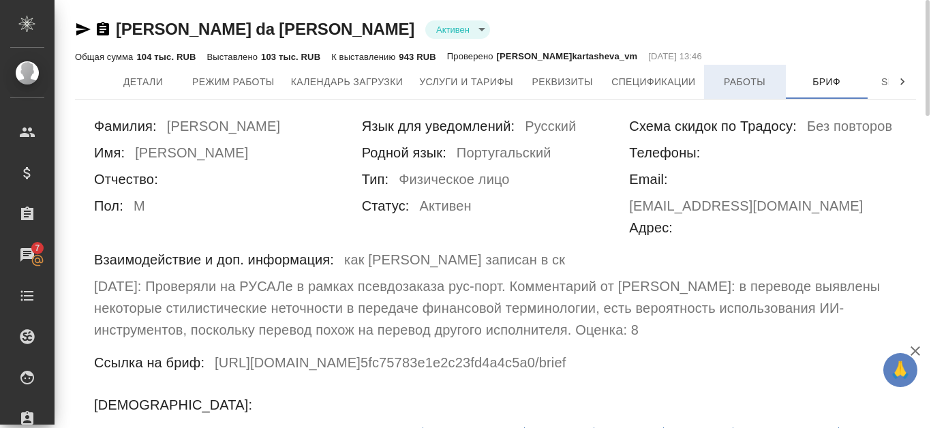
click at [731, 88] on span "Работы" at bounding box center [744, 82] width 65 height 17
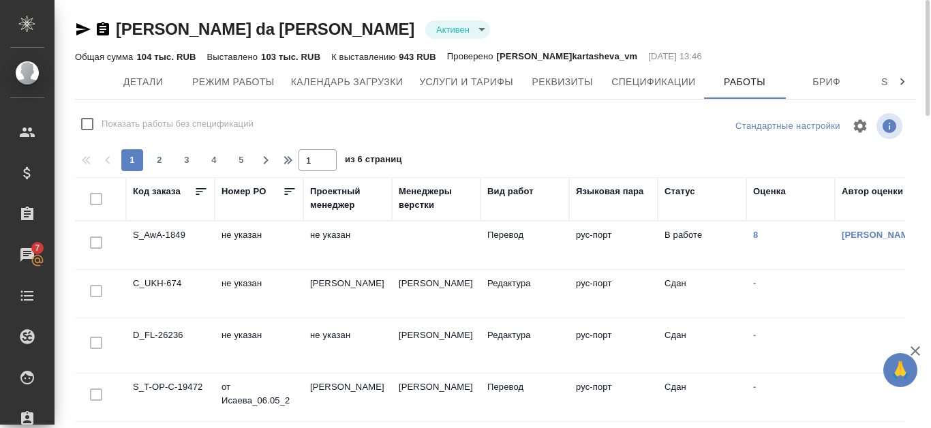
checkbox input "false"
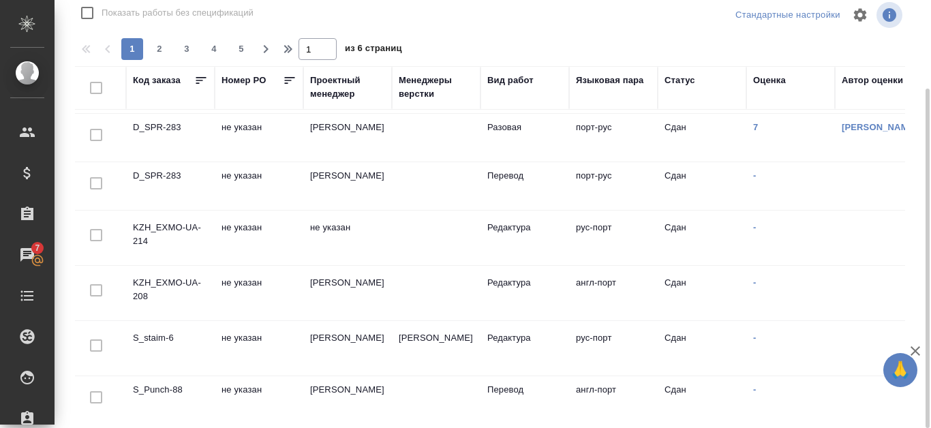
scroll to position [992, 0]
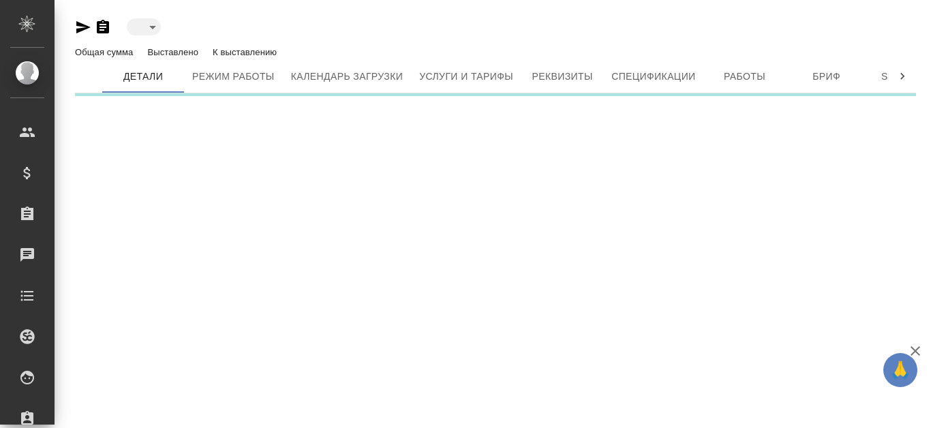
type input "toBeImplemented"
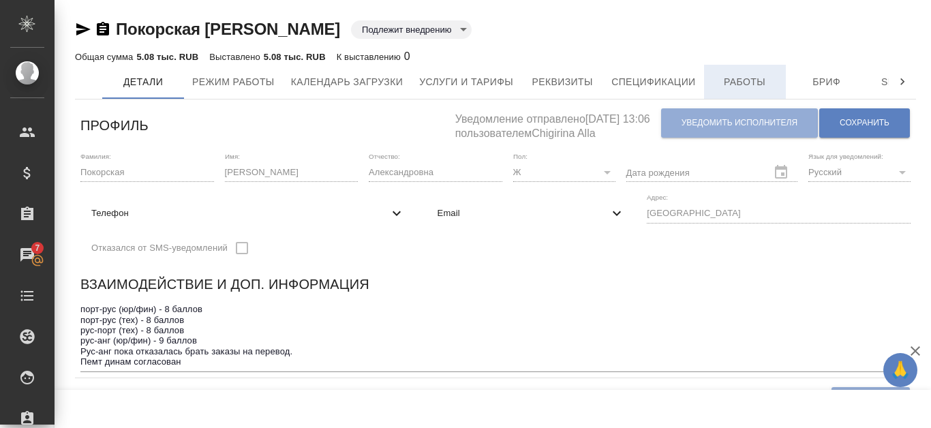
click at [753, 86] on span "Работы" at bounding box center [744, 82] width 65 height 17
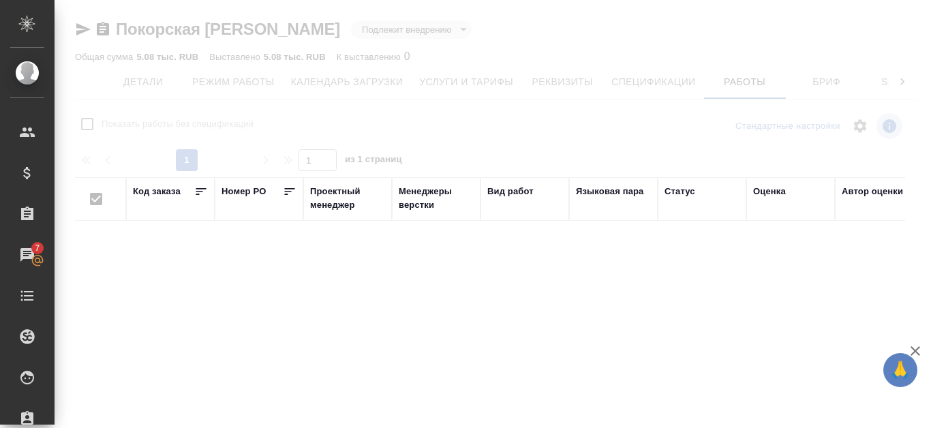
checkbox input "false"
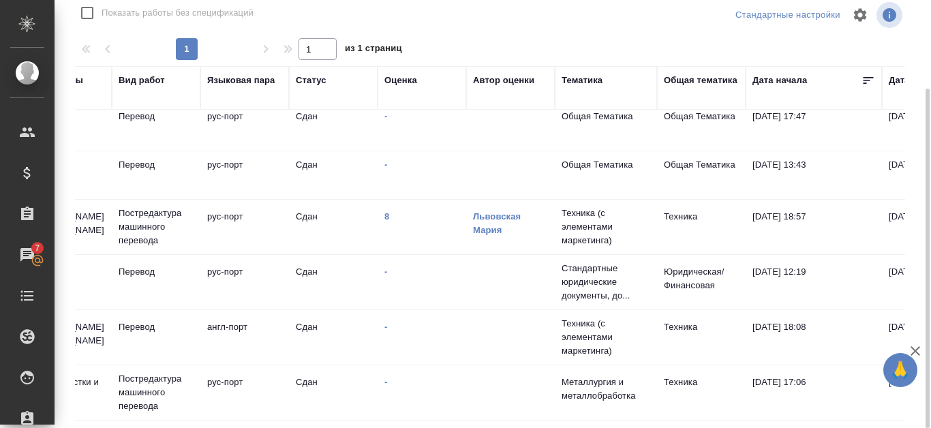
scroll to position [183, 400]
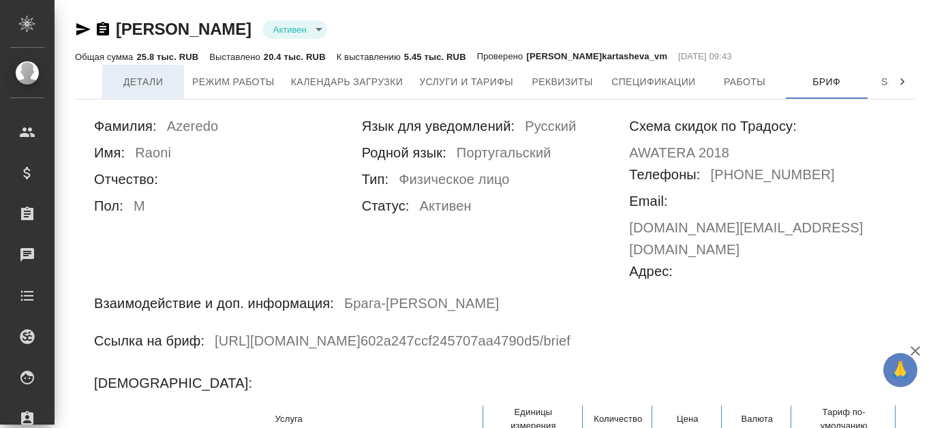
click at [155, 89] on span "Детали" at bounding box center [142, 82] width 65 height 17
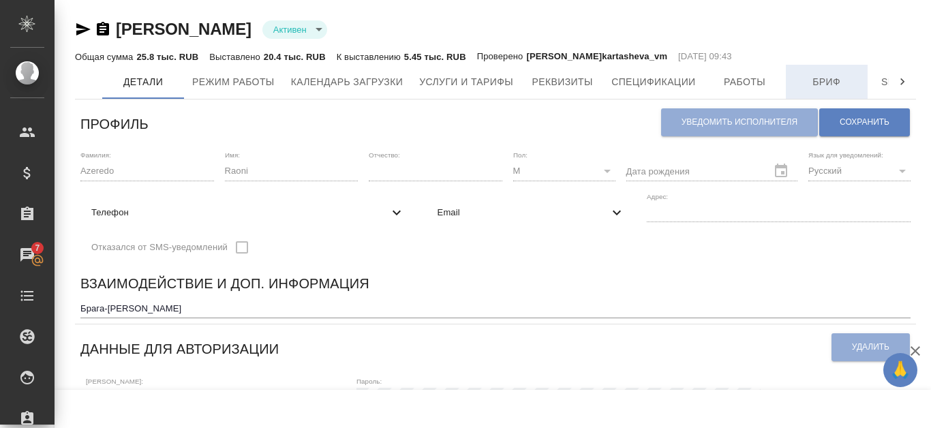
click at [832, 76] on span "Бриф" at bounding box center [826, 82] width 65 height 17
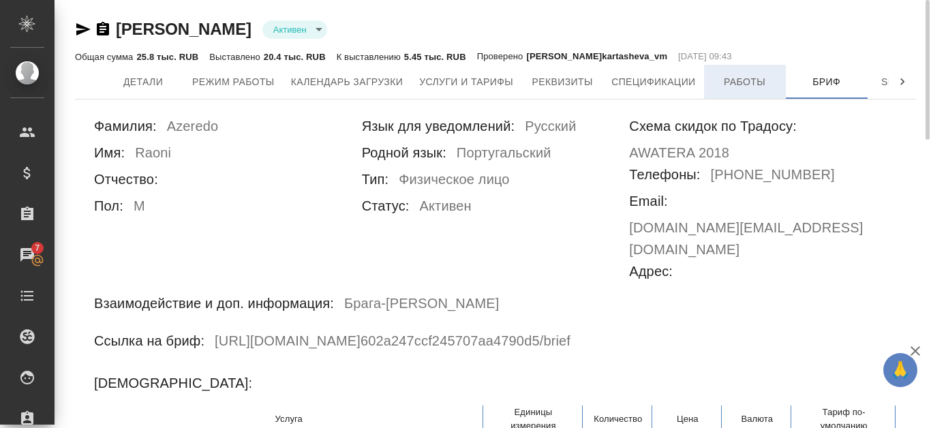
click at [723, 91] on button "Работы" at bounding box center [745, 82] width 82 height 34
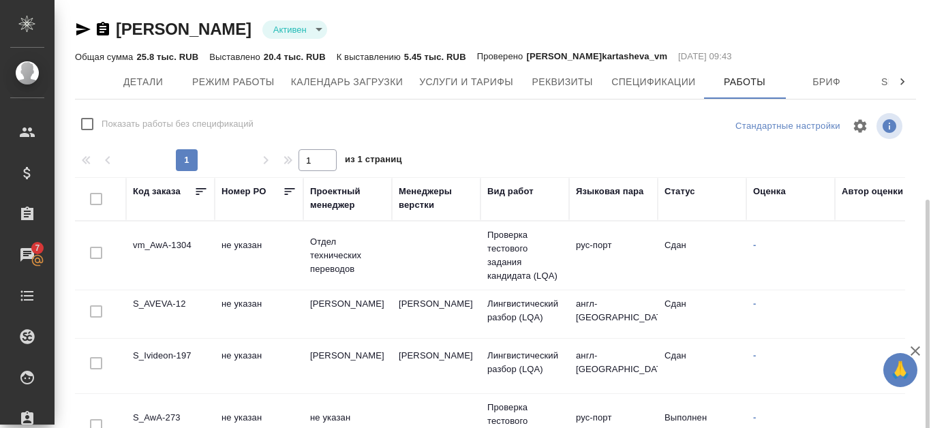
checkbox input "false"
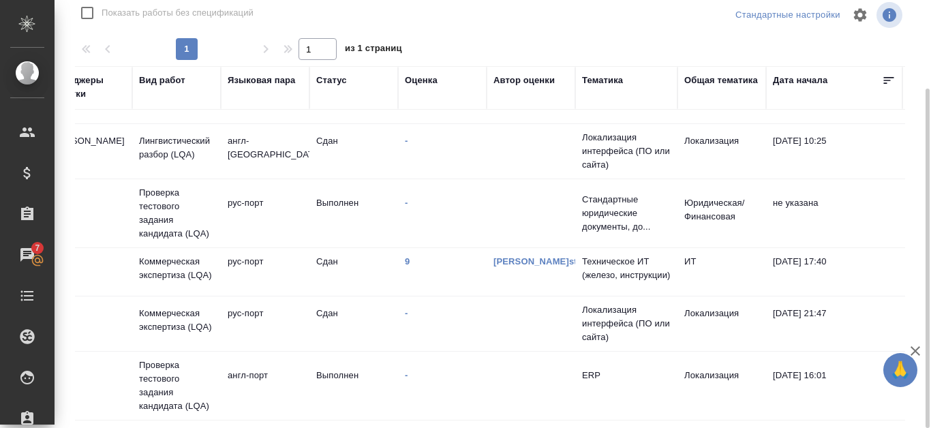
scroll to position [121, 353]
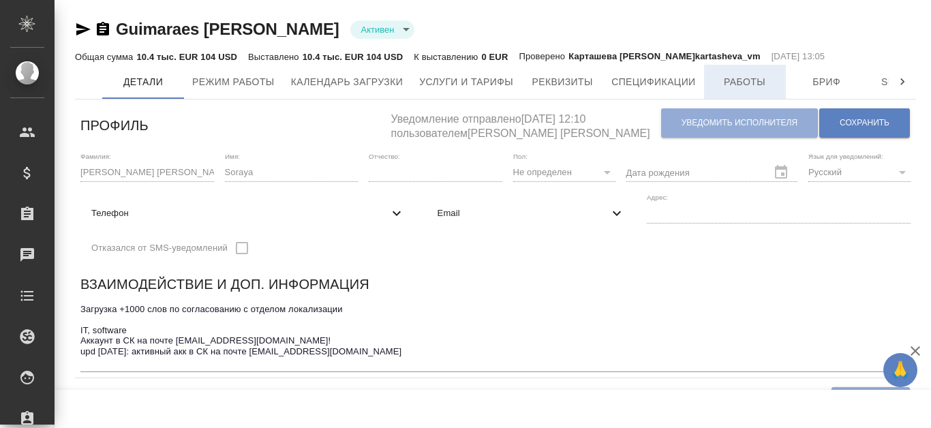
click at [748, 79] on span "Работы" at bounding box center [744, 82] width 65 height 17
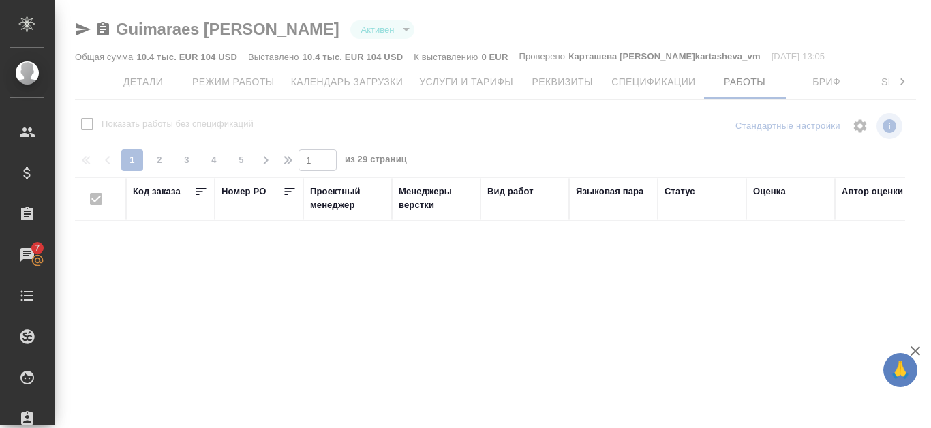
checkbox input "false"
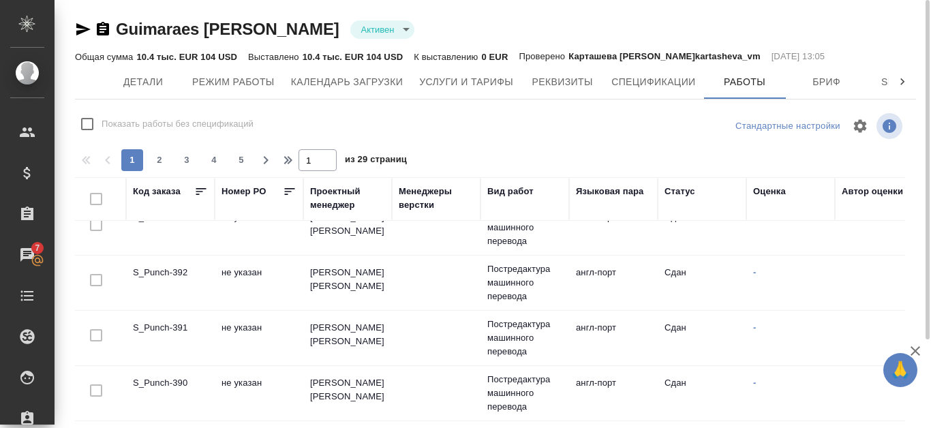
click at [104, 27] on icon "button" at bounding box center [103, 29] width 12 height 14
click at [215, 74] on span "Режим работы" at bounding box center [233, 82] width 82 height 17
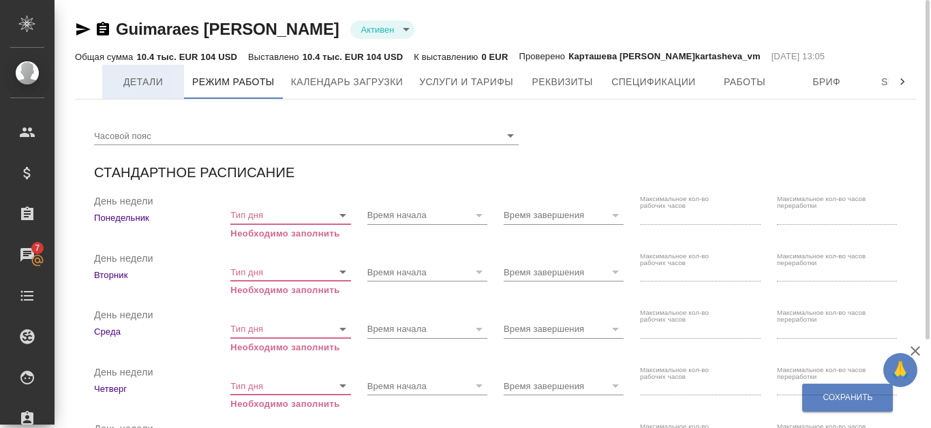
click at [157, 76] on span "Детали" at bounding box center [142, 82] width 65 height 17
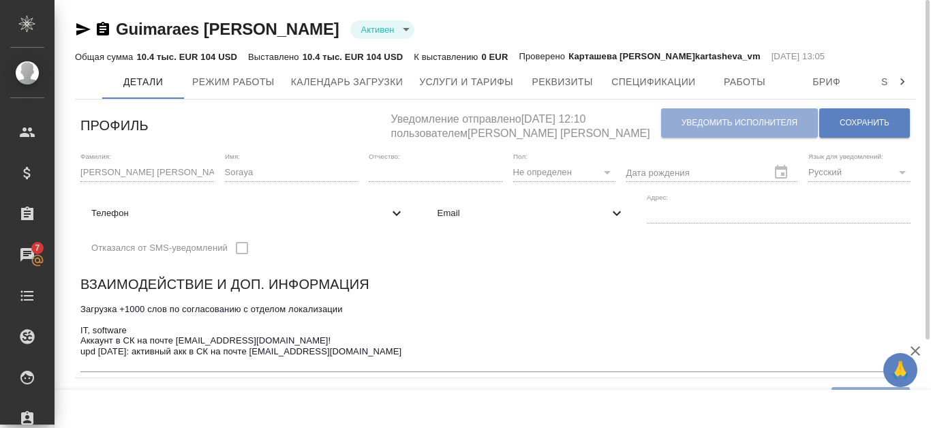
click at [90, 307] on textarea "Загрузка +1000 слов по согласованию с отделом локализации IT, software Аккаунт …" at bounding box center [495, 335] width 830 height 63
drag, startPoint x: 79, startPoint y: 307, endPoint x: 170, endPoint y: 325, distance: 93.2
click at [170, 325] on div "Взаимодействие и доп. информация Загрузка +1000 слов по согласованию с отделом …" at bounding box center [495, 323] width 841 height 110
click at [86, 310] on textarea "Загрузка +1000 слов по согласованию с отделом локализации IT, software Аккаунт …" at bounding box center [495, 335] width 830 height 63
drag, startPoint x: 82, startPoint y: 308, endPoint x: 134, endPoint y: 327, distance: 55.9
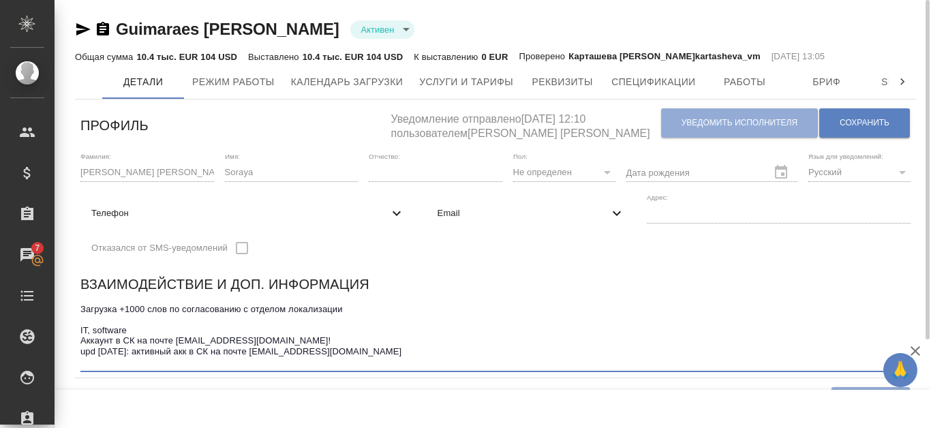
click at [134, 327] on textarea "Загрузка +1000 слов по согласованию с отделом локализации IT, software Аккаунт …" at bounding box center [495, 335] width 830 height 63
click at [815, 91] on button "Бриф" at bounding box center [827, 82] width 82 height 34
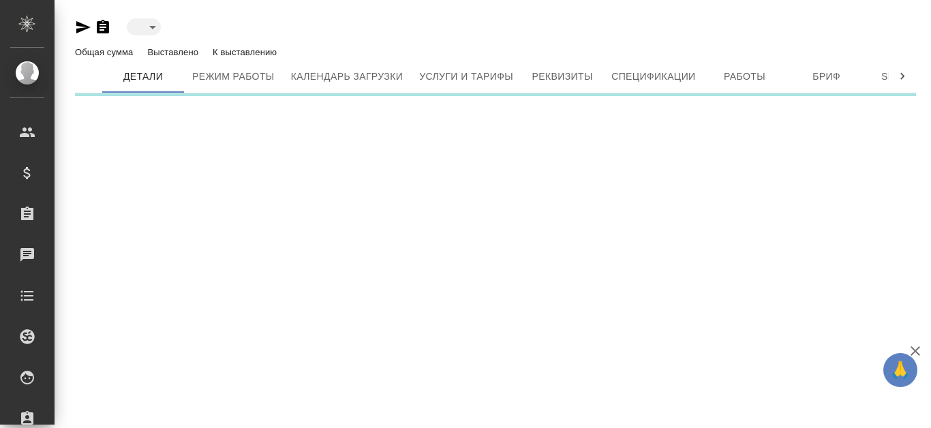
type input "active"
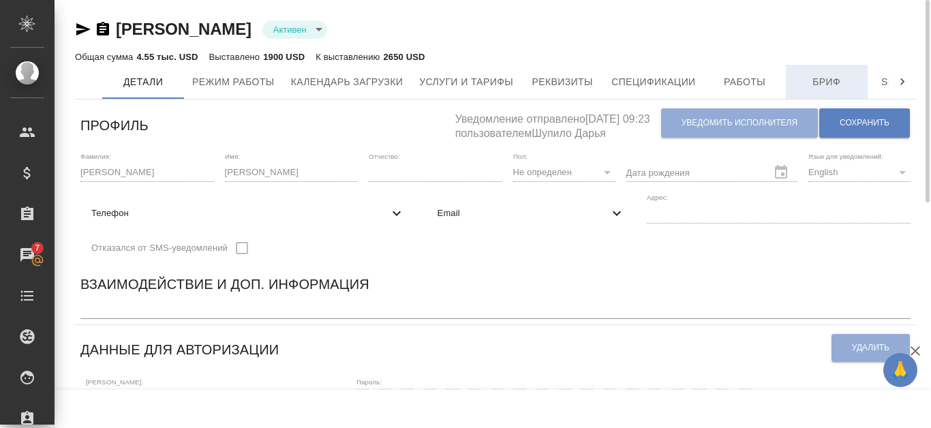
click at [837, 89] on span "Бриф" at bounding box center [826, 82] width 65 height 17
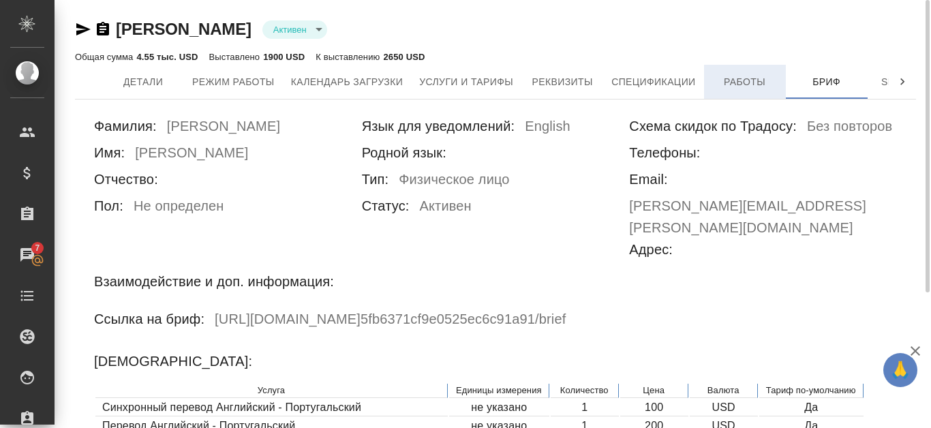
click at [755, 78] on span "Работы" at bounding box center [744, 82] width 65 height 17
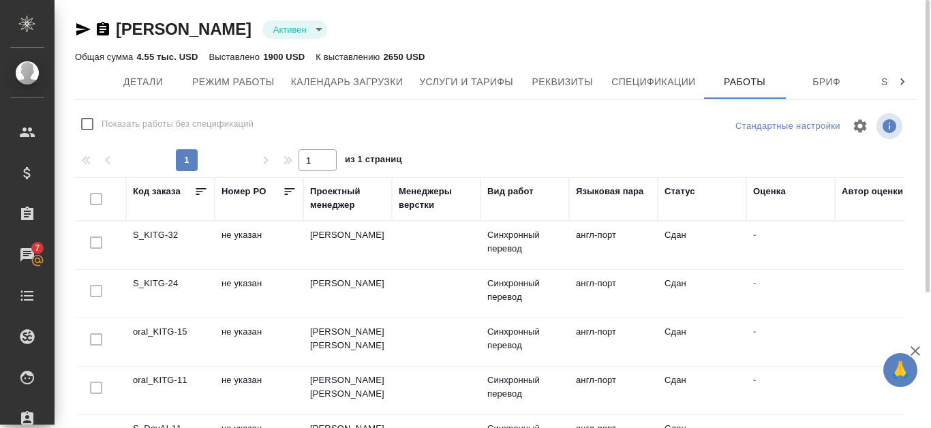
checkbox input "false"
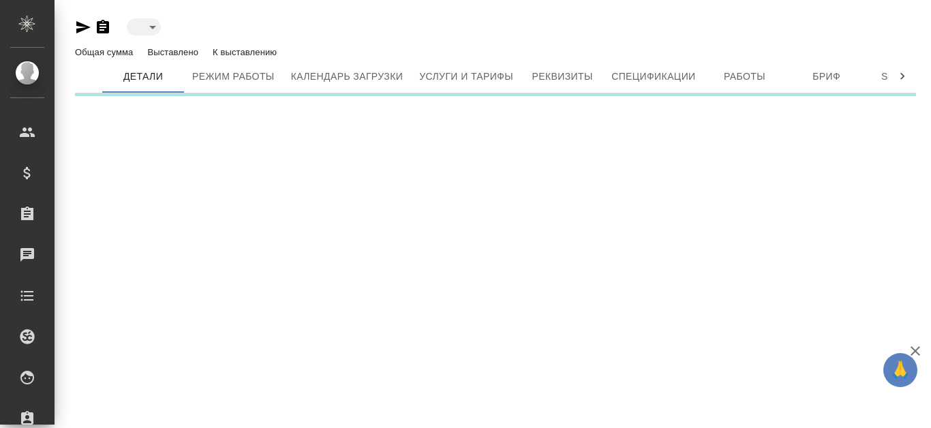
type input "toBeImplemented"
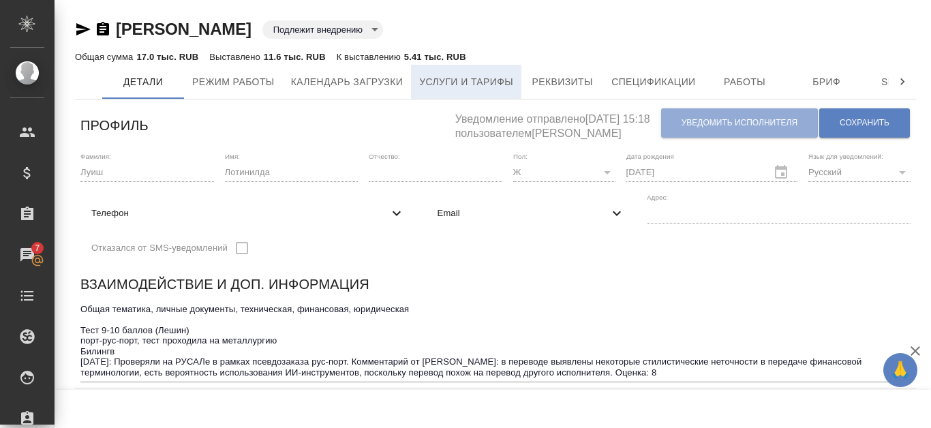
click at [490, 71] on button "Услуги и тарифы" at bounding box center [466, 82] width 110 height 34
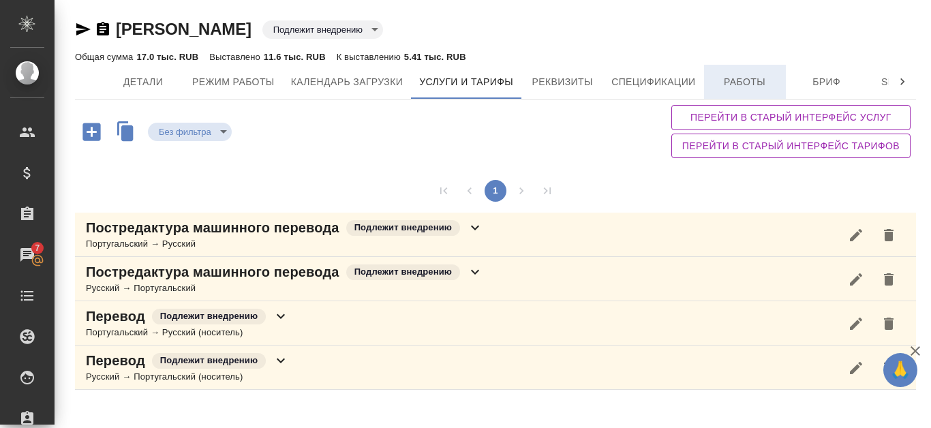
click at [754, 85] on span "Работы" at bounding box center [744, 82] width 65 height 17
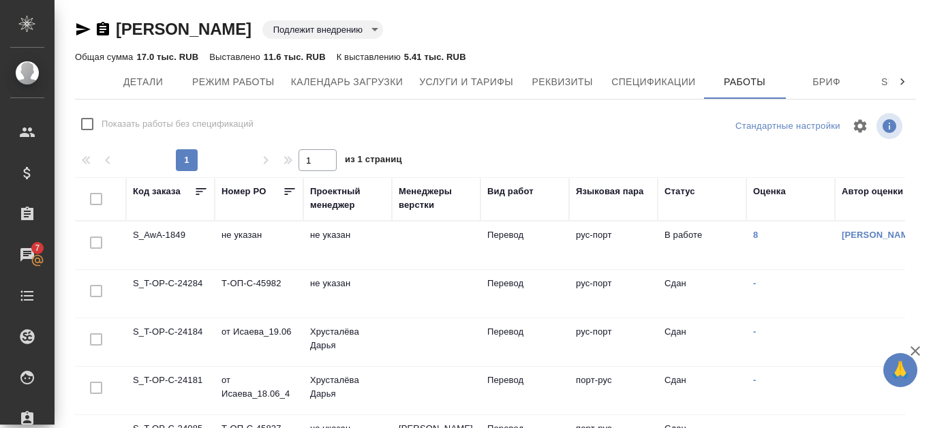
checkbox input "false"
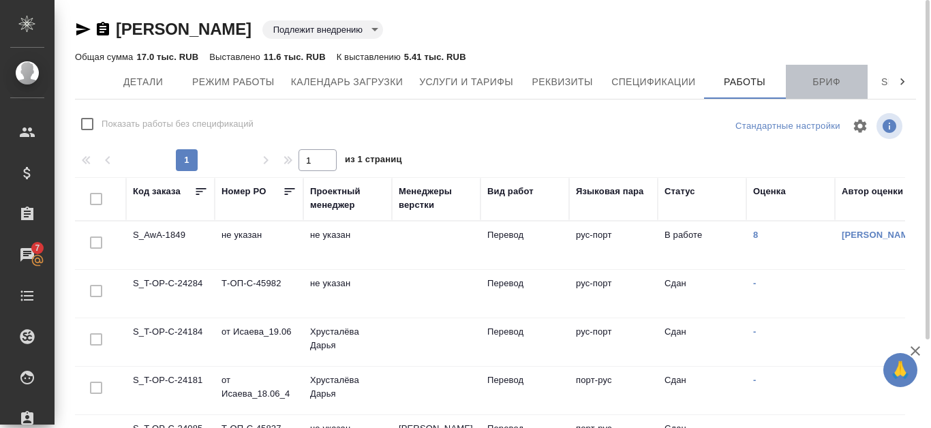
click at [826, 70] on button "Бриф" at bounding box center [827, 82] width 82 height 34
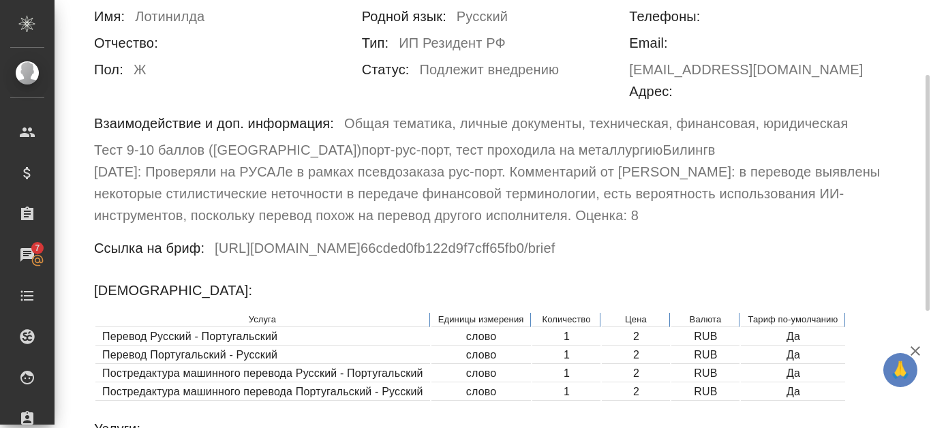
scroll to position [348, 0]
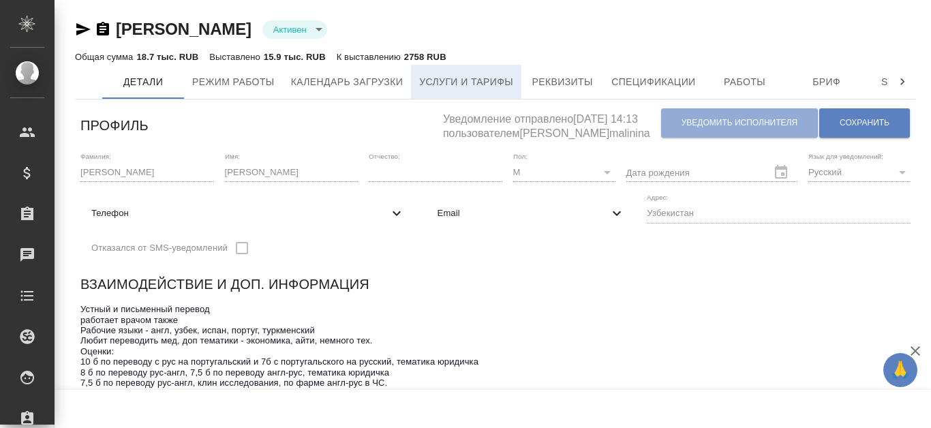
click at [477, 75] on span "Услуги и тарифы" at bounding box center [466, 82] width 94 height 17
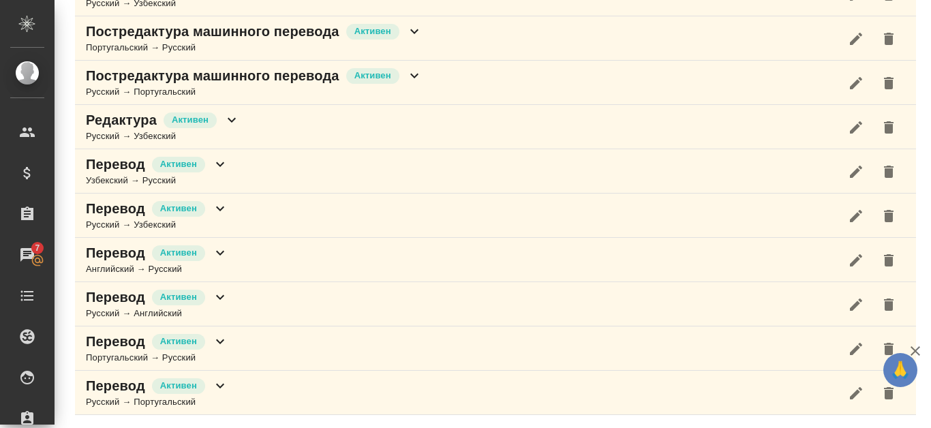
scroll to position [9, 0]
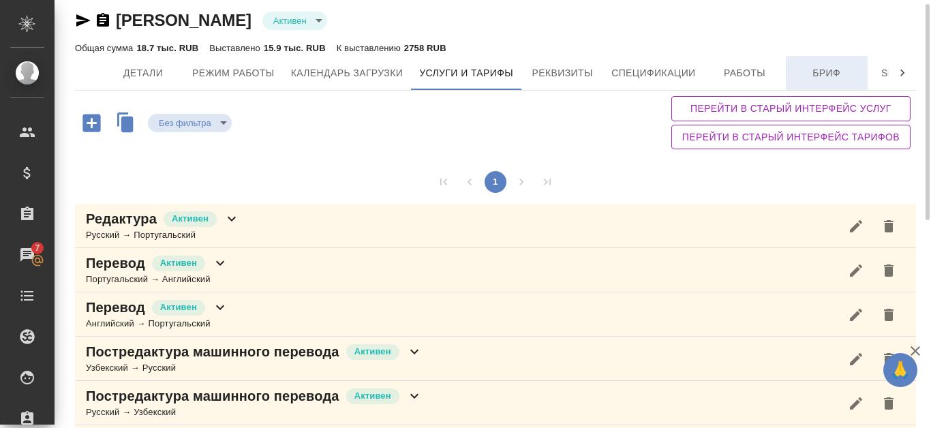
click at [821, 74] on span "Бриф" at bounding box center [826, 73] width 65 height 17
